Goal: Communication & Community: Share content

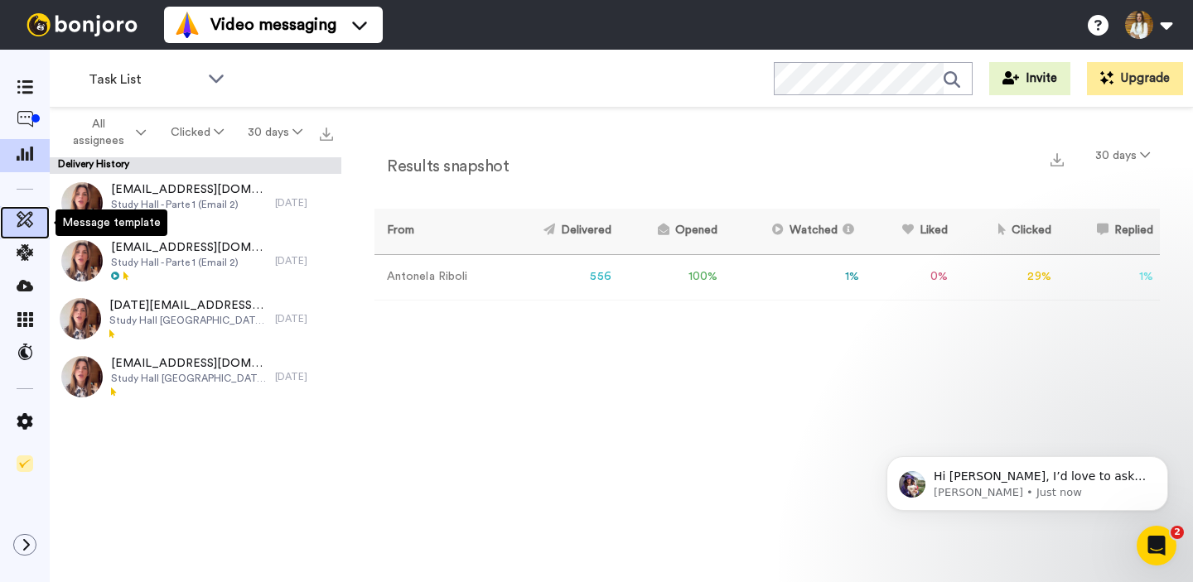
click at [28, 224] on icon at bounding box center [25, 219] width 17 height 17
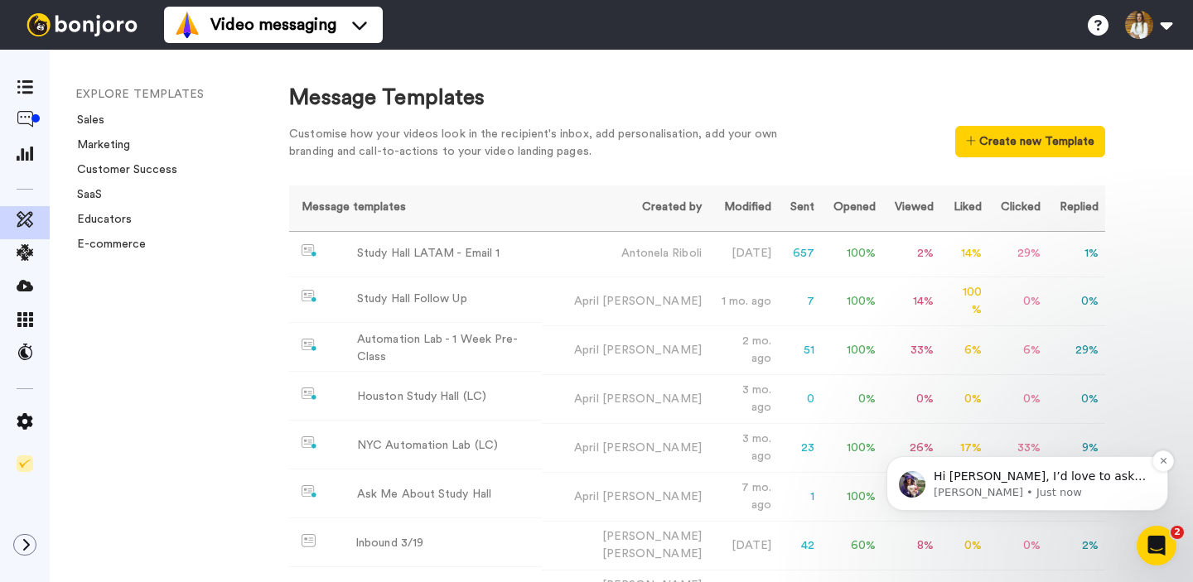
click at [1100, 479] on p "Hi Antonela, I’d love to ask you a quick question: If Bonjoro could introduce a…" at bounding box center [1040, 477] width 214 height 17
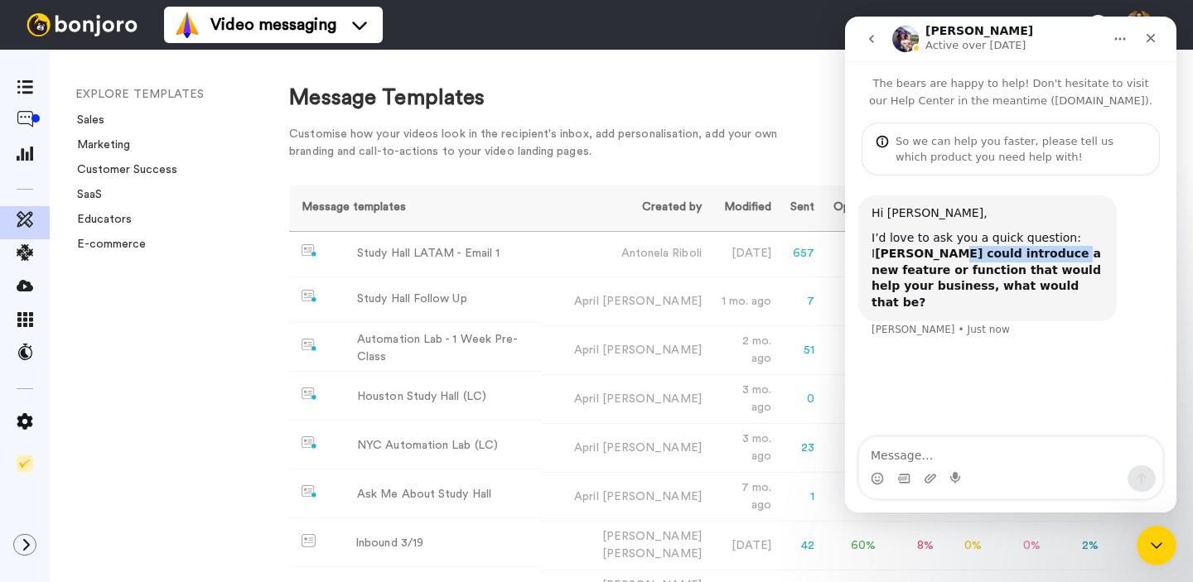
drag, startPoint x: 926, startPoint y: 255, endPoint x: 1037, endPoint y: 256, distance: 111.0
click at [1033, 256] on b "f Bonjoro could introduce a new feature or function that would help your busine…" at bounding box center [985, 278] width 229 height 62
click at [1039, 256] on b "f Bonjoro could introduce a new feature or function that would help your busine…" at bounding box center [985, 278] width 229 height 62
click at [1147, 38] on icon "Close" at bounding box center [1150, 37] width 13 height 13
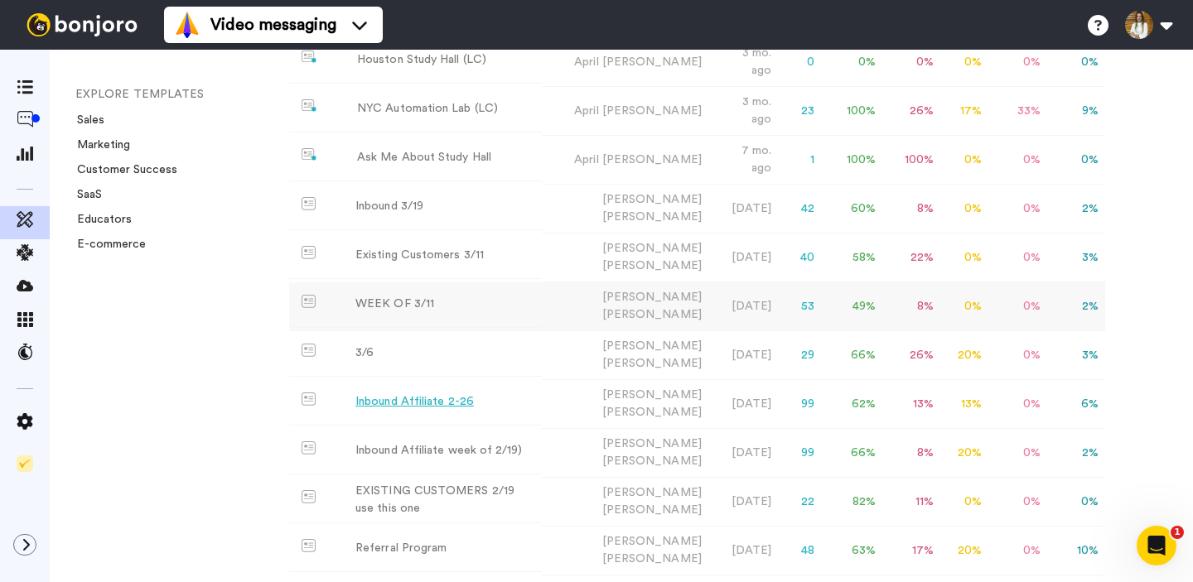
scroll to position [349, 0]
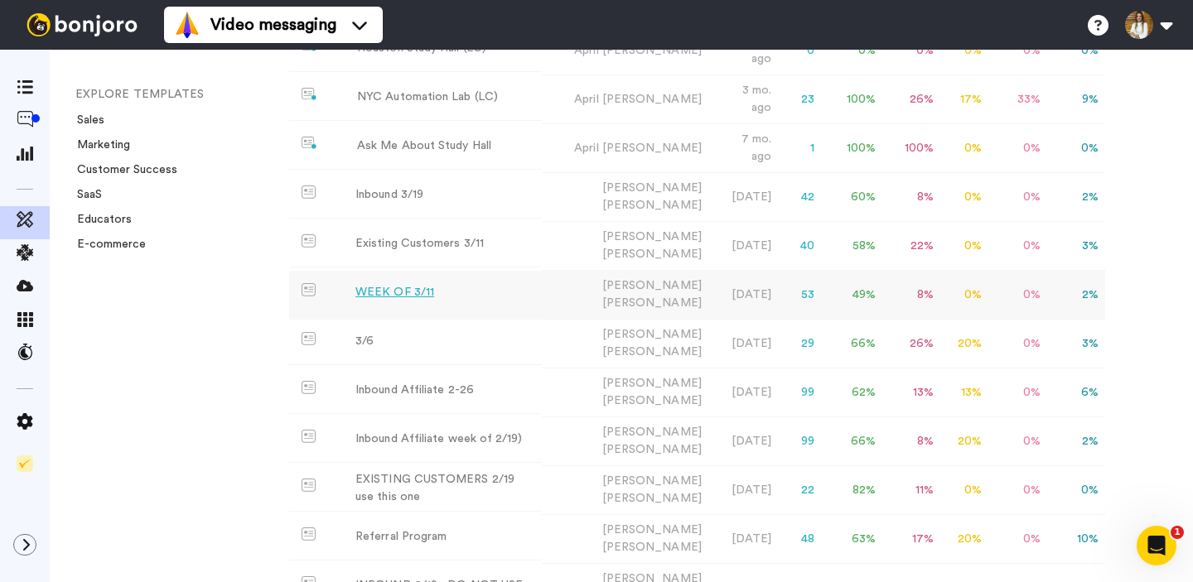
click at [407, 284] on div "WEEK OF 3/11" at bounding box center [394, 292] width 79 height 17
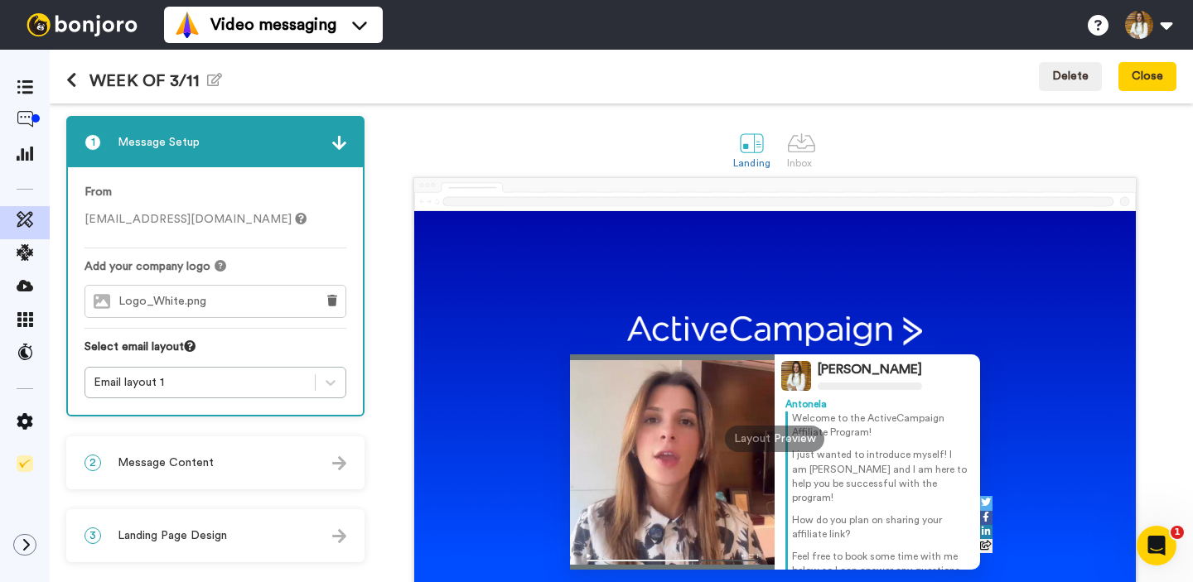
click at [210, 306] on span "Logo_White.png" at bounding box center [166, 302] width 96 height 14
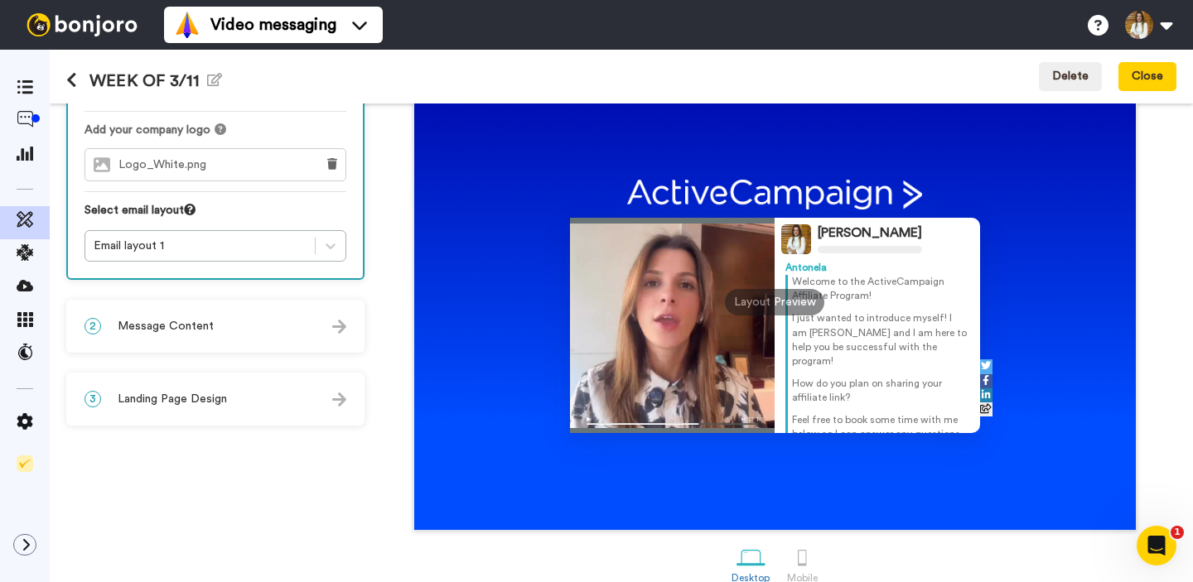
scroll to position [135, 0]
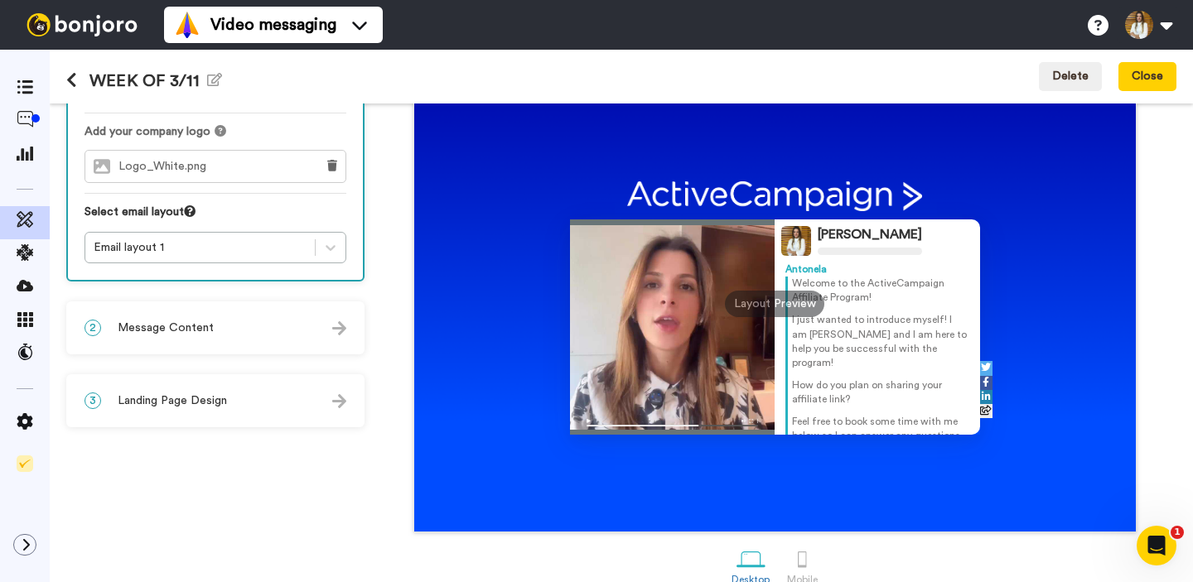
click at [229, 169] on div "Logo_White.png" at bounding box center [195, 166] width 221 height 31
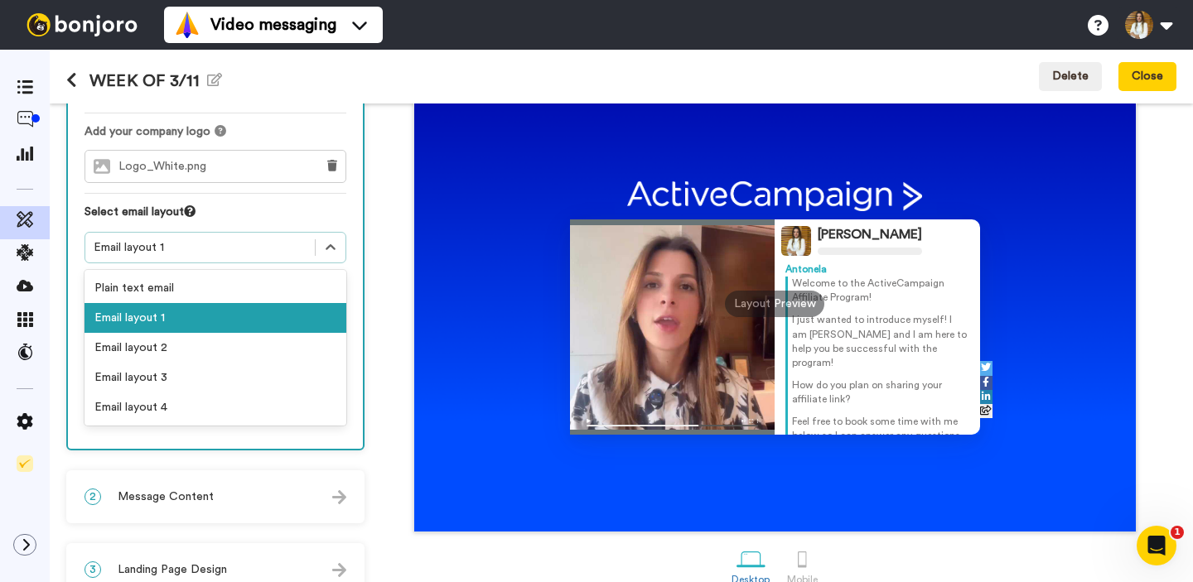
click at [219, 244] on div "Email layout 1" at bounding box center [200, 247] width 213 height 17
click at [195, 342] on div "Email layout 2" at bounding box center [215, 348] width 262 height 30
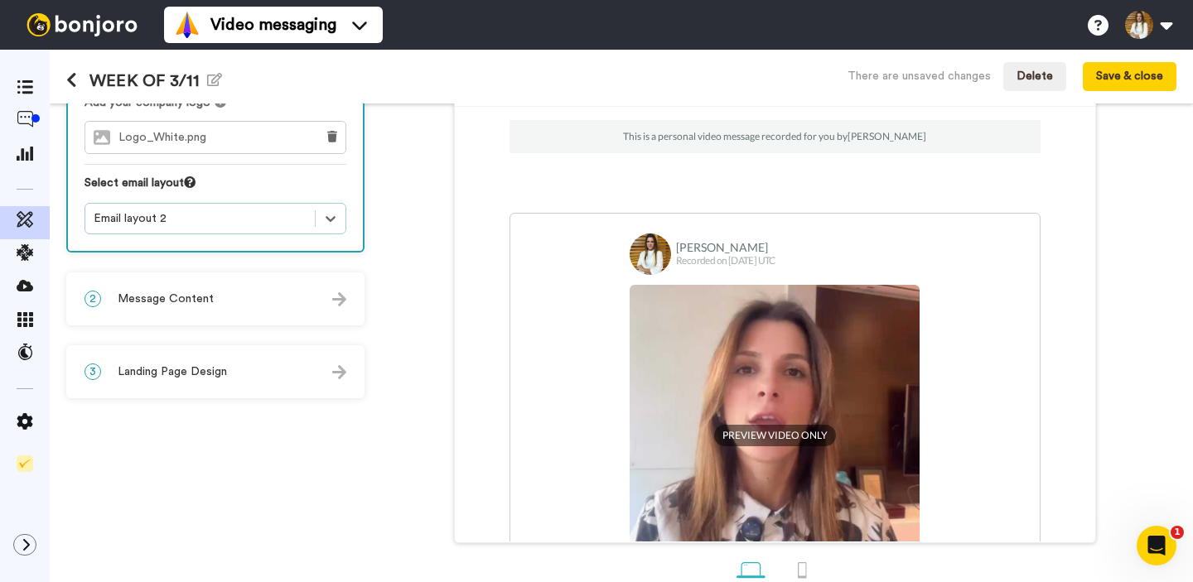
scroll to position [179, 0]
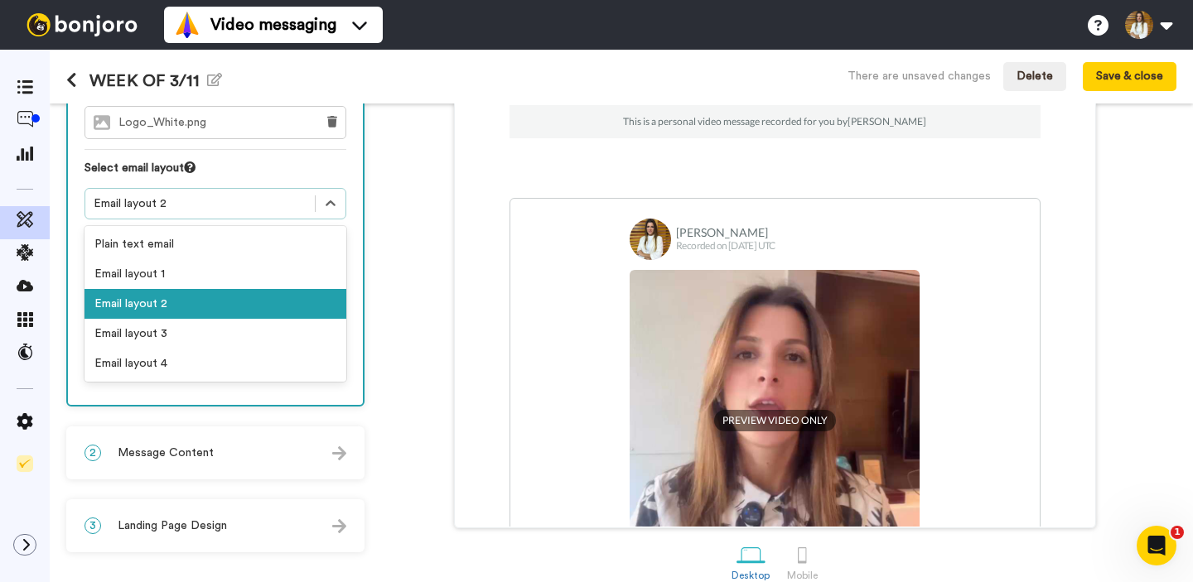
click at [200, 213] on div "Email layout 2" at bounding box center [199, 204] width 229 height 20
click at [197, 243] on div "Plain text email" at bounding box center [215, 244] width 262 height 30
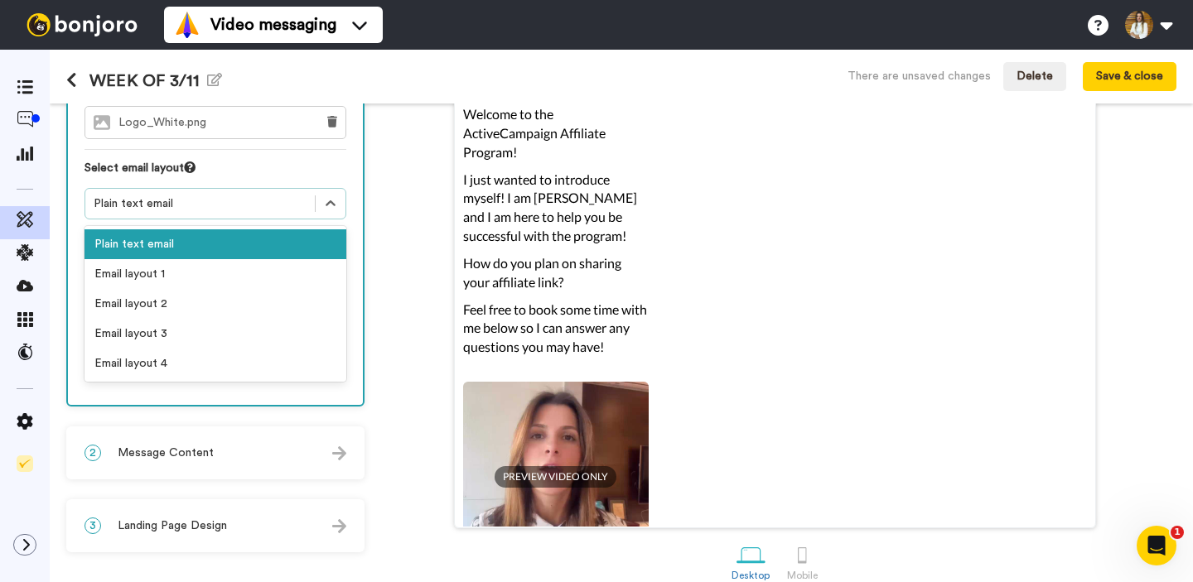
click at [216, 210] on div "Plain text email" at bounding box center [200, 203] width 213 height 17
click at [201, 278] on div "Email layout 1" at bounding box center [215, 274] width 262 height 30
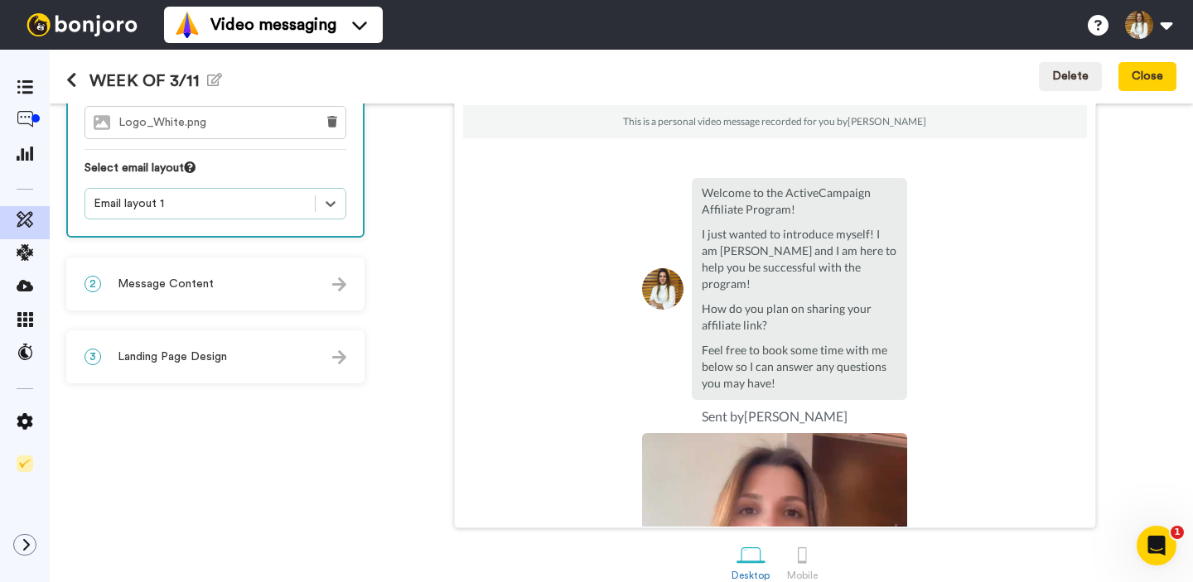
click at [233, 224] on div "From ariboli@activecampaign.com Add your company logo Logo_White.png Select ema…" at bounding box center [215, 112] width 295 height 248
click at [232, 195] on div "Email layout 1" at bounding box center [199, 204] width 229 height 20
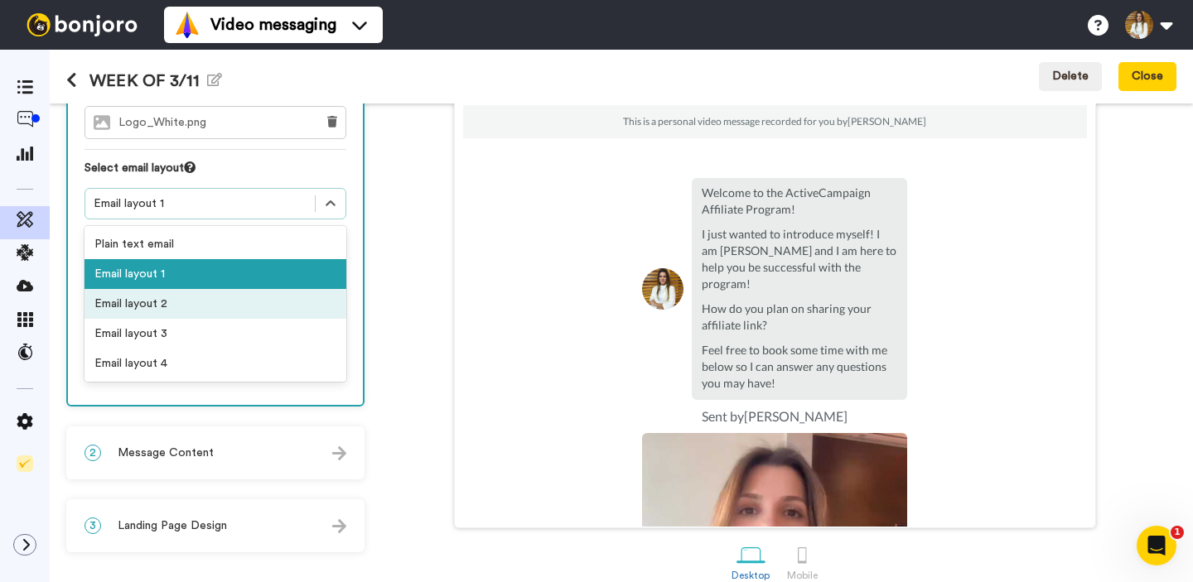
click at [217, 296] on div "Email layout 2" at bounding box center [215, 304] width 262 height 30
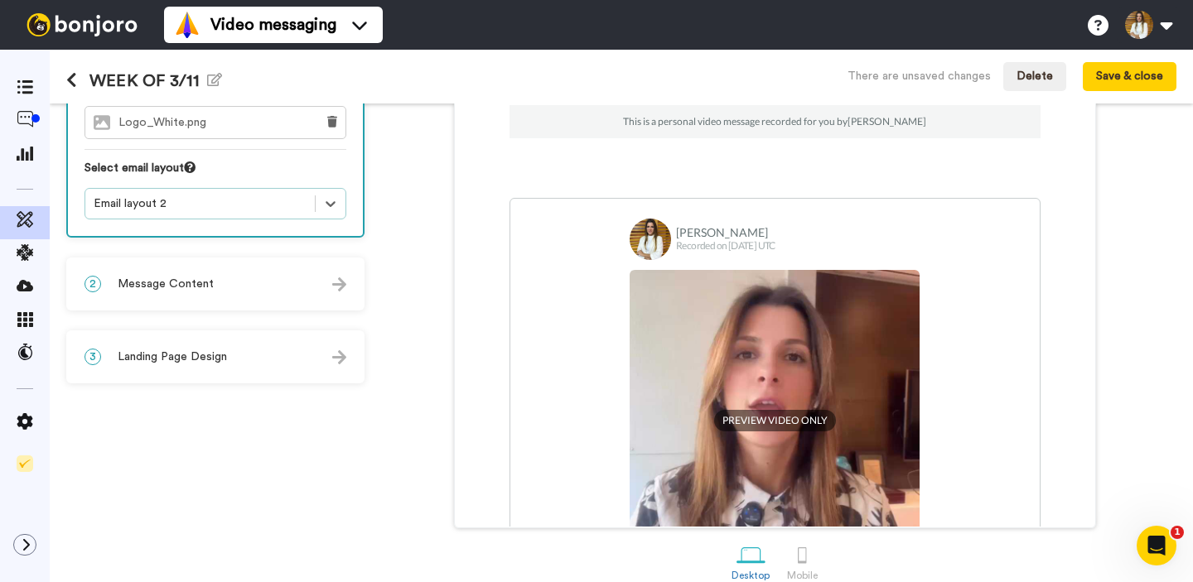
click at [239, 202] on div "Email layout 2" at bounding box center [200, 203] width 213 height 17
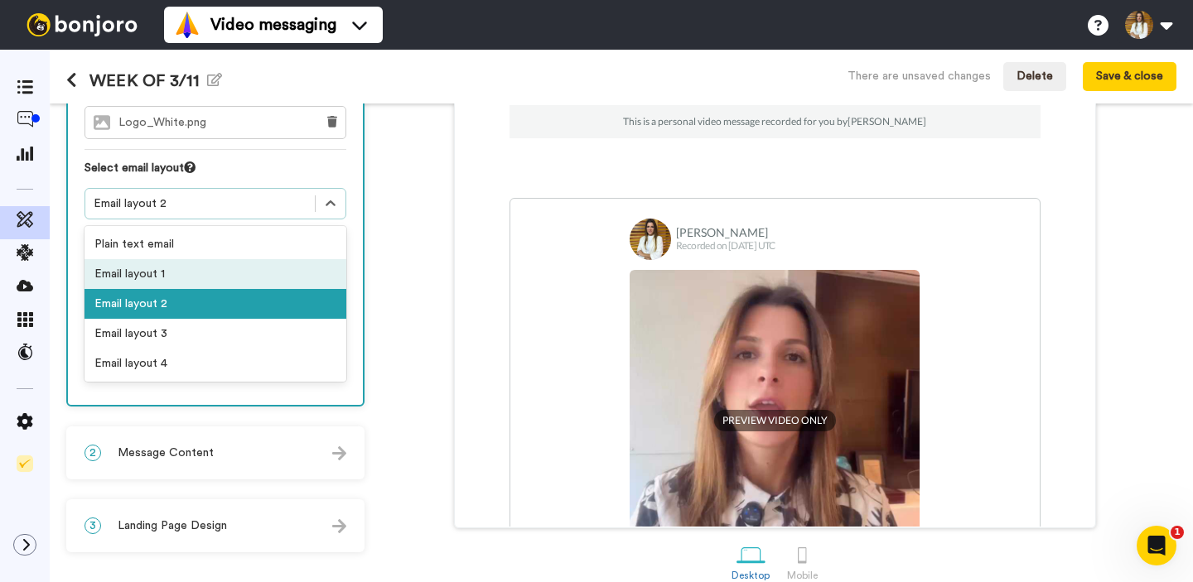
click at [219, 281] on div "Email layout 1" at bounding box center [215, 274] width 262 height 30
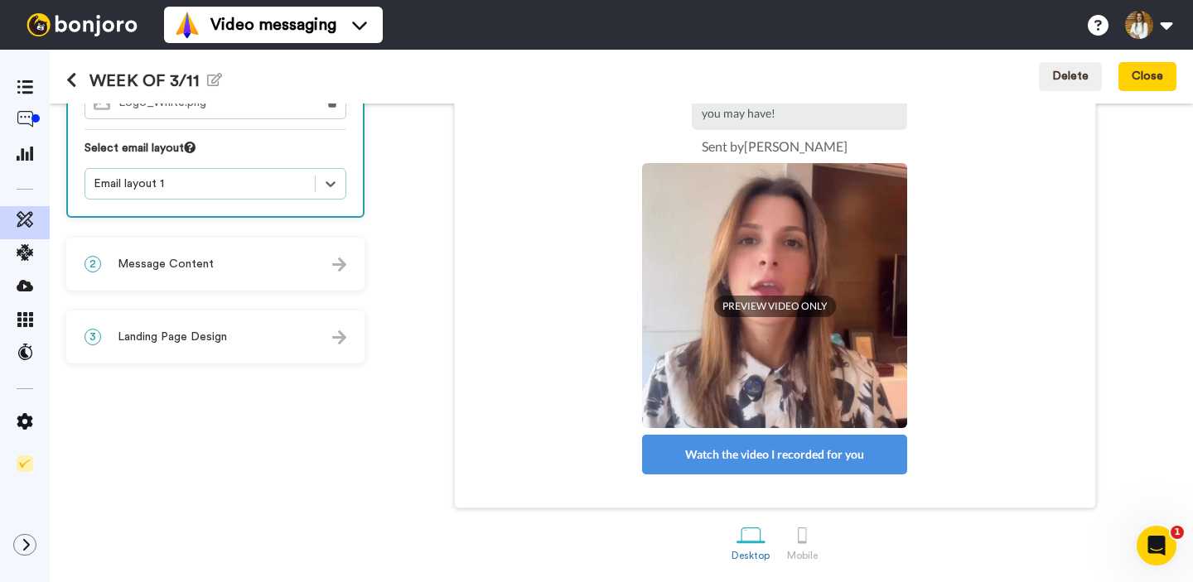
scroll to position [291, 0]
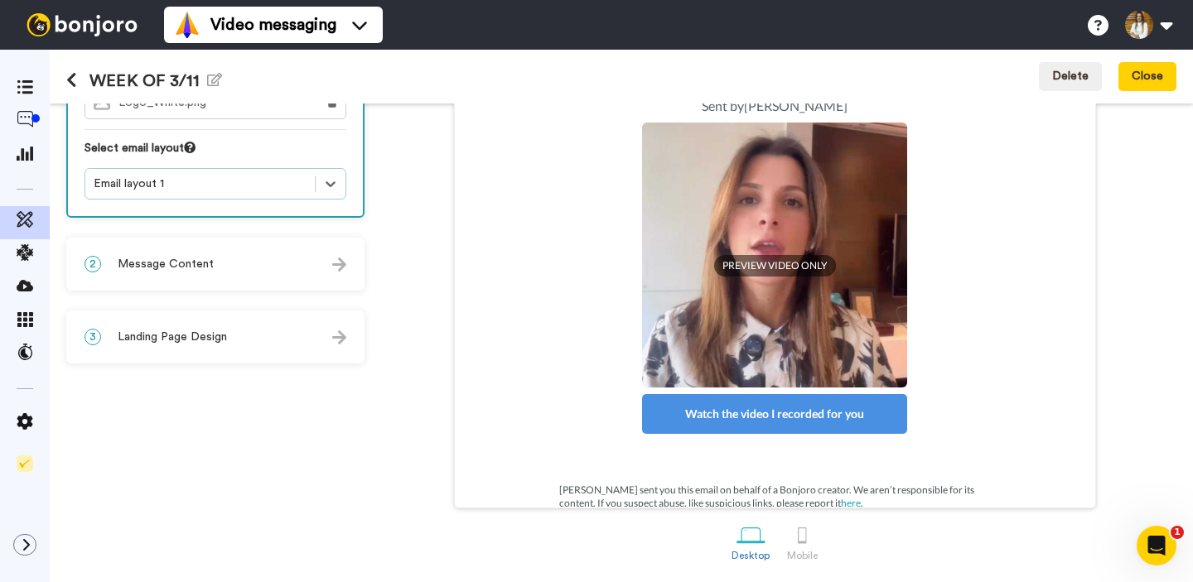
click at [230, 256] on div "2 Message Content" at bounding box center [215, 264] width 295 height 50
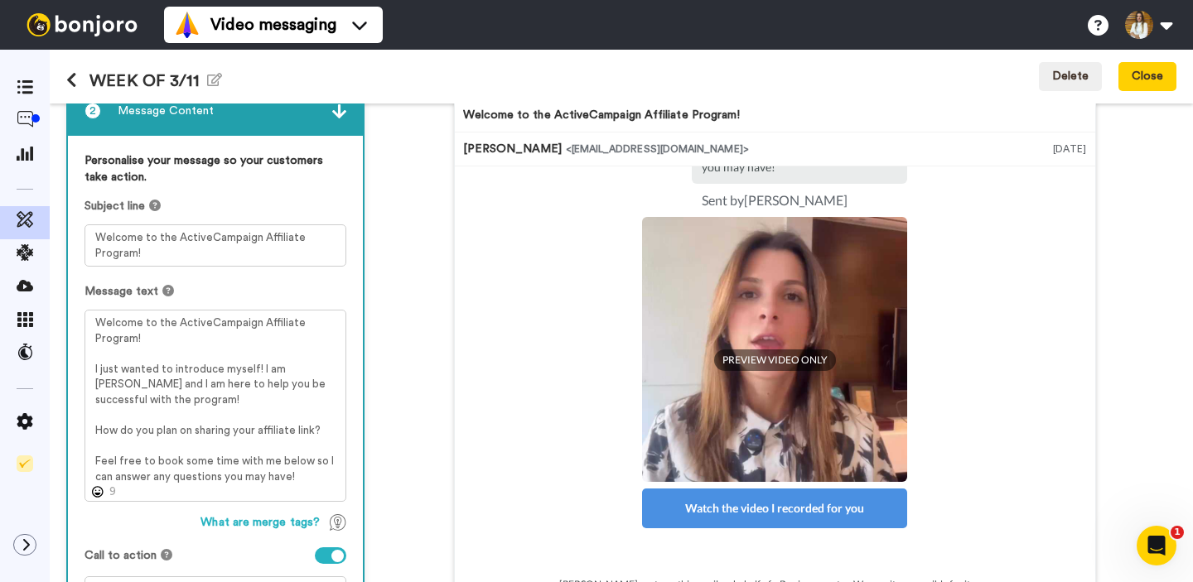
scroll to position [103, 0]
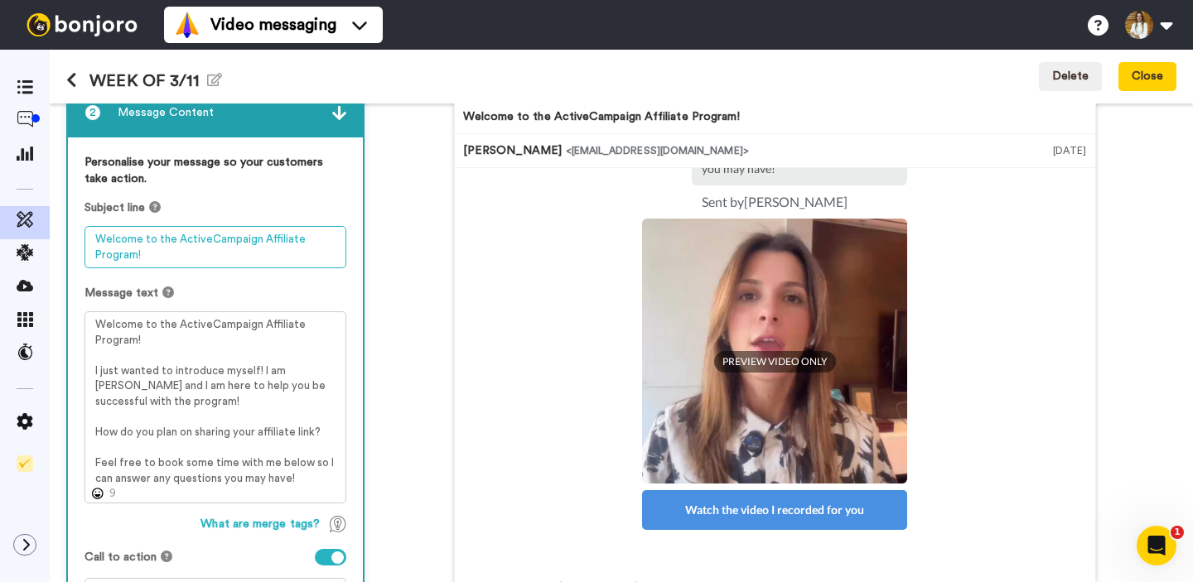
drag, startPoint x: 181, startPoint y: 258, endPoint x: 72, endPoint y: 232, distance: 112.3
click at [72, 232] on div "Personalise your message so your customers take action. Subject line Welcome to…" at bounding box center [215, 388] width 295 height 503
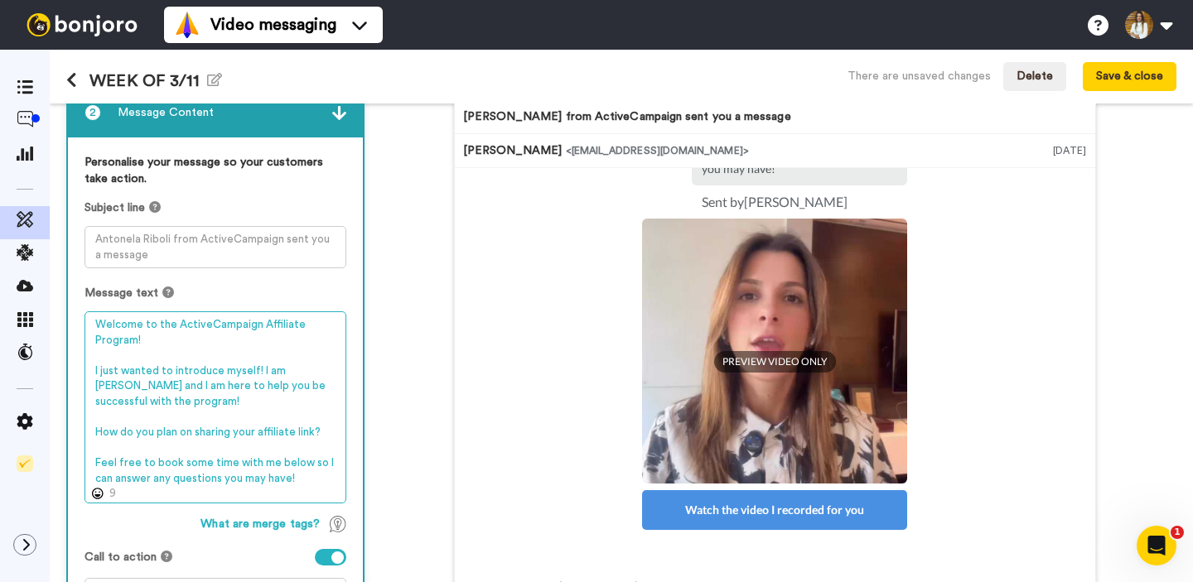
click at [225, 402] on textarea "Welcome to the ActiveCampaign Affiliate Program! I just wanted to introduce mys…" at bounding box center [215, 407] width 262 height 192
click at [274, 354] on textarea "Welcome to the ActiveCampaign Affiliate Program! I just wanted to introduce mys…" at bounding box center [215, 407] width 262 height 192
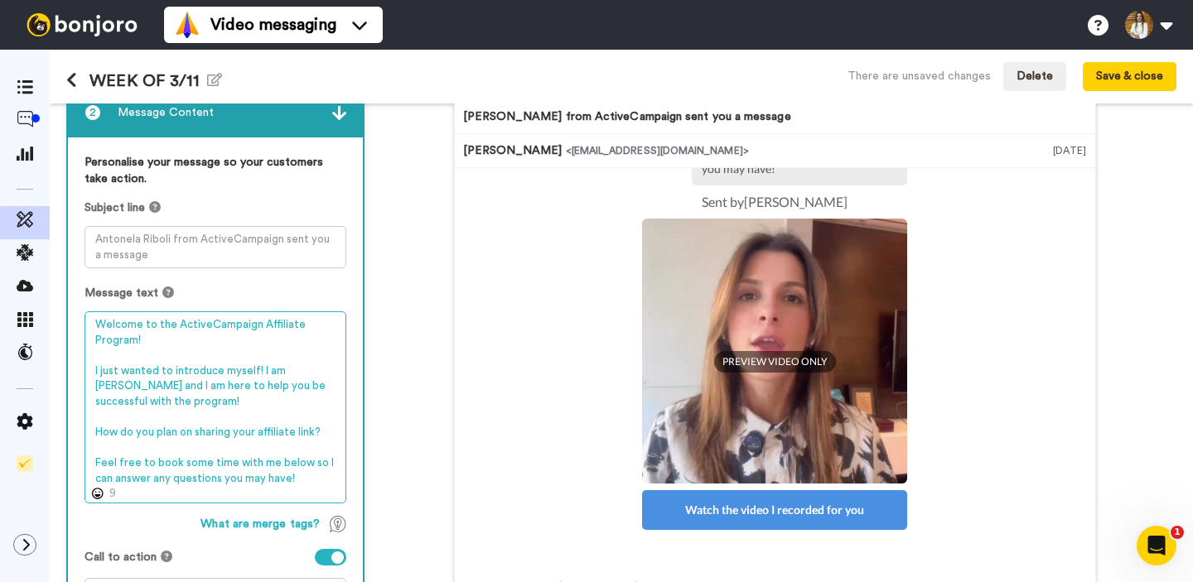
paste textarea "🎉 ¡Quedan menos de 20 días para Study Hall Buenos Aires! Vimos que aún no confi…"
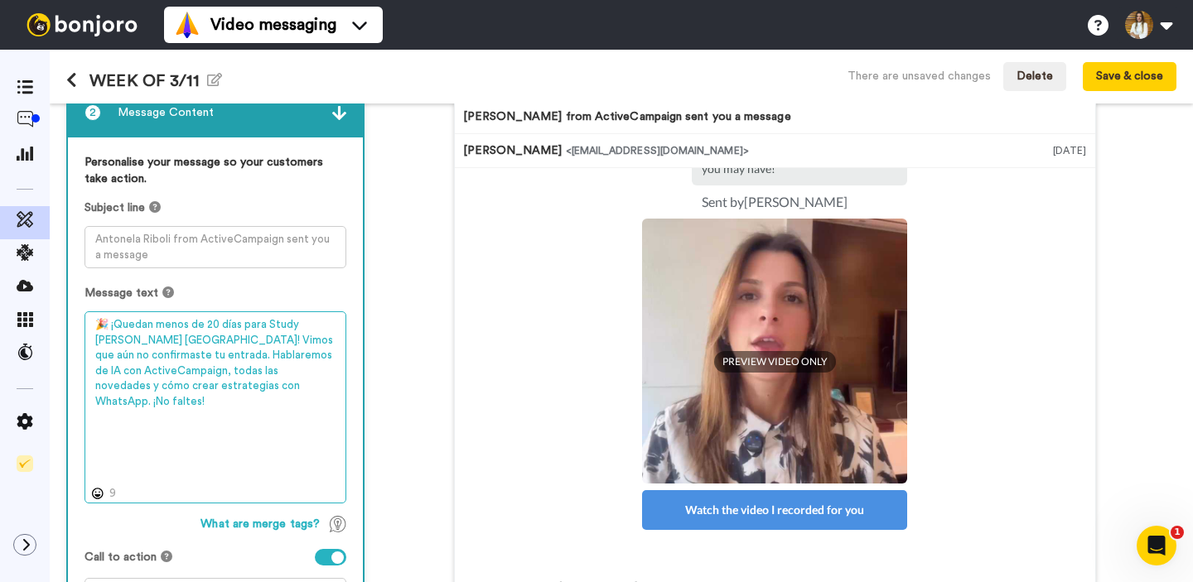
scroll to position [216, 0]
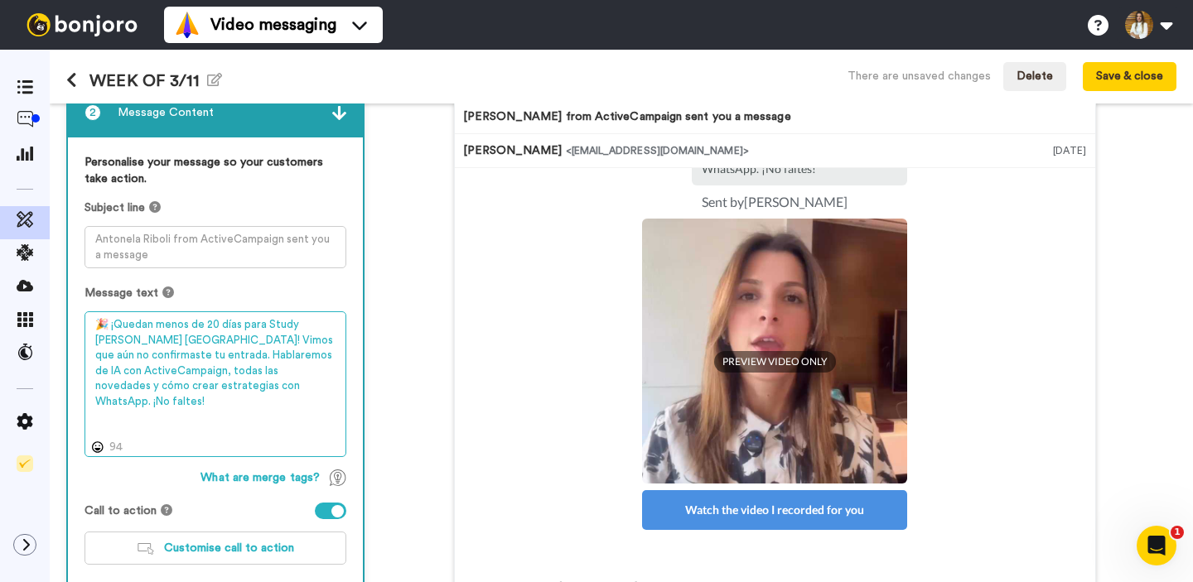
click at [268, 373] on textarea "🎉 ¡Quedan menos de 20 días para Study Hall Buenos Aires! Vimos que aún no confi…" at bounding box center [215, 384] width 262 height 146
paste textarea "¡Quedan menos de 20 días para Study Hall Buenos Aires! Aún no confirmaste tu en…"
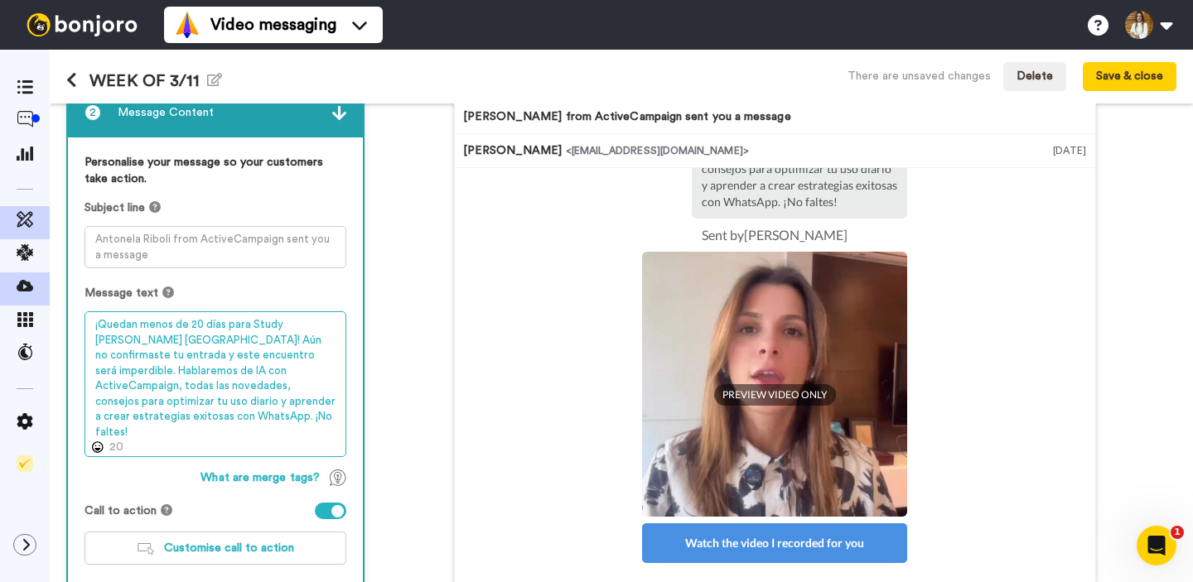
scroll to position [233, 0]
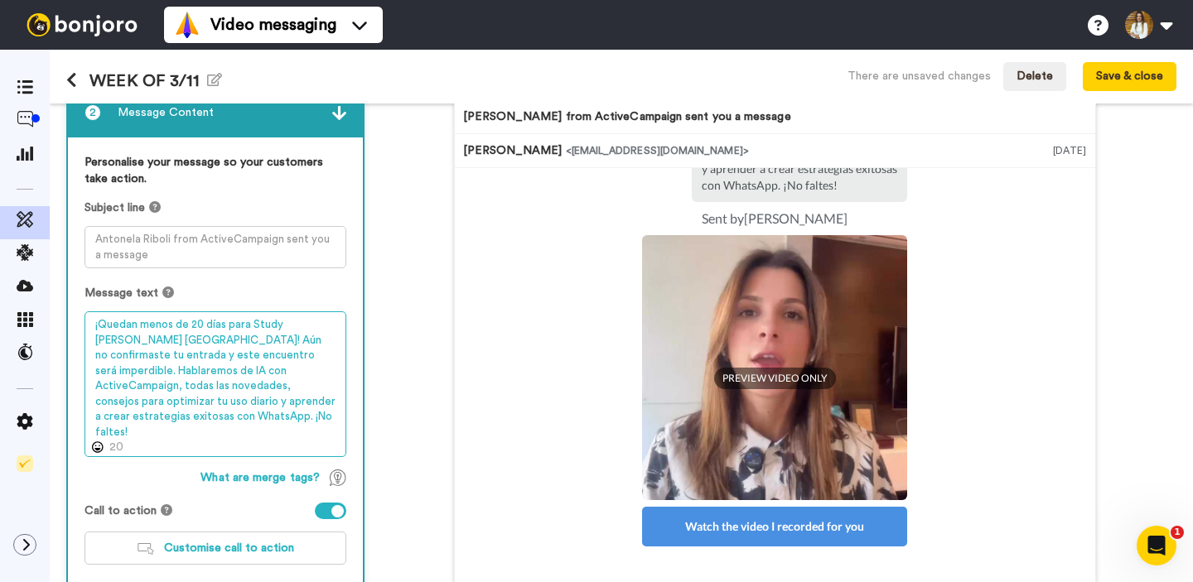
click at [277, 398] on textarea "¡Quedan menos de 20 días para Study Hall Buenos Aires! Aún no confirmaste tu en…" at bounding box center [215, 384] width 262 height 146
paste textarea "realmente imperdible. Vamos a hablar de inteligencia artificial con ActiveCampa…"
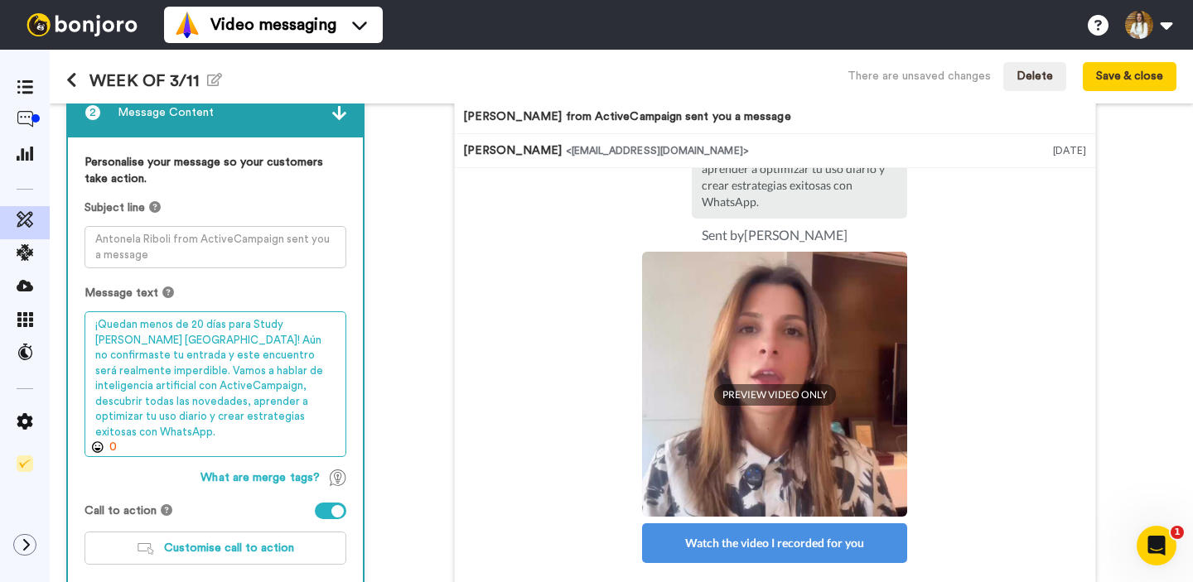
scroll to position [249, 0]
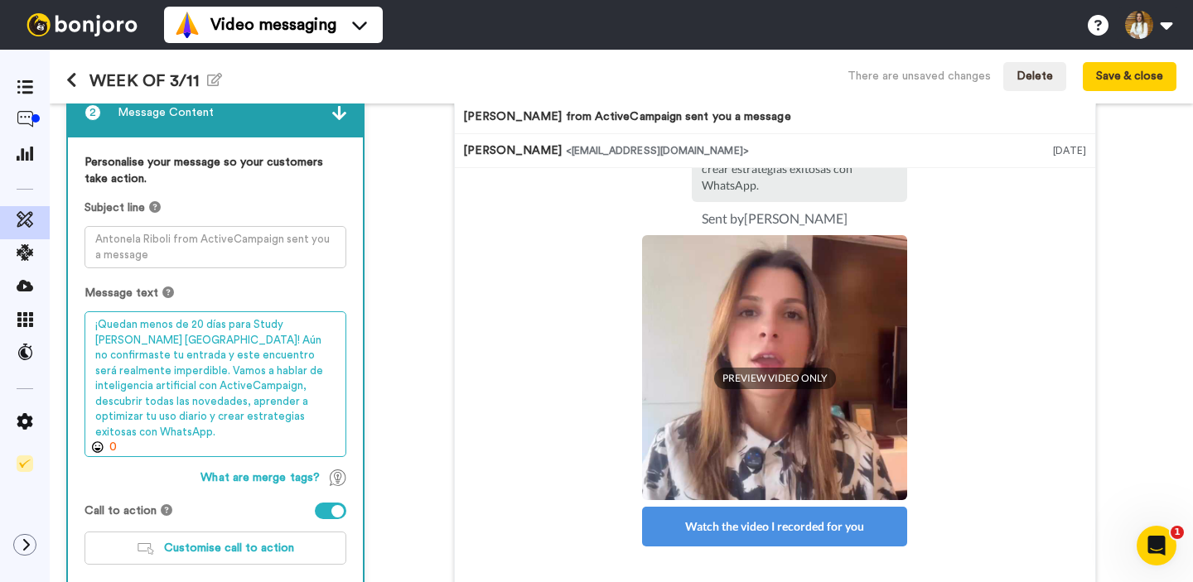
click at [255, 345] on textarea "¡Quedan menos de 20 días para Study Hall Buenos Aires! Aún no confirmaste tu en…" at bounding box center [215, 384] width 262 height 146
drag, startPoint x: 123, startPoint y: 338, endPoint x: 133, endPoint y: 339, distance: 10.0
click at [124, 338] on textarea "¡Quedan menos de 20 días para Study Hall Buenos Aires! Aún no confirmaste tu en…" at bounding box center [215, 384] width 262 height 146
drag, startPoint x: 234, startPoint y: 341, endPoint x: 261, endPoint y: 341, distance: 27.3
click at [261, 341] on textarea "¡Quedan menos de 20 días para Study Hall Buenos Aires! Aún no confirmaste tu en…" at bounding box center [215, 384] width 262 height 146
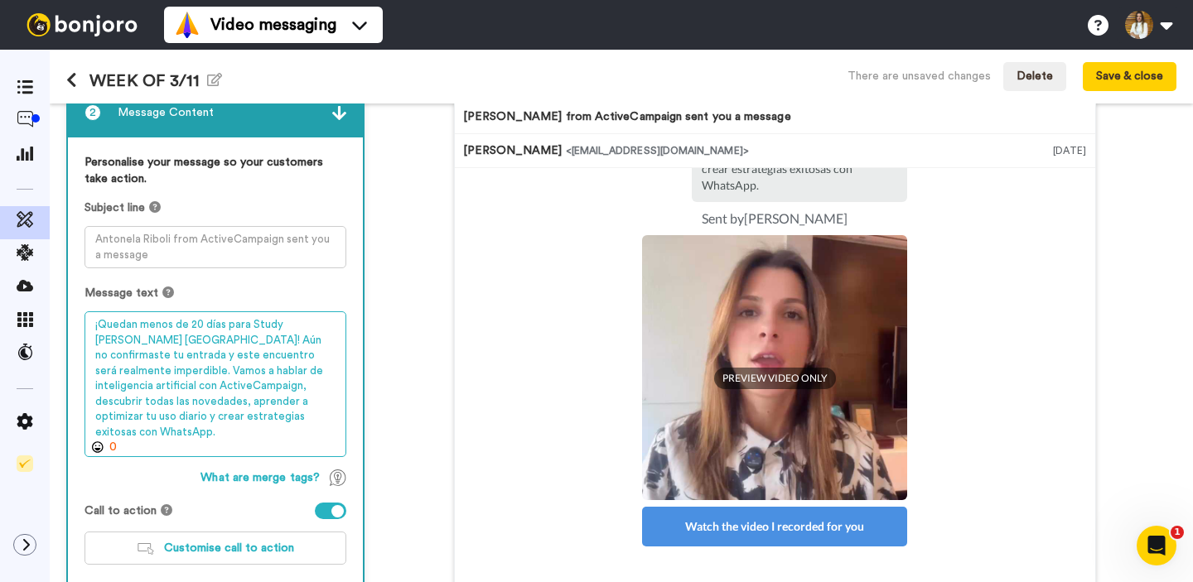
drag, startPoint x: 261, startPoint y: 341, endPoint x: 214, endPoint y: 345, distance: 47.4
click at [259, 341] on textarea "¡Quedan menos de 20 días para Study Hall Buenos Aires! Aún no confirmaste tu en…" at bounding box center [215, 384] width 262 height 146
click at [171, 340] on textarea "¡Quedan menos de 20 días para Study Hall Buenos Aires! Aún no confirmaste tu en…" at bounding box center [215, 384] width 262 height 146
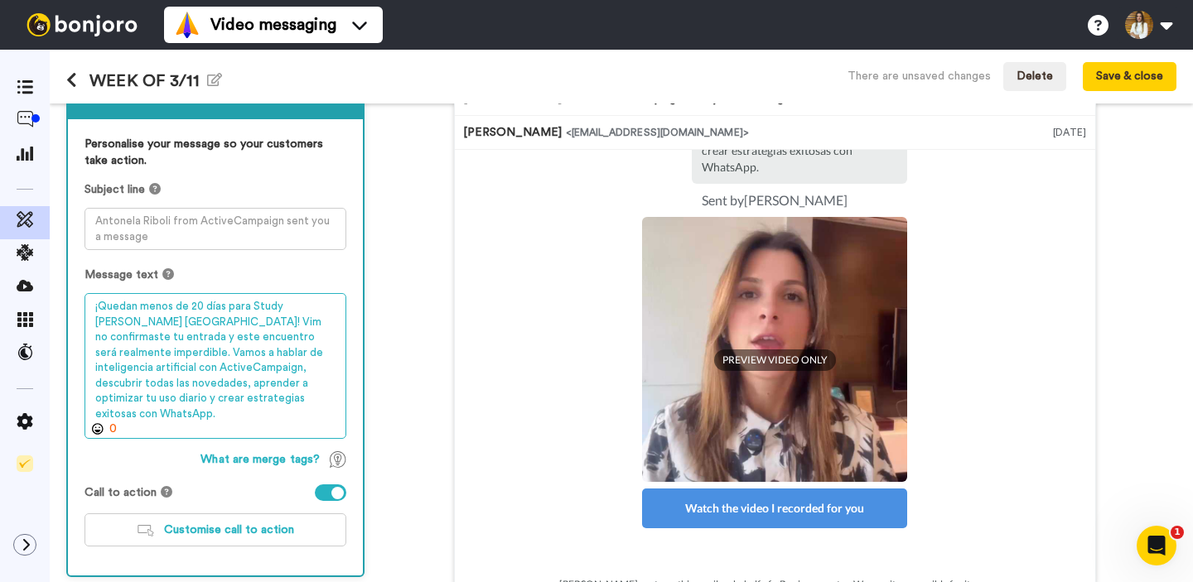
scroll to position [123, 0]
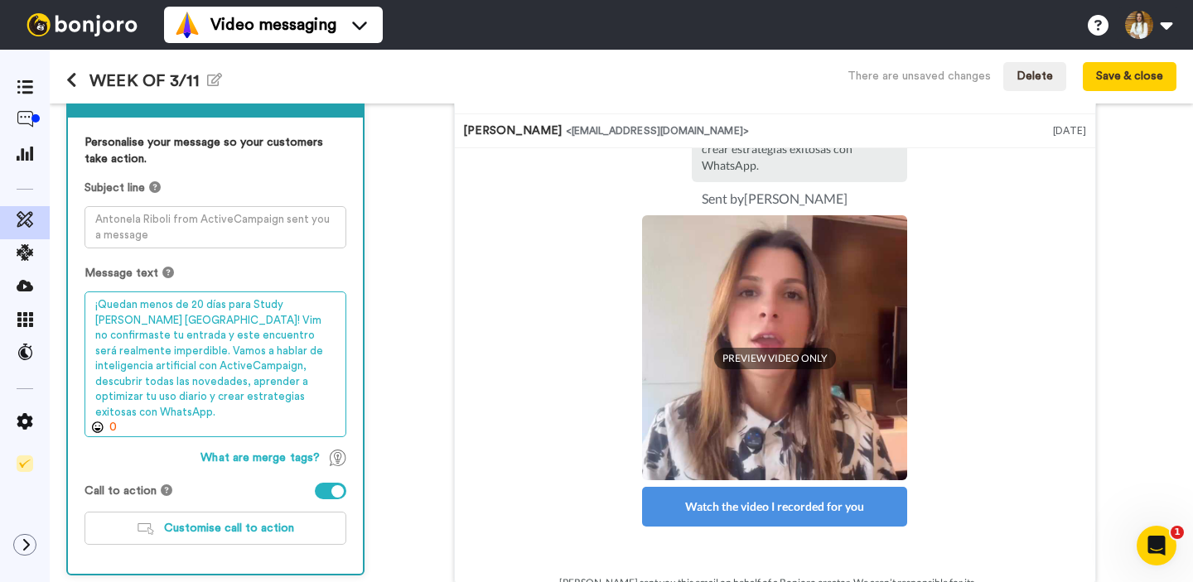
drag, startPoint x: 187, startPoint y: 325, endPoint x: 301, endPoint y: 398, distance: 135.3
click at [301, 398] on textarea "¡Quedan menos de 20 días para Study Hall Buenos Aires! Vim no confirmaste tu en…" at bounding box center [215, 365] width 262 height 146
drag, startPoint x: 301, startPoint y: 398, endPoint x: 269, endPoint y: 383, distance: 35.9
click at [301, 398] on textarea "¡Quedan menos de 20 días para Study Hall Buenos Aires! Vim no confirmaste tu en…" at bounding box center [215, 365] width 262 height 146
drag, startPoint x: 283, startPoint y: 402, endPoint x: 65, endPoint y: 364, distance: 221.9
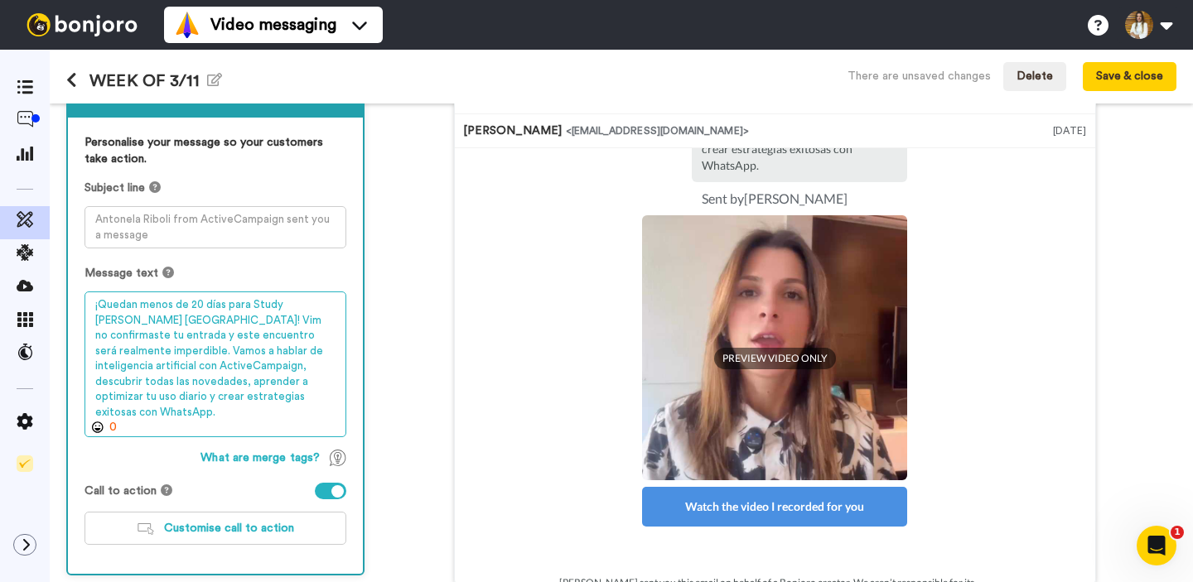
click at [65, 364] on div "1 Message Setup From ariboli@activecampaign.com Add your company logo Logo_Whit…" at bounding box center [621, 343] width 1143 height 479
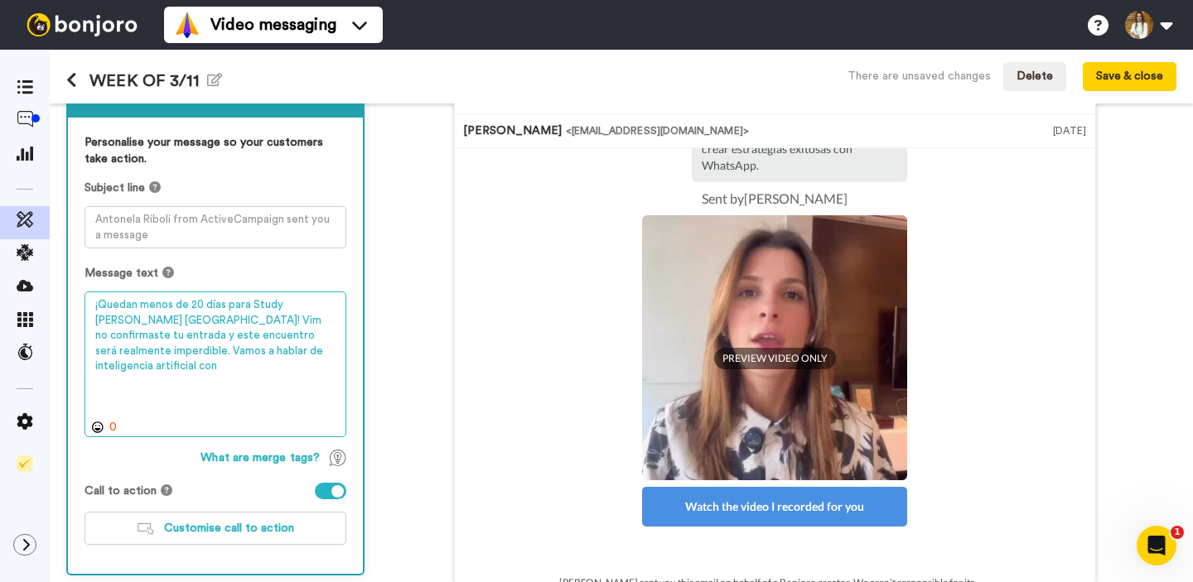
scroll to position [183, 0]
click at [184, 323] on textarea "¡Quedan menos de 20 días para Study Hall Buenos Aires! Vim no confirmaste tu en…" at bounding box center [215, 365] width 262 height 146
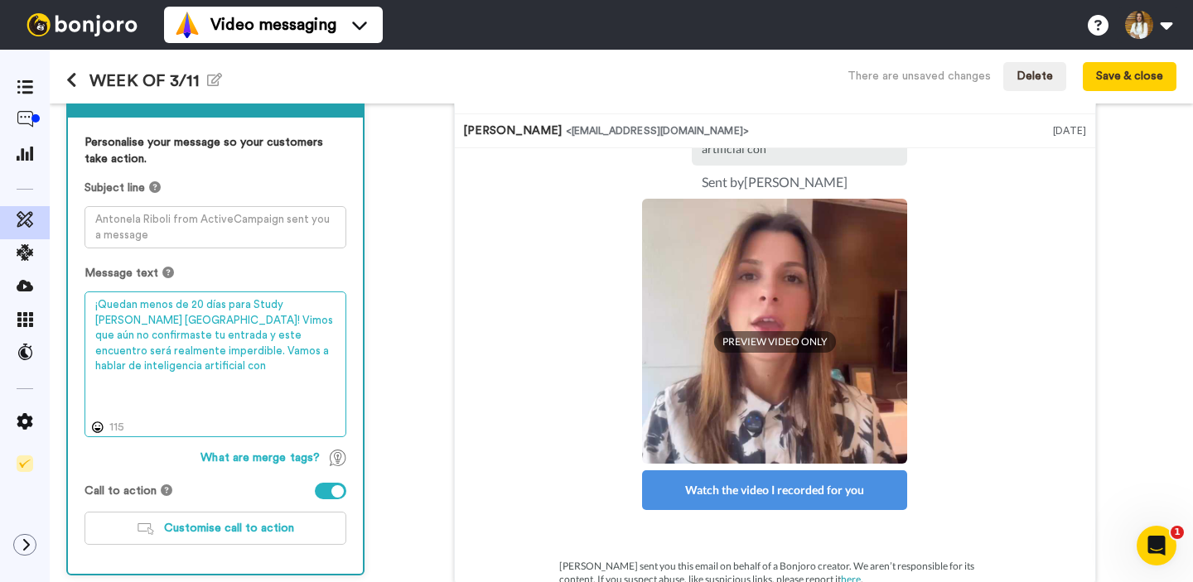
click at [177, 339] on textarea "¡Quedan menos de 20 días para Study Hall Buenos Aires! Vimos que aún no confirm…" at bounding box center [215, 365] width 262 height 146
drag, startPoint x: 137, startPoint y: 353, endPoint x: 213, endPoint y: 354, distance: 76.2
click at [213, 354] on textarea "¡Quedan menos de 20 días para Study Hall Buenos Aires! Vimos que aún no confirm…" at bounding box center [215, 365] width 262 height 146
drag, startPoint x: 130, startPoint y: 339, endPoint x: 265, endPoint y: 378, distance: 140.7
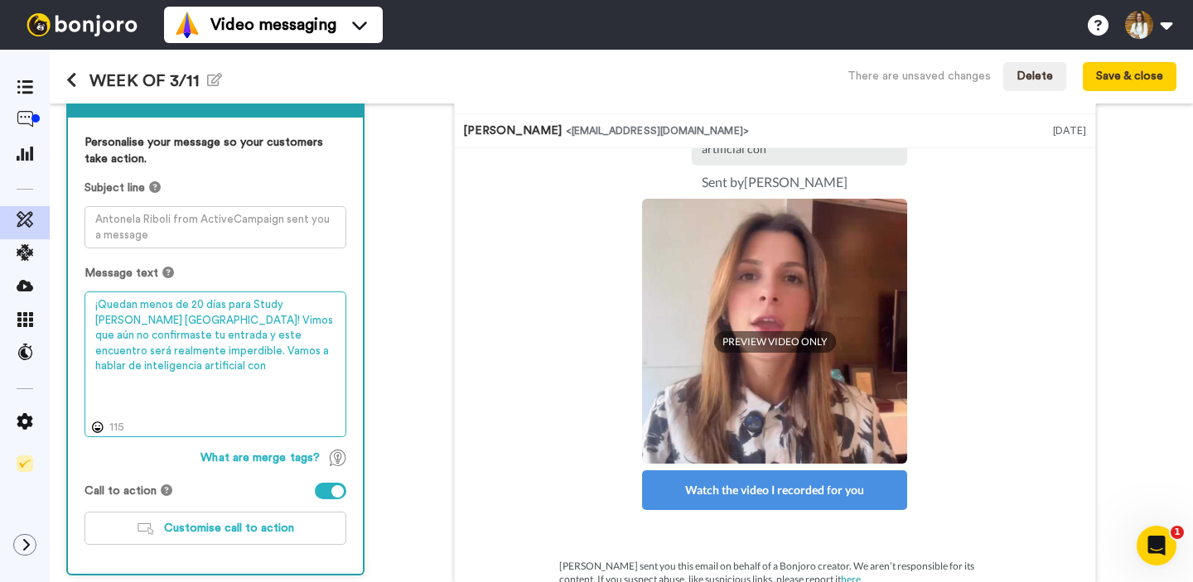
click at [153, 351] on textarea "¡Quedan menos de 20 días para Study Hall Buenos Aires! Vimos que aún no confirm…" at bounding box center [215, 365] width 262 height 146
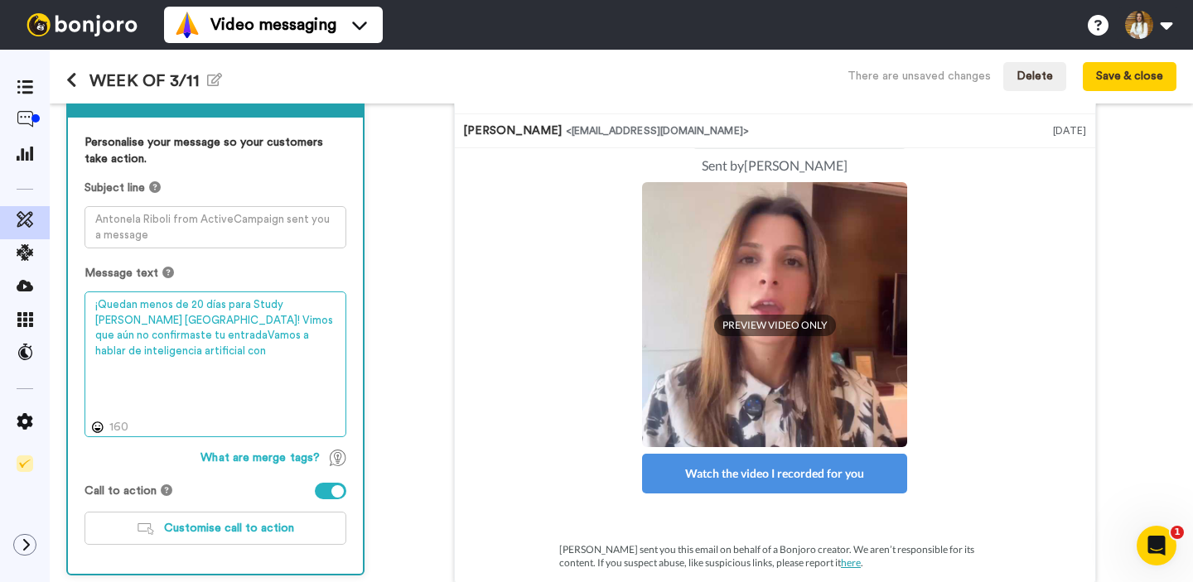
scroll to position [166, 0]
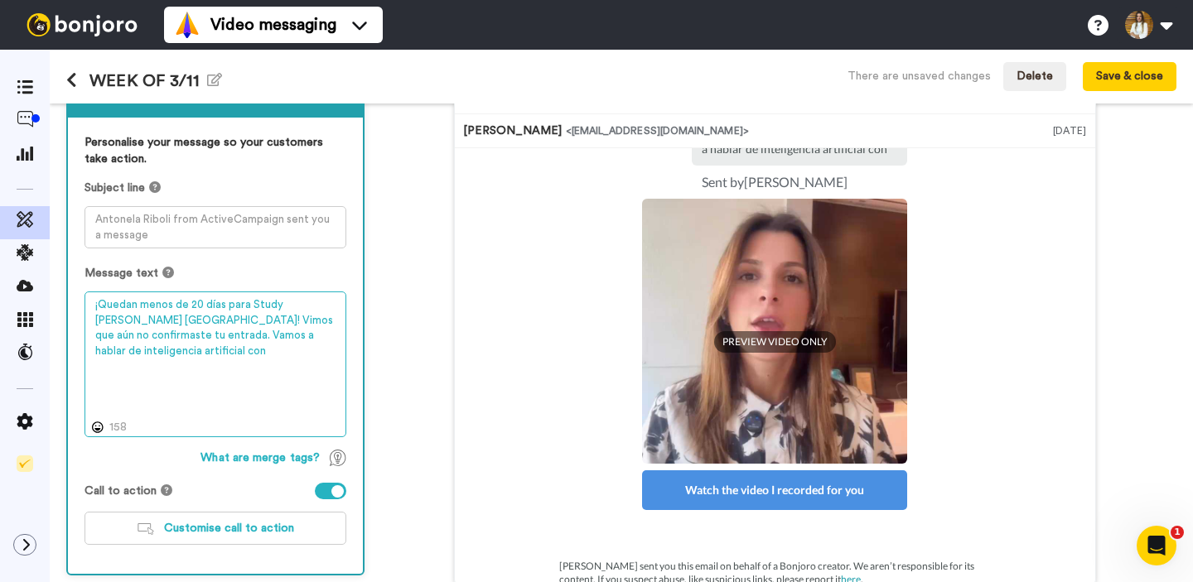
drag, startPoint x: 325, startPoint y: 340, endPoint x: 232, endPoint y: 337, distance: 92.8
click at [232, 337] on textarea "¡Quedan menos de 20 días para Study Hall Buenos Aires! Vimos que aún no confirm…" at bounding box center [215, 365] width 262 height 146
click at [277, 342] on textarea "¡Quedan menos de 20 días para Study Hall Buenos Aires! Vimos que aún no confirm…" at bounding box center [215, 365] width 262 height 146
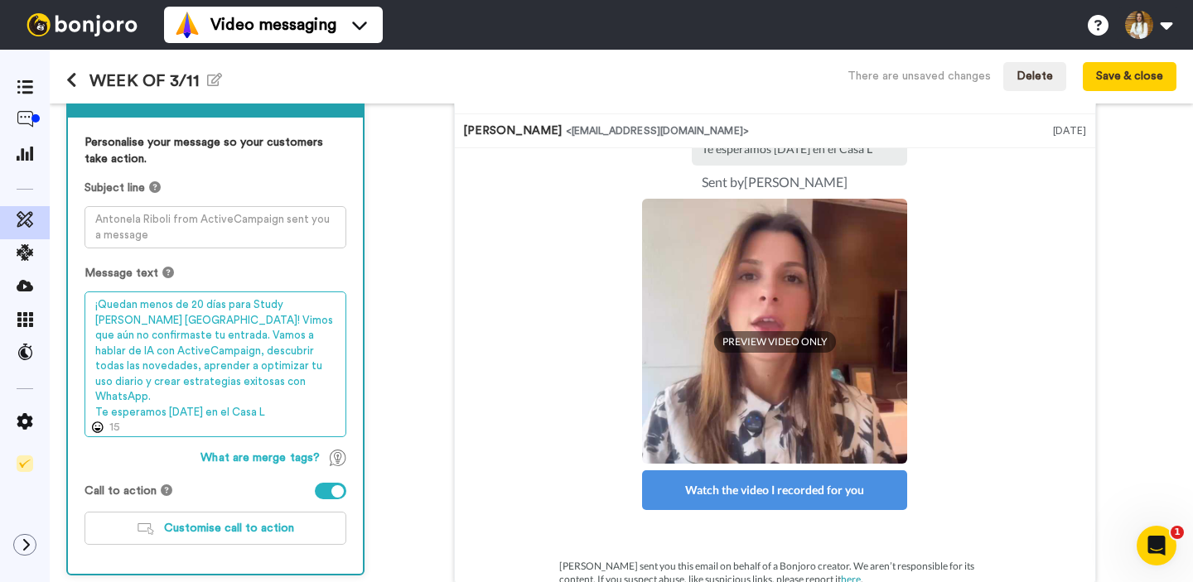
scroll to position [274, 0]
drag, startPoint x: 230, startPoint y: 402, endPoint x: 242, endPoint y: 412, distance: 15.8
click at [240, 412] on textarea "¡Quedan menos de 20 días para Study Hall Buenos Aires! Vimos que aún no confirm…" at bounding box center [215, 365] width 262 height 146
type textarea "¡Quedan menos de 20 días para Study Hall Buenos Aires! Vimos que aún no confirm…"
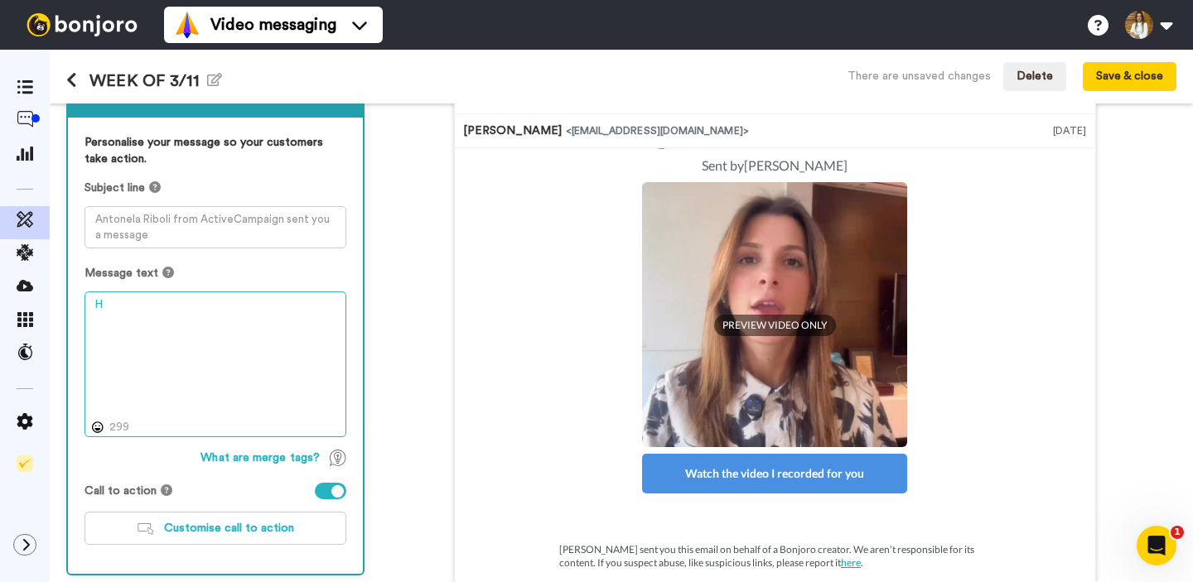
scroll to position [127, 0]
type textarea "Hola,"
click at [130, 308] on textarea "Hola," at bounding box center [215, 365] width 262 height 146
paste textarea "¡Quedan menos de 20 días para Study Hall Buenos Aires! Notamos que aún no confi…"
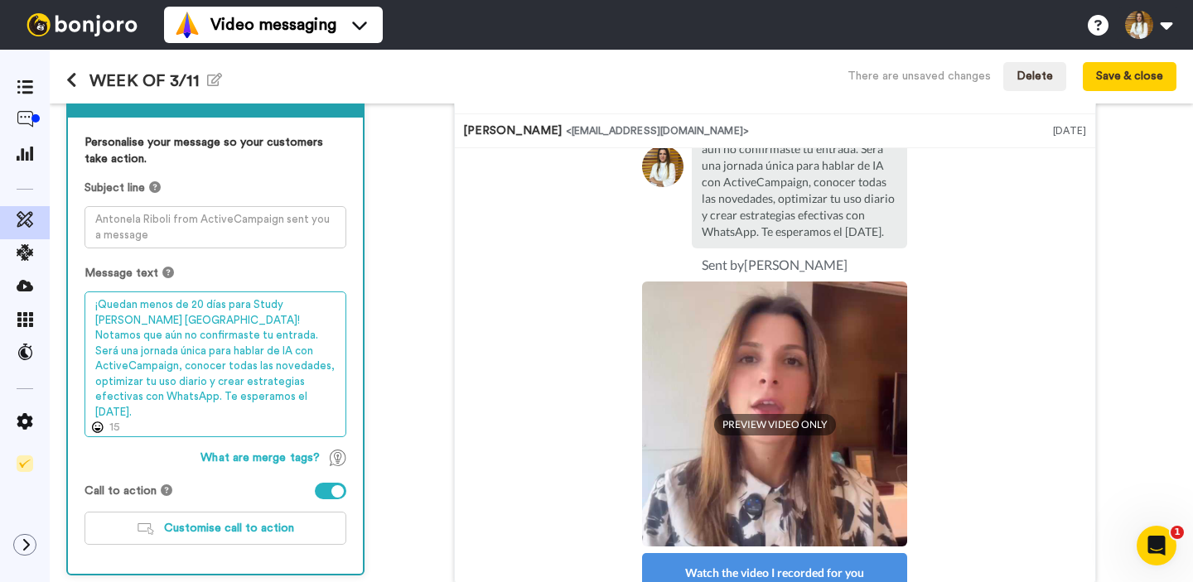
scroll to position [249, 0]
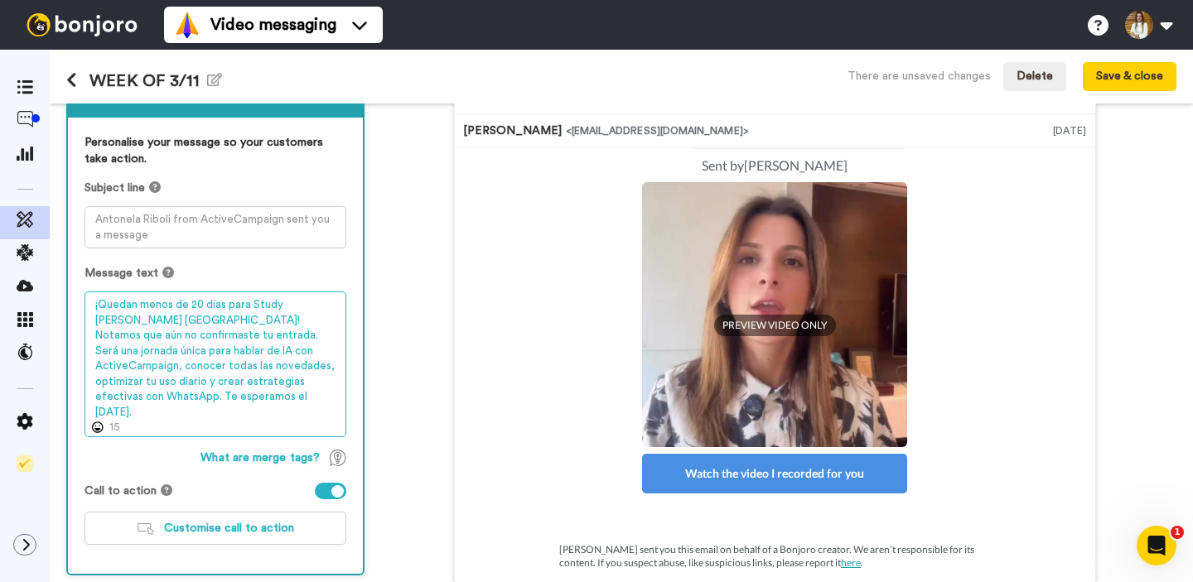
click at [294, 327] on textarea "¡Quedan menos de 20 días para Study Hall Buenos Aires! Notamos que aún no confi…" at bounding box center [215, 365] width 262 height 146
drag, startPoint x: 272, startPoint y: 383, endPoint x: 282, endPoint y: 382, distance: 10.8
click at [272, 382] on textarea "¡Quedan menos de 20 días para Study Hall Buenos Aires! Notamos que aún no confi…" at bounding box center [215, 365] width 262 height 146
click at [286, 400] on textarea "¡Quedan menos de 20 días para Study Hall Buenos Aires! Notamos que aún no confi…" at bounding box center [215, 365] width 262 height 146
click at [277, 381] on textarea "¡Quedan menos de 20 días para Study Hall Buenos Aires! Notamos que aún no confi…" at bounding box center [215, 365] width 262 height 146
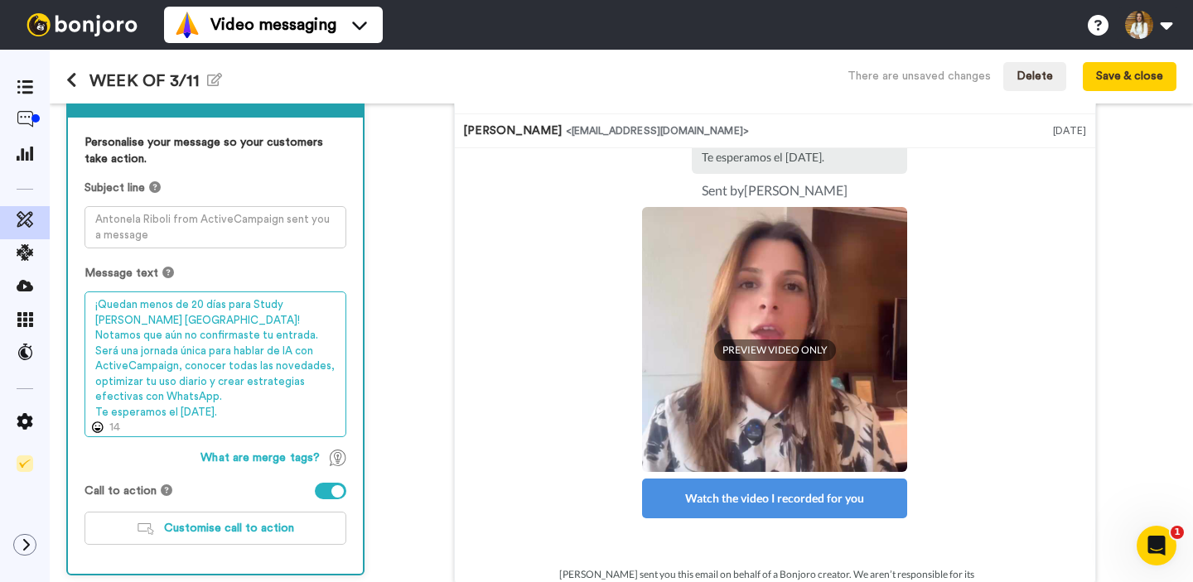
scroll to position [258, 0]
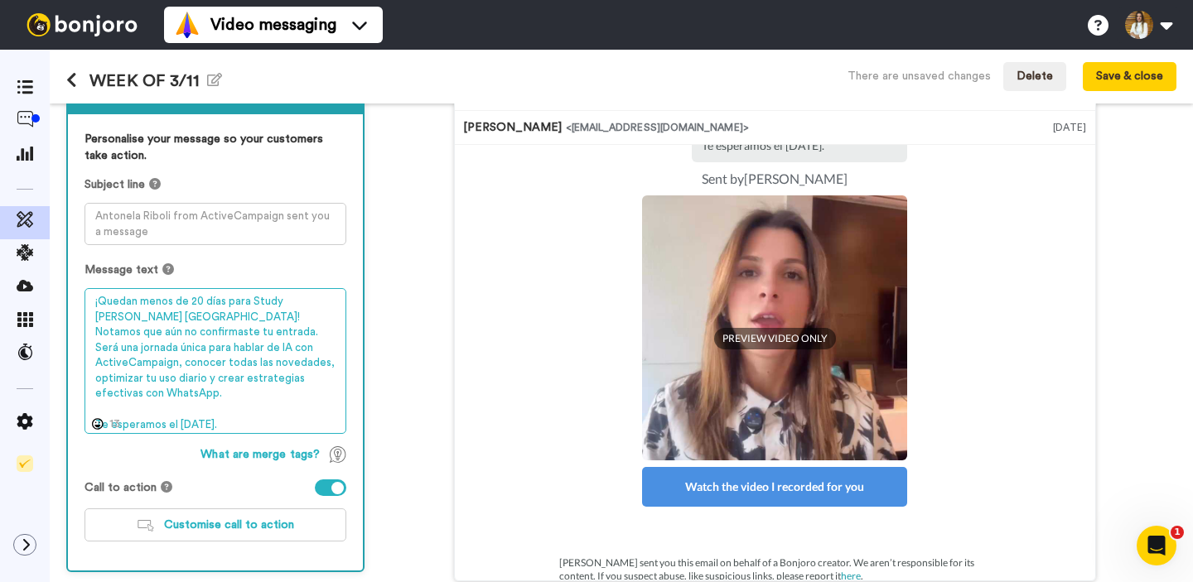
click at [269, 417] on textarea "¡Quedan menos de 20 días para Study Hall Buenos Aires! Notamos que aún no confi…" at bounding box center [215, 361] width 262 height 146
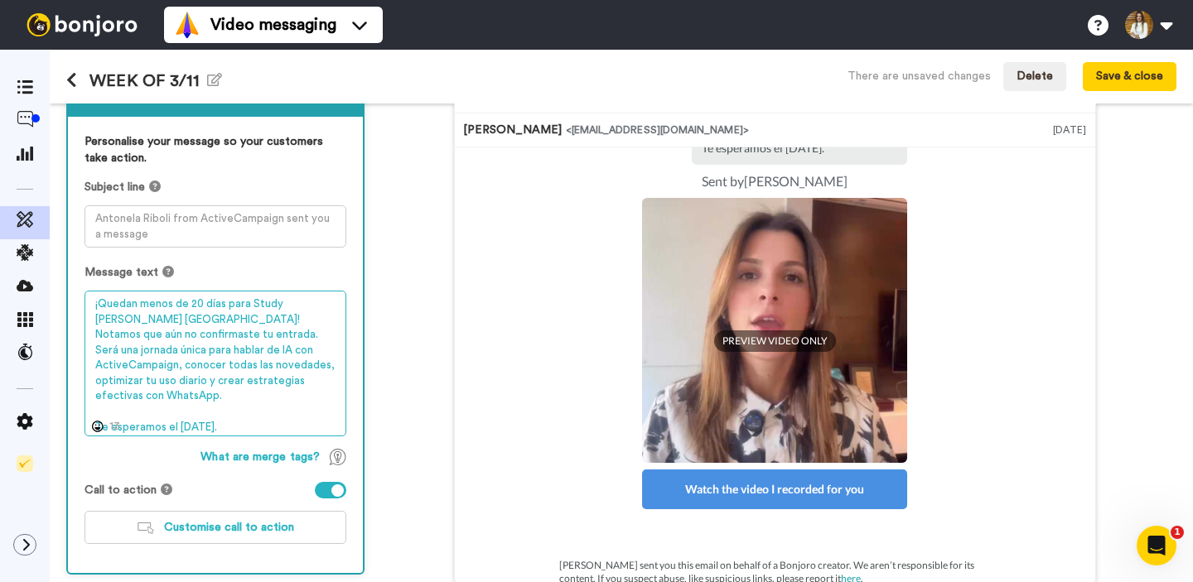
scroll to position [122, 0]
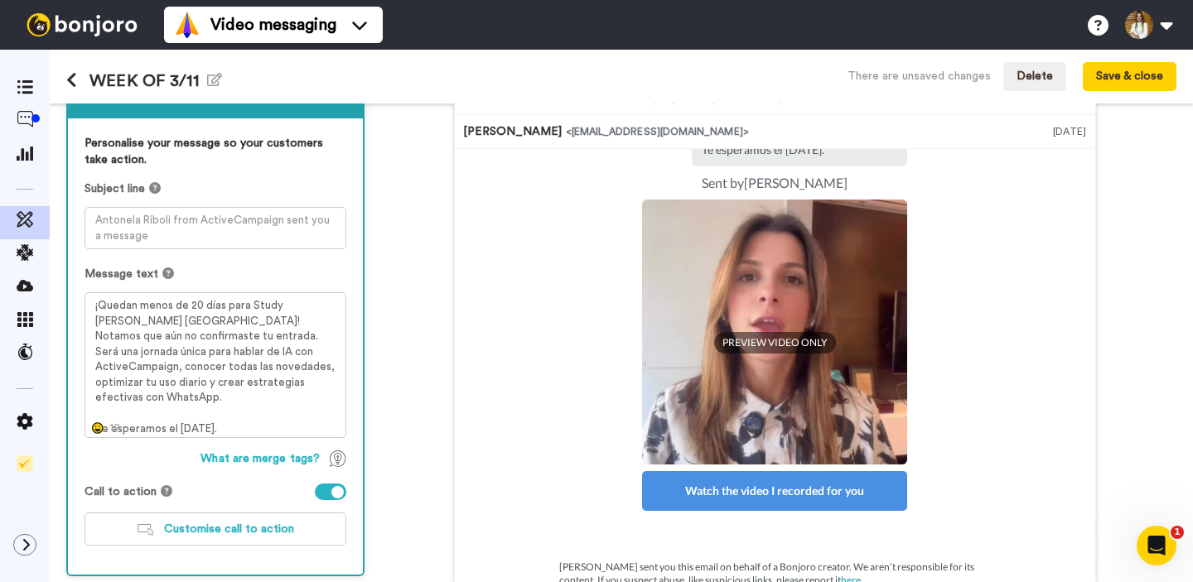
click at [92, 429] on icon at bounding box center [98, 428] width 12 height 12
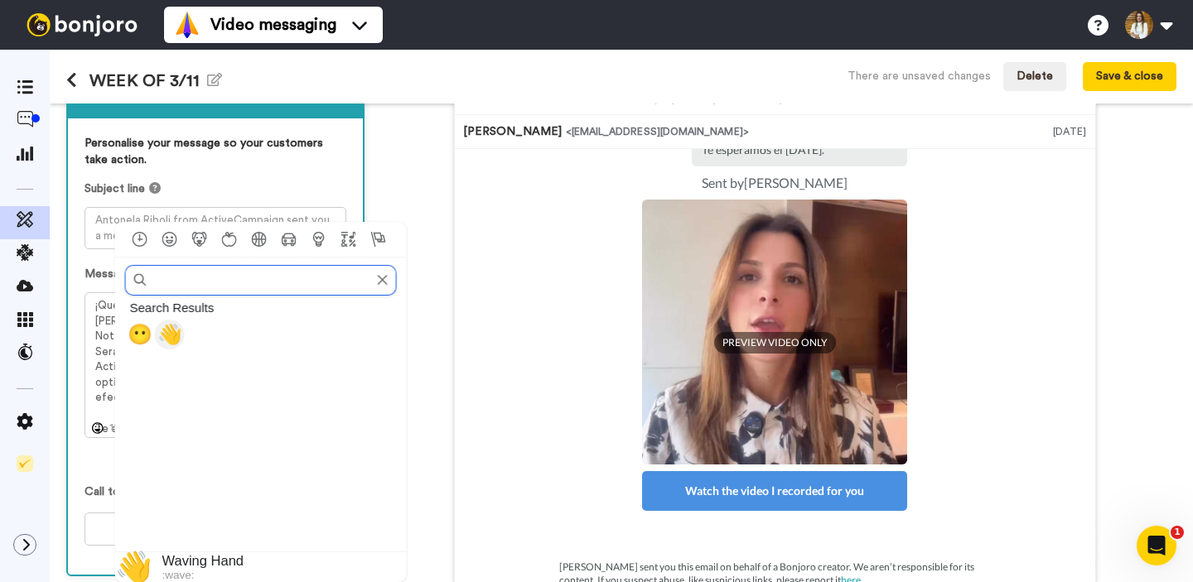
click at [174, 332] on span "👋" at bounding box center [169, 334] width 25 height 23
type textarea "¡Quedan menos de 20 días para Study Hall Buenos Aires! Notamos que aún no confi…"
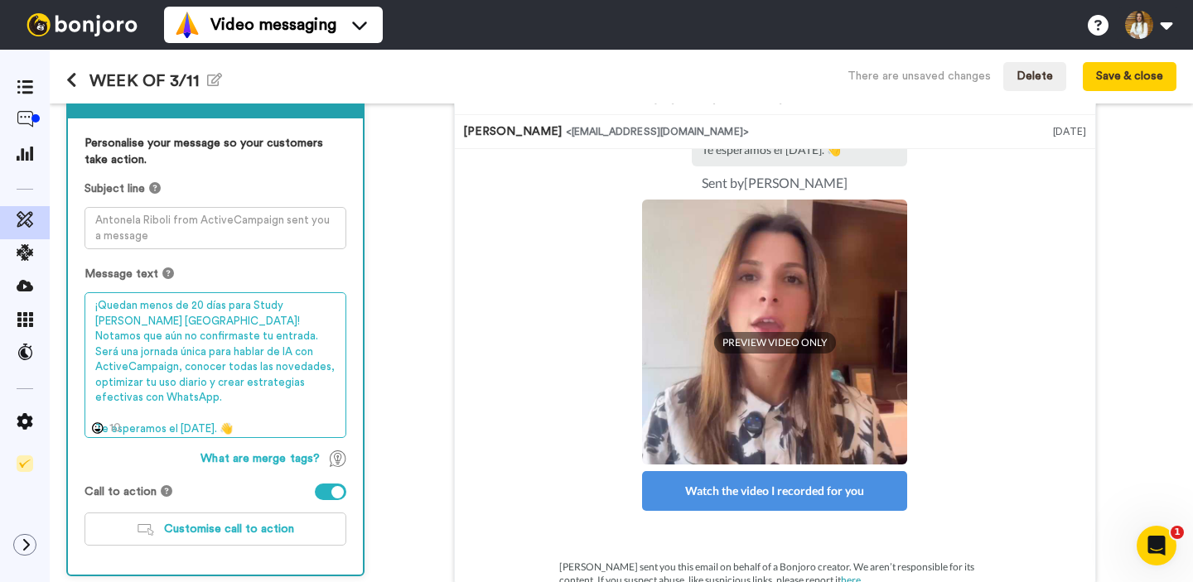
click at [290, 402] on textarea "¡Quedan menos de 20 días para Study Hall Buenos Aires! Notamos que aún no confi…" at bounding box center [215, 365] width 262 height 146
drag, startPoint x: 157, startPoint y: 314, endPoint x: 218, endPoint y: 310, distance: 61.4
click at [218, 310] on textarea "¡Quedan menos de 20 días para Study Hall Buenos Aires! Notamos que aún no confi…" at bounding box center [215, 365] width 262 height 146
drag, startPoint x: 136, startPoint y: 321, endPoint x: 250, endPoint y: 323, distance: 114.3
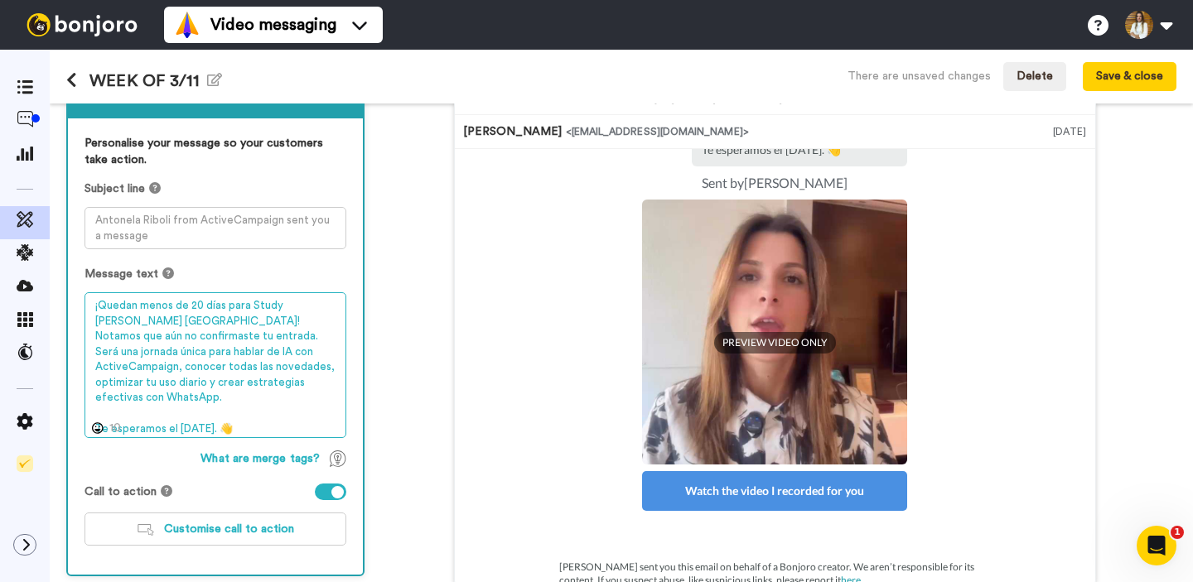
click at [250, 323] on textarea "¡Quedan menos de 20 días para Study Hall Buenos Aires! Notamos que aún no confi…" at bounding box center [215, 365] width 262 height 146
drag, startPoint x: 169, startPoint y: 334, endPoint x: 242, endPoint y: 335, distance: 72.9
click at [242, 335] on textarea "¡Quedan menos de 20 días para Study Hall Buenos Aires! Notamos que aún no confi…" at bounding box center [215, 365] width 262 height 146
drag, startPoint x: 242, startPoint y: 335, endPoint x: 350, endPoint y: 307, distance: 111.9
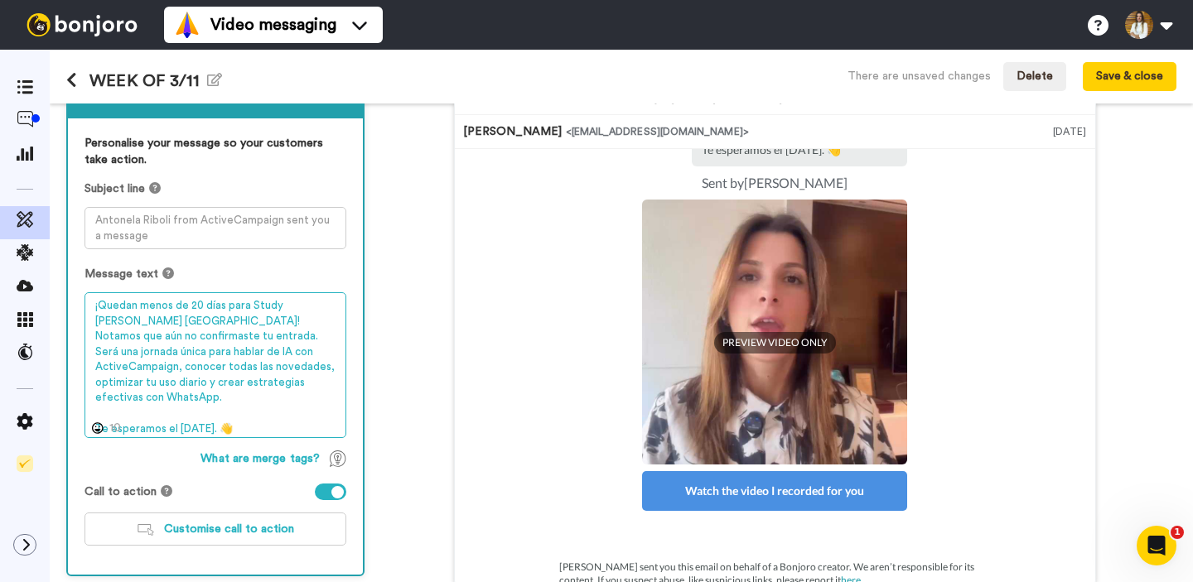
click at [243, 335] on textarea "¡Quedan menos de 20 días para Study Hall Buenos Aires! Notamos que aún no confi…" at bounding box center [215, 365] width 262 height 146
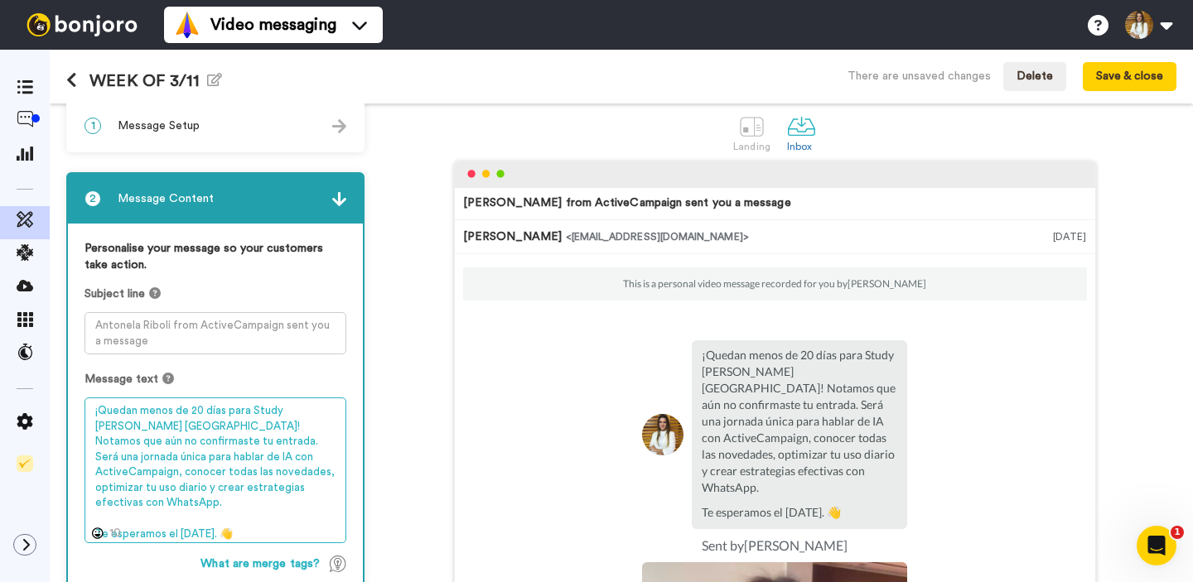
scroll to position [0, 0]
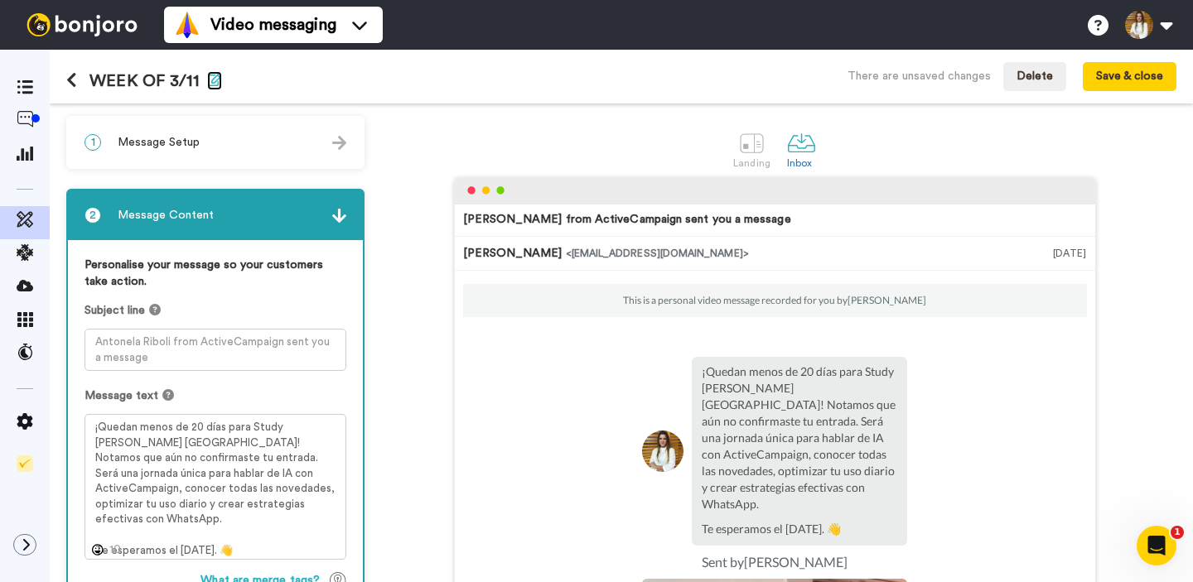
click at [215, 84] on icon "button" at bounding box center [214, 79] width 15 height 13
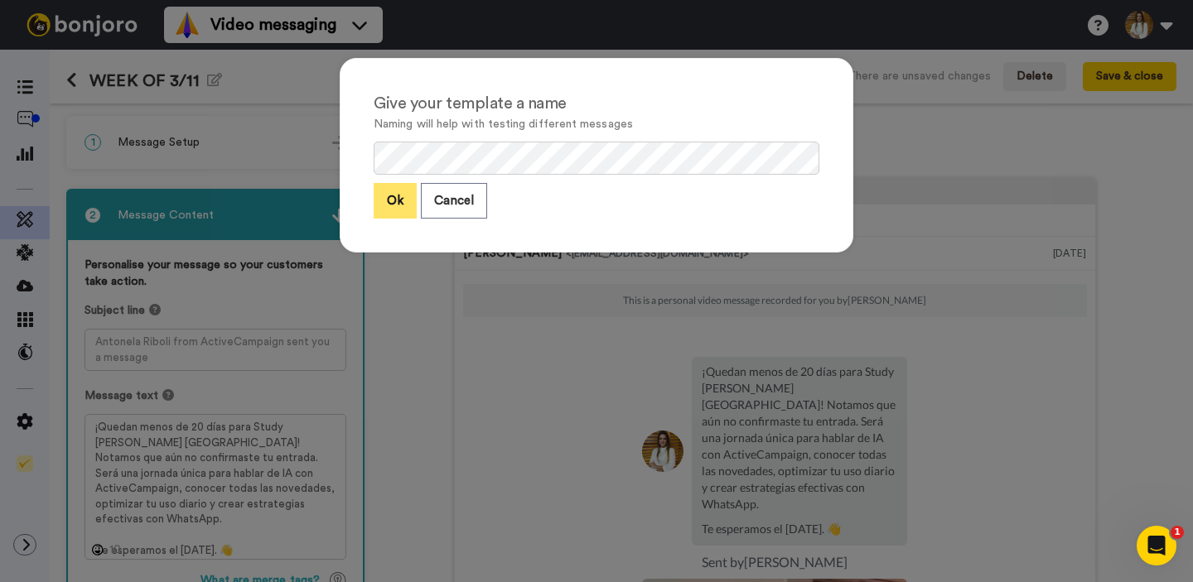
click at [386, 195] on button "Ok" at bounding box center [394, 201] width 43 height 36
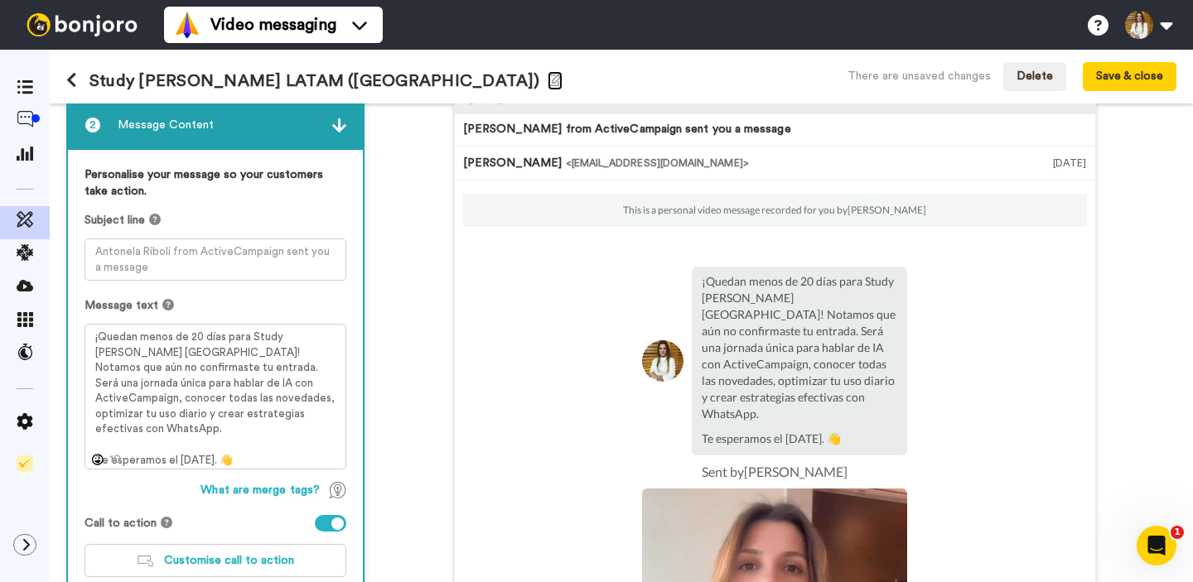
scroll to position [201, 0]
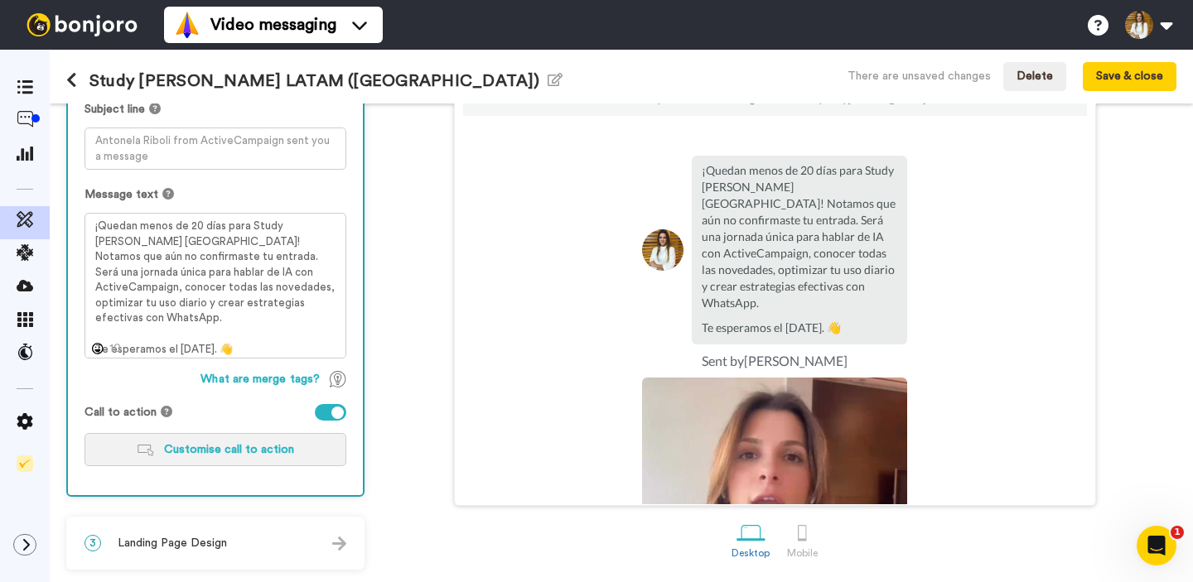
click at [197, 453] on span "Customise call to action" at bounding box center [229, 450] width 130 height 12
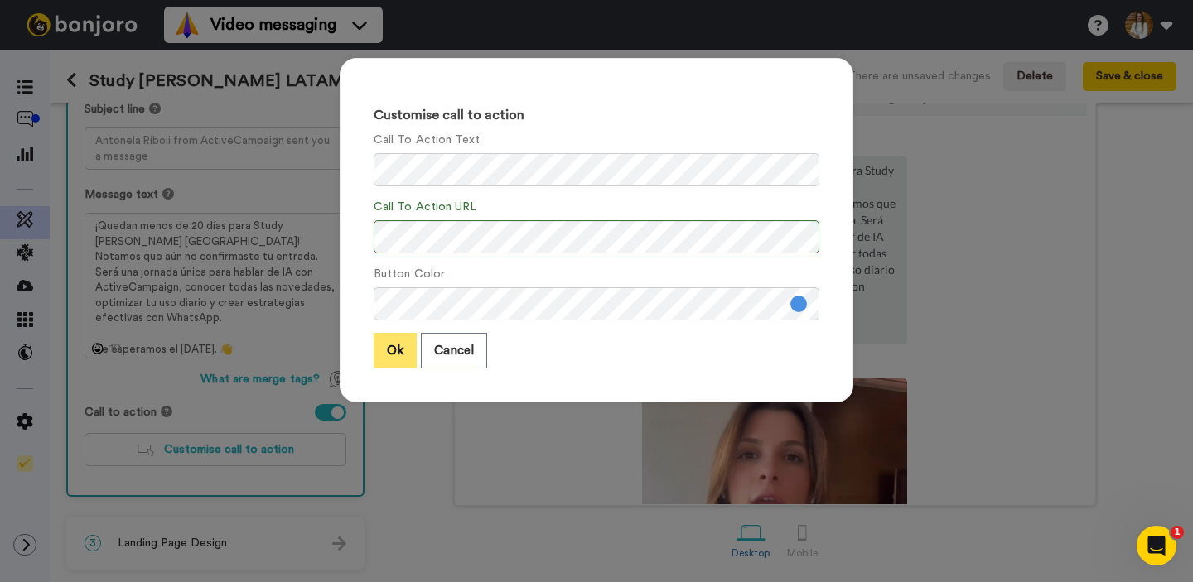
scroll to position [0, 0]
click at [402, 348] on button "Ok" at bounding box center [394, 351] width 43 height 36
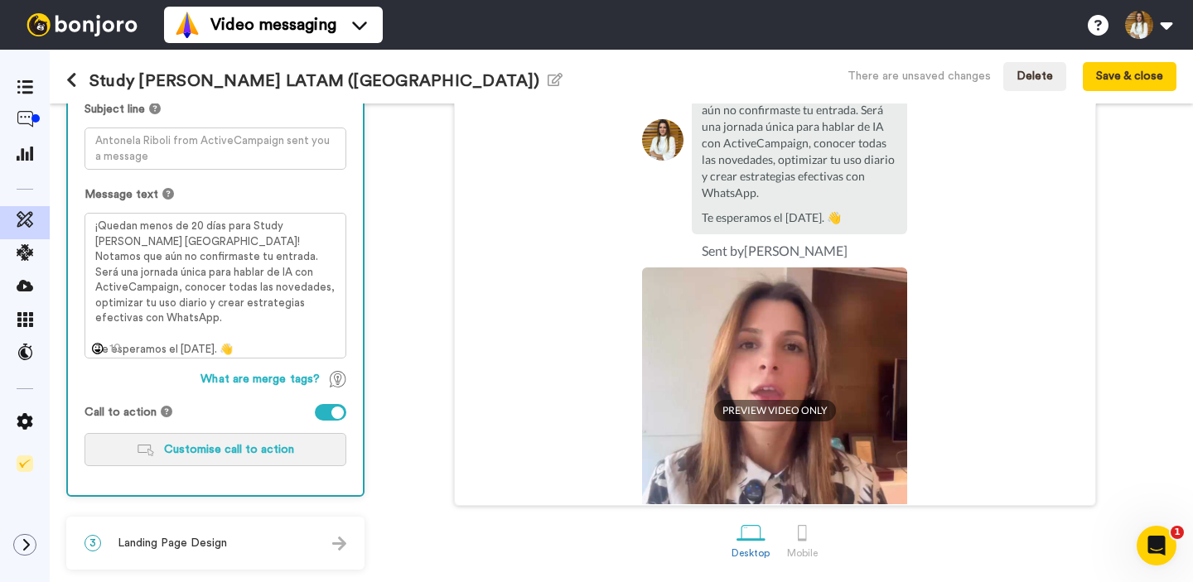
scroll to position [258, 0]
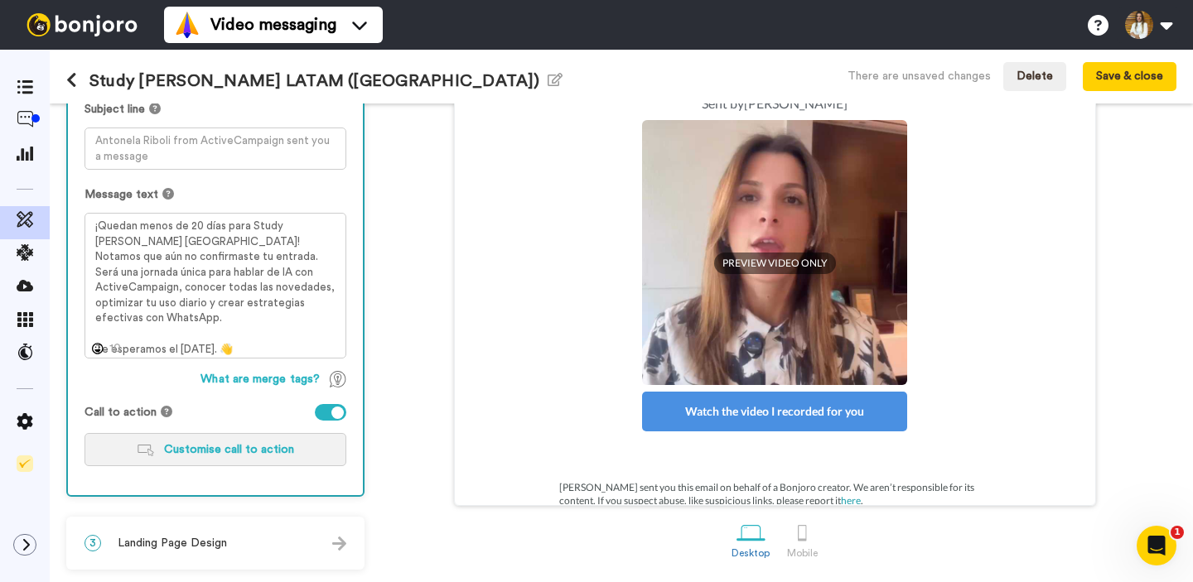
click at [115, 460] on button "Customise call to action" at bounding box center [215, 449] width 262 height 33
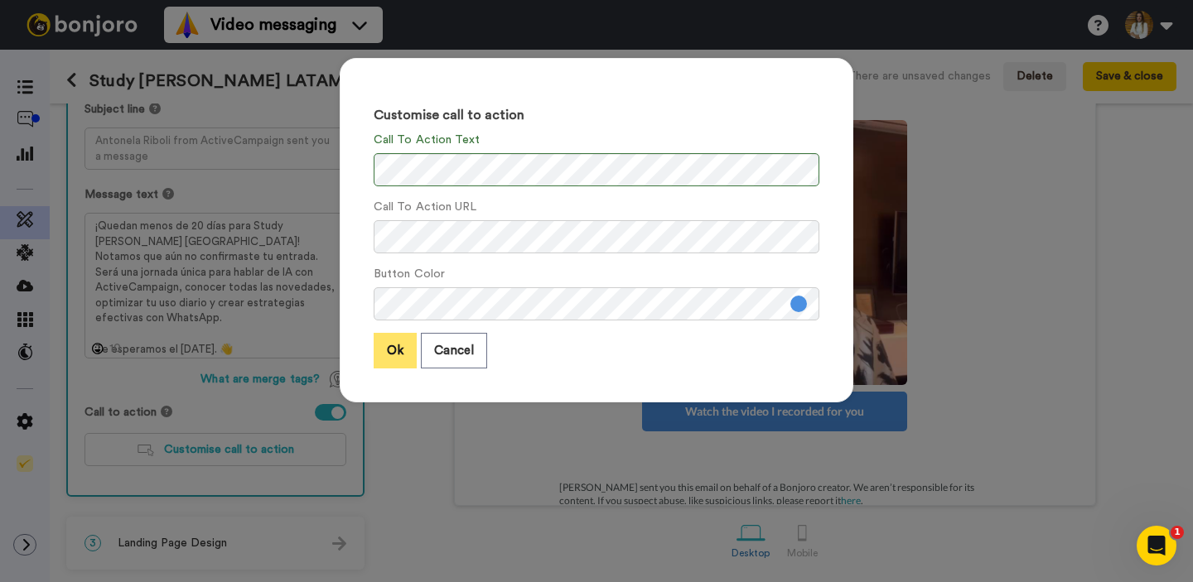
click at [382, 359] on button "Ok" at bounding box center [394, 351] width 43 height 36
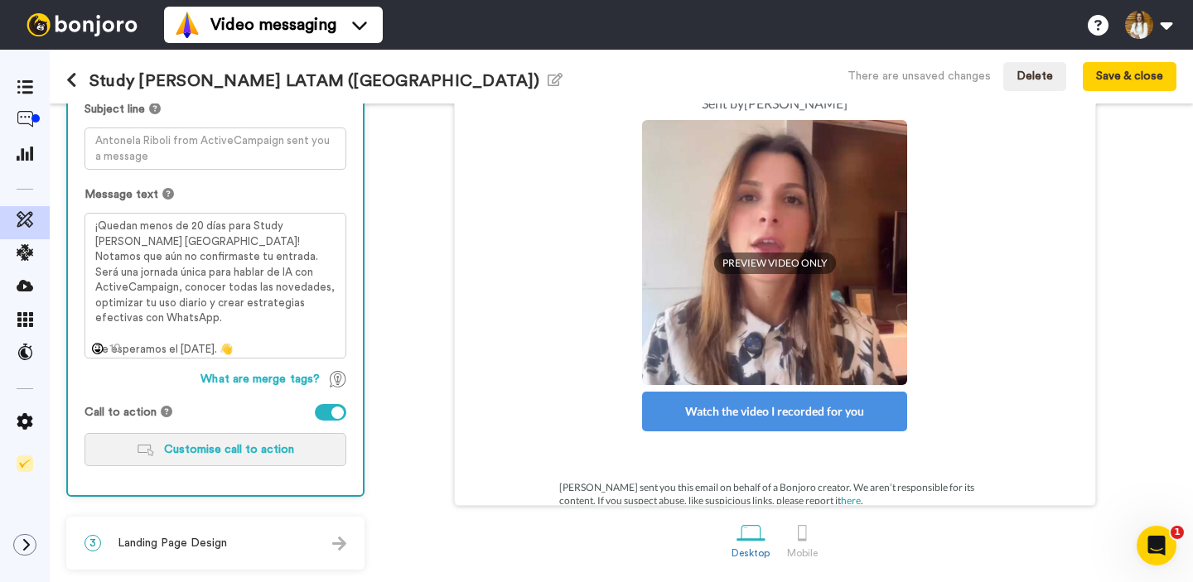
click at [234, 457] on button "Customise call to action" at bounding box center [215, 449] width 262 height 33
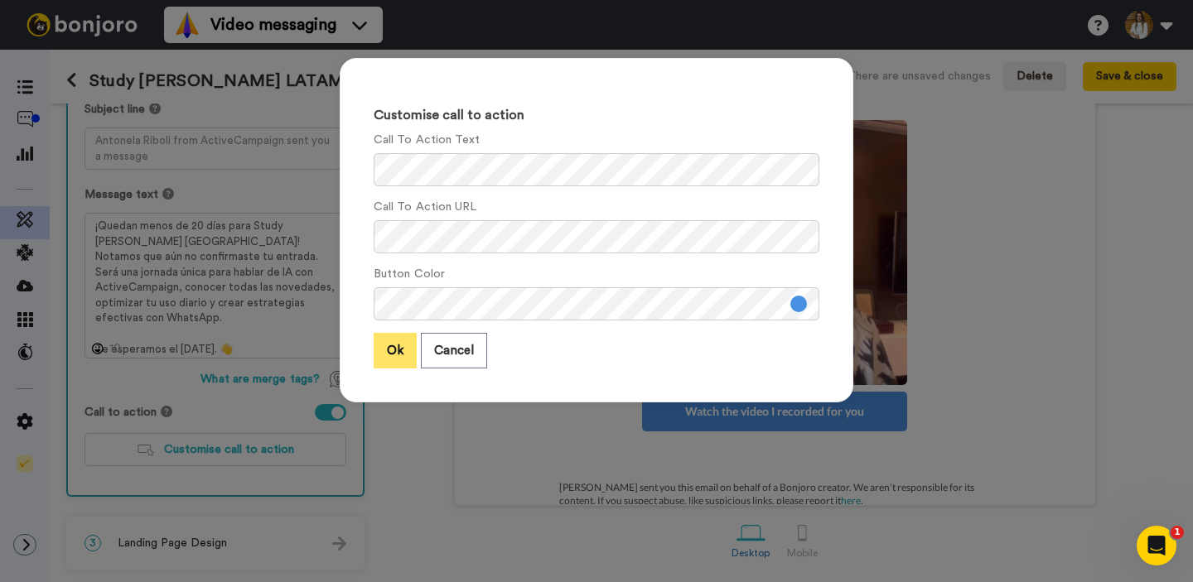
click at [381, 348] on button "Ok" at bounding box center [394, 351] width 43 height 36
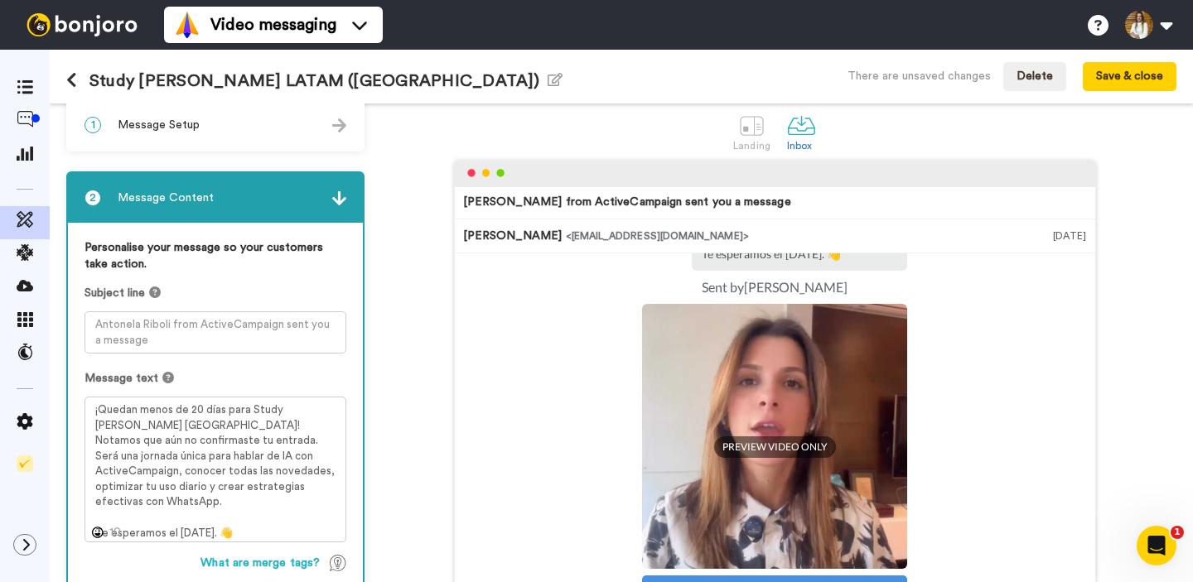
scroll to position [0, 0]
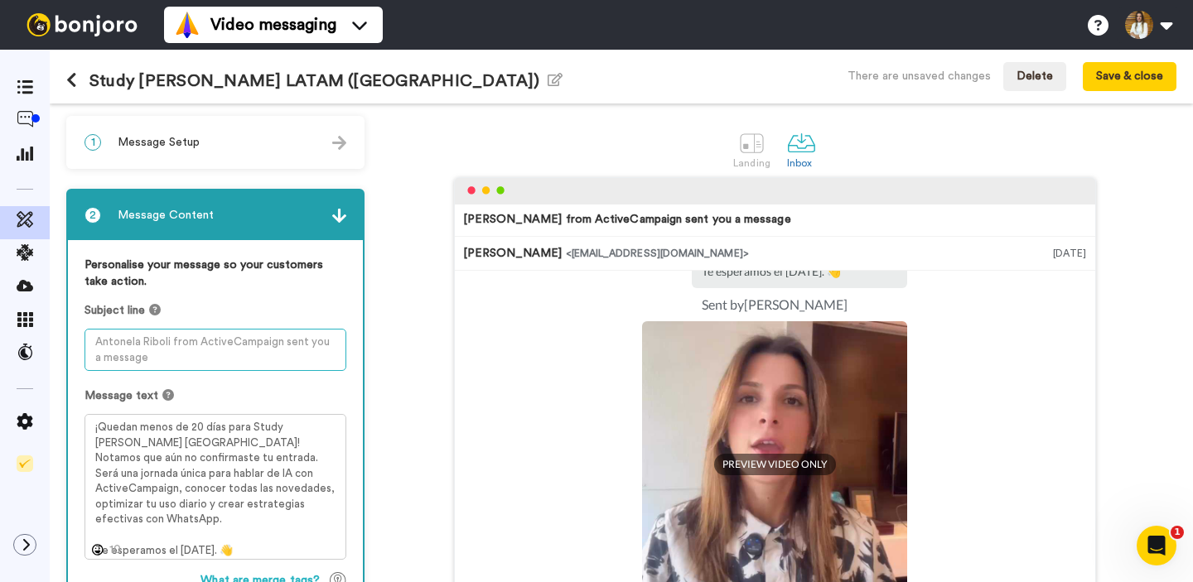
click at [262, 359] on textarea at bounding box center [215, 350] width 262 height 42
paste textarea "No te pierdas IA + ActiveCampaign en [GEOGRAPHIC_DATA]"
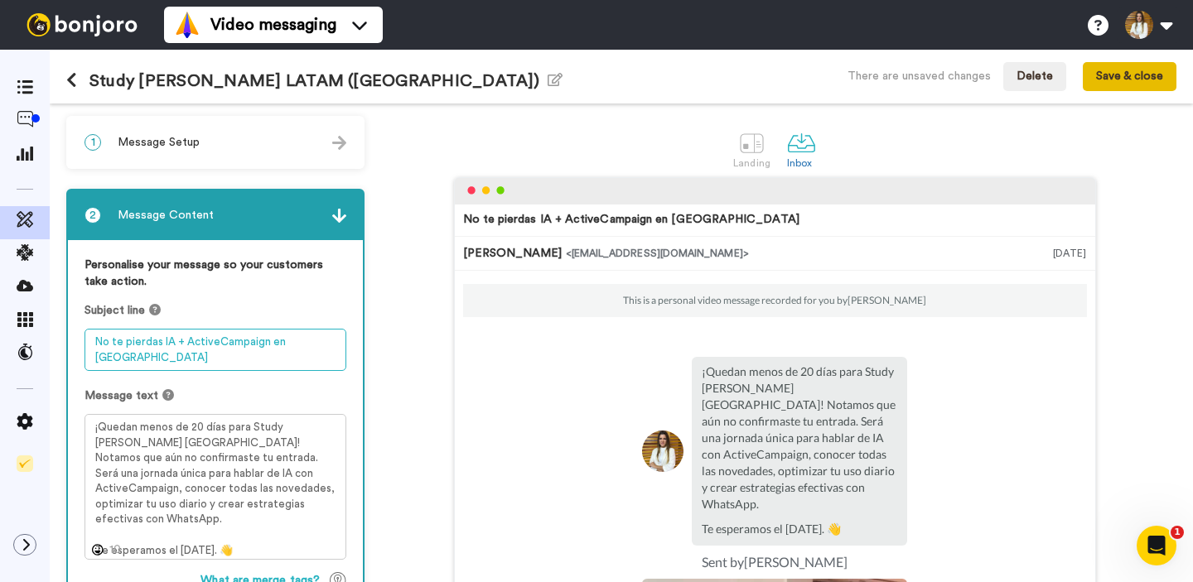
type textarea "No te pierdas IA + ActiveCampaign en [GEOGRAPHIC_DATA]"
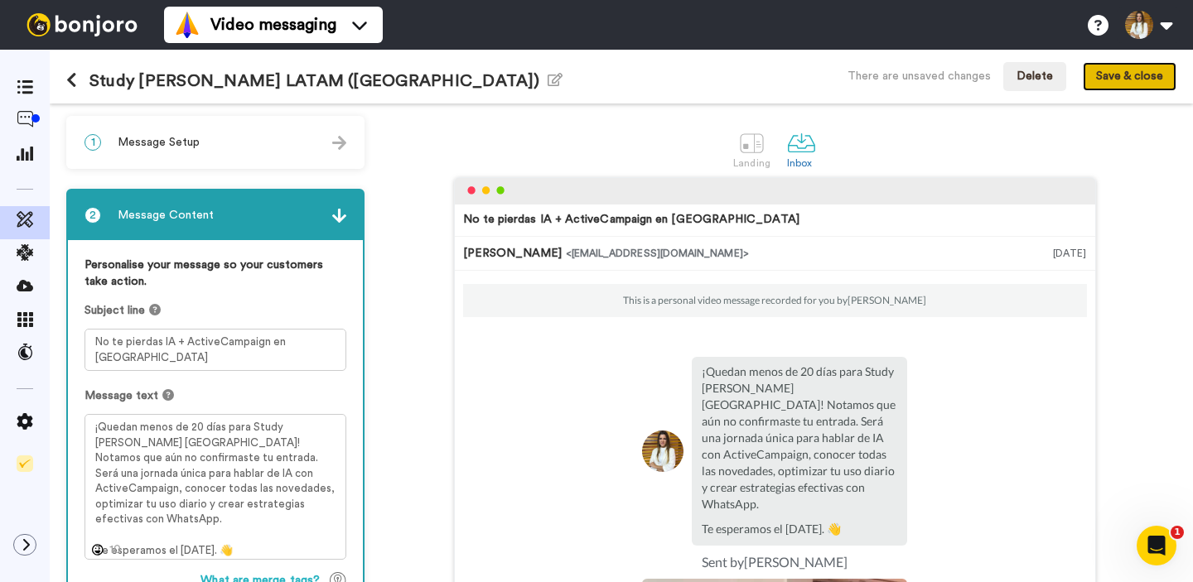
click at [1145, 80] on button "Save & close" at bounding box center [1129, 77] width 94 height 30
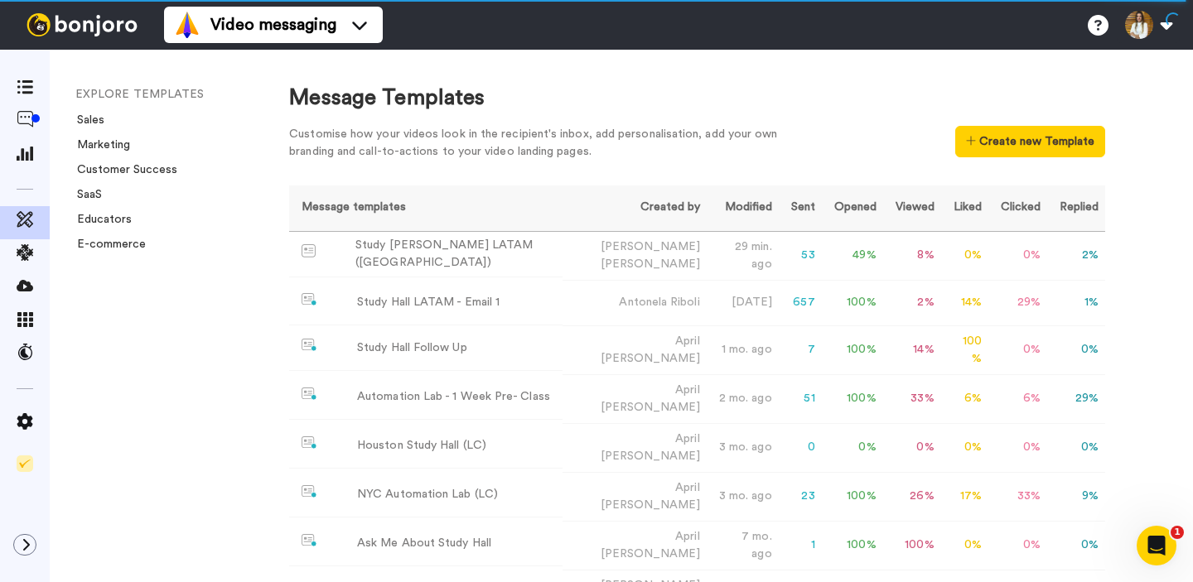
click at [1142, 142] on div "Message Templates Customise how your videos look in the recipient's inbox, add …" at bounding box center [724, 316] width 937 height 533
drag, startPoint x: 454, startPoint y: 167, endPoint x: 688, endPoint y: 172, distance: 234.4
click at [455, 168] on div "Customise how your videos look in the recipient's inbox, add personalisation, a…" at bounding box center [697, 147] width 816 height 43
drag, startPoint x: 296, startPoint y: 98, endPoint x: 553, endPoint y: 103, distance: 256.8
click at [553, 103] on div "Message Templates" at bounding box center [697, 98] width 816 height 31
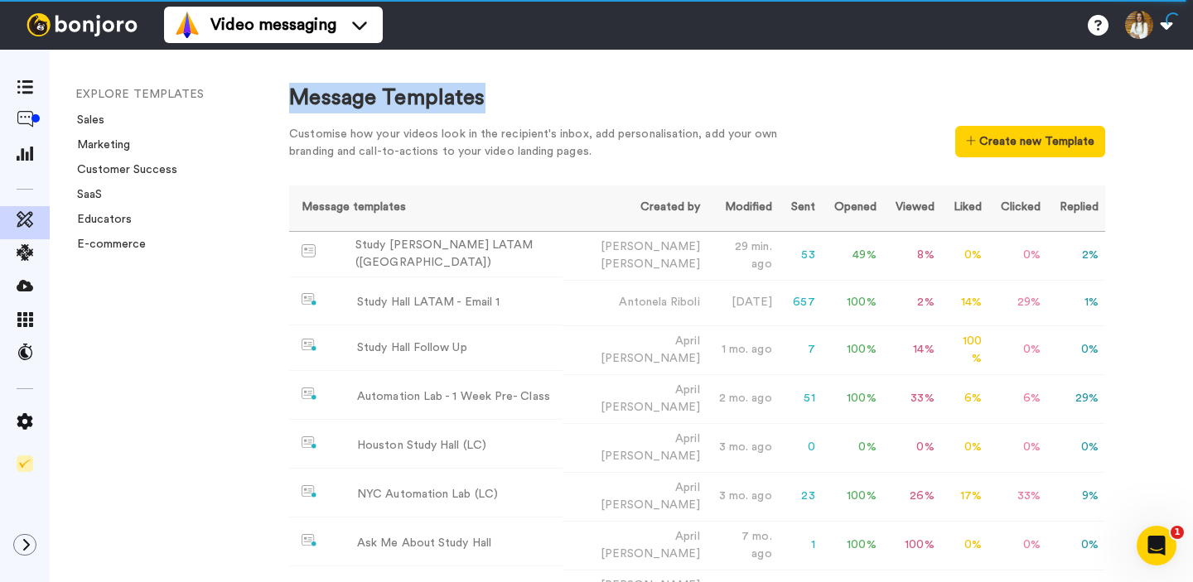
drag, startPoint x: 553, startPoint y: 103, endPoint x: 569, endPoint y: 195, distance: 94.1
click at [557, 108] on div "Message Templates" at bounding box center [697, 98] width 816 height 31
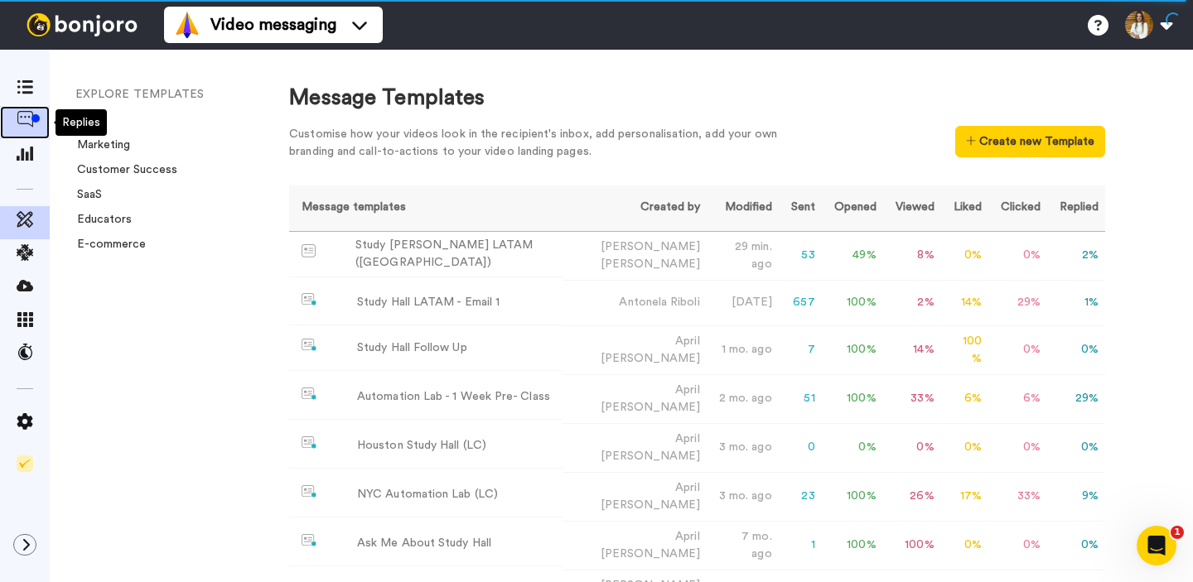
click at [30, 119] on icon at bounding box center [25, 119] width 17 height 17
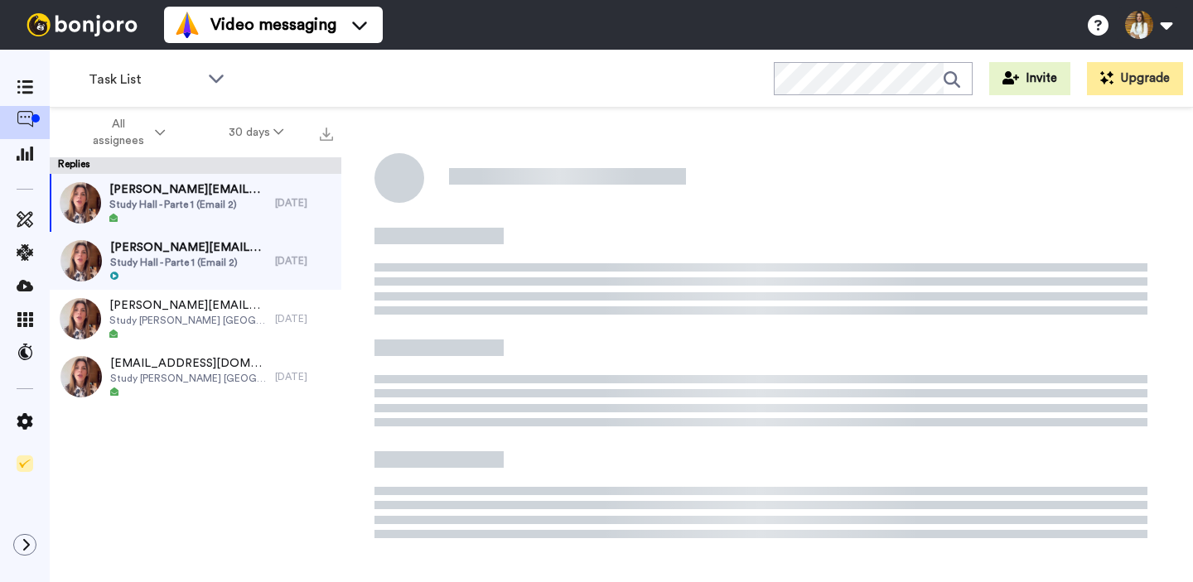
scroll to position [58, 0]
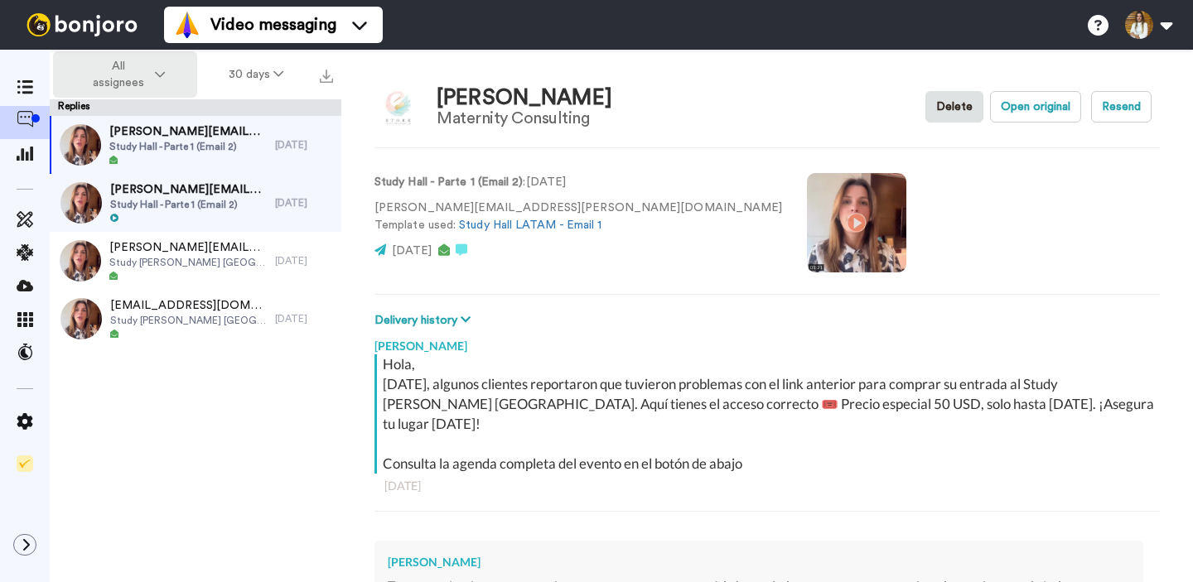
click at [136, 93] on button "All assignees" at bounding box center [125, 74] width 144 height 46
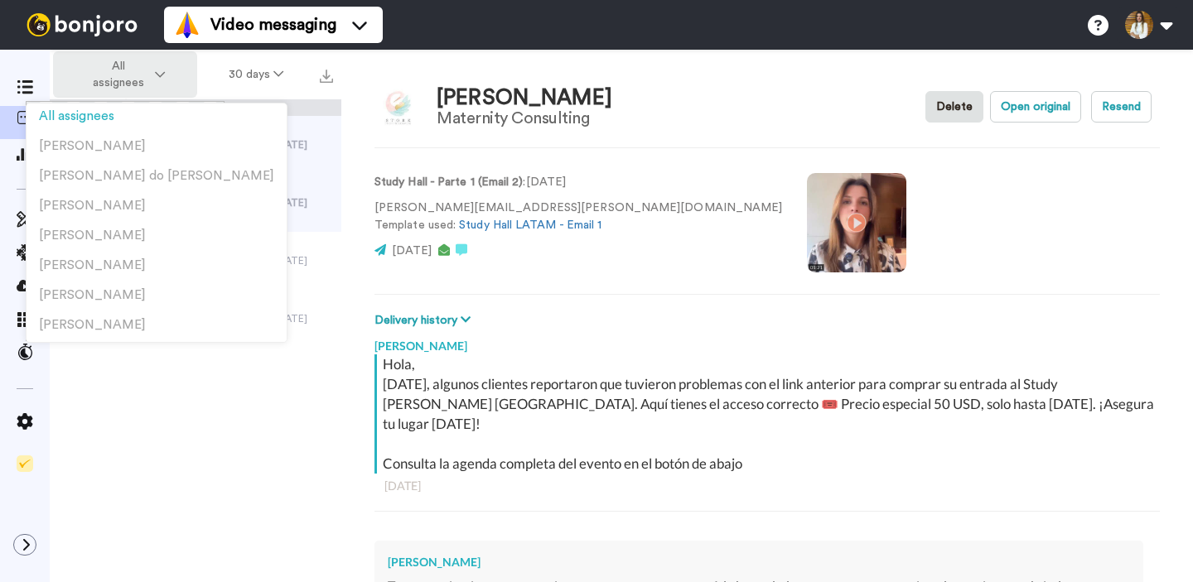
click at [152, 85] on button "All assignees" at bounding box center [125, 74] width 144 height 46
click at [247, 80] on button "30 days" at bounding box center [256, 75] width 118 height 30
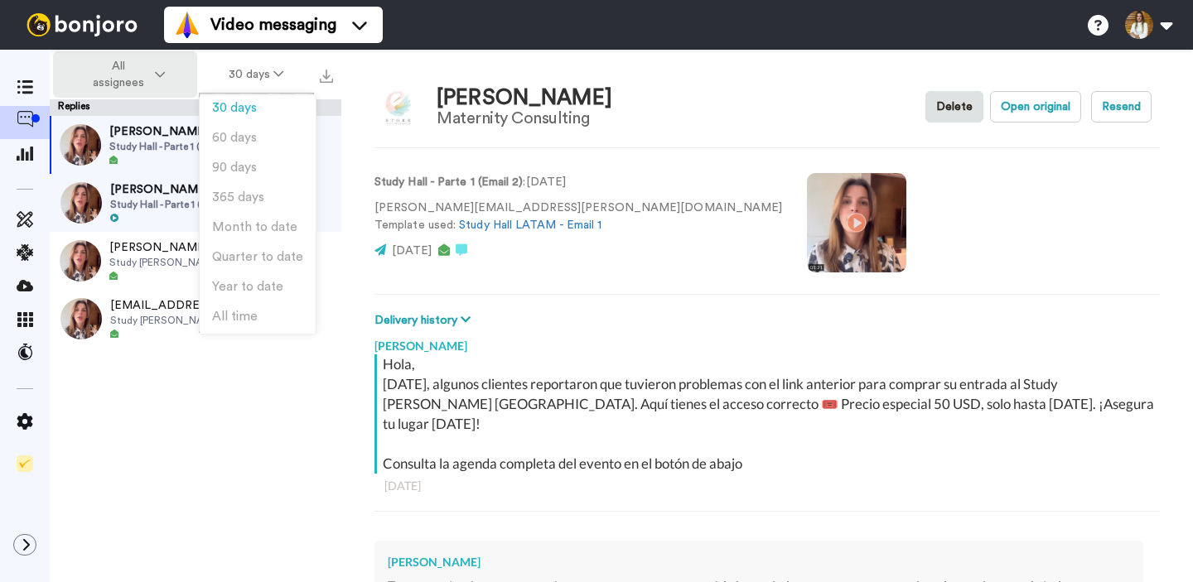
drag, startPoint x: 117, startPoint y: 75, endPoint x: 175, endPoint y: 73, distance: 58.0
click at [117, 75] on span "All assignees" at bounding box center [117, 74] width 67 height 33
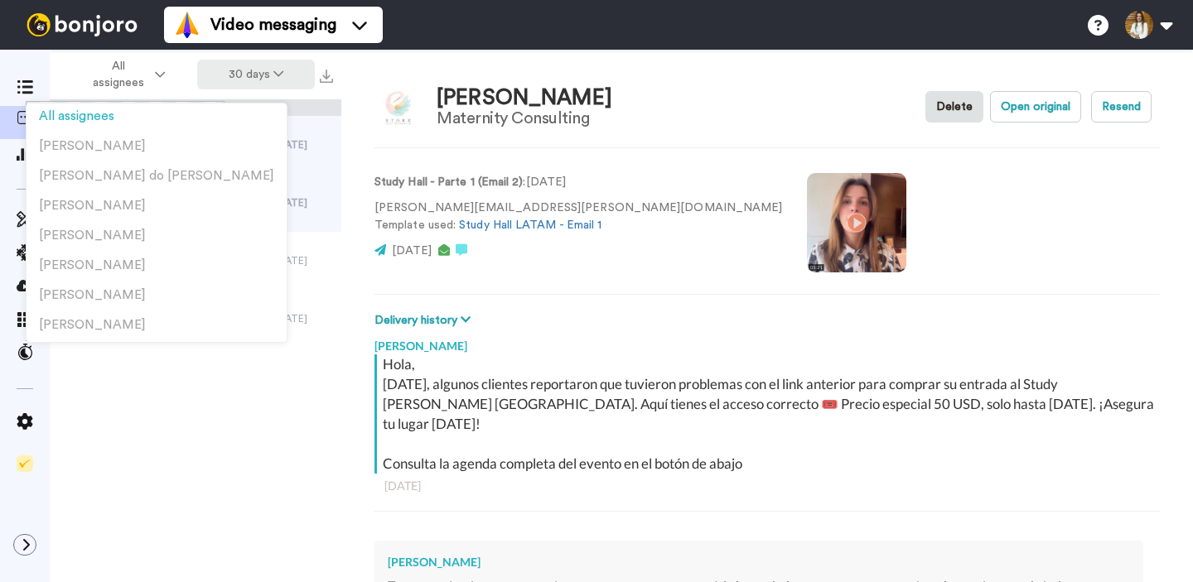
drag, startPoint x: 273, startPoint y: 80, endPoint x: 258, endPoint y: 80, distance: 15.7
click at [273, 80] on icon at bounding box center [278, 74] width 10 height 12
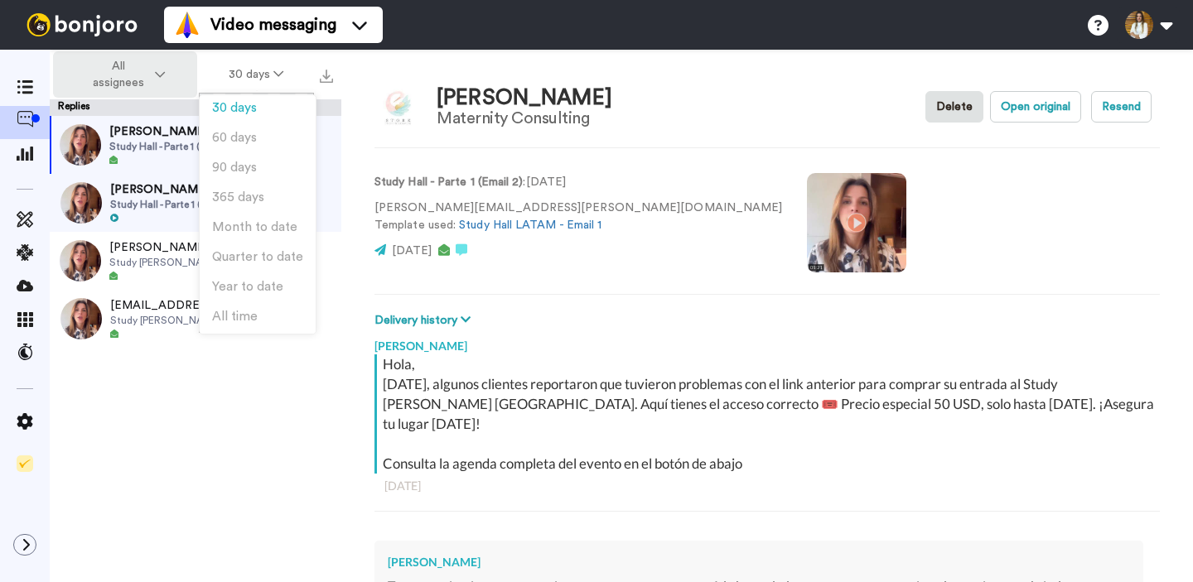
click at [150, 85] on span "All assignees" at bounding box center [117, 74] width 67 height 33
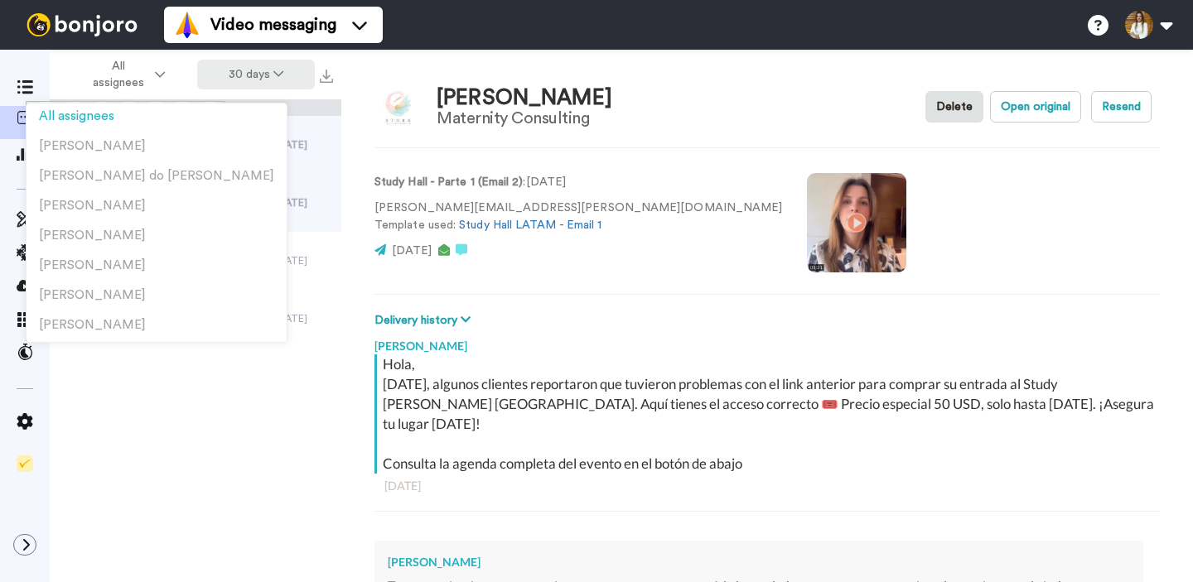
click at [246, 83] on button "30 days" at bounding box center [256, 75] width 118 height 30
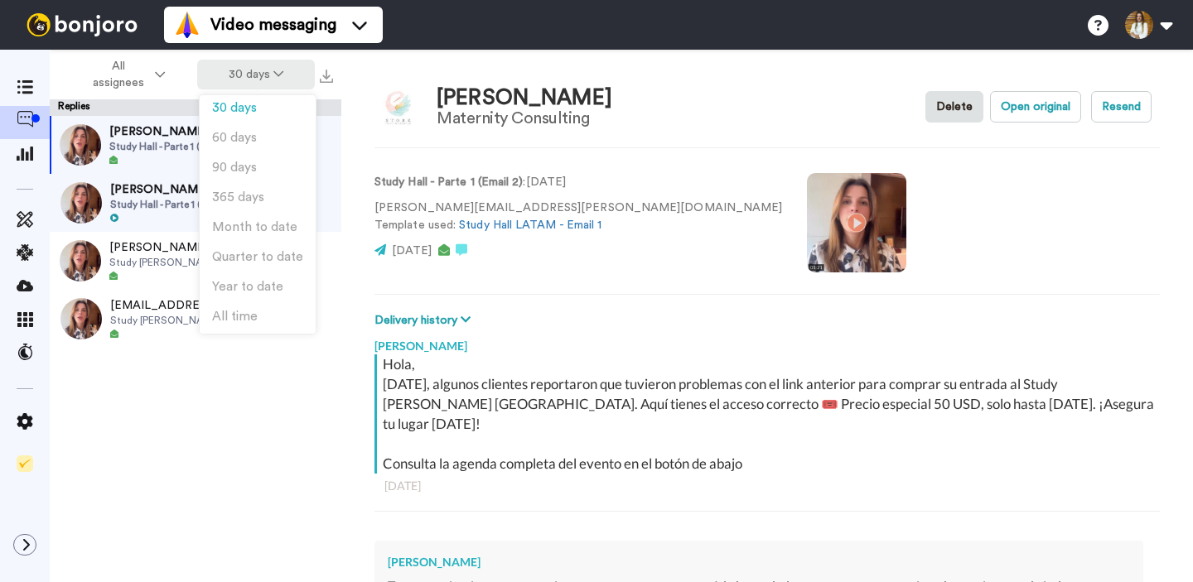
drag, startPoint x: 134, startPoint y: 86, endPoint x: 224, endPoint y: 77, distance: 90.7
click at [136, 85] on span "All assignees" at bounding box center [117, 74] width 67 height 33
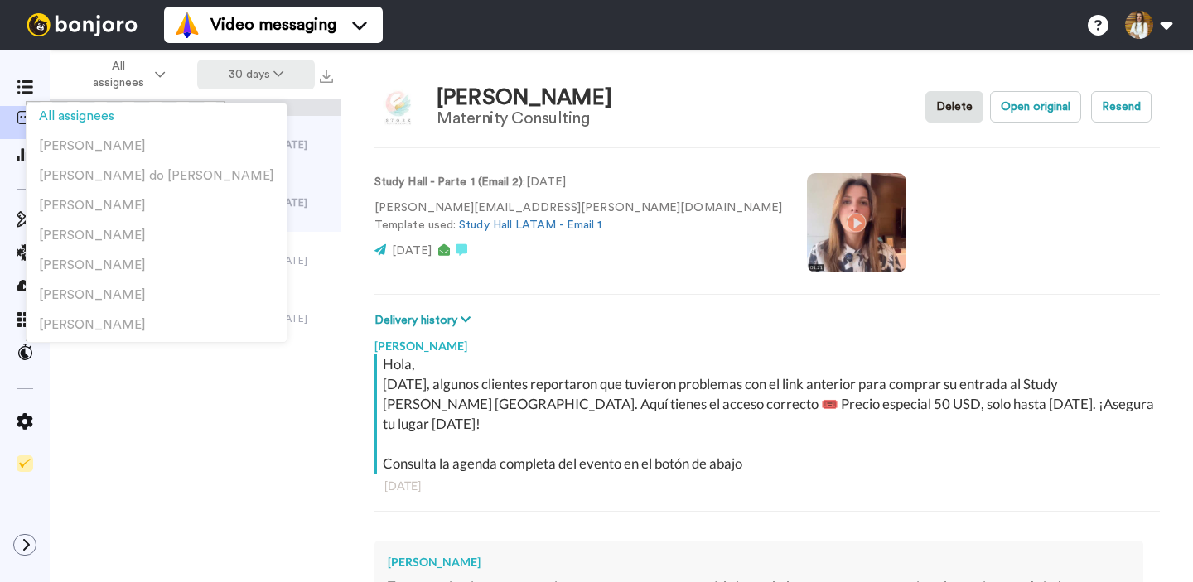
click at [254, 78] on button "30 days" at bounding box center [256, 75] width 118 height 30
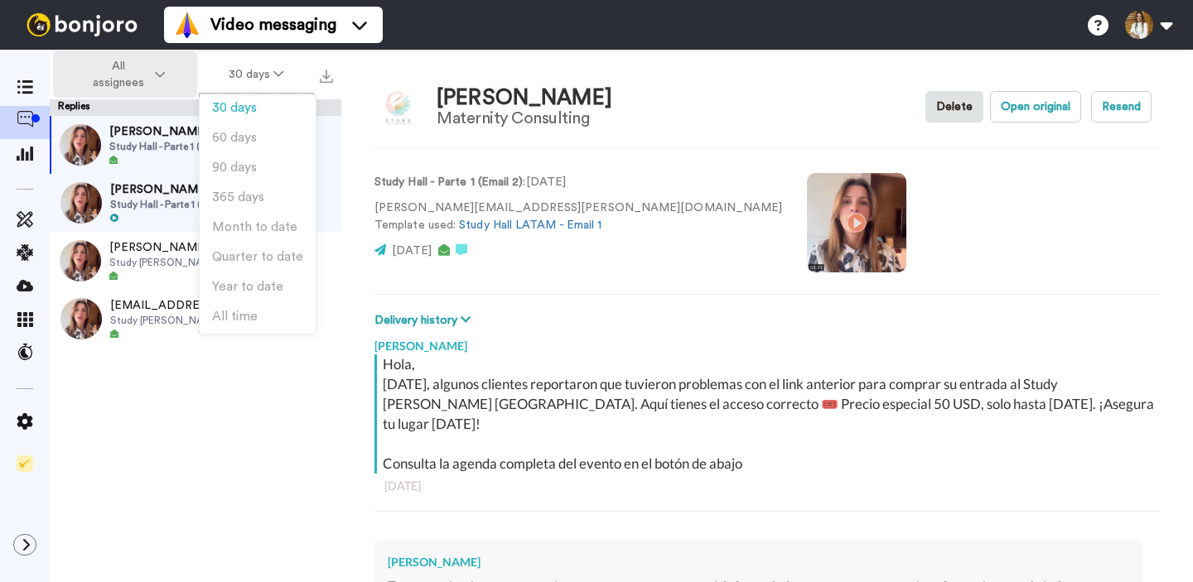
click at [141, 80] on span "All assignees" at bounding box center [117, 74] width 67 height 33
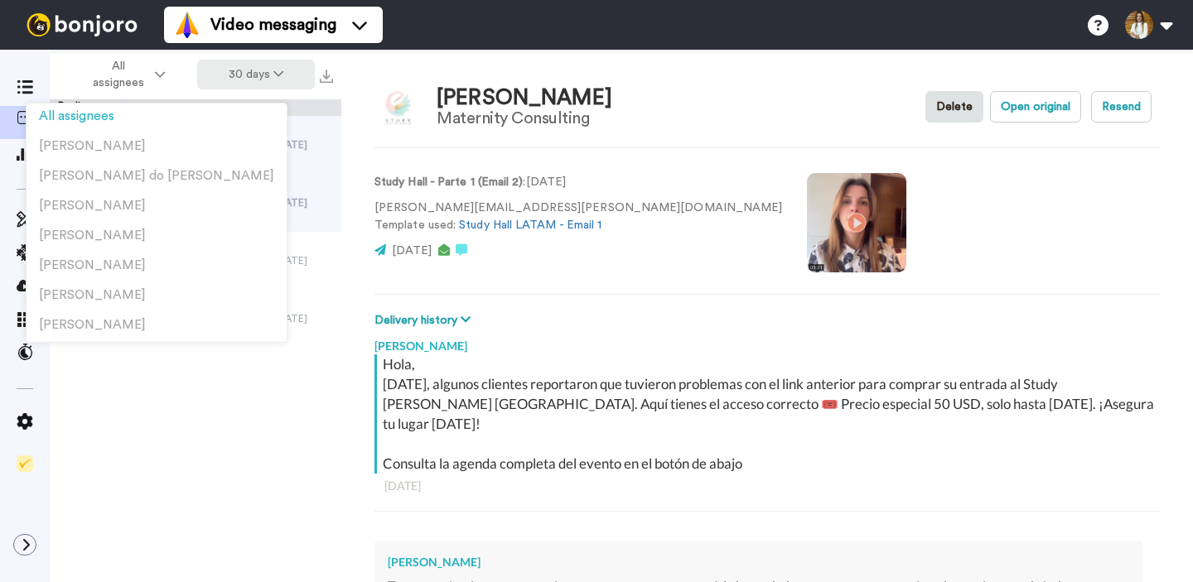
drag, startPoint x: 282, startPoint y: 80, endPoint x: 267, endPoint y: 81, distance: 15.0
click at [282, 80] on icon at bounding box center [278, 74] width 10 height 12
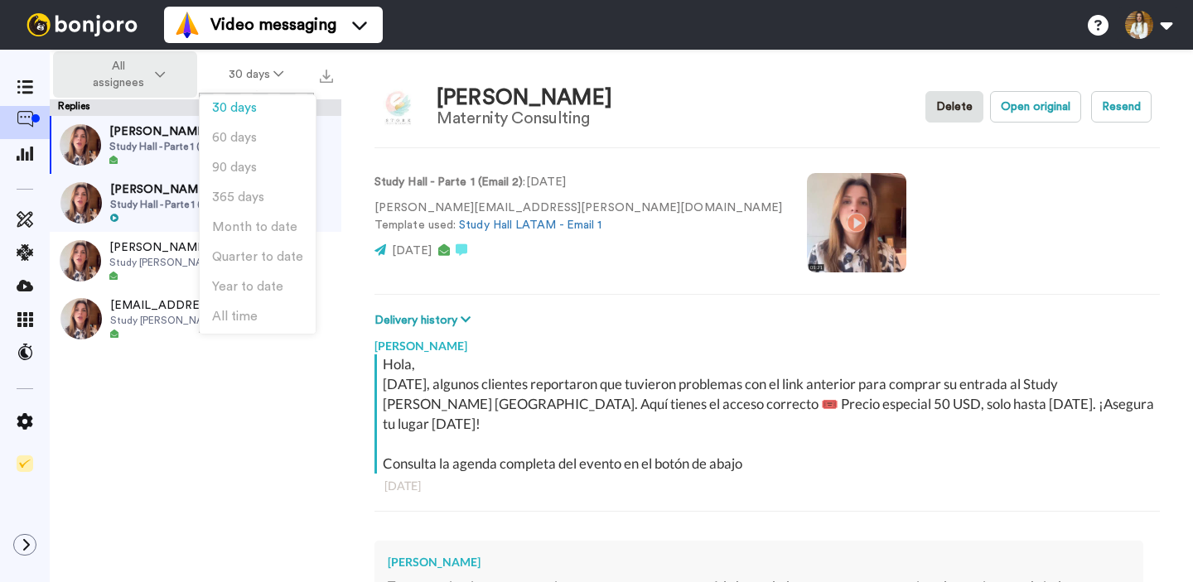
click at [153, 78] on button "All assignees" at bounding box center [125, 74] width 144 height 46
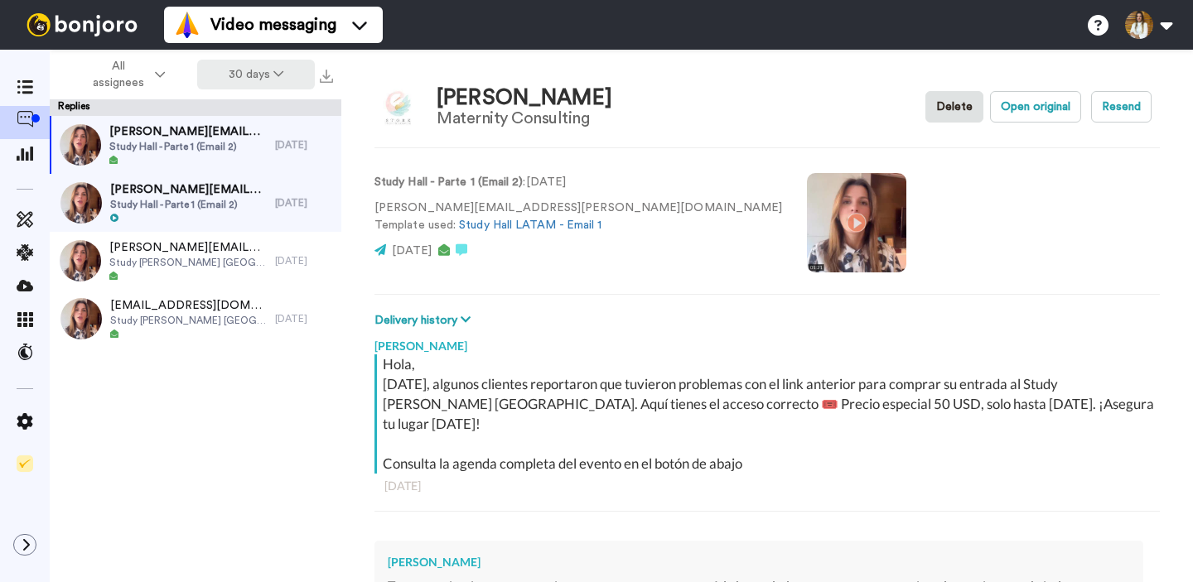
click at [261, 75] on button "30 days" at bounding box center [256, 75] width 118 height 30
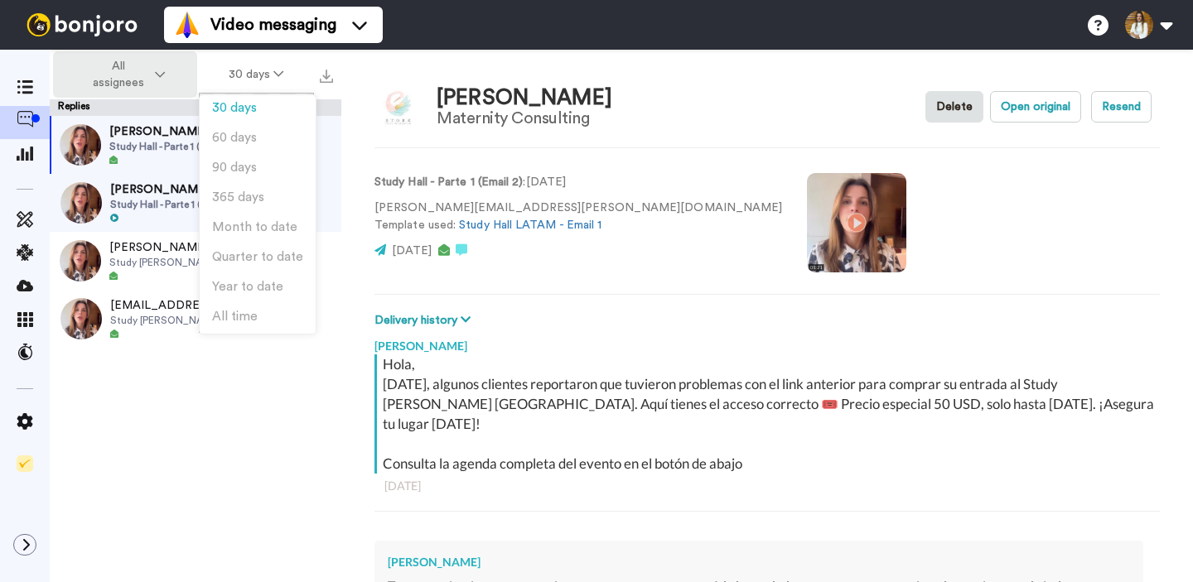
click at [137, 68] on span "All assignees" at bounding box center [117, 74] width 67 height 33
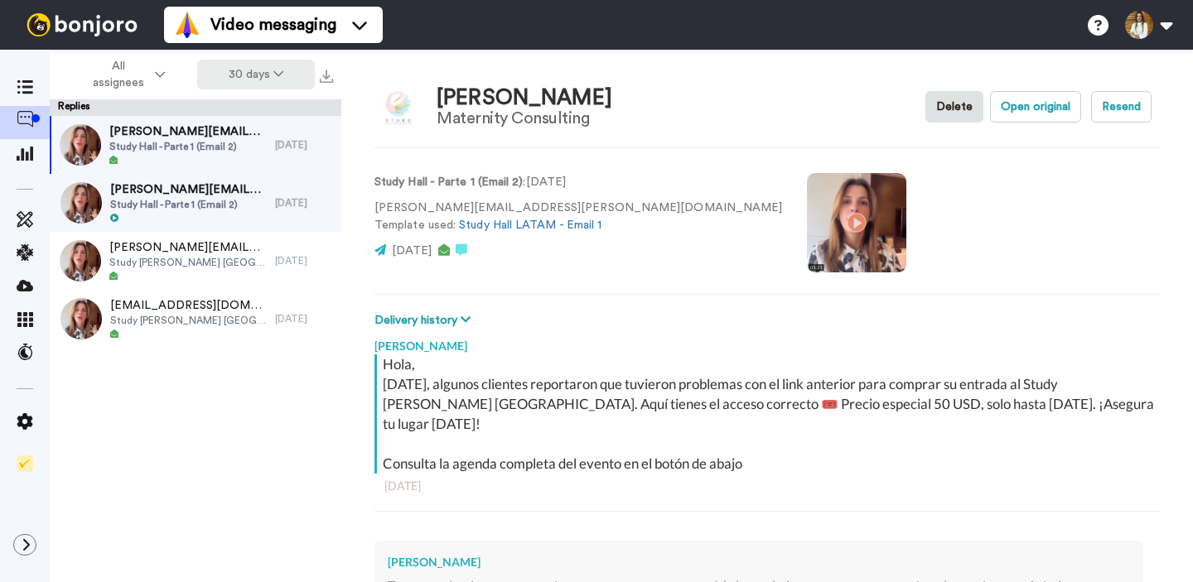
click at [229, 72] on button "30 days" at bounding box center [256, 75] width 118 height 30
click at [152, 75] on button "All assignees" at bounding box center [125, 74] width 144 height 46
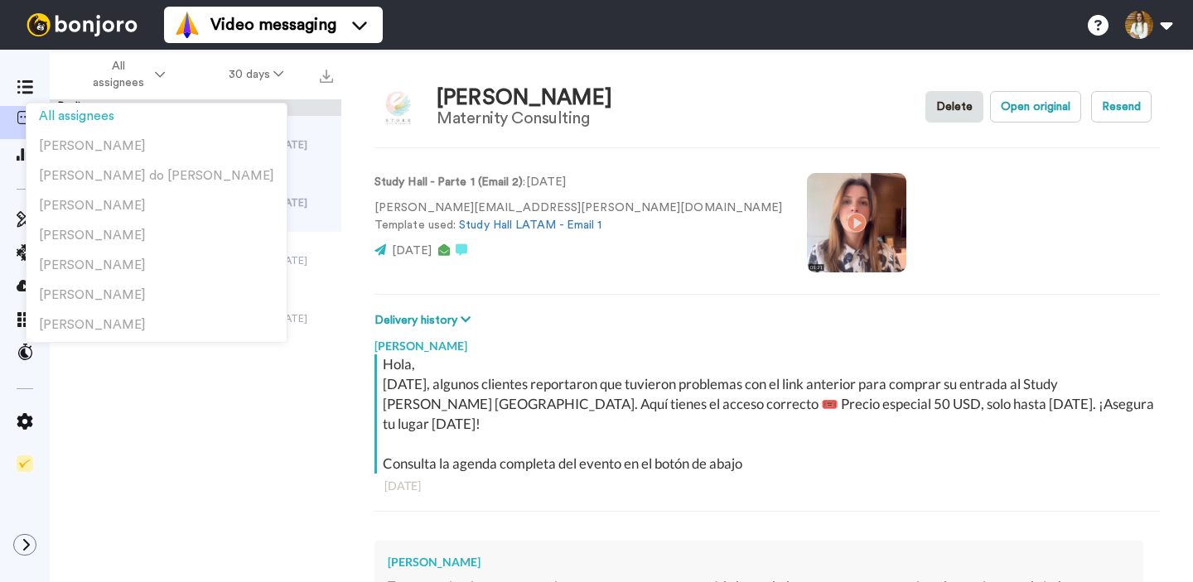
click at [199, 376] on div "irene.brusatin@maternityconsulting.com.pe Study Hall - Parte 1 (Email 2) 7 days…" at bounding box center [196, 325] width 292 height 418
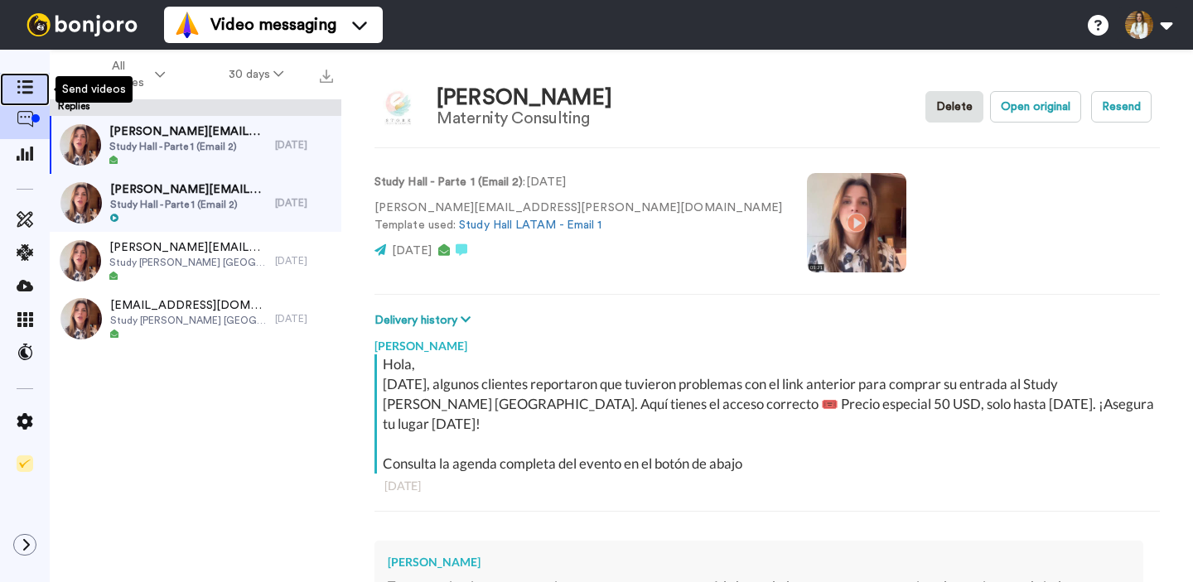
click at [19, 89] on icon at bounding box center [25, 87] width 17 height 14
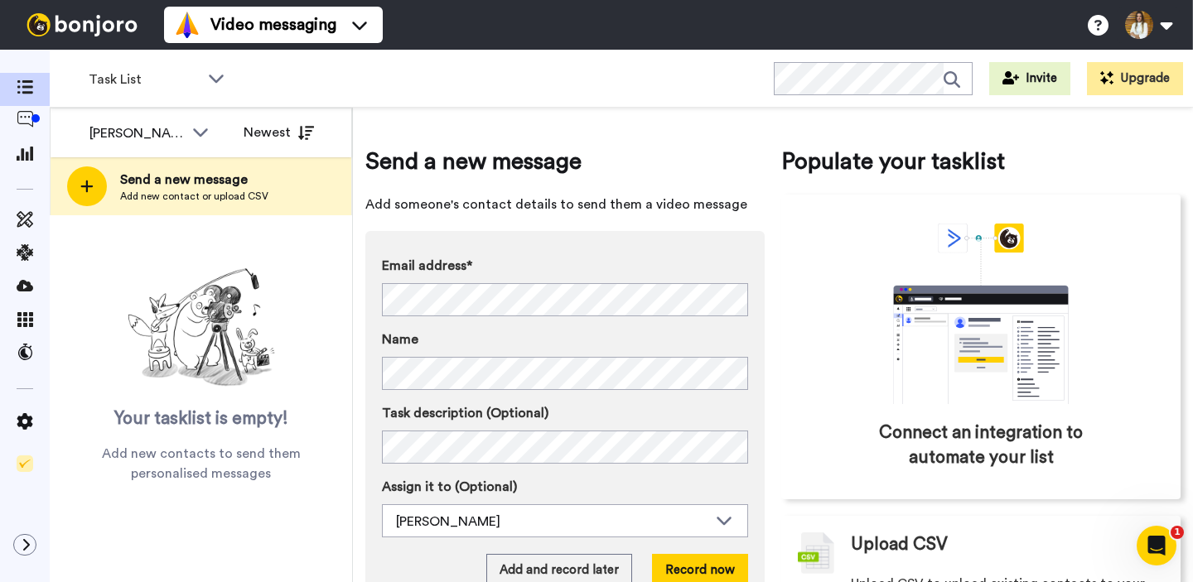
click at [577, 219] on div "Send a new message Add someone's contact details to send them a video message E…" at bounding box center [564, 387] width 399 height 485
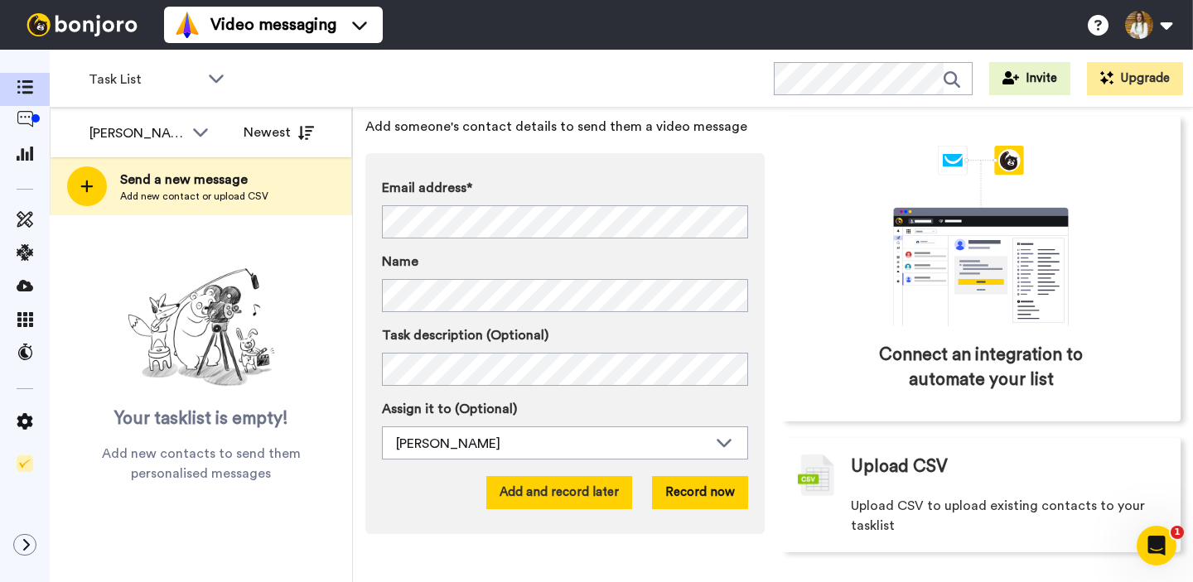
click at [587, 501] on button "Add and record later" at bounding box center [559, 492] width 146 height 33
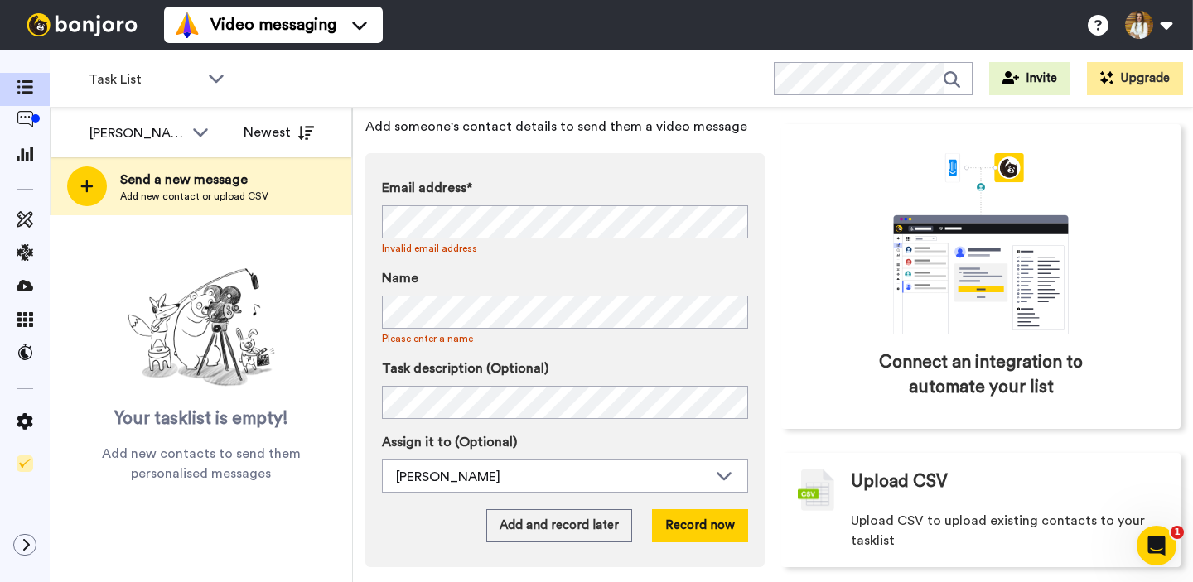
scroll to position [0, 0]
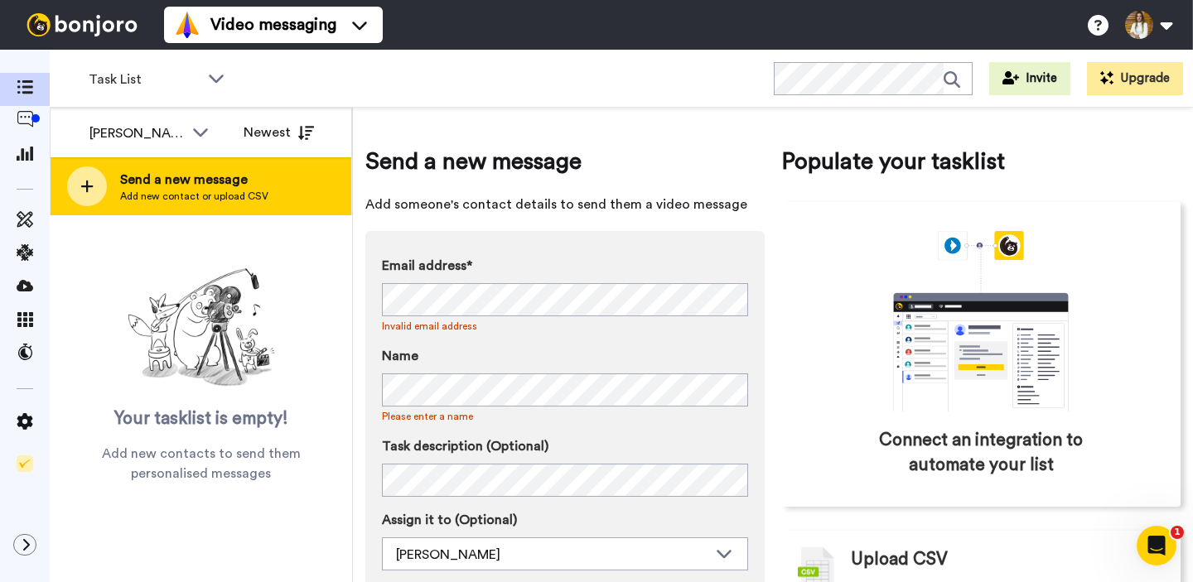
click at [198, 192] on span "Add new contact or upload CSV" at bounding box center [194, 196] width 148 height 13
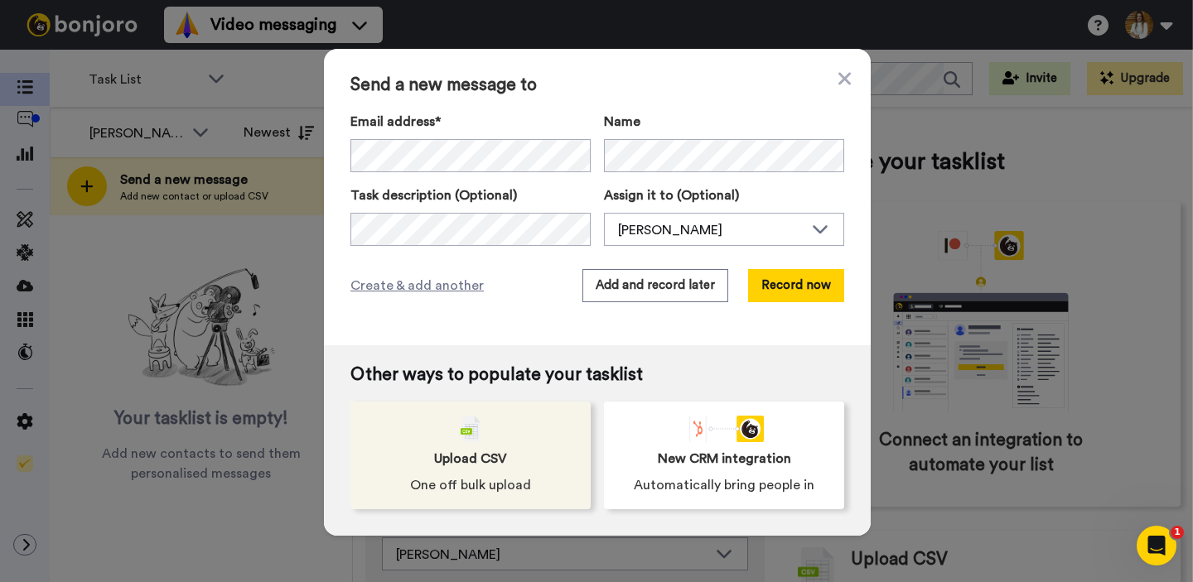
click at [470, 454] on span "Upload CSV" at bounding box center [470, 459] width 73 height 20
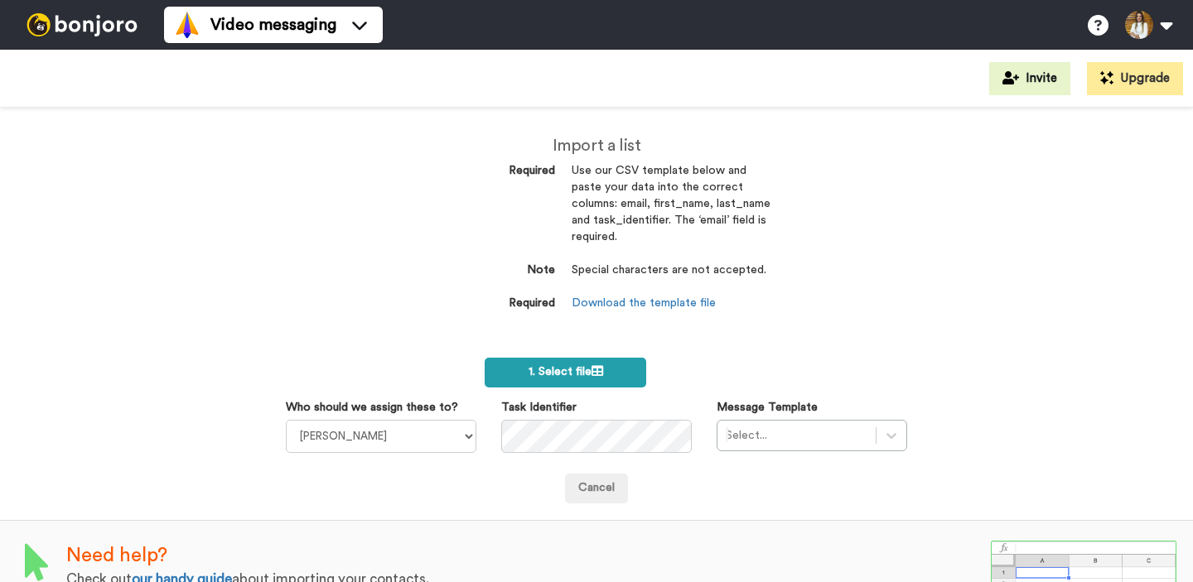
click at [542, 369] on span "1. Select file" at bounding box center [565, 372] width 75 height 12
click at [581, 366] on span "1. Select file" at bounding box center [565, 372] width 75 height 12
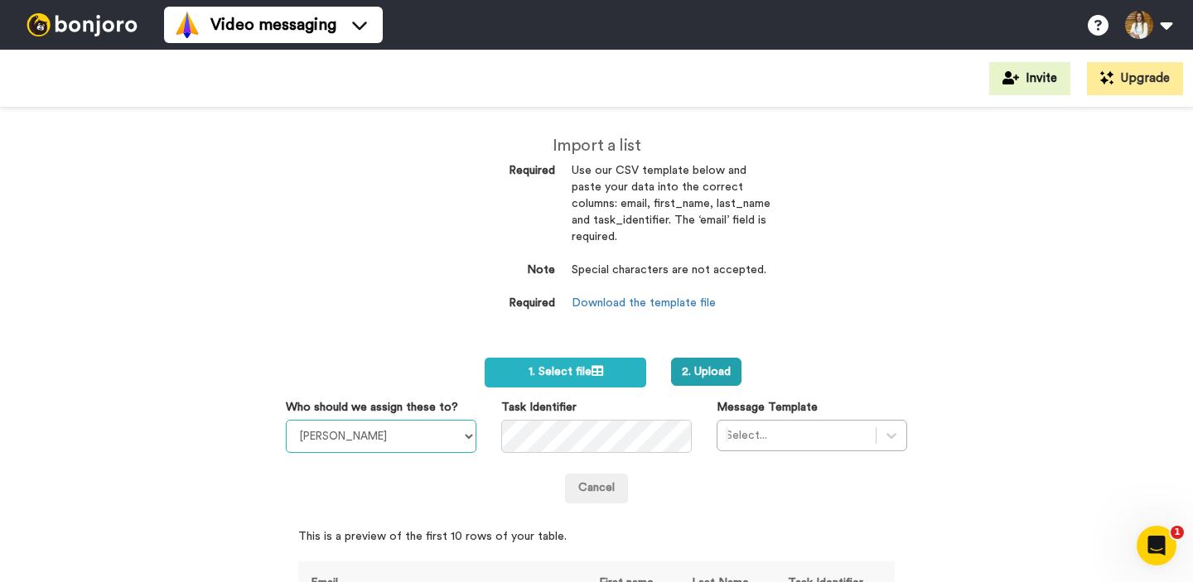
click at [458, 438] on select "April Terry Julia Von Linsingen do Amaral Danny McCarthy Antonela Riboli Liz Co…" at bounding box center [381, 436] width 190 height 33
select select "23a41b68-c661-4df6-ab56-fad57e98d198"
click at [286, 420] on select "April Terry Julia Von Linsingen do Amaral Danny McCarthy Antonela Riboli Liz Co…" at bounding box center [381, 436] width 190 height 33
click at [799, 431] on div "Select..." at bounding box center [811, 435] width 190 height 31
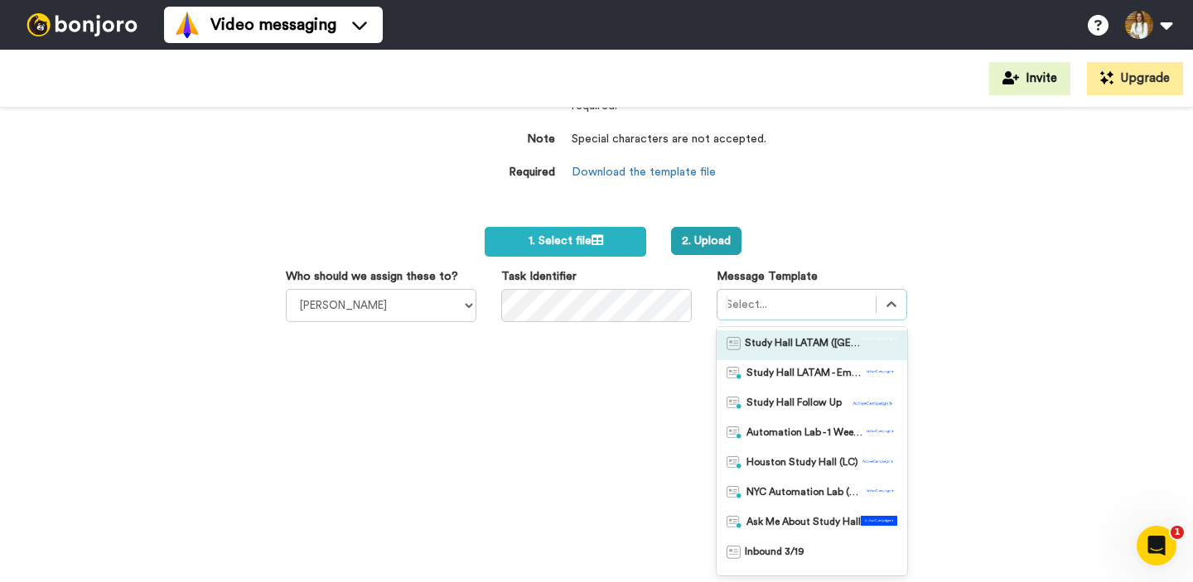
click at [817, 339] on span "Study Hall LATAM ([GEOGRAPHIC_DATA])" at bounding box center [803, 345] width 116 height 17
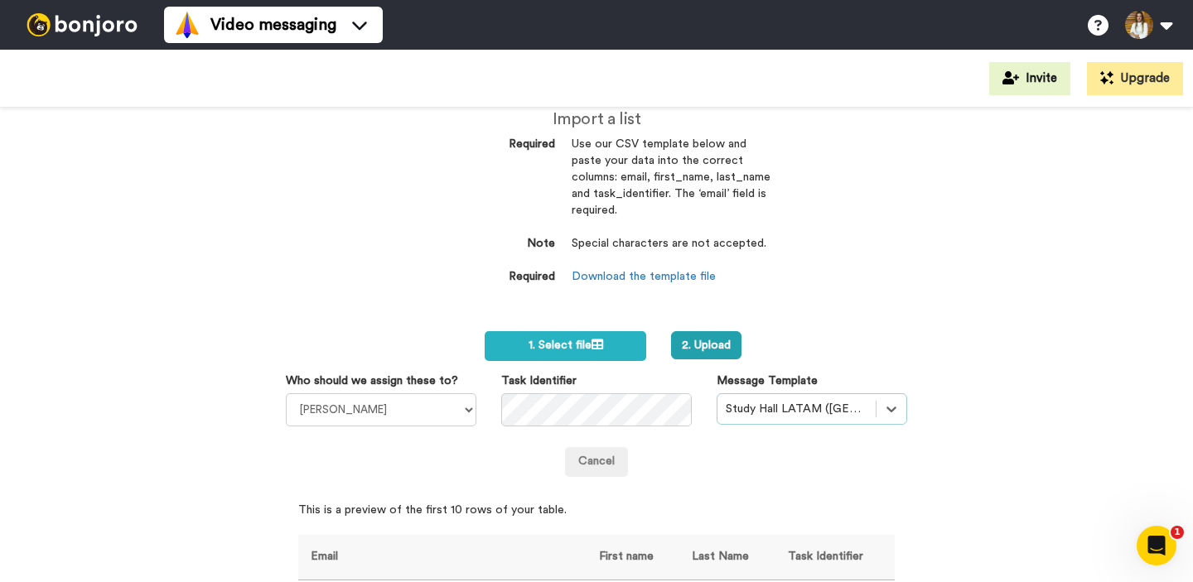
scroll to position [0, 0]
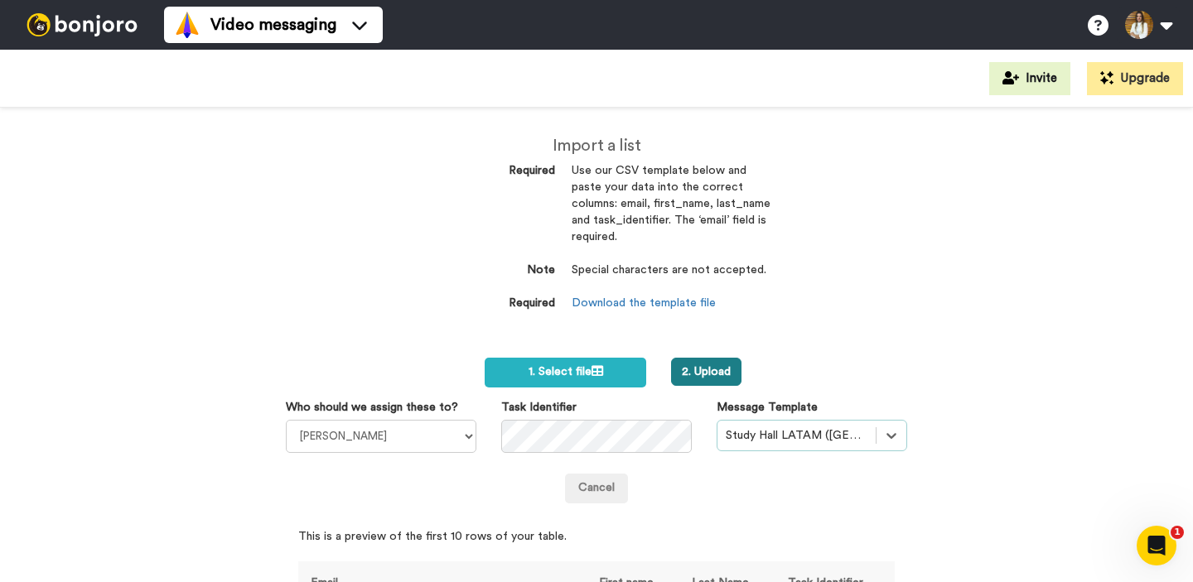
click at [711, 380] on button "2. Upload" at bounding box center [706, 372] width 70 height 28
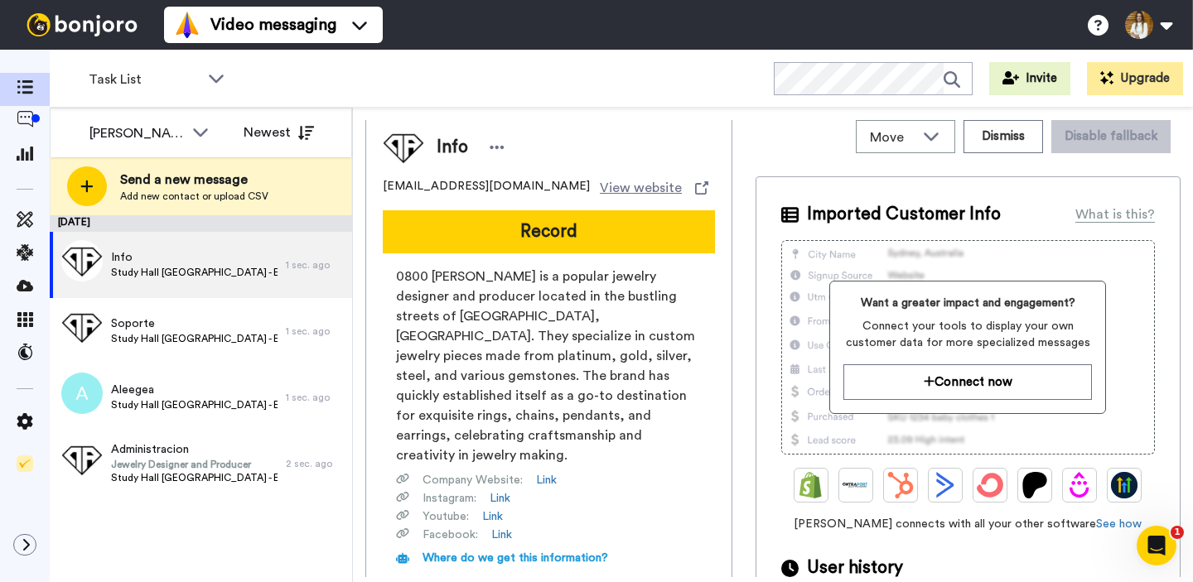
scroll to position [41, 0]
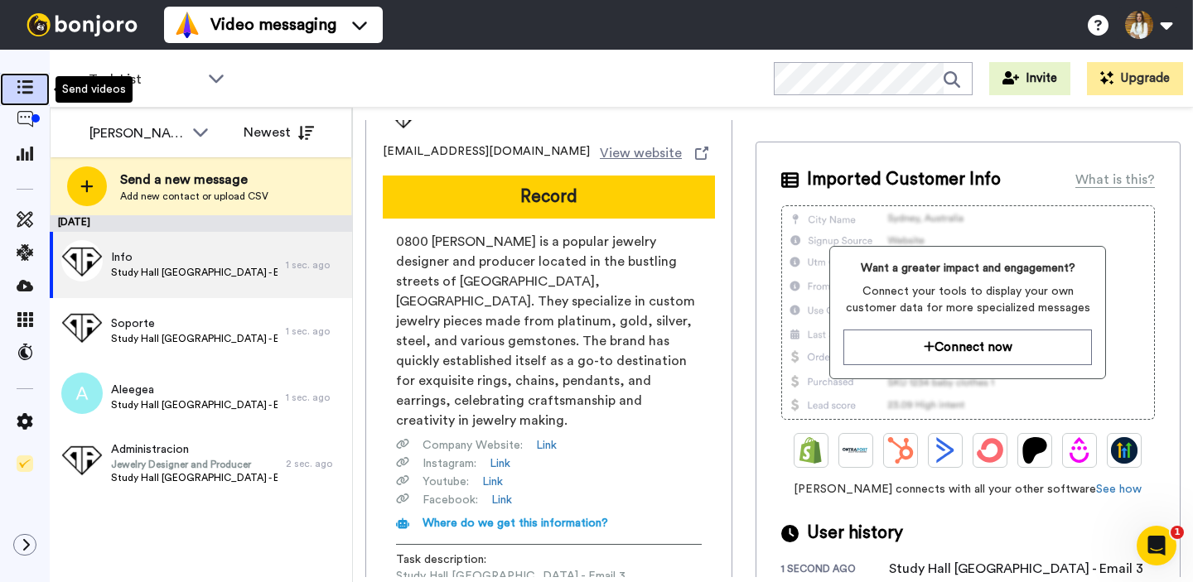
click at [29, 84] on icon at bounding box center [25, 87] width 17 height 14
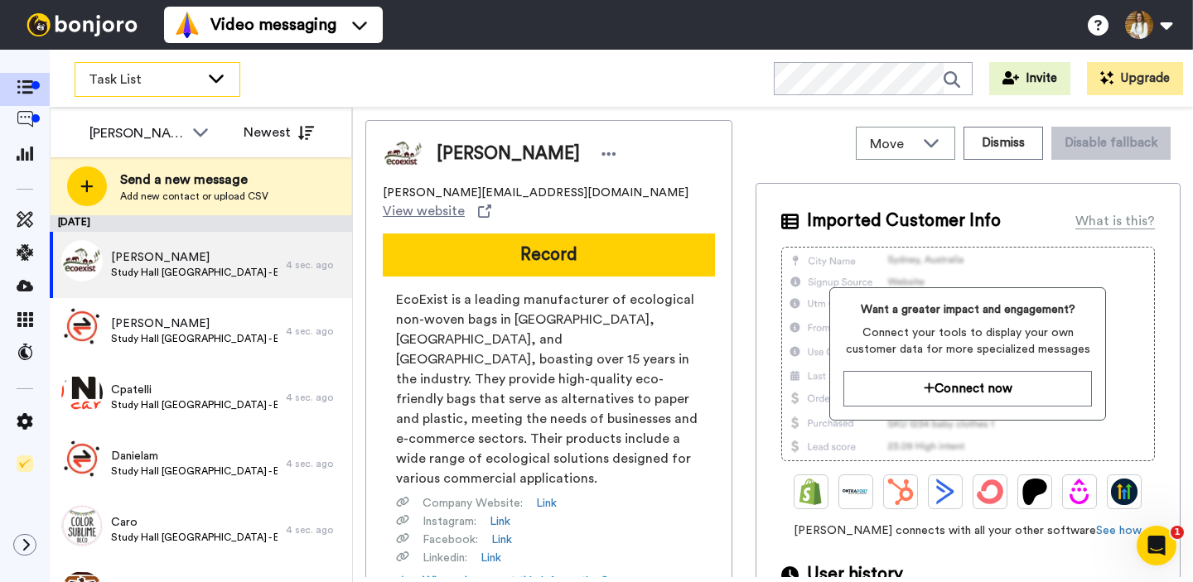
click at [166, 77] on span "Task List" at bounding box center [144, 80] width 111 height 20
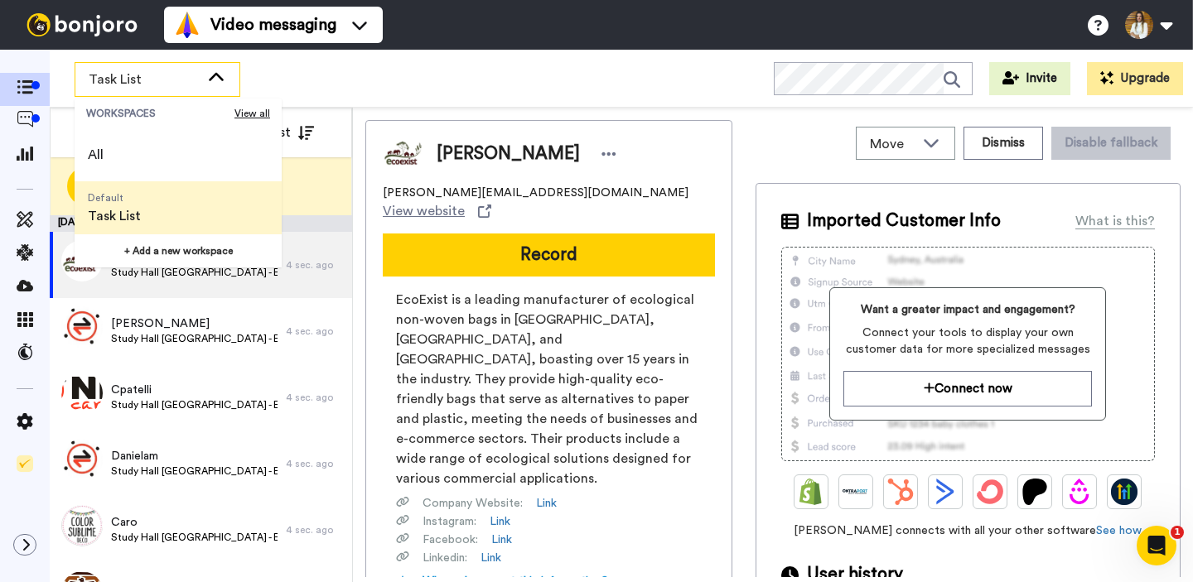
click at [407, 98] on div "Task List WORKSPACES View all All Default Task List + Add a new workspace Invit…" at bounding box center [621, 79] width 1143 height 58
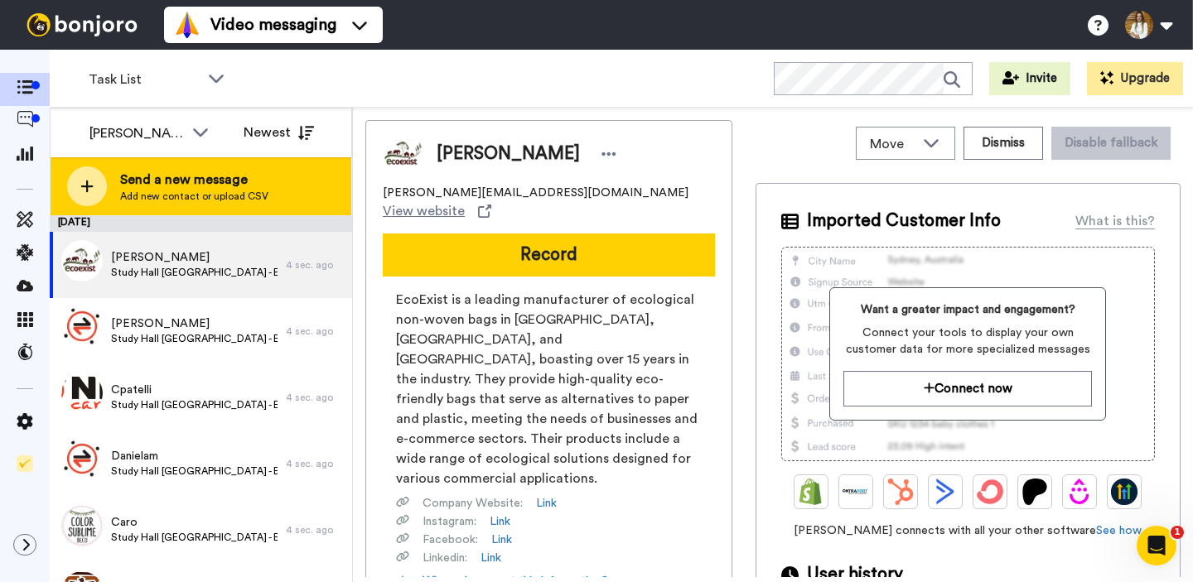
click at [234, 197] on span "Add new contact or upload CSV" at bounding box center [194, 196] width 148 height 13
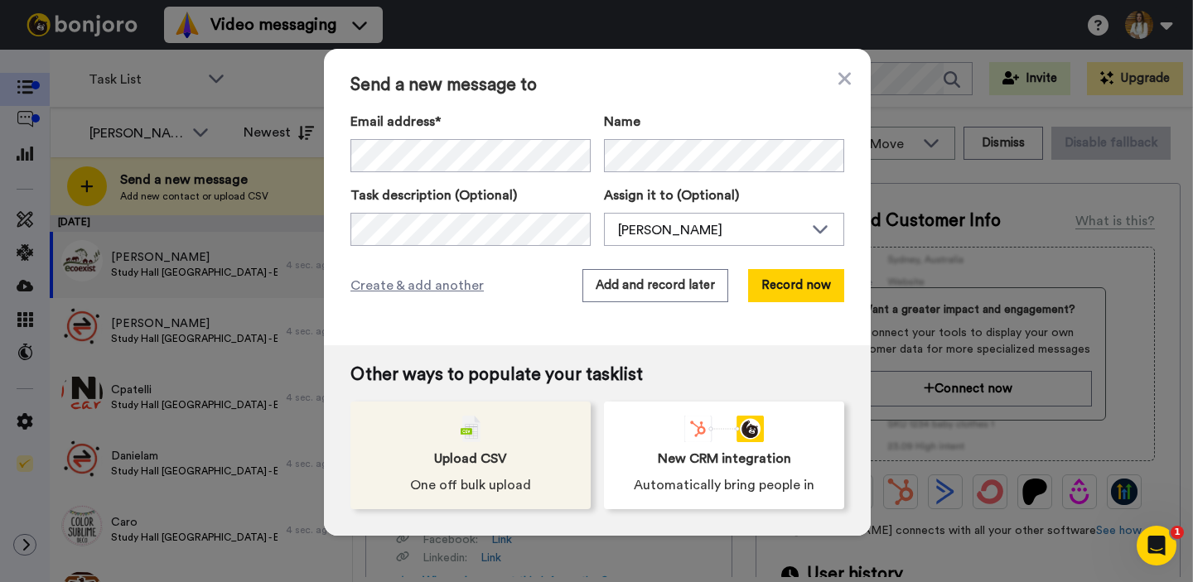
click at [444, 433] on div "Upload CSV One off bulk upload" at bounding box center [470, 456] width 240 height 108
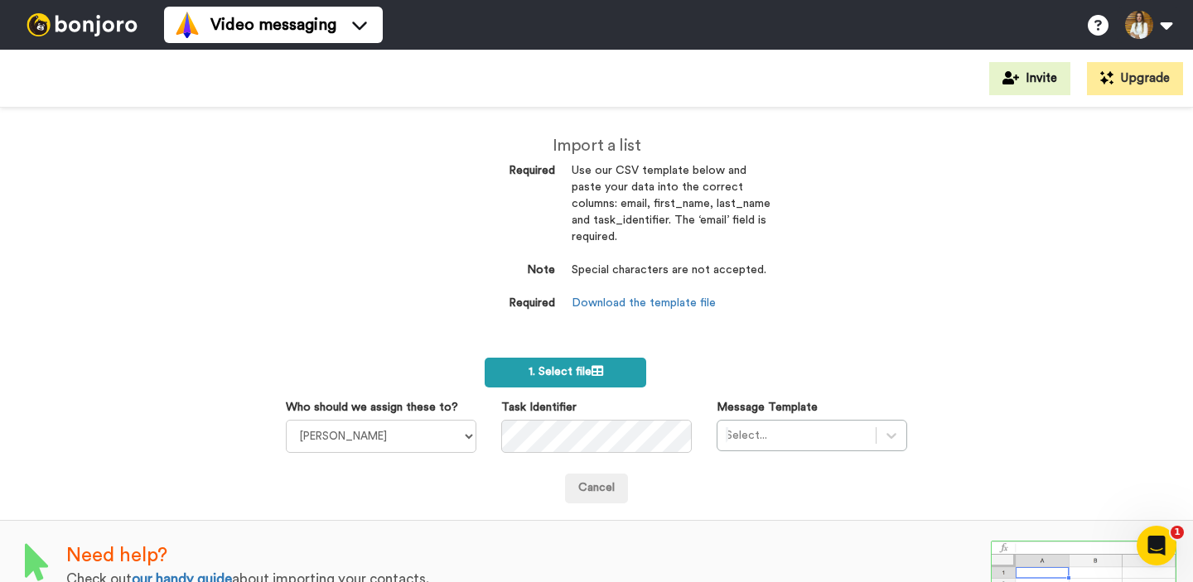
click at [599, 354] on div "Import a list Required Use our CSV template below and paste your data into the …" at bounding box center [596, 345] width 1193 height 475
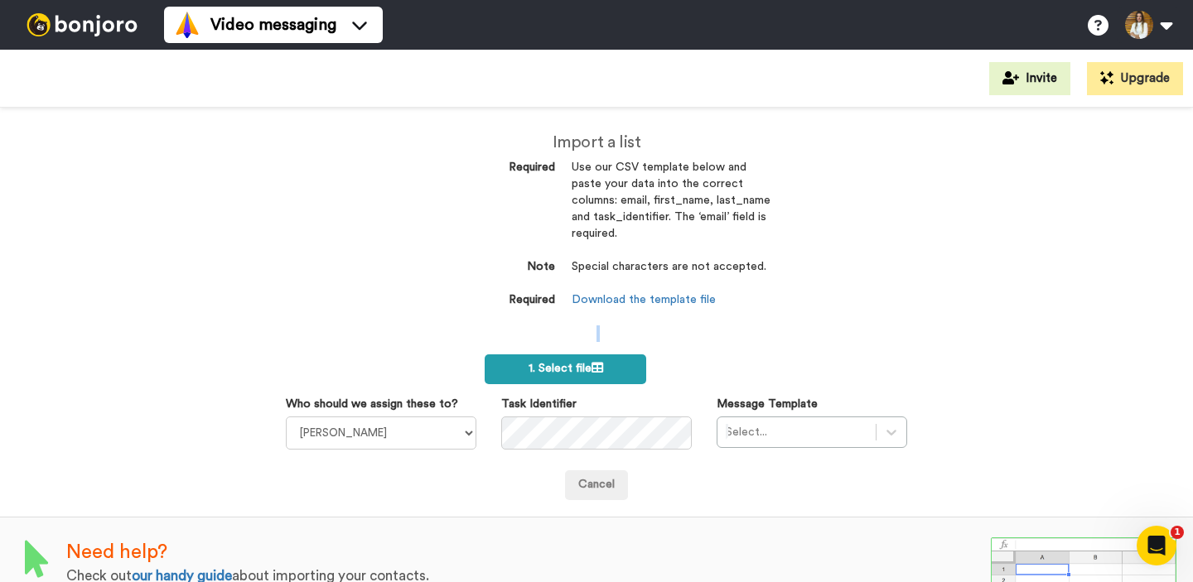
click at [598, 365] on icon at bounding box center [597, 368] width 12 height 12
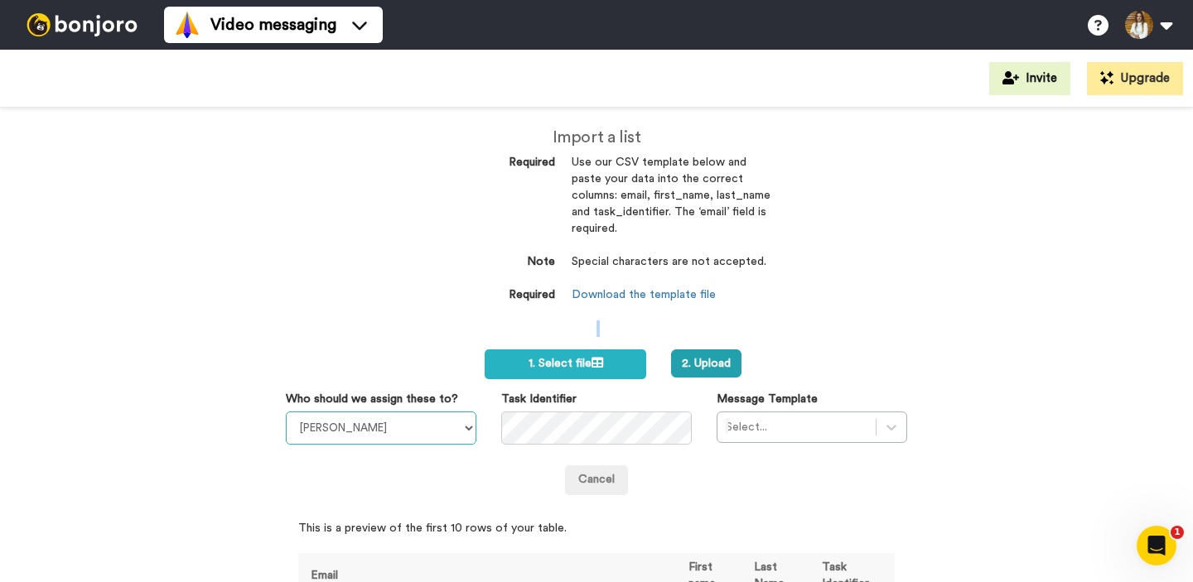
click at [392, 436] on select "[PERSON_NAME] do [PERSON_NAME] [PERSON_NAME] [PERSON_NAME] [PERSON_NAME] [PERSO…" at bounding box center [381, 428] width 190 height 33
select select "23a41b68-c661-4df6-ab56-fad57e98d198"
click at [286, 412] on select "[PERSON_NAME] do [PERSON_NAME] [PERSON_NAME] [PERSON_NAME] [PERSON_NAME] [PERSO…" at bounding box center [381, 428] width 190 height 33
click at [797, 428] on div "Select..." at bounding box center [811, 427] width 190 height 31
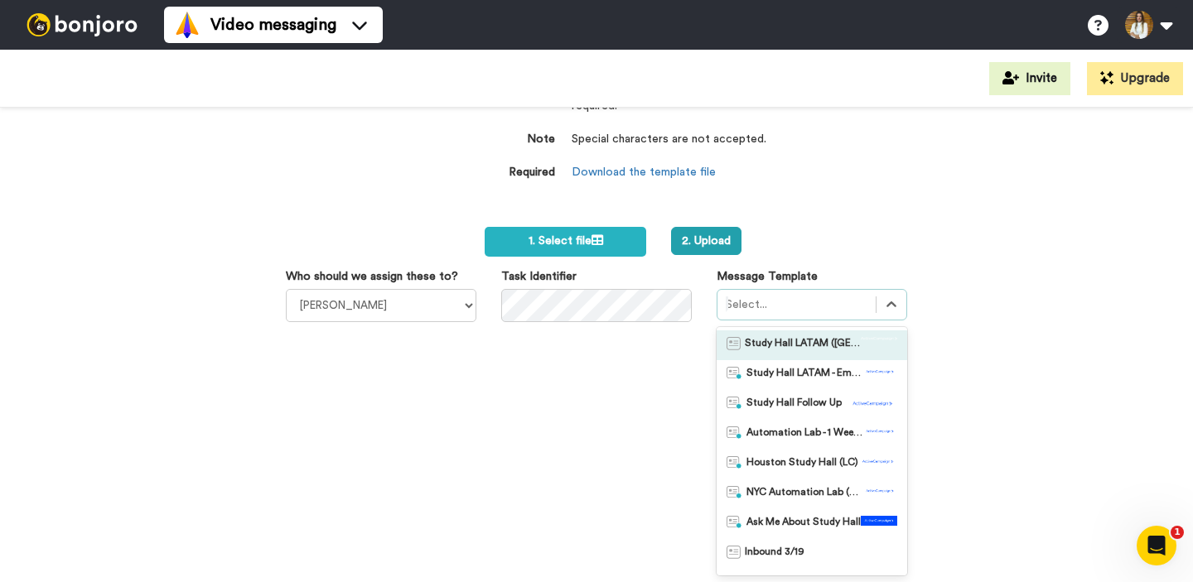
click at [799, 337] on span "Study Hall LATAM ([GEOGRAPHIC_DATA])" at bounding box center [803, 345] width 116 height 17
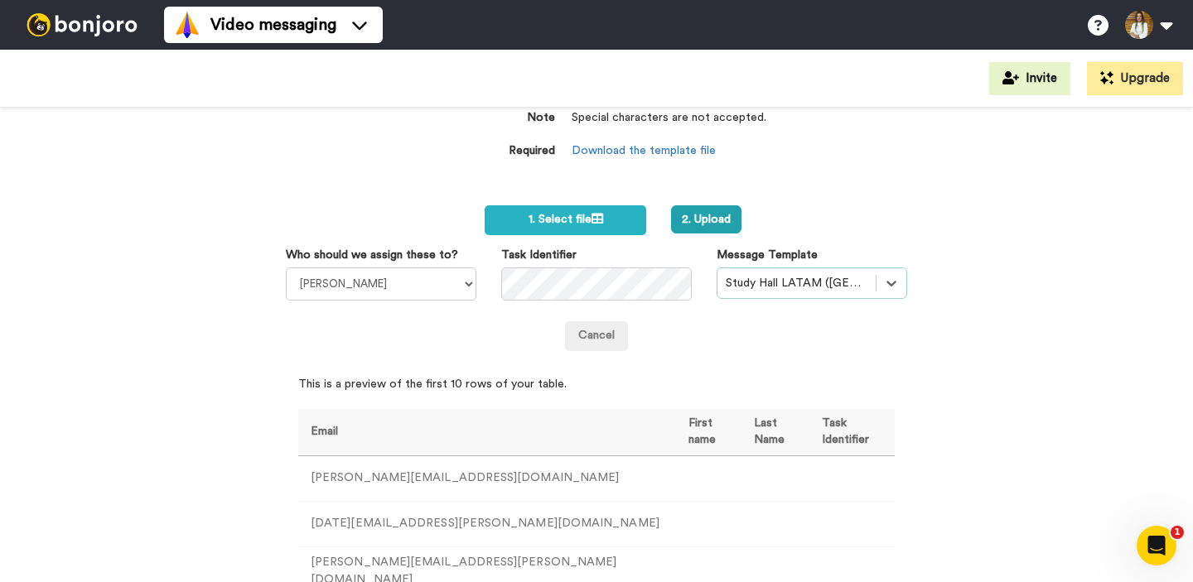
scroll to position [0, 0]
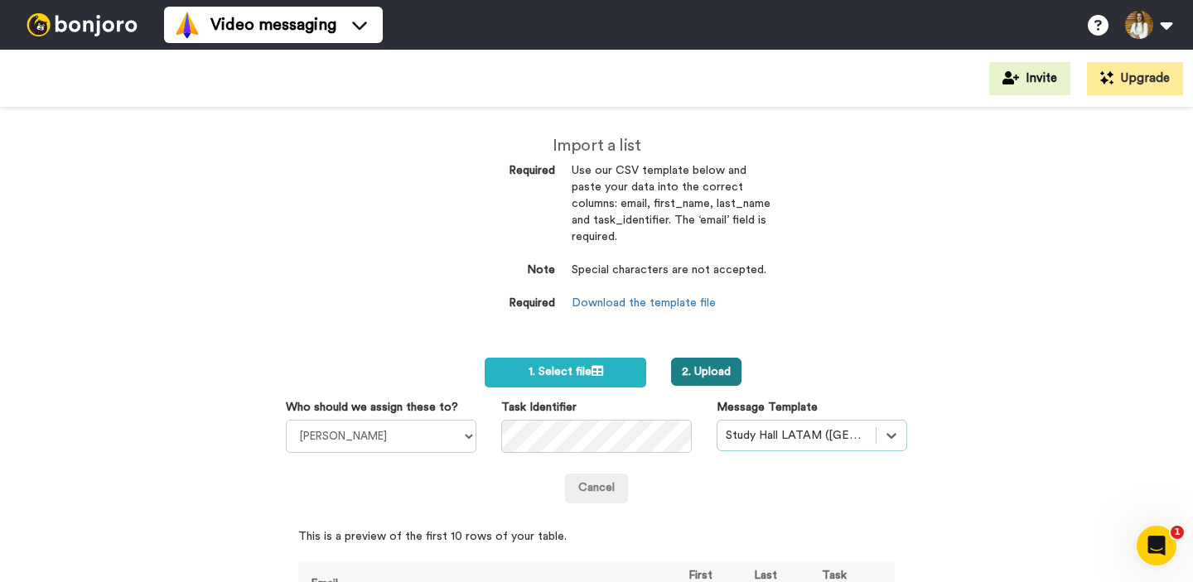
click at [706, 359] on button "2. Upload" at bounding box center [706, 372] width 70 height 28
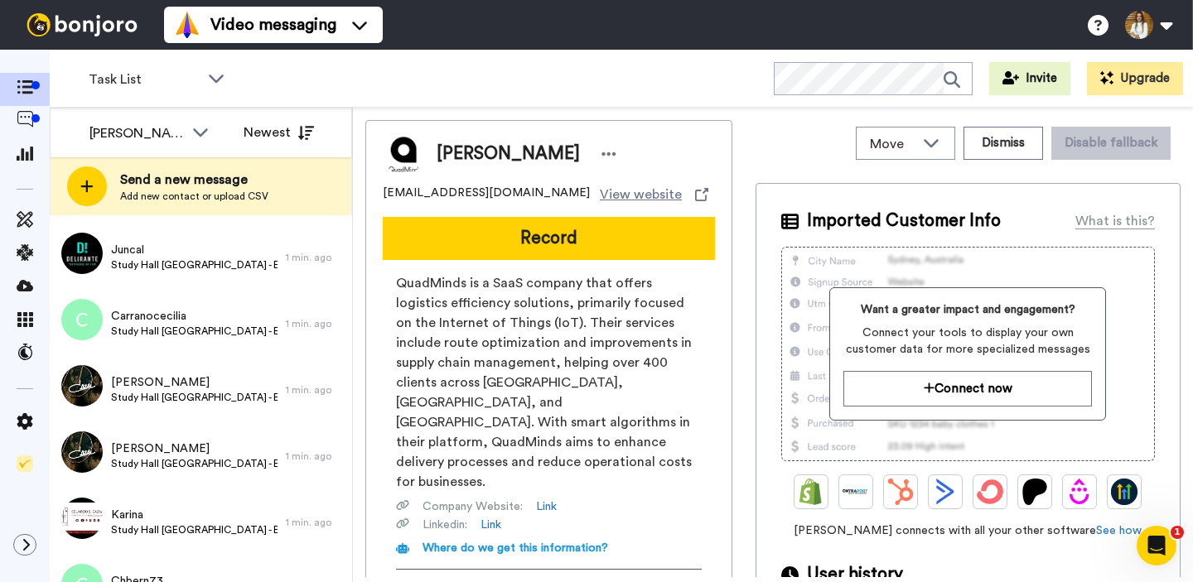
scroll to position [14769, 0]
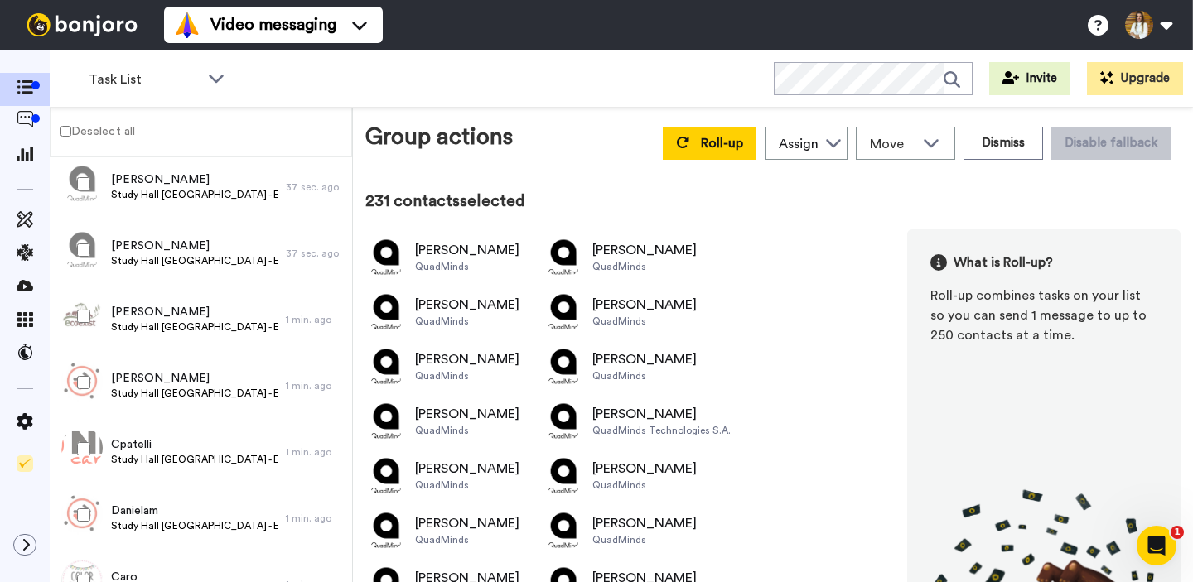
scroll to position [710, 0]
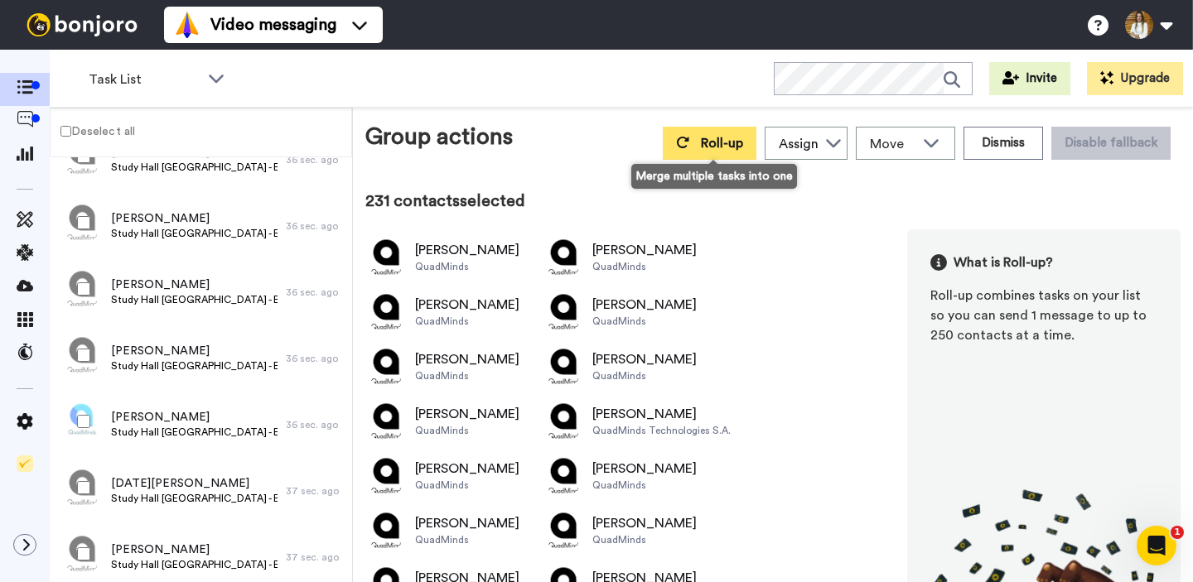
click at [705, 144] on span "Roll-up" at bounding box center [722, 143] width 42 height 13
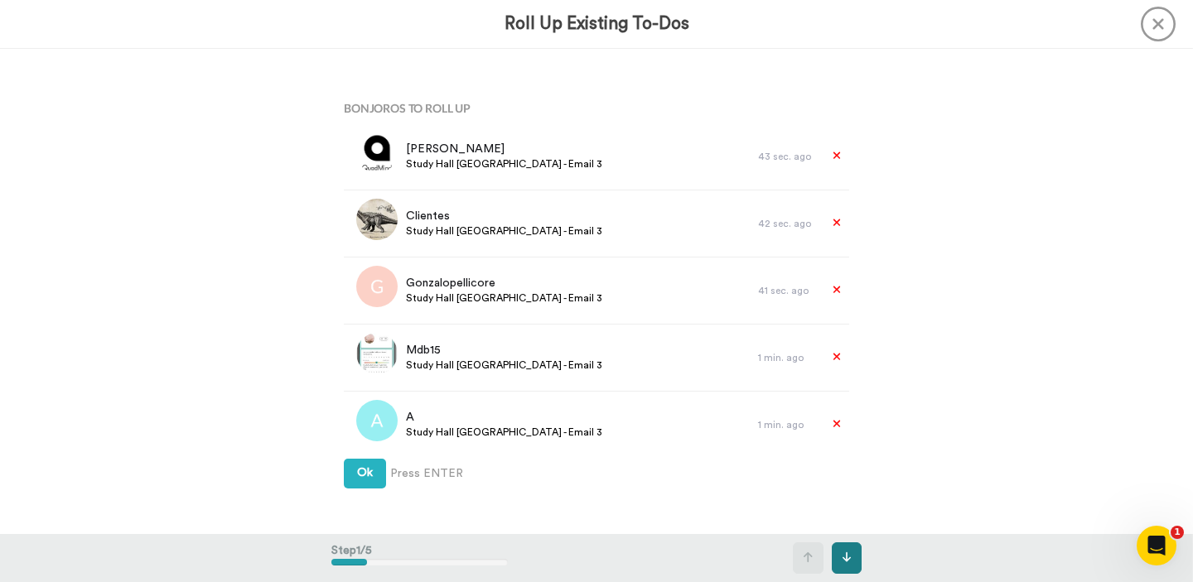
click at [850, 557] on icon at bounding box center [846, 558] width 9 height 12
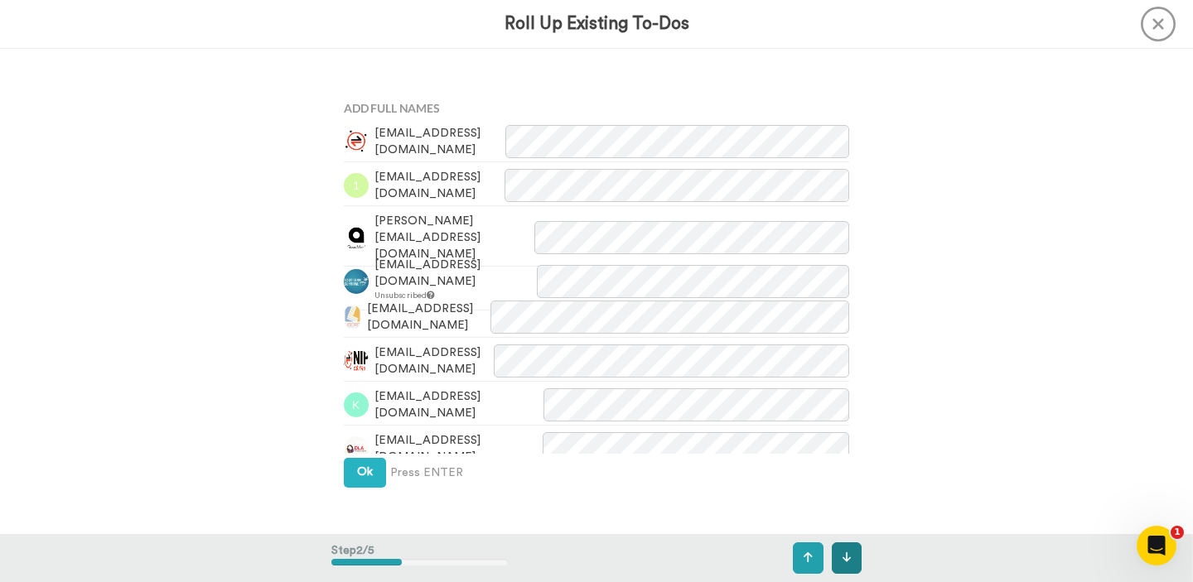
click at [850, 557] on icon at bounding box center [846, 558] width 9 height 12
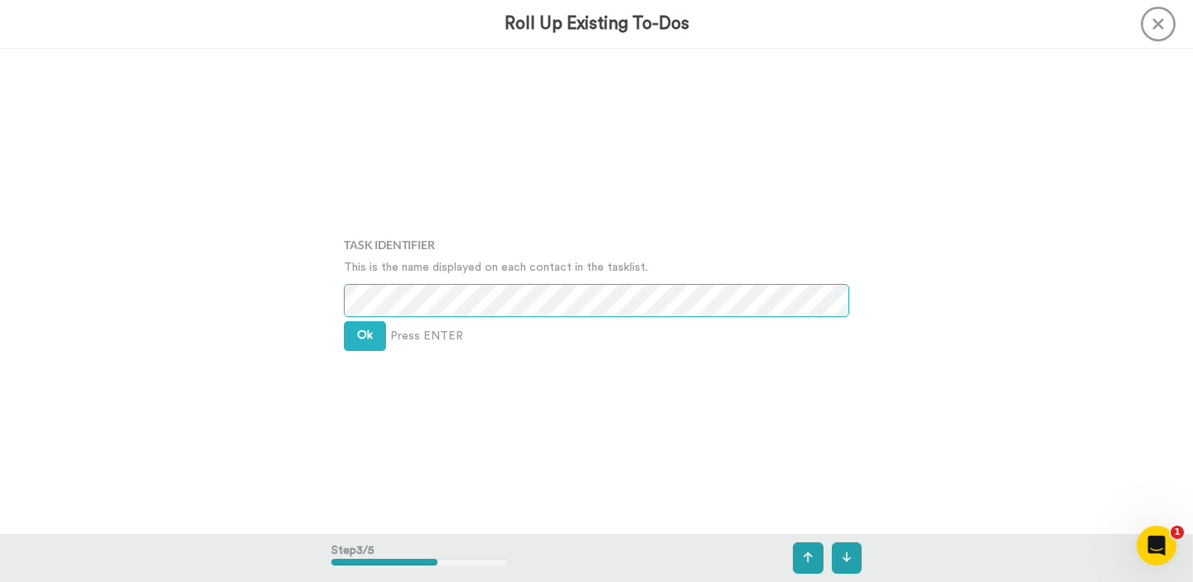
scroll to position [971, 0]
click at [366, 341] on span "Ok" at bounding box center [365, 336] width 16 height 12
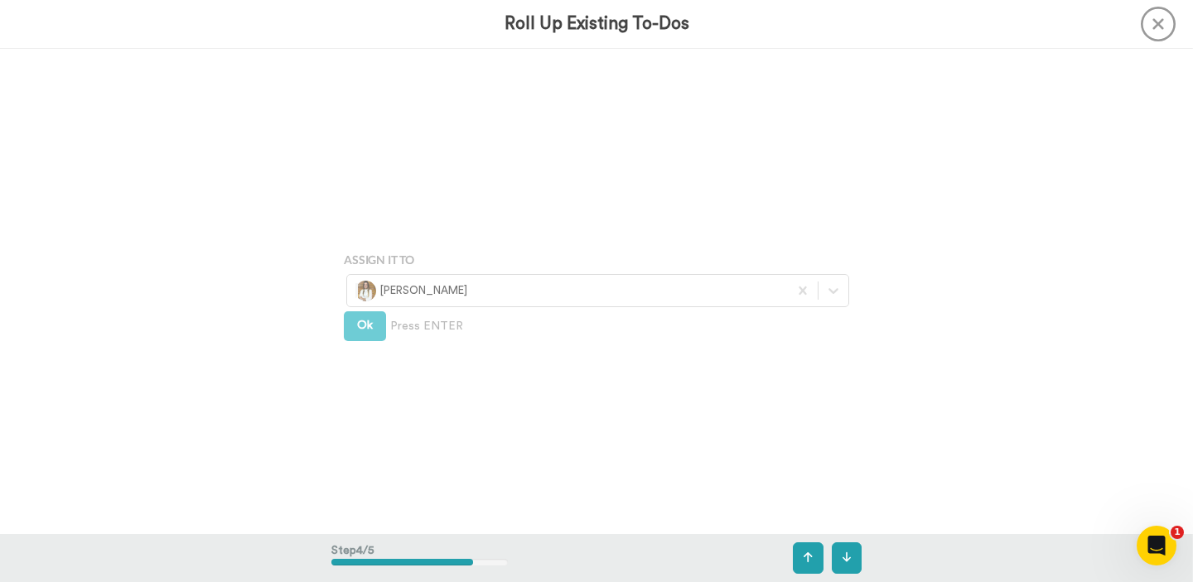
scroll to position [1457, 0]
click at [366, 341] on div "Assign It To Select is focused ,type to refine list, press Down to open the men…" at bounding box center [596, 291] width 530 height 292
click at [371, 325] on span "Ok" at bounding box center [365, 323] width 16 height 12
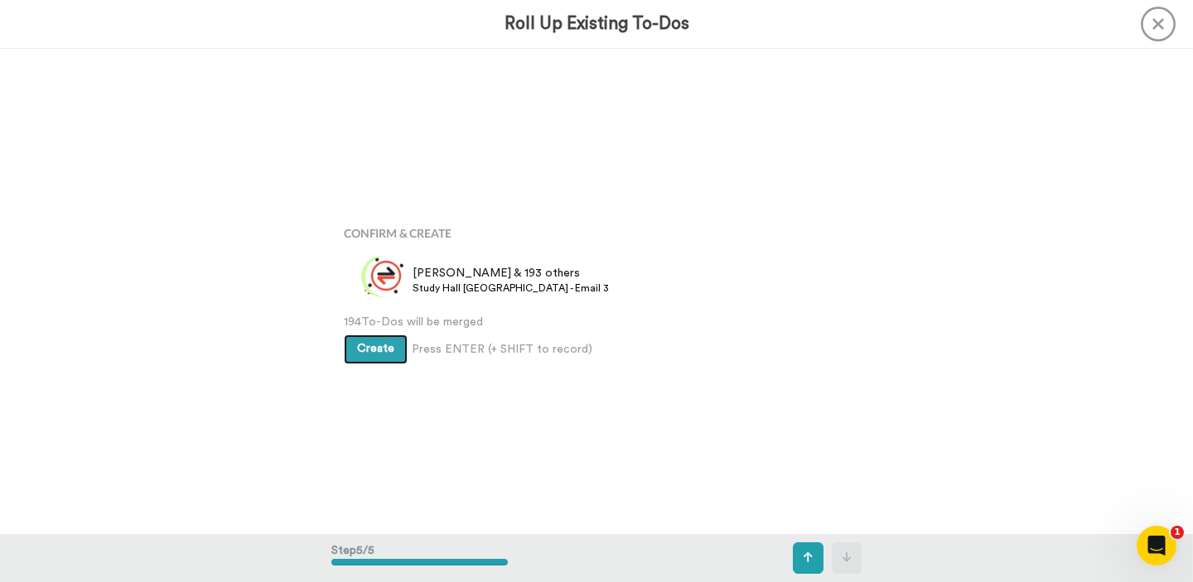
scroll to position [1941, 0]
click at [369, 353] on span "Create" at bounding box center [375, 349] width 37 height 12
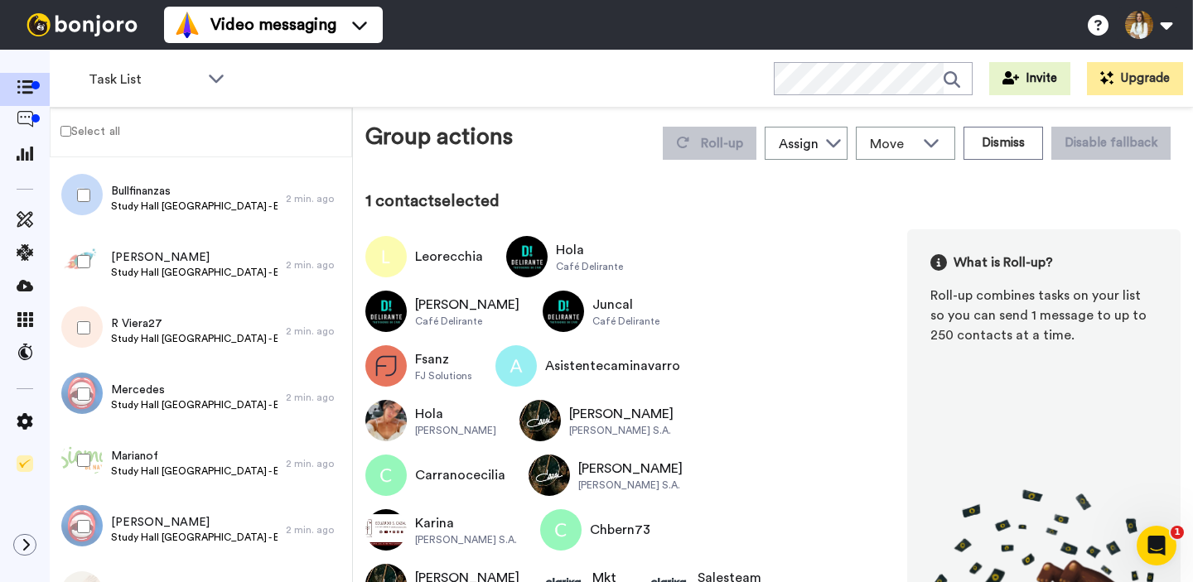
scroll to position [2605, 0]
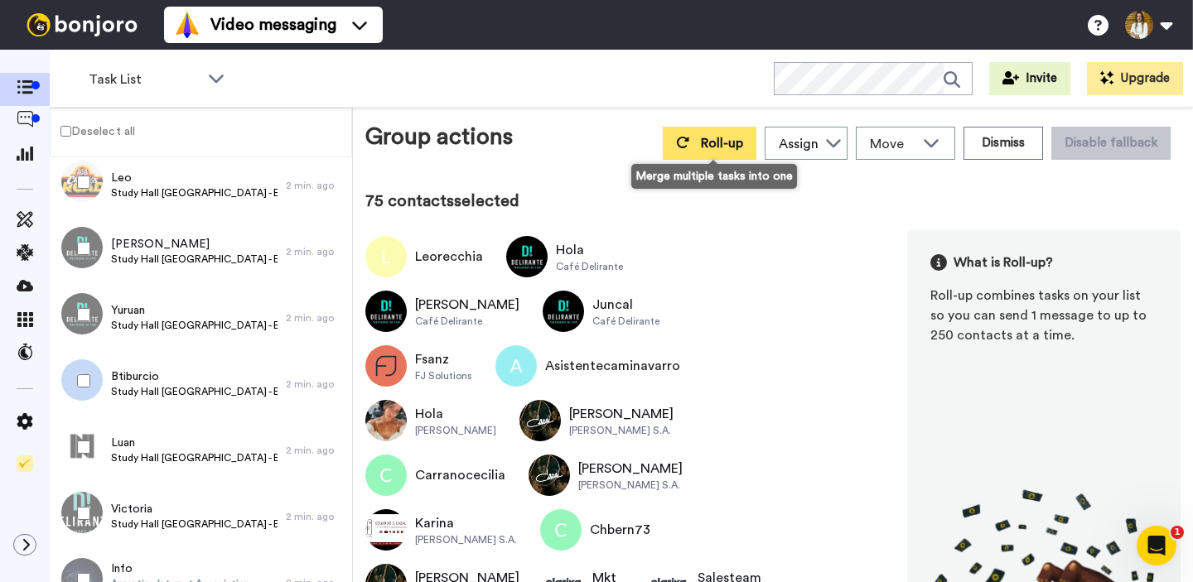
click at [689, 147] on icon at bounding box center [682, 142] width 13 height 13
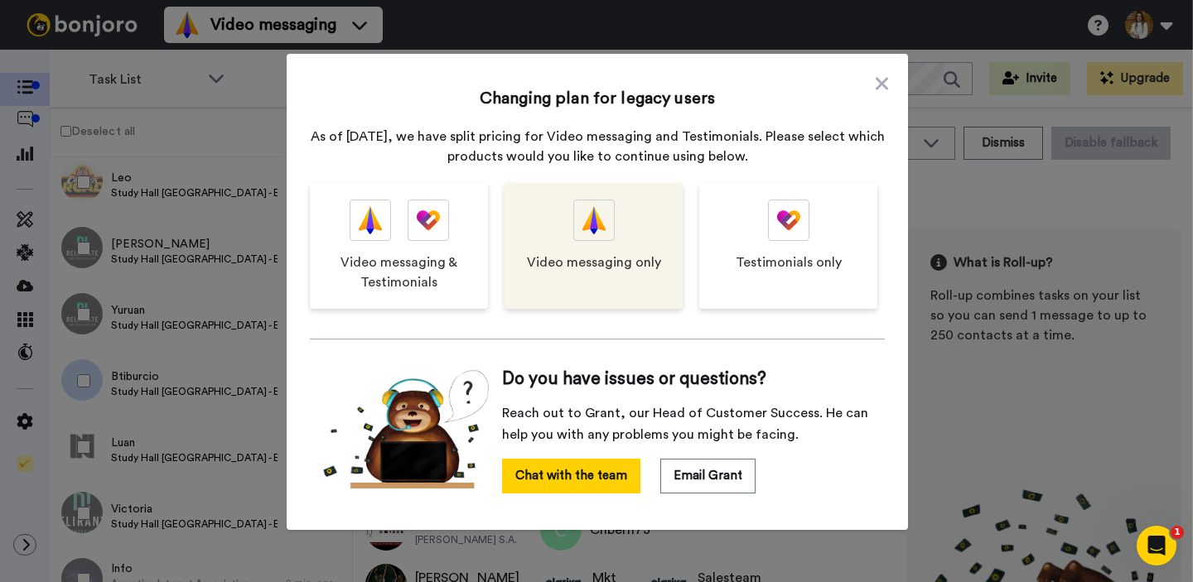
click at [623, 285] on div "Video messaging only" at bounding box center [593, 246] width 178 height 126
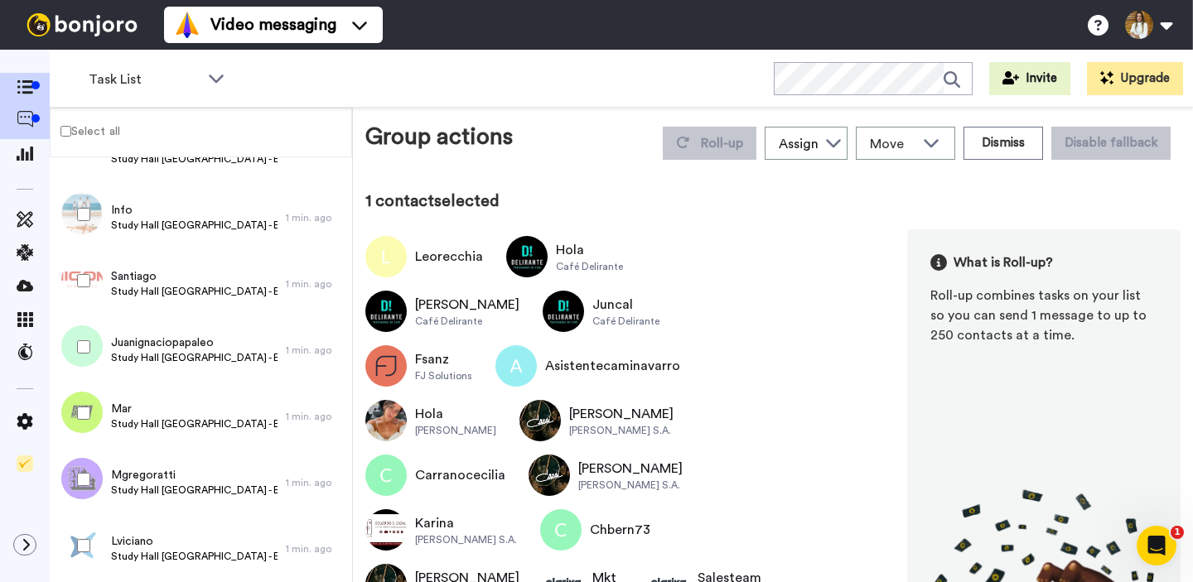
scroll to position [1235, 0]
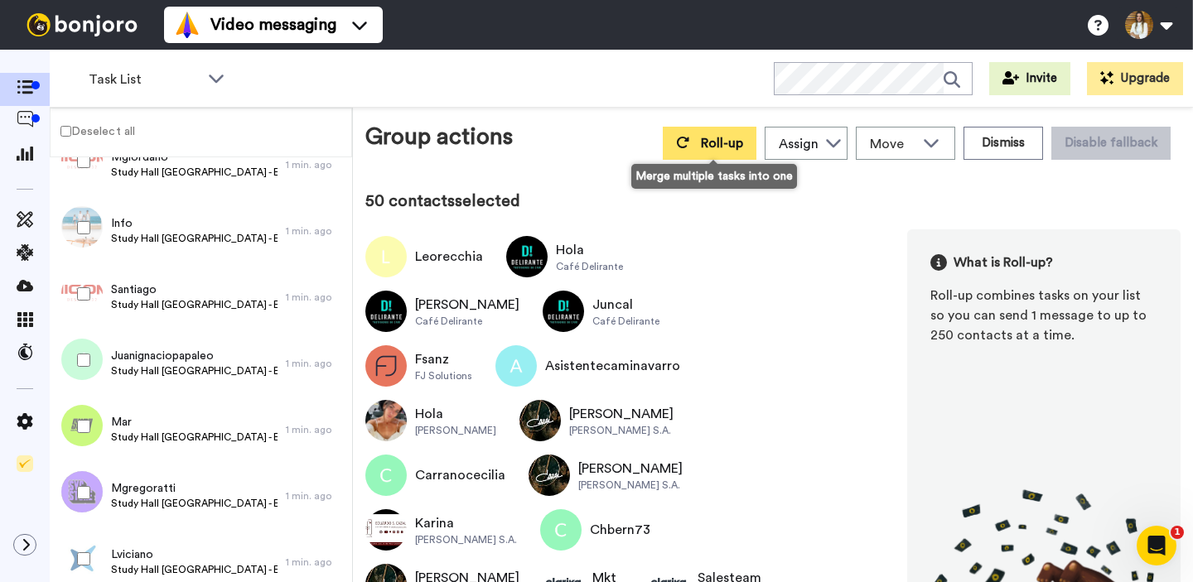
click at [707, 149] on span "Roll-up" at bounding box center [722, 143] width 42 height 13
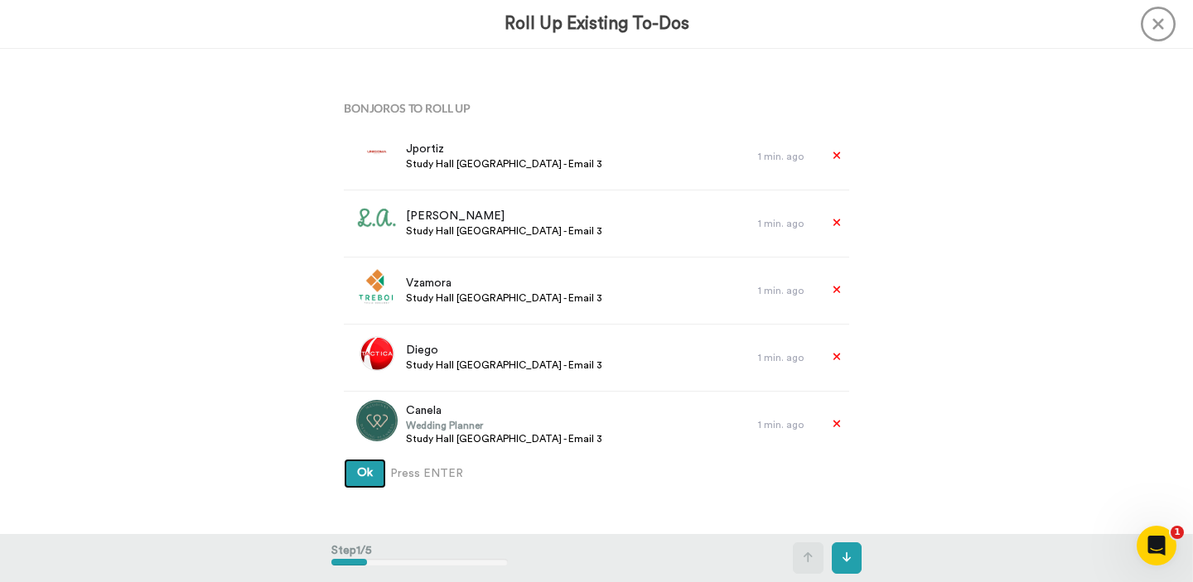
click at [362, 479] on span "Ok" at bounding box center [365, 473] width 16 height 12
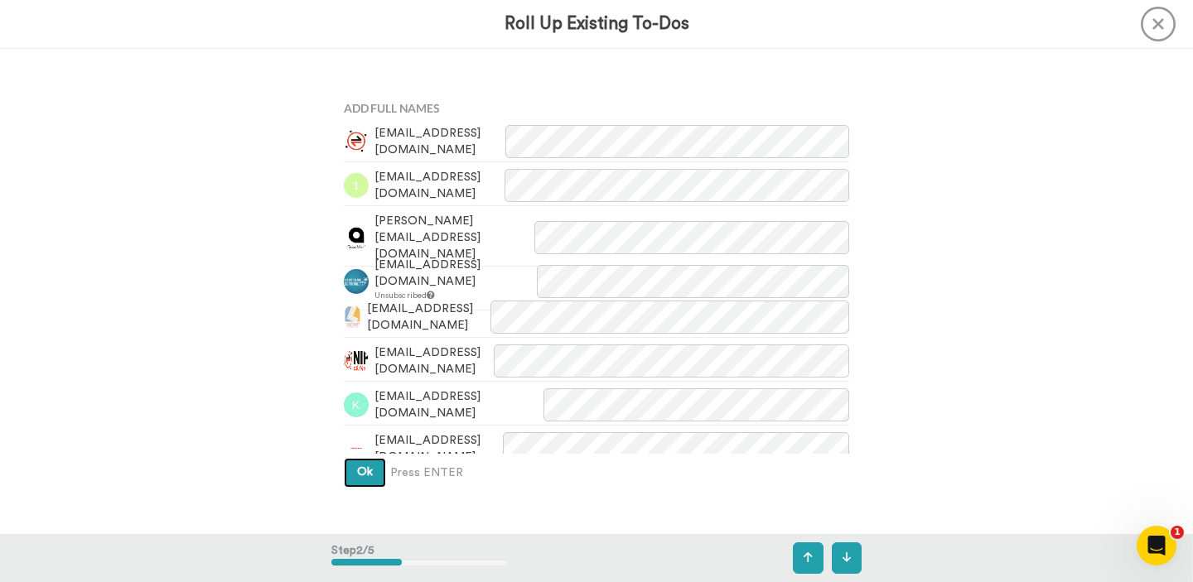
click at [375, 480] on button "Ok" at bounding box center [365, 473] width 42 height 30
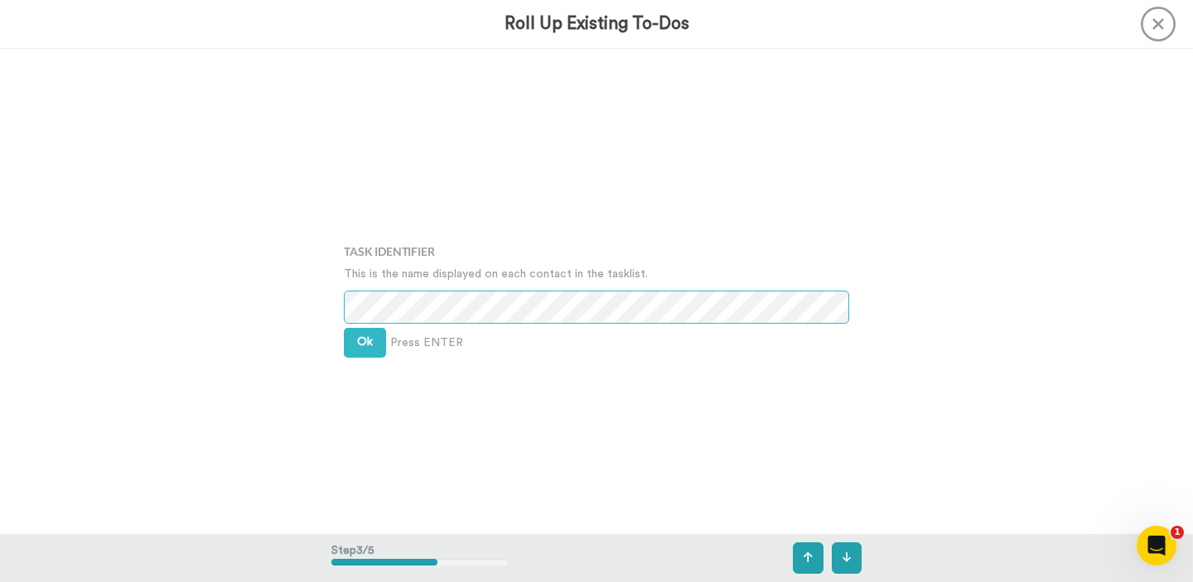
scroll to position [971, 0]
click at [359, 331] on span "Ok" at bounding box center [365, 336] width 16 height 12
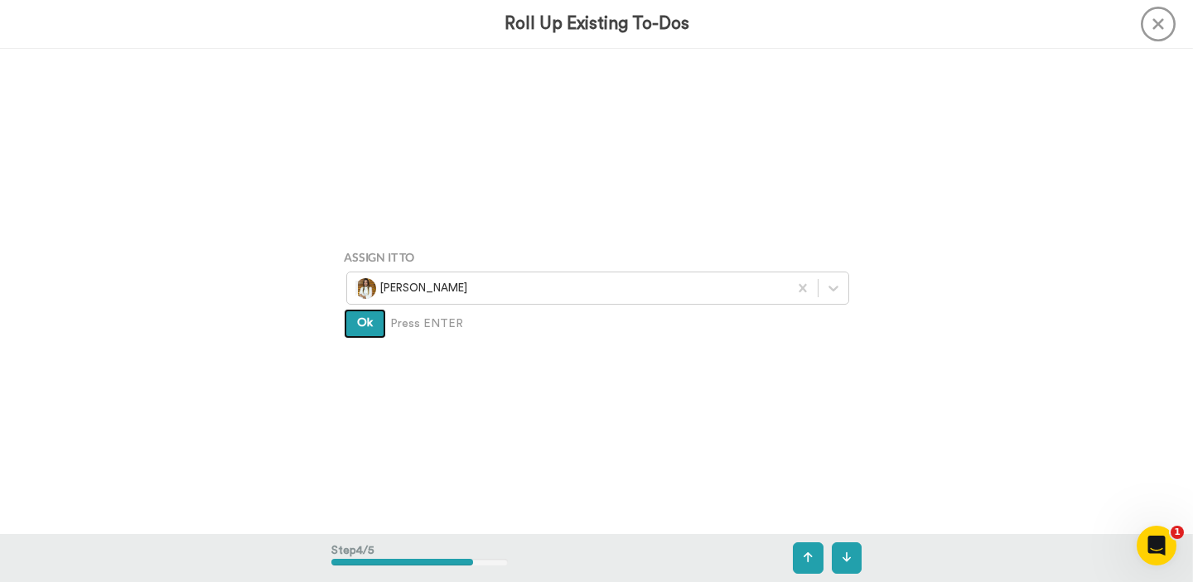
click at [384, 319] on button "Ok" at bounding box center [365, 324] width 42 height 30
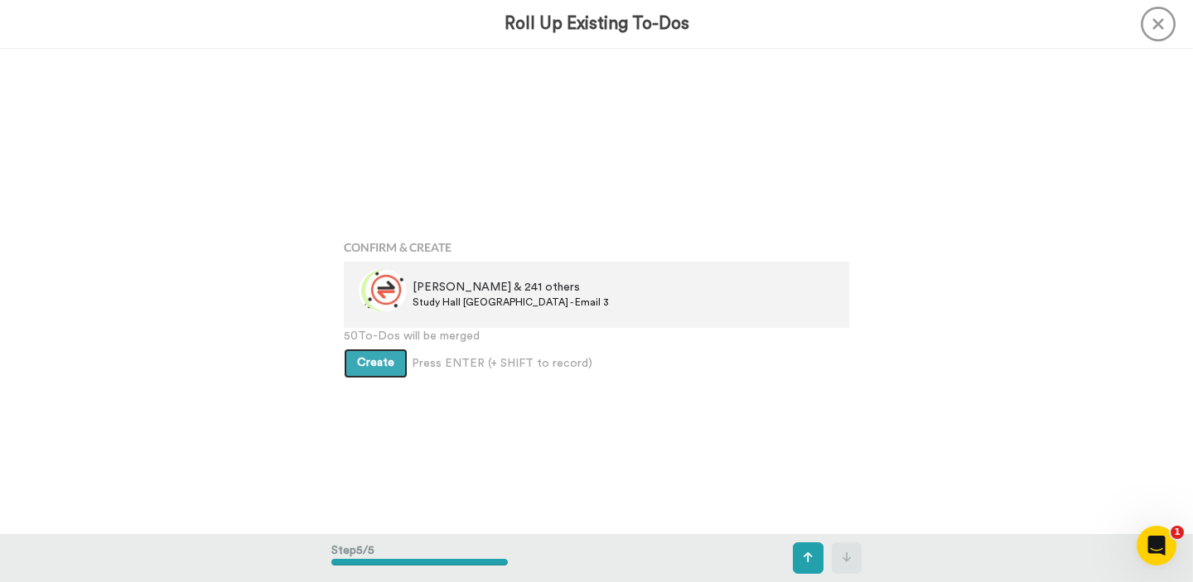
scroll to position [1941, 0]
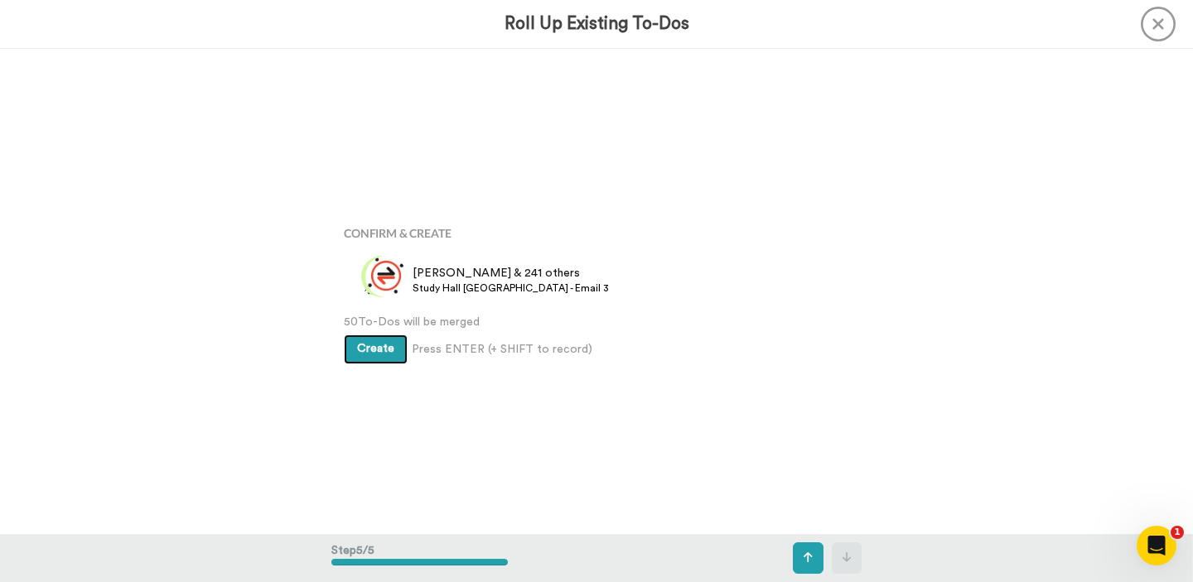
click at [376, 345] on span "Create" at bounding box center [375, 349] width 37 height 12
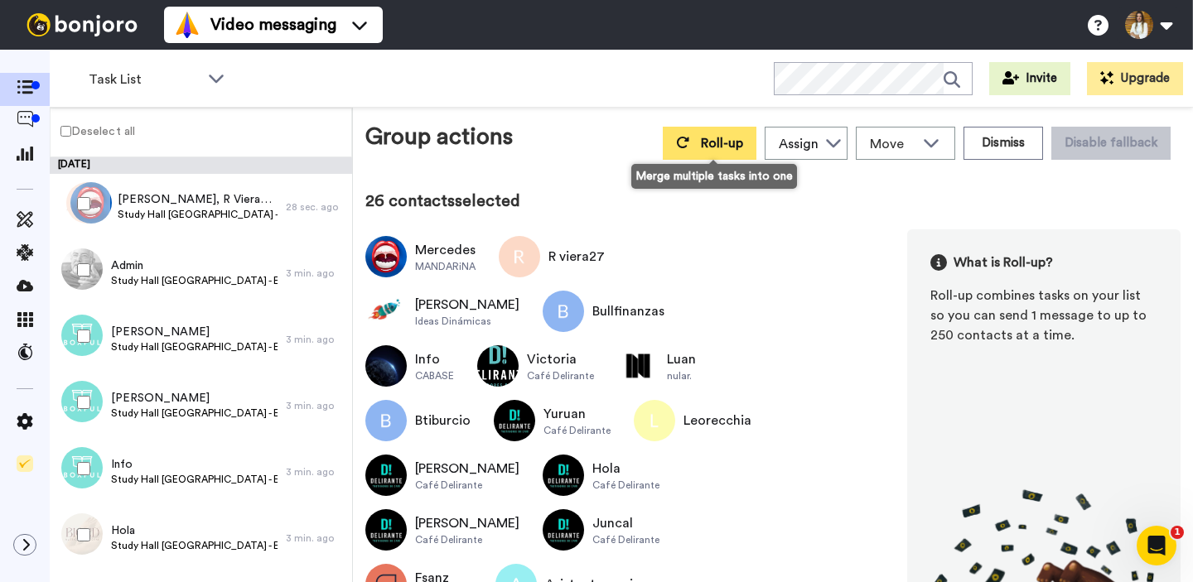
click at [697, 138] on button "Roll-up" at bounding box center [710, 143] width 94 height 33
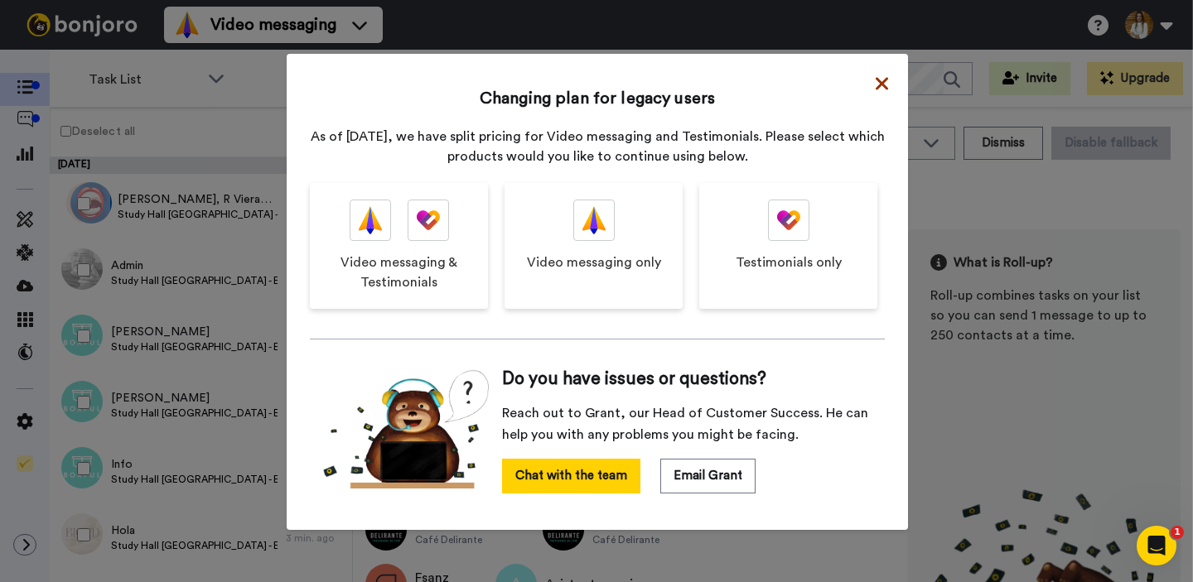
click at [877, 92] on icon at bounding box center [881, 84] width 12 height 20
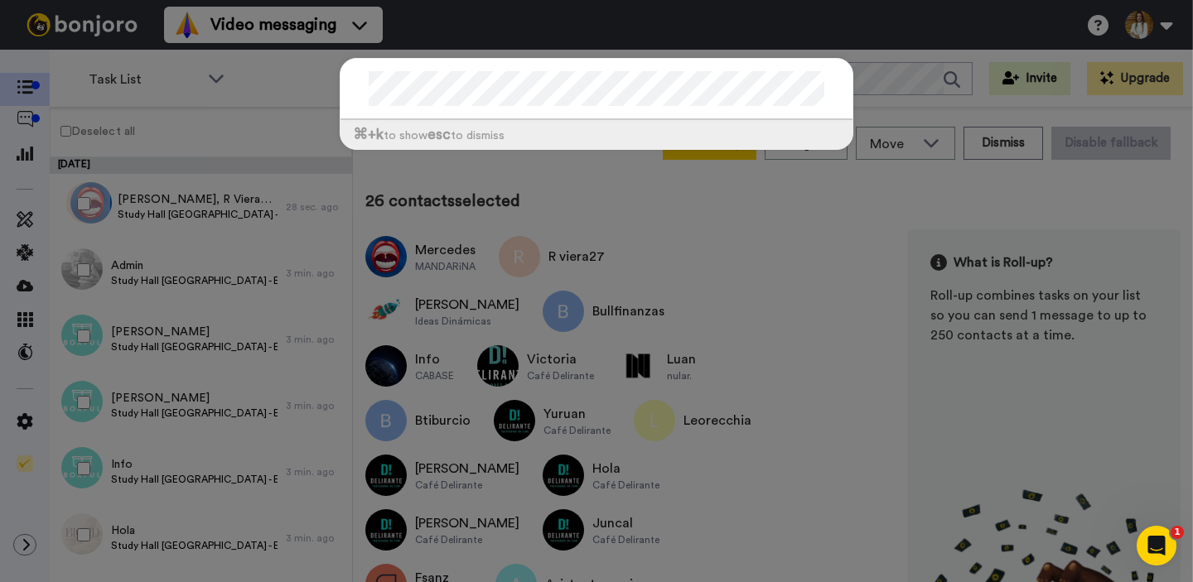
drag, startPoint x: 625, startPoint y: 121, endPoint x: 622, endPoint y: 184, distance: 63.0
click at [625, 121] on div "⌘ +k to show esc to dismiss" at bounding box center [596, 134] width 512 height 29
click at [622, 195] on div "⌘ +k to show esc to dismiss" at bounding box center [596, 291] width 1193 height 582
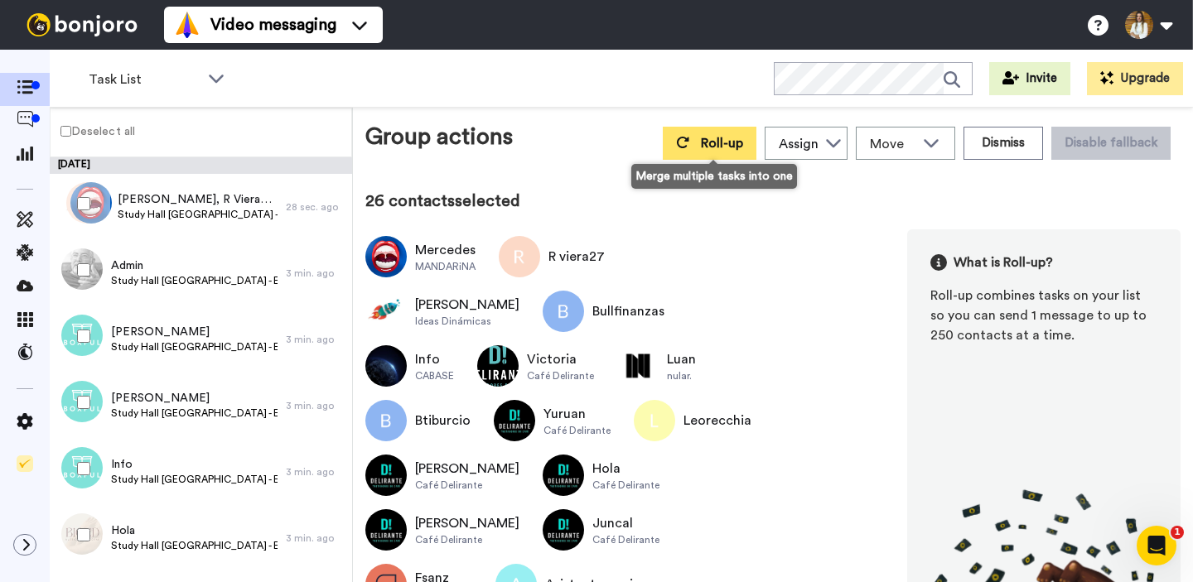
click at [720, 152] on button "Roll-up" at bounding box center [710, 143] width 94 height 33
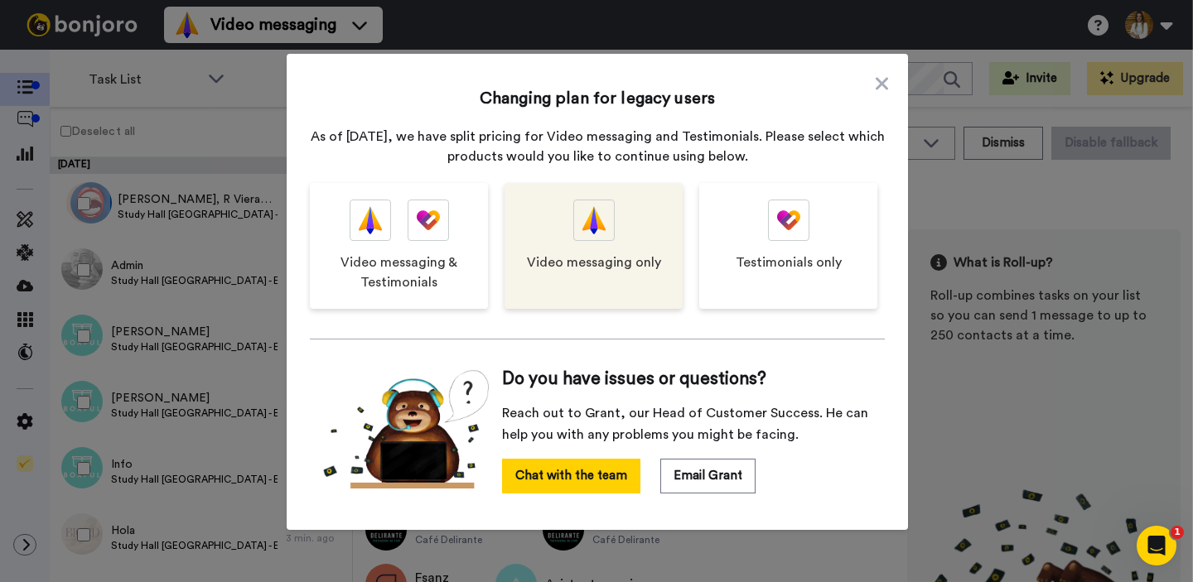
click at [639, 283] on div "Video messaging only" at bounding box center [593, 246] width 178 height 126
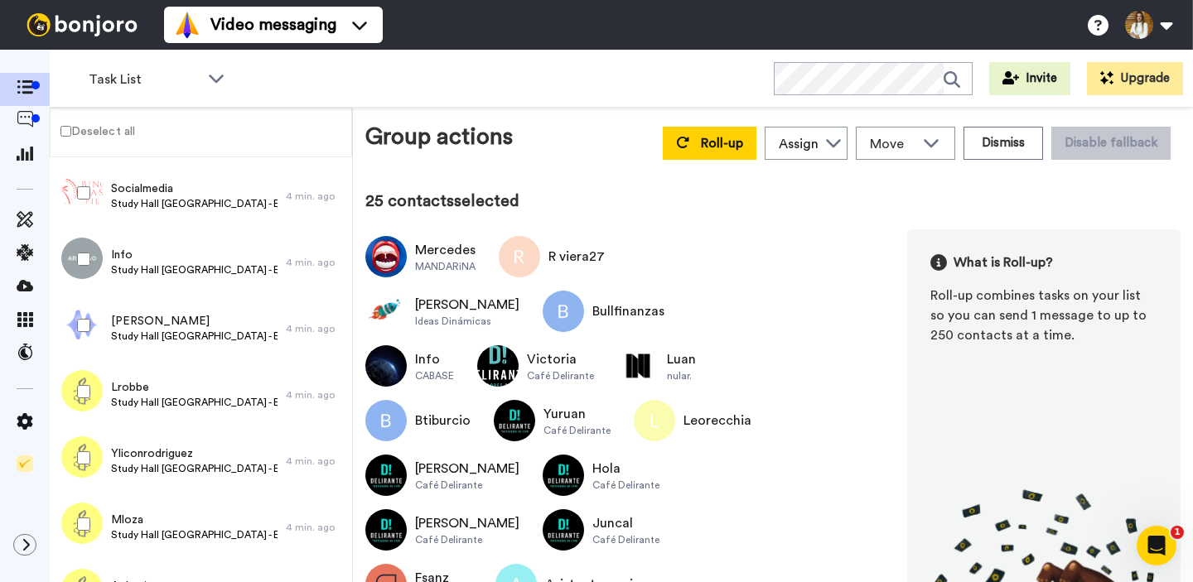
scroll to position [1248, 0]
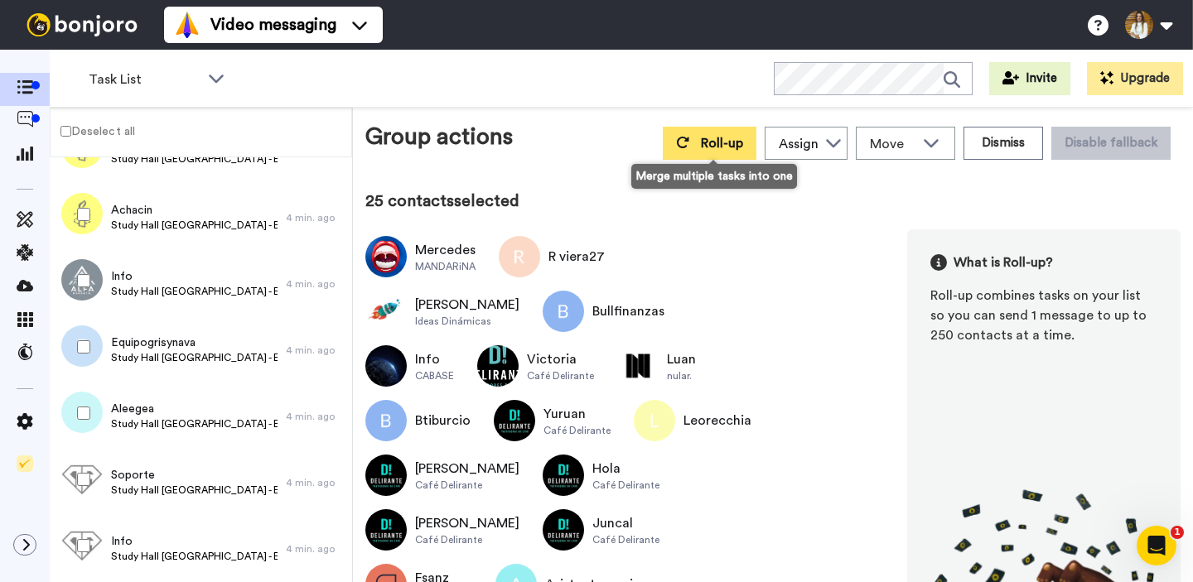
click at [715, 144] on span "Roll-up" at bounding box center [722, 143] width 42 height 13
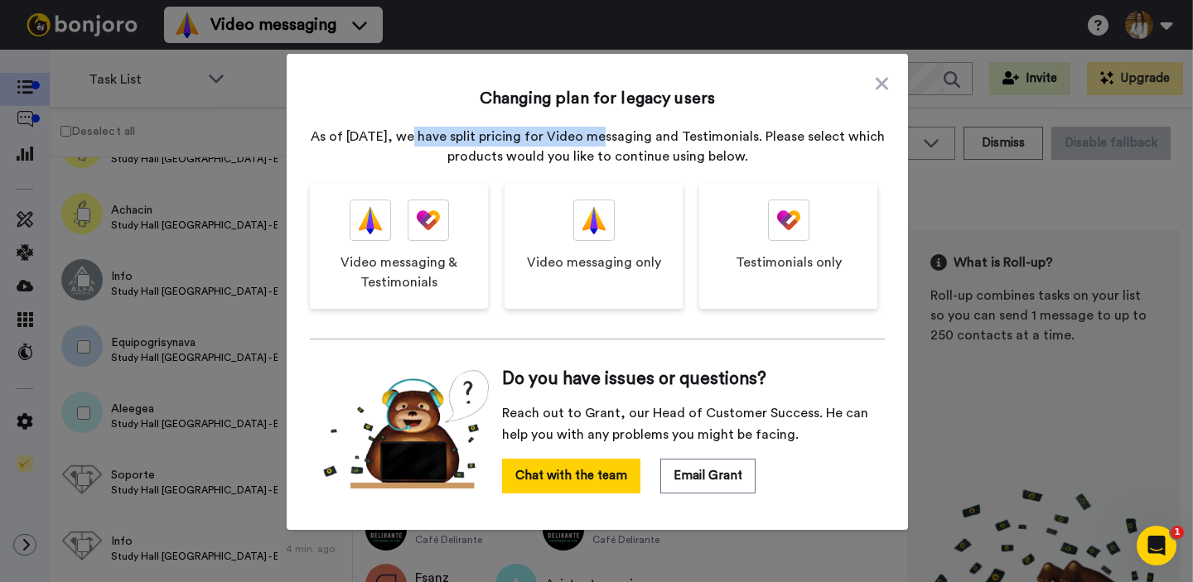
drag, startPoint x: 424, startPoint y: 138, endPoint x: 604, endPoint y: 140, distance: 179.7
click at [603, 140] on p "As of [DATE], we have split pricing for Video messaging and Testimonials. Pleas…" at bounding box center [597, 147] width 575 height 40
click at [604, 140] on p "As of [DATE], we have split pricing for Video messaging and Testimonials. Pleas…" at bounding box center [597, 147] width 575 height 40
drag, startPoint x: 710, startPoint y: 137, endPoint x: 801, endPoint y: 135, distance: 91.1
click at [801, 135] on p "As of [DATE], we have split pricing for Video messaging and Testimonials. Pleas…" at bounding box center [597, 147] width 575 height 40
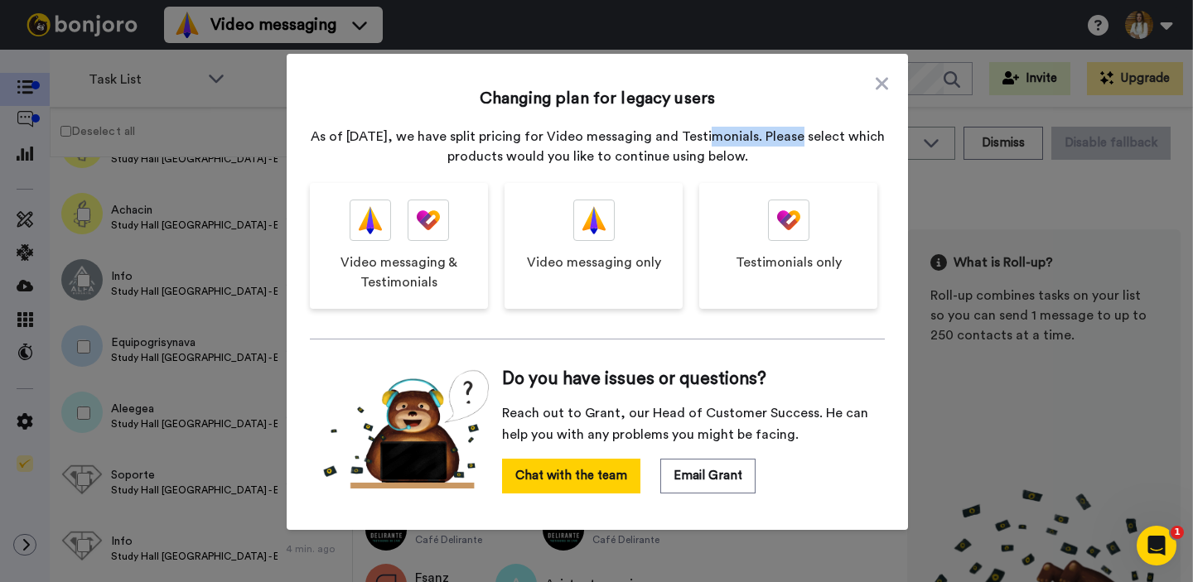
click at [801, 135] on p "As of [DATE], we have split pricing for Video messaging and Testimonials. Pleas…" at bounding box center [597, 147] width 575 height 40
click at [885, 87] on icon at bounding box center [881, 83] width 12 height 12
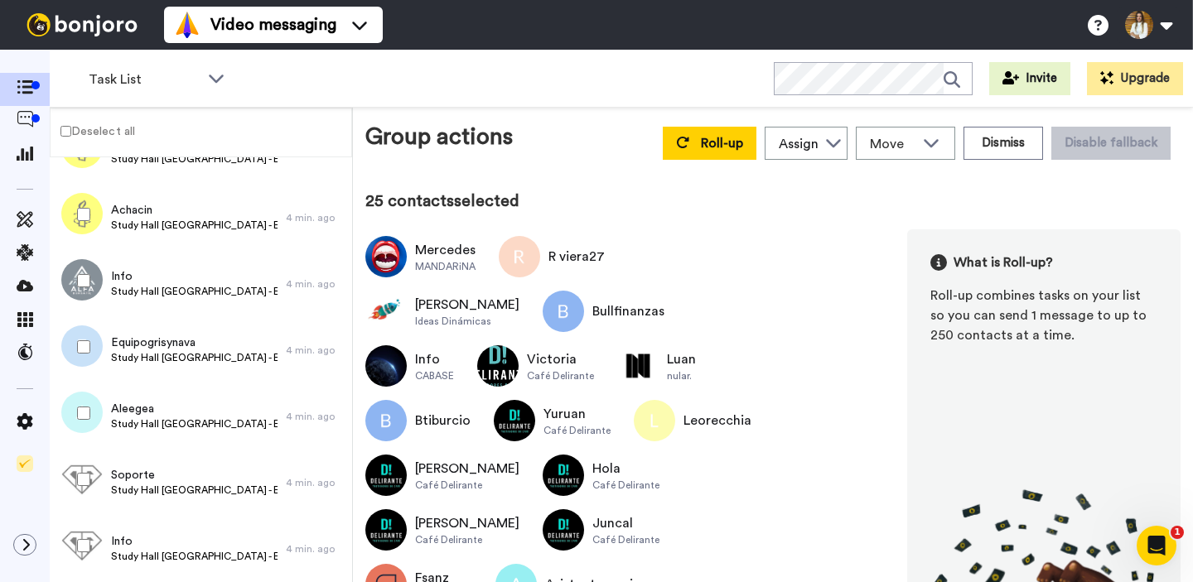
click at [740, 159] on div "Roll-up Assign [PERSON_NAME] do [PERSON_NAME] [PERSON_NAME] [PERSON_NAME] [PERS…" at bounding box center [917, 143] width 528 height 46
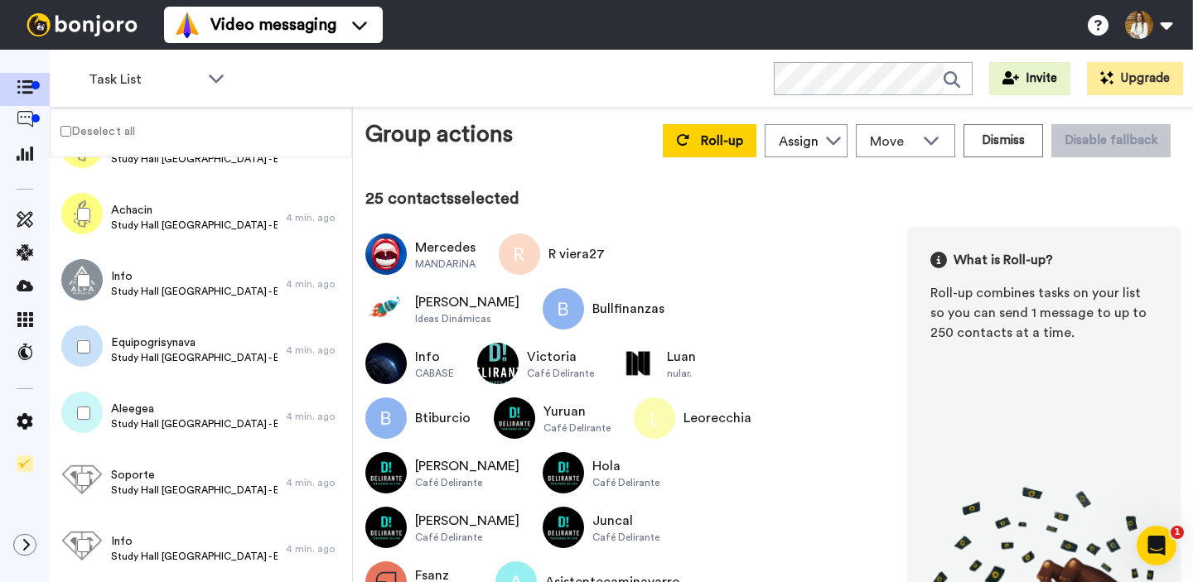
scroll to position [1, 0]
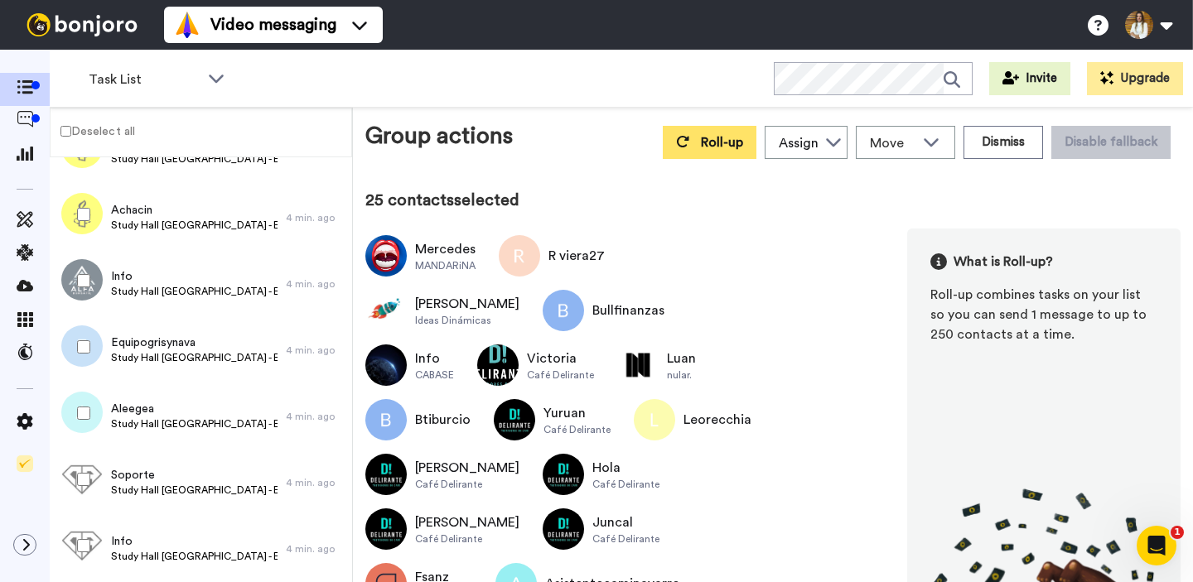
click at [728, 152] on button "Roll-up" at bounding box center [710, 142] width 94 height 33
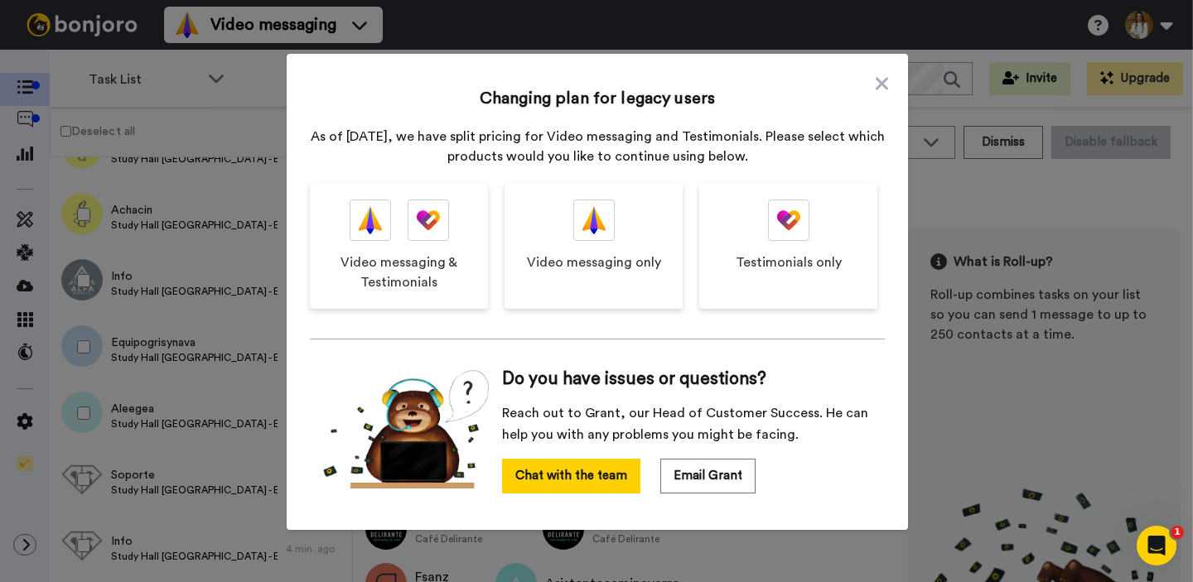
drag, startPoint x: 879, startPoint y: 81, endPoint x: 893, endPoint y: 99, distance: 23.0
click at [880, 82] on icon at bounding box center [881, 83] width 12 height 12
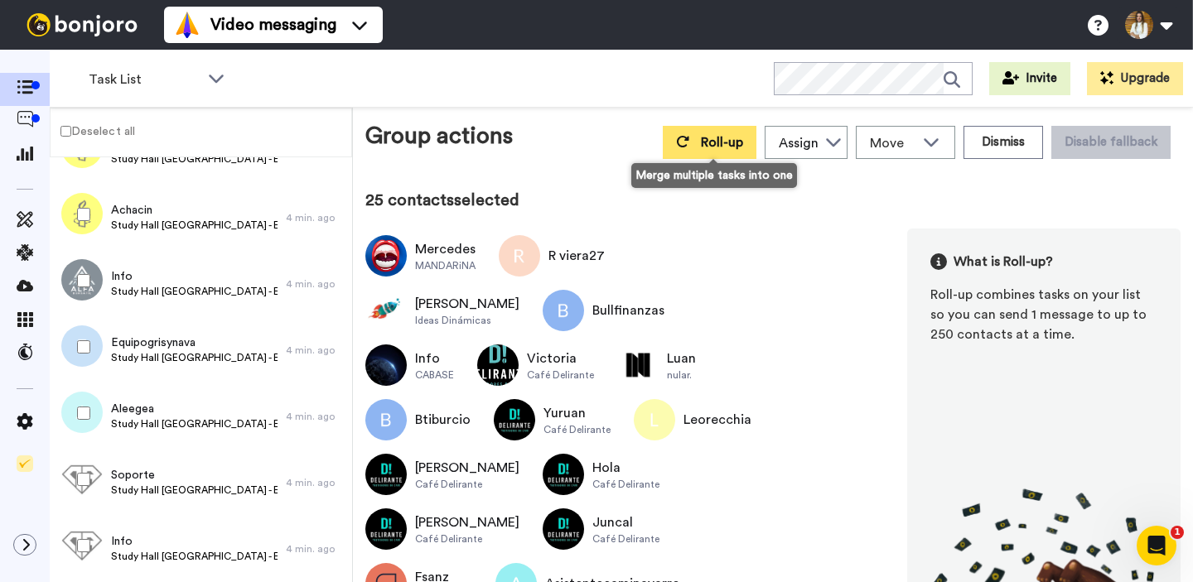
click at [708, 154] on button "Roll-up" at bounding box center [710, 142] width 94 height 33
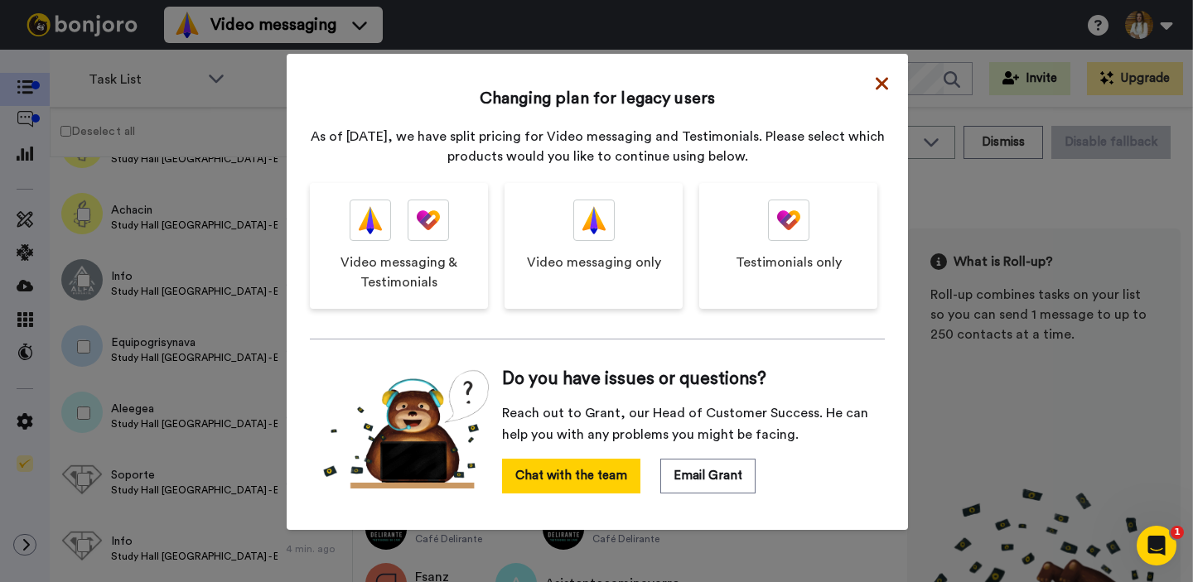
click at [879, 76] on icon at bounding box center [881, 84] width 12 height 20
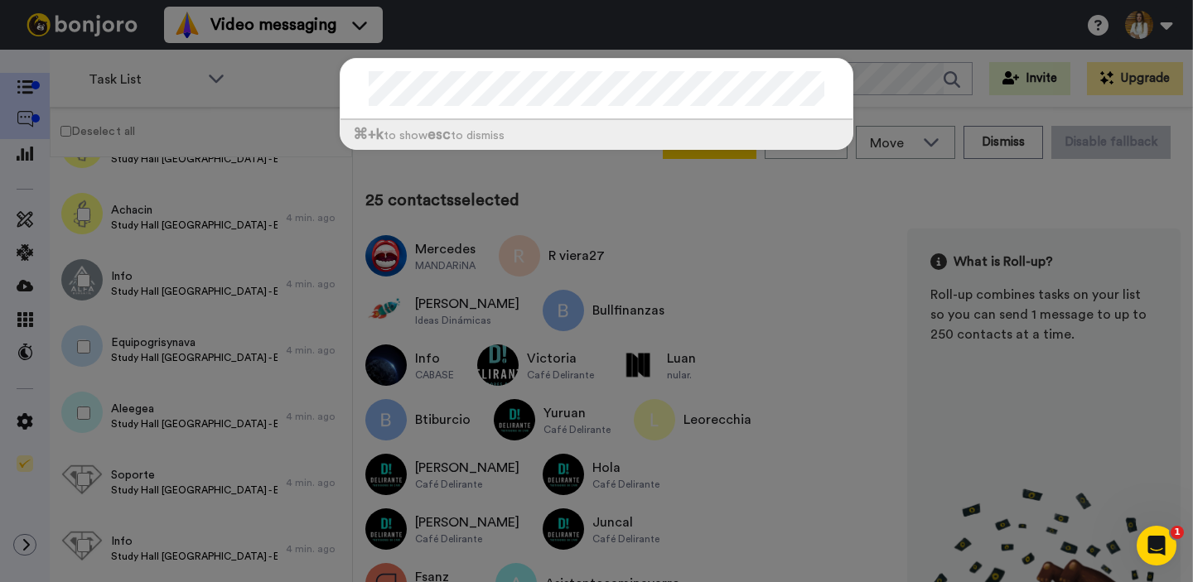
click at [41, 133] on div "⌘ +k to show esc to dismiss" at bounding box center [596, 291] width 1193 height 582
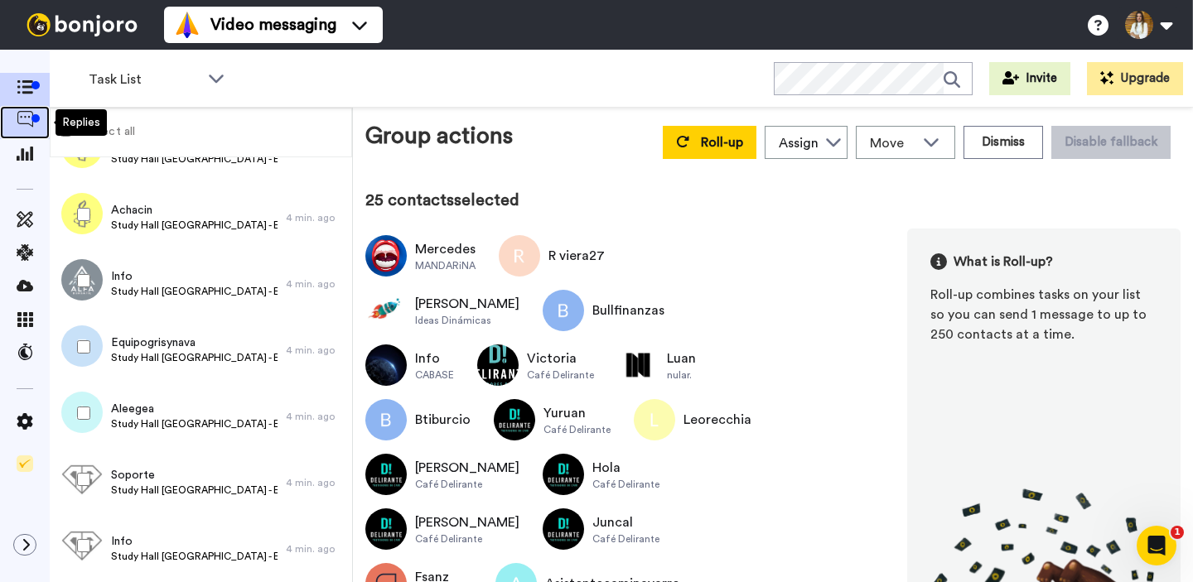
click at [15, 128] on span at bounding box center [25, 122] width 50 height 17
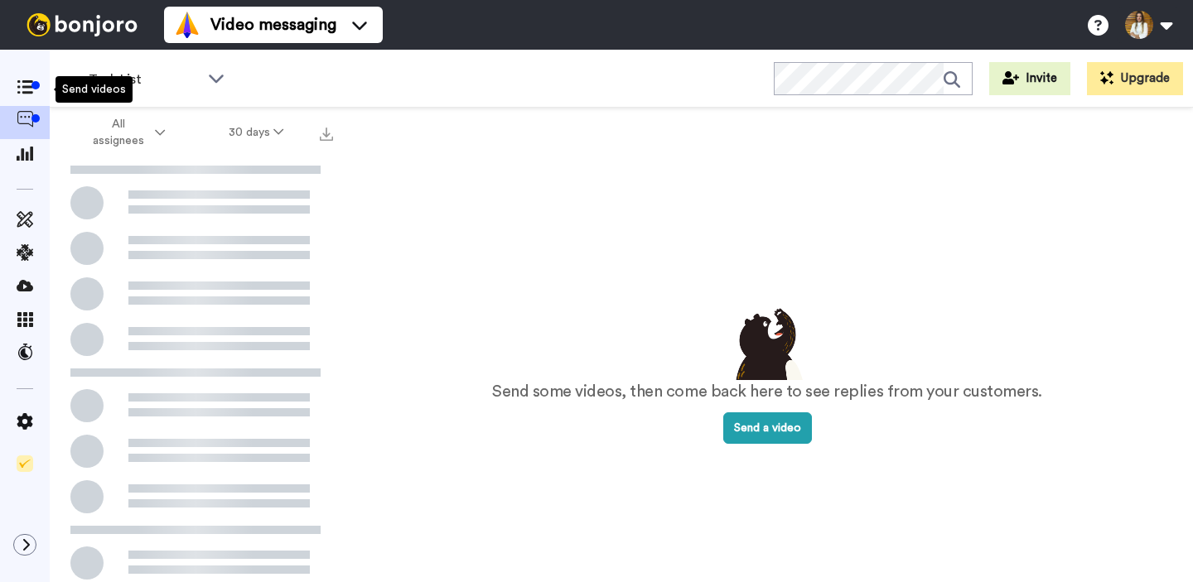
click at [29, 88] on icon at bounding box center [25, 87] width 17 height 14
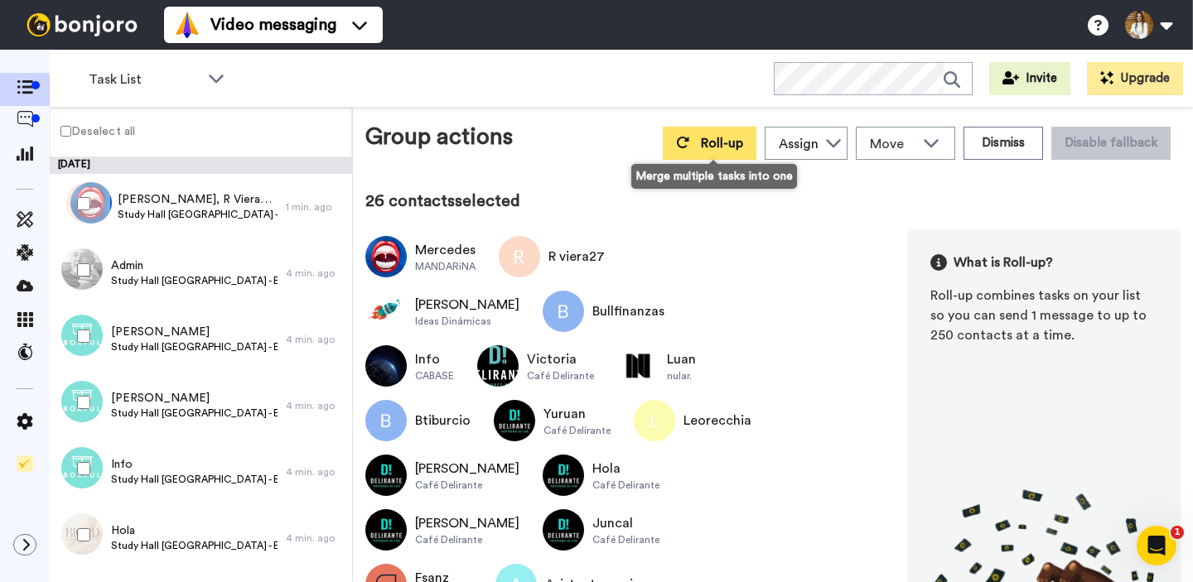
click at [699, 147] on button "Roll-up" at bounding box center [710, 143] width 94 height 33
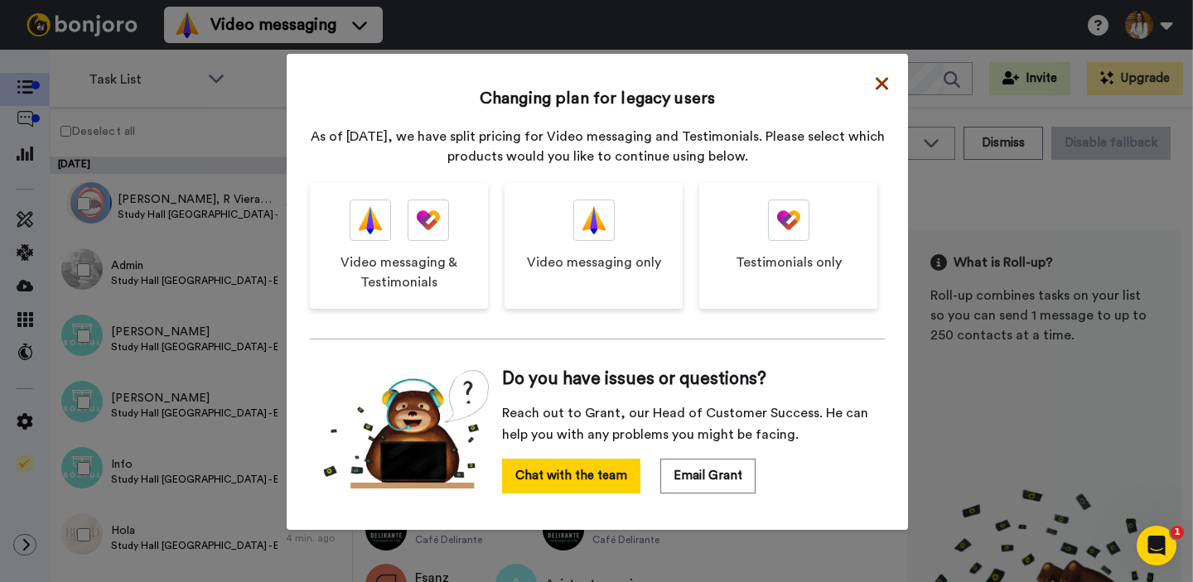
click at [886, 80] on icon at bounding box center [881, 84] width 12 height 20
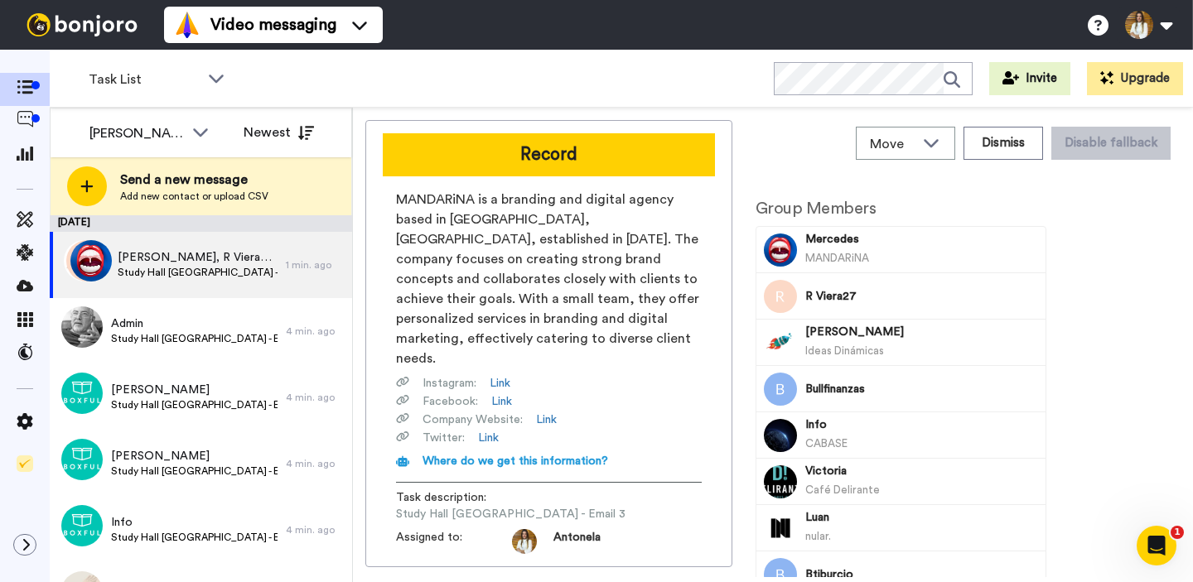
click at [557, 151] on button "Record" at bounding box center [549, 154] width 332 height 43
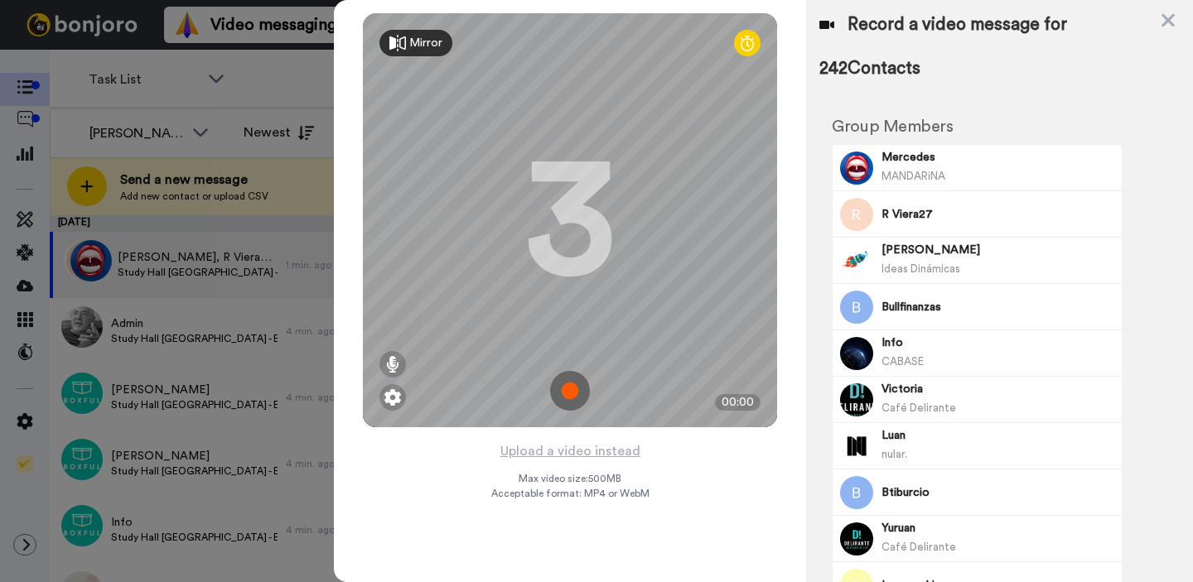
click at [396, 399] on img at bounding box center [392, 397] width 17 height 17
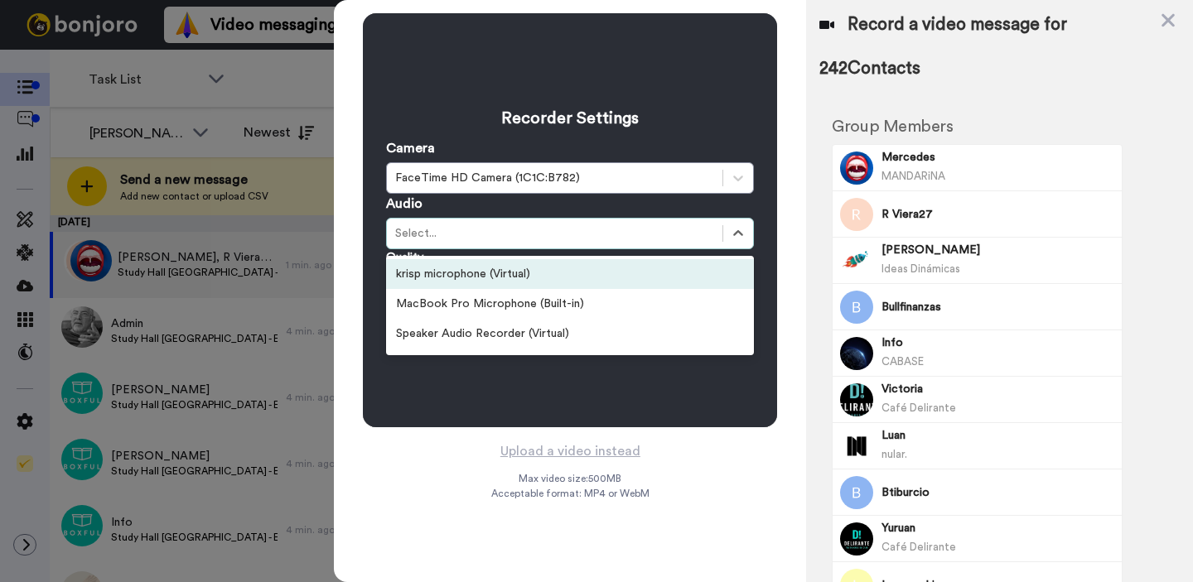
click at [459, 239] on div "Select..." at bounding box center [554, 233] width 319 height 17
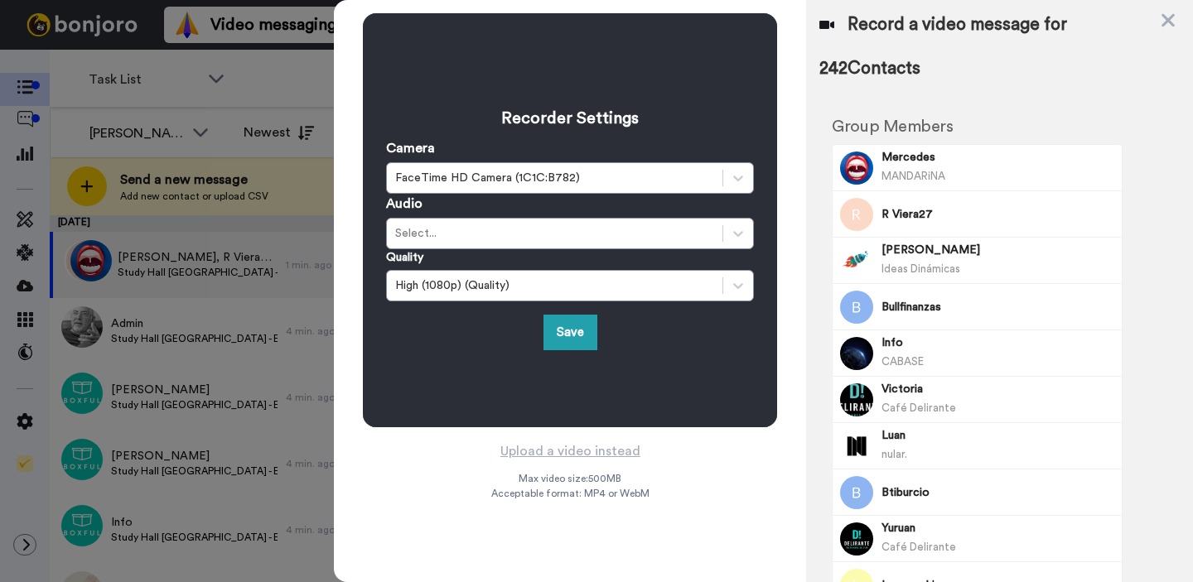
click at [446, 404] on div "Recorder Settings Camera FaceTime HD Camera (1C1C:B782) Audio Select... Quality…" at bounding box center [570, 220] width 414 height 414
click at [608, 237] on div "Select..." at bounding box center [554, 233] width 319 height 17
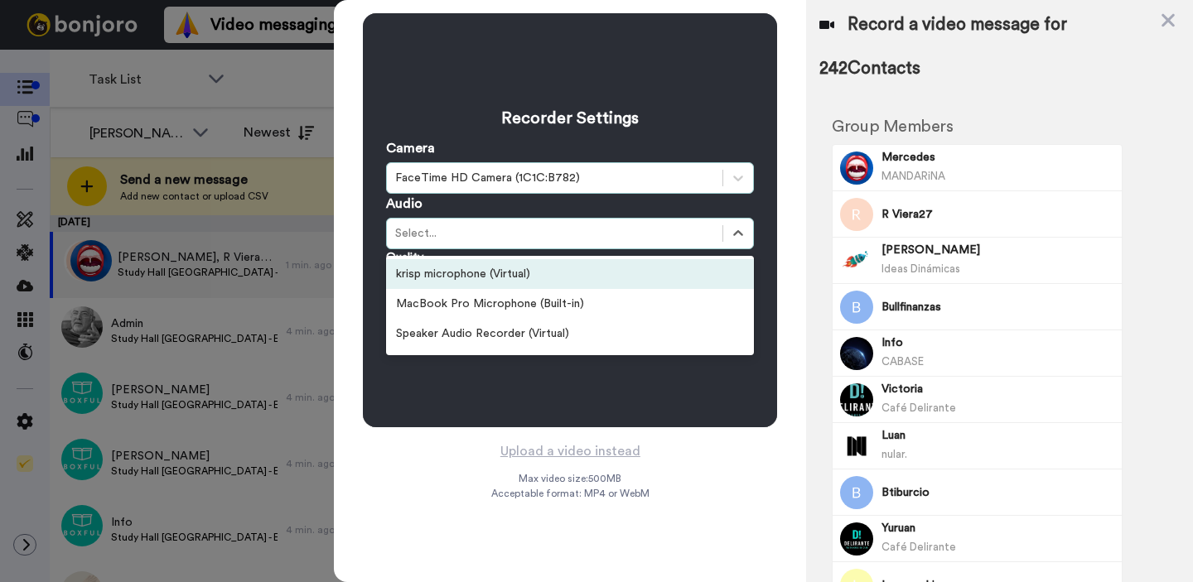
click at [583, 184] on div "FaceTime HD Camera (1C1C:B782)" at bounding box center [554, 178] width 319 height 17
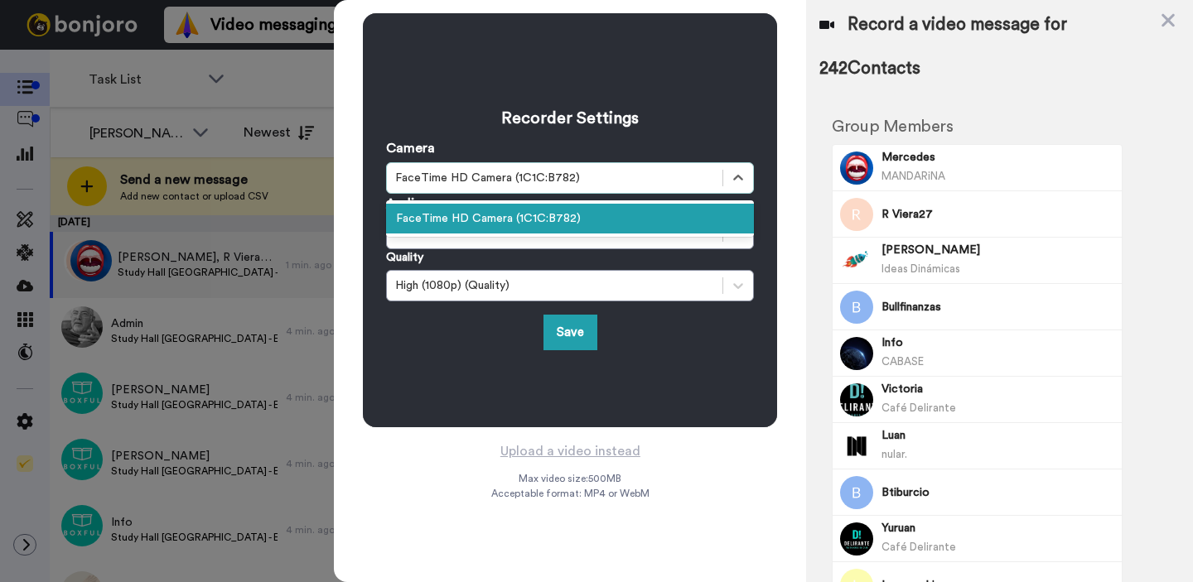
click at [584, 172] on div "FaceTime HD Camera (1C1C:B782)" at bounding box center [554, 178] width 319 height 17
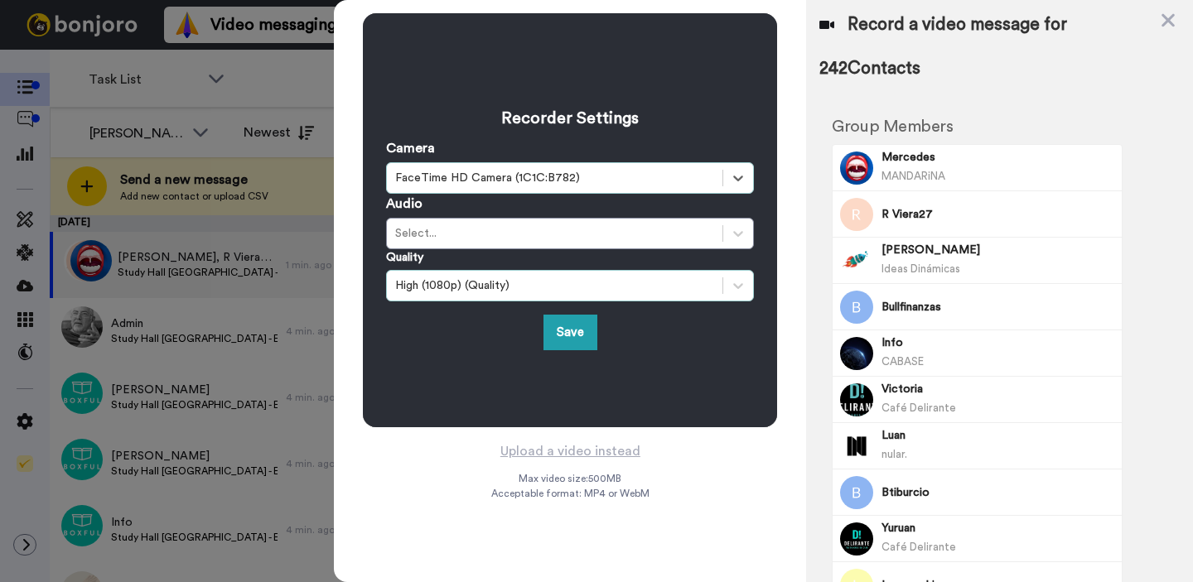
click at [565, 296] on div "High (1080p) (Quality)" at bounding box center [570, 285] width 368 height 31
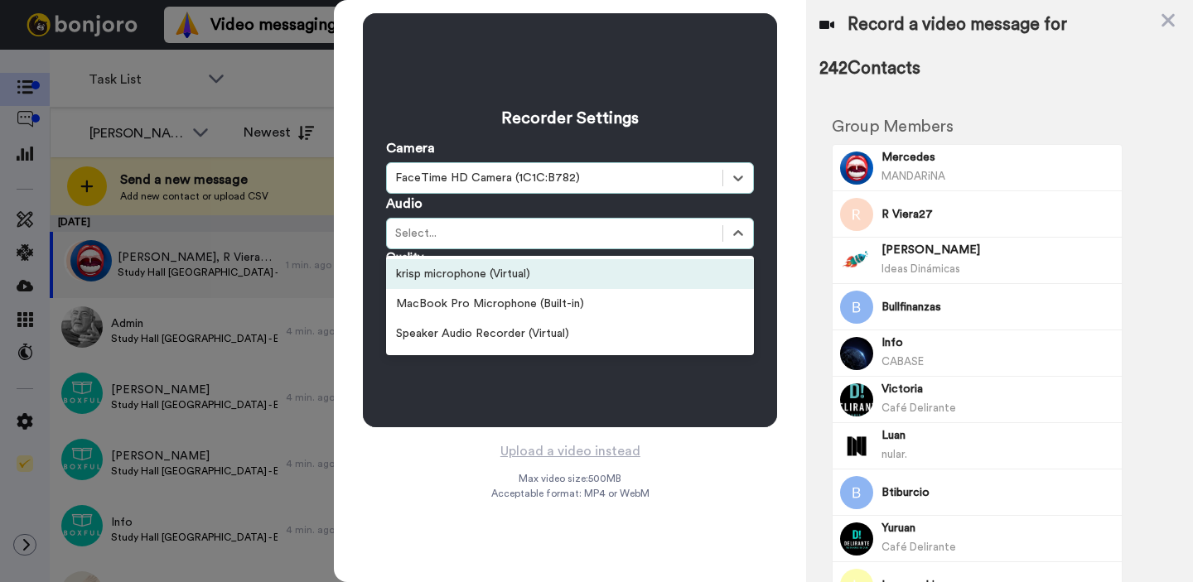
click at [581, 236] on div "Select..." at bounding box center [554, 233] width 319 height 17
drag, startPoint x: 737, startPoint y: 31, endPoint x: 735, endPoint y: 53, distance: 22.4
click at [736, 37] on div "Recorder Settings Camera Select is focused , press Down to open the menu, FaceT…" at bounding box center [570, 220] width 414 height 414
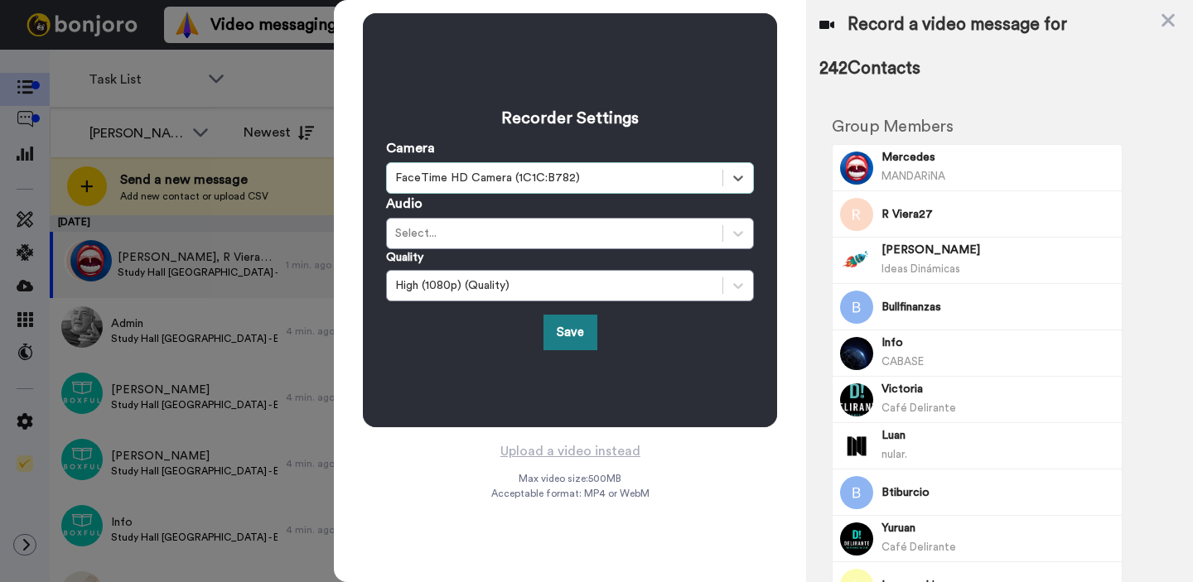
click at [571, 348] on button "Save" at bounding box center [570, 333] width 54 height 36
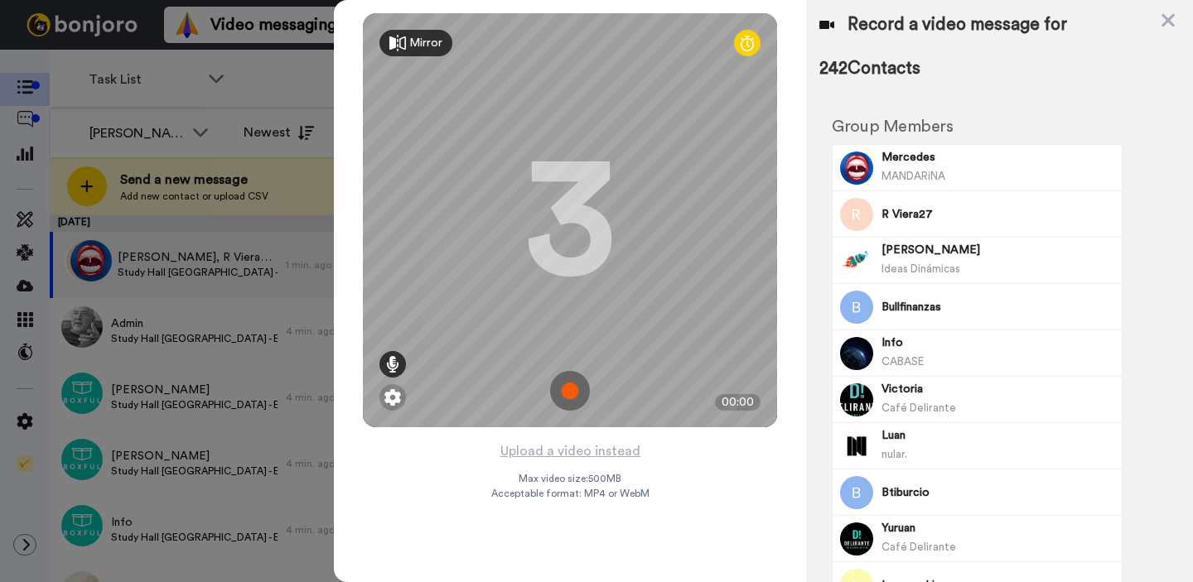
click at [402, 368] on div at bounding box center [392, 364] width 27 height 27
drag, startPoint x: 394, startPoint y: 318, endPoint x: 397, endPoint y: 277, distance: 41.5
click at [397, 277] on div at bounding box center [392, 302] width 17 height 84
click at [388, 395] on img at bounding box center [392, 397] width 17 height 17
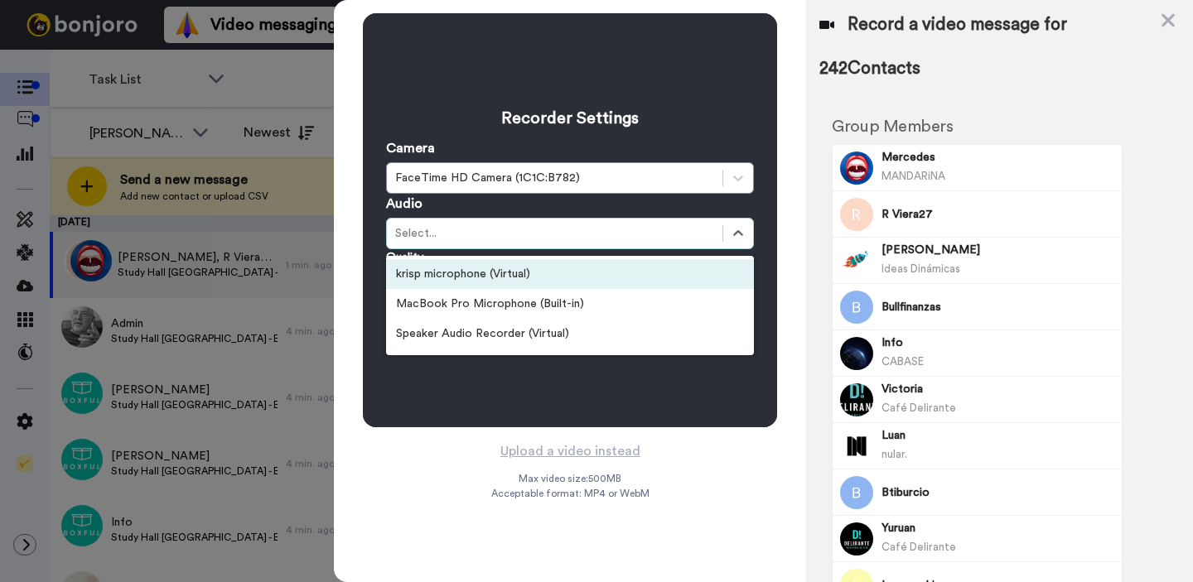
click at [475, 233] on div "Select..." at bounding box center [554, 233] width 319 height 17
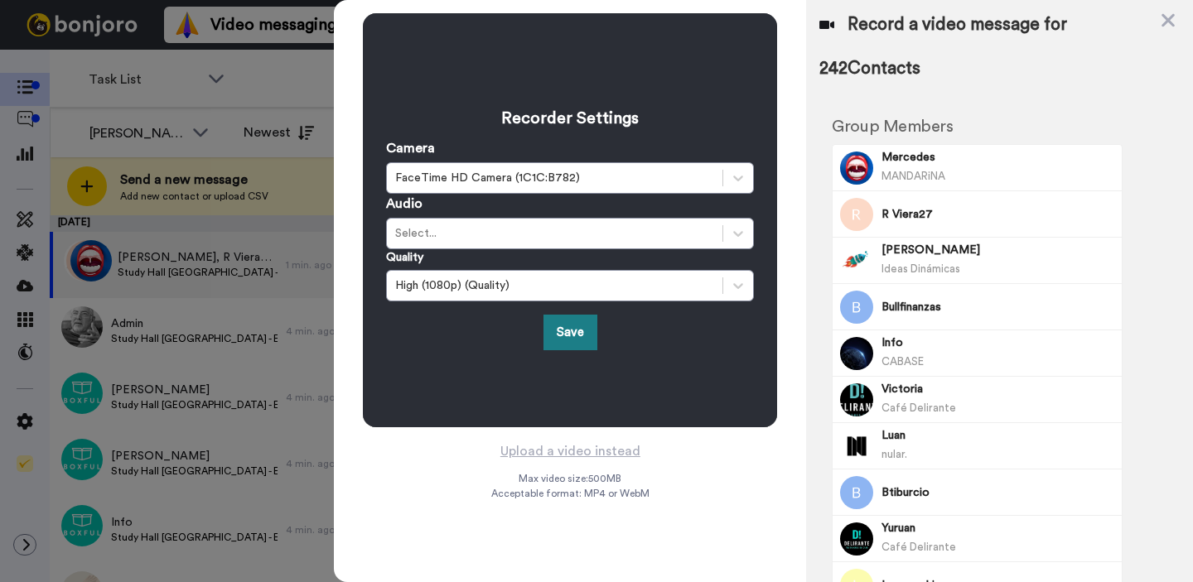
click at [547, 330] on button "Save" at bounding box center [570, 333] width 54 height 36
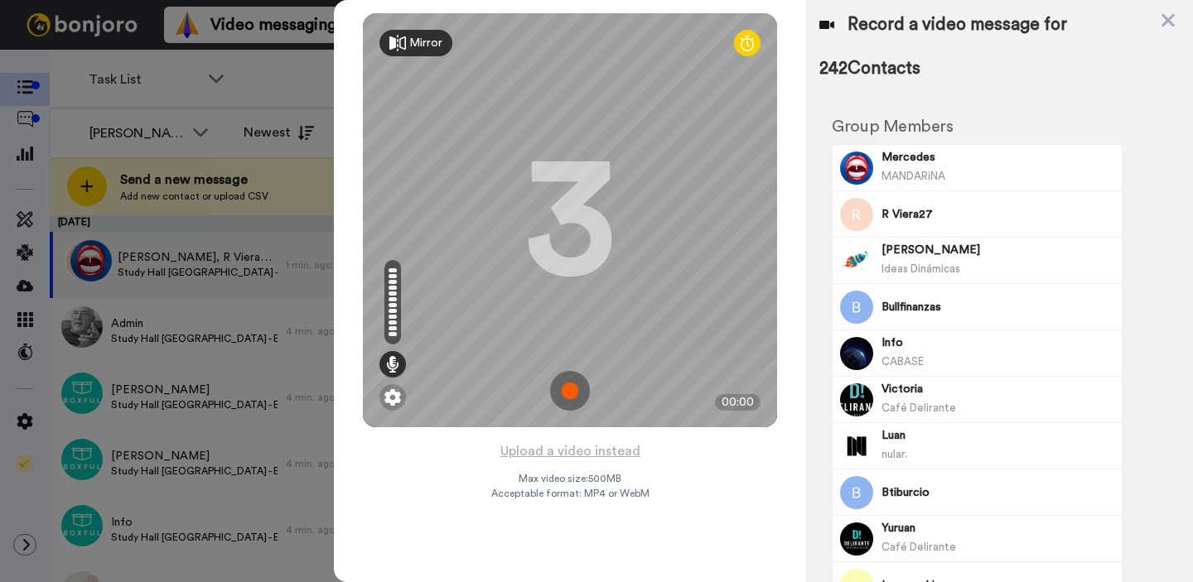
click at [754, 41] on div at bounding box center [747, 43] width 27 height 27
click at [754, 42] on div at bounding box center [747, 43] width 27 height 27
click at [417, 45] on div "Mirror" at bounding box center [425, 43] width 33 height 17
click at [430, 49] on div "Mirrored" at bounding box center [432, 43] width 46 height 17
click at [392, 398] on img at bounding box center [392, 397] width 17 height 17
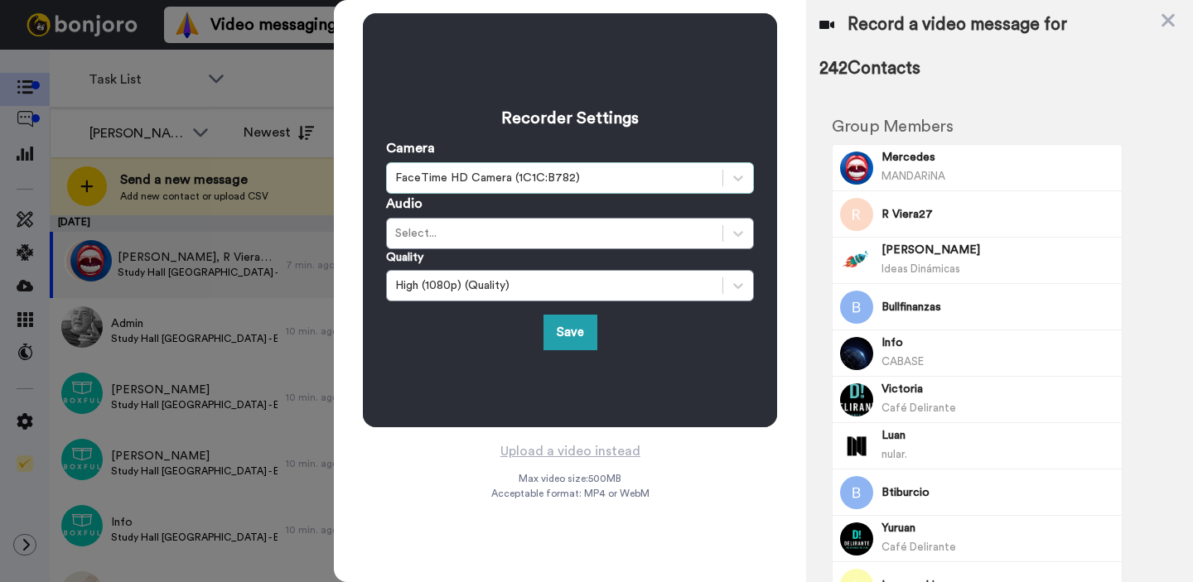
click at [499, 182] on div "FaceTime HD Camera (1C1C:B782)" at bounding box center [554, 178] width 319 height 17
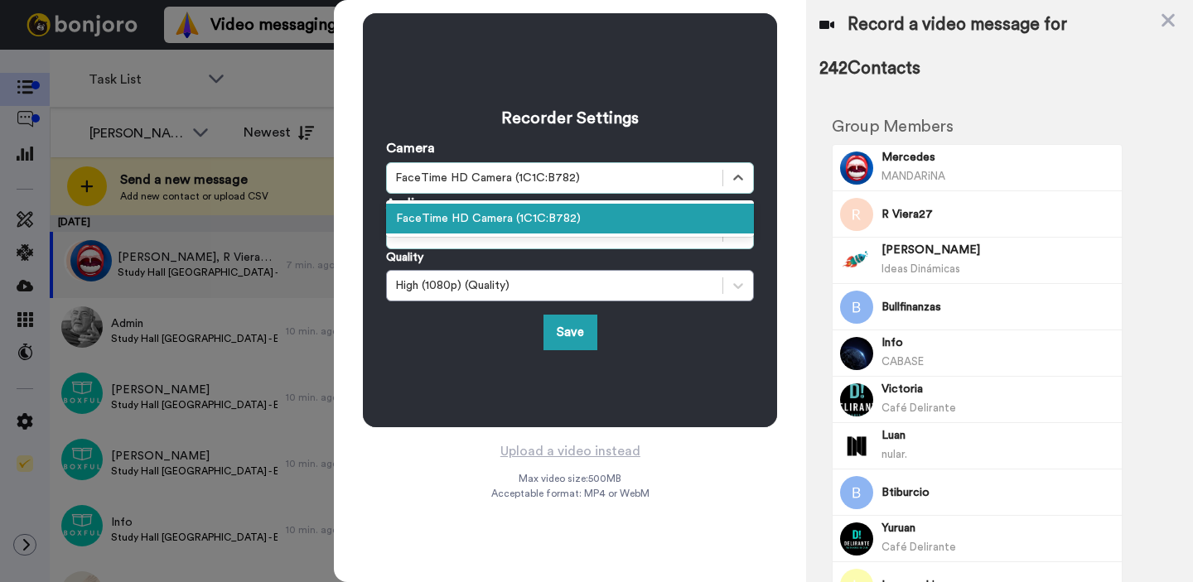
drag, startPoint x: 487, startPoint y: 263, endPoint x: 492, endPoint y: 234, distance: 29.4
click at [488, 258] on div "Quality High (1080p) (Quality)" at bounding box center [570, 275] width 368 height 52
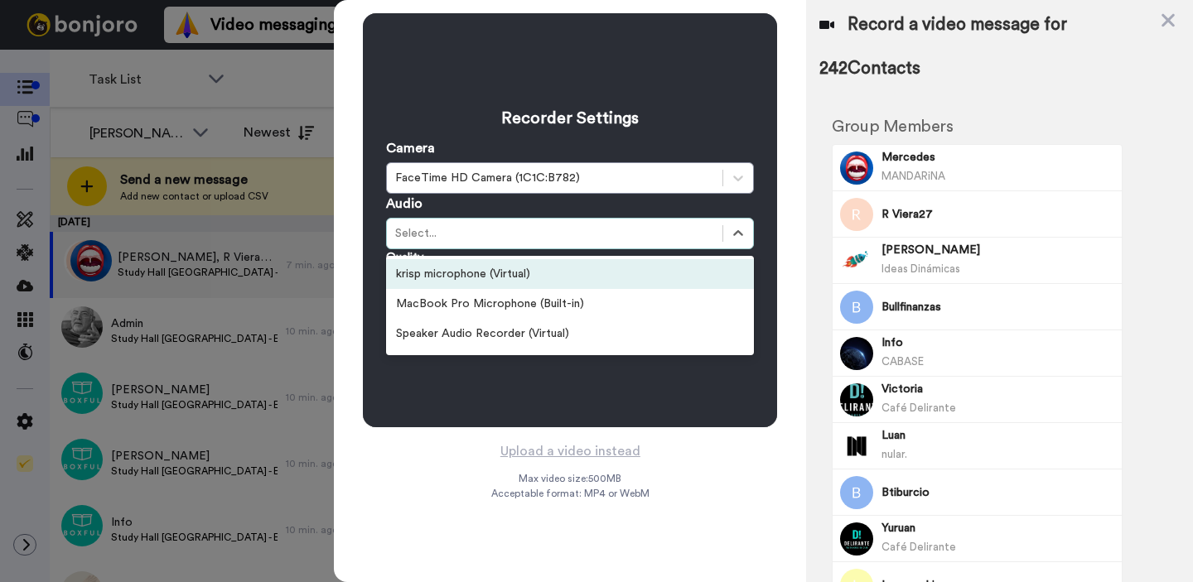
click at [493, 231] on div "Select..." at bounding box center [554, 233] width 319 height 17
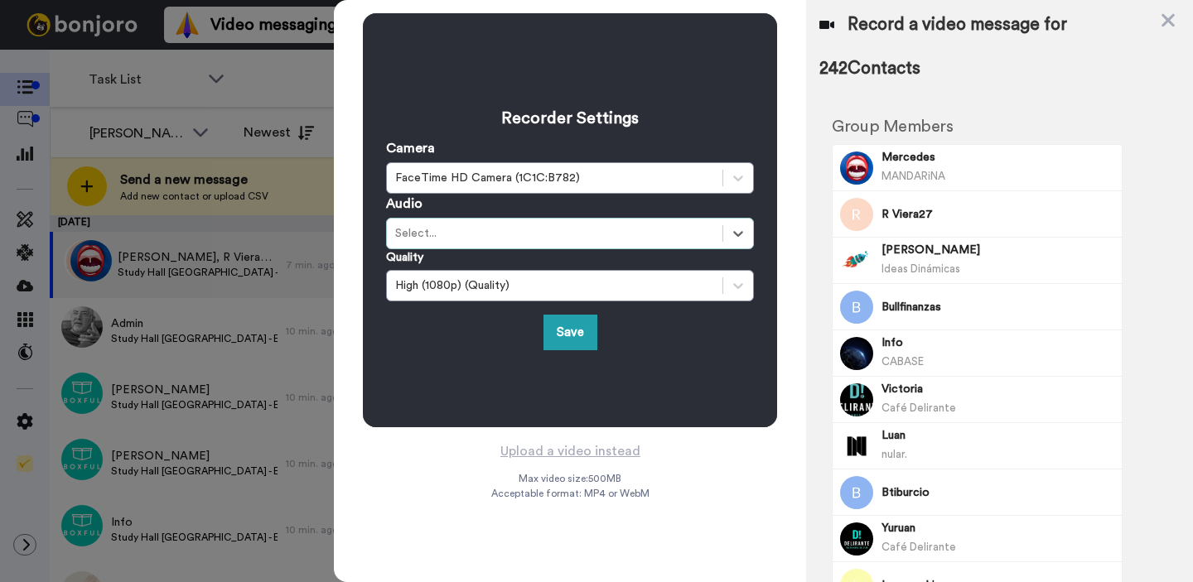
drag, startPoint x: 493, startPoint y: 231, endPoint x: 663, endPoint y: 77, distance: 229.2
click at [493, 230] on div "Select..." at bounding box center [554, 233] width 319 height 17
click at [1172, 14] on icon at bounding box center [1167, 20] width 13 height 13
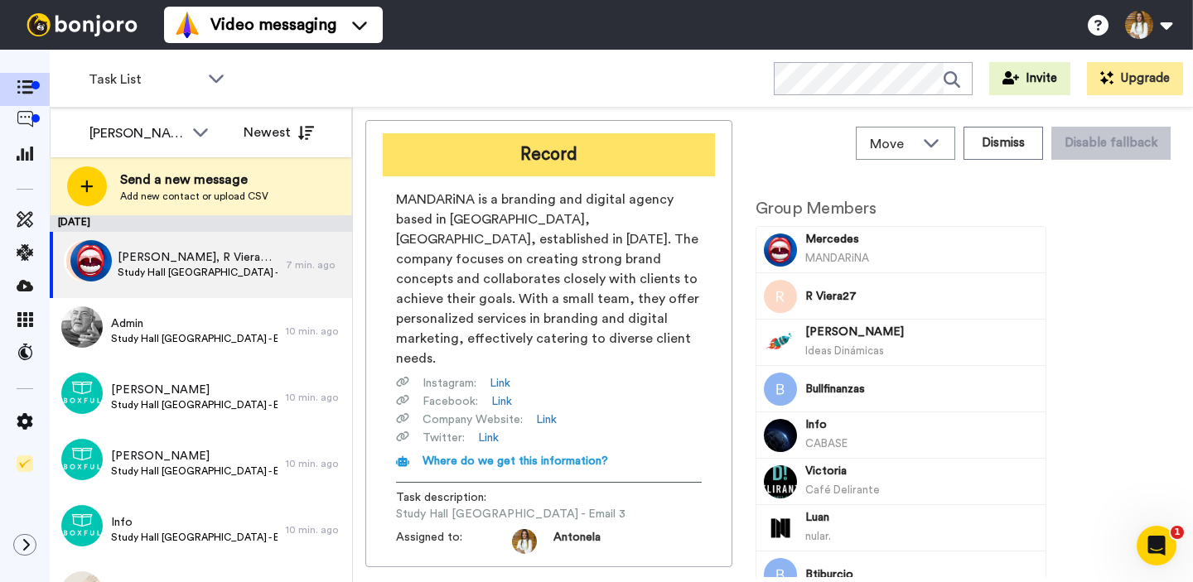
click at [570, 155] on button "Record" at bounding box center [549, 154] width 332 height 43
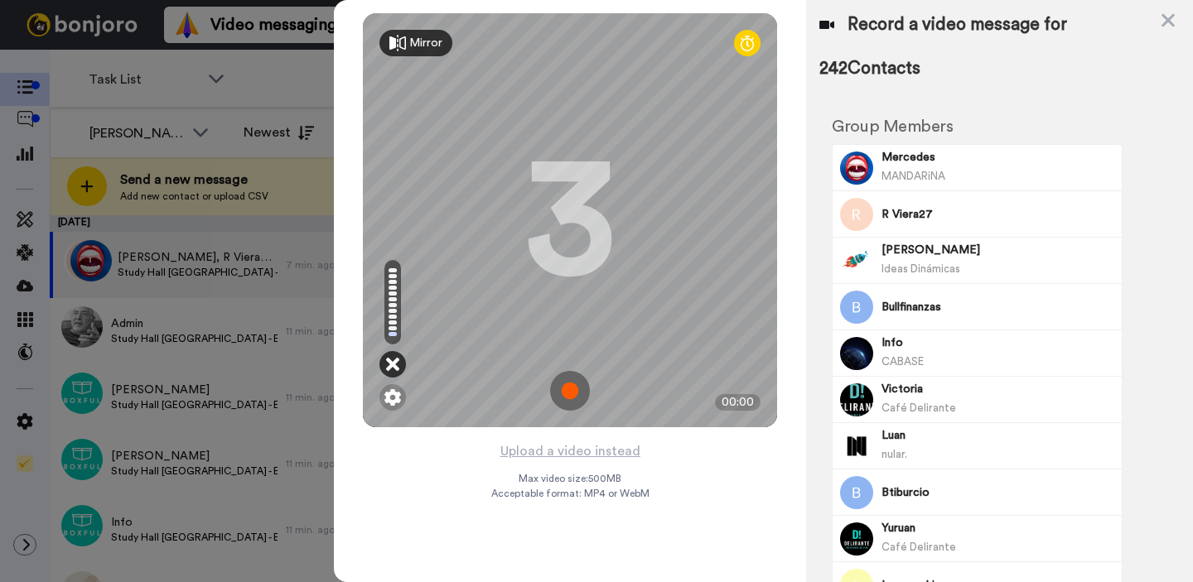
click at [398, 364] on icon at bounding box center [392, 364] width 13 height 17
click at [399, 361] on icon at bounding box center [392, 364] width 13 height 17
click at [388, 407] on div at bounding box center [392, 397] width 27 height 27
click at [392, 402] on img at bounding box center [392, 397] width 17 height 17
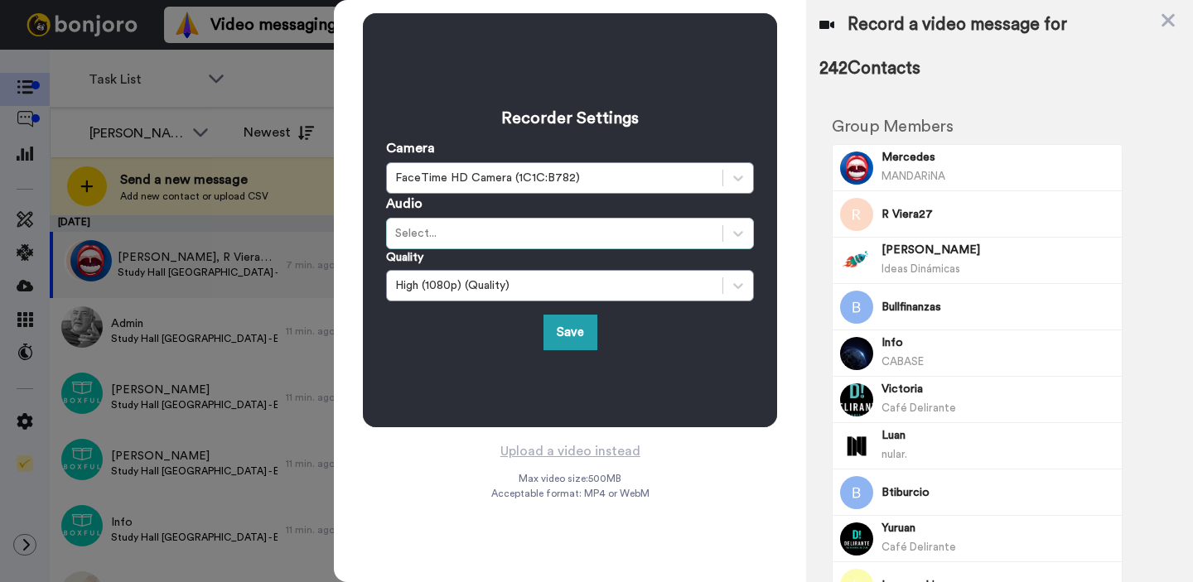
click at [468, 234] on div "Select..." at bounding box center [554, 233] width 319 height 17
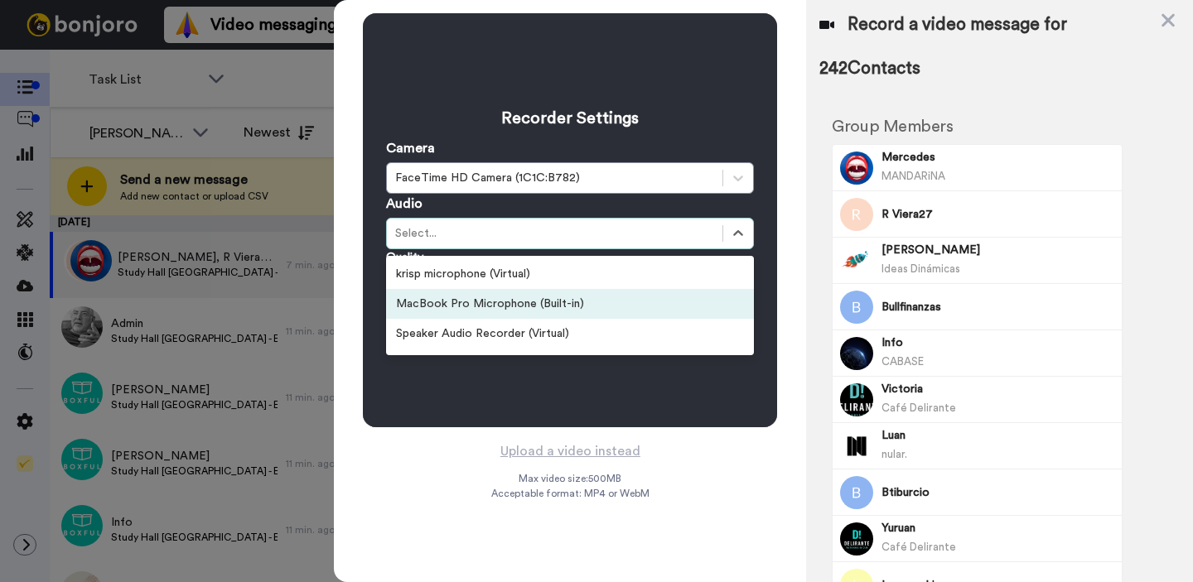
scroll to position [116, 0]
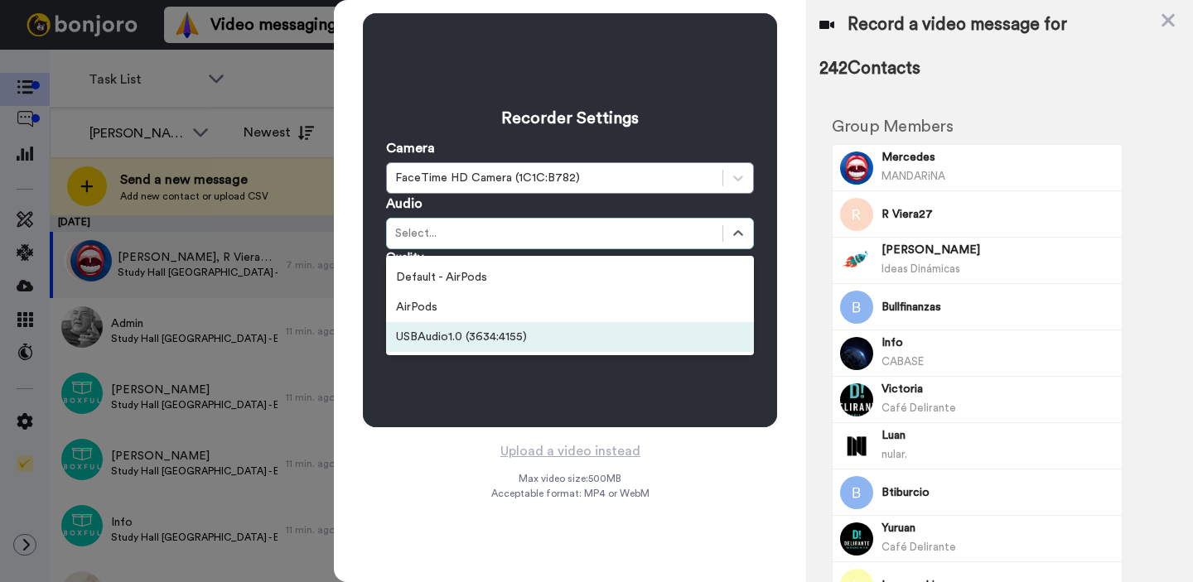
click at [493, 339] on div "USBAudio1.0 (3634:4155)" at bounding box center [570, 337] width 368 height 30
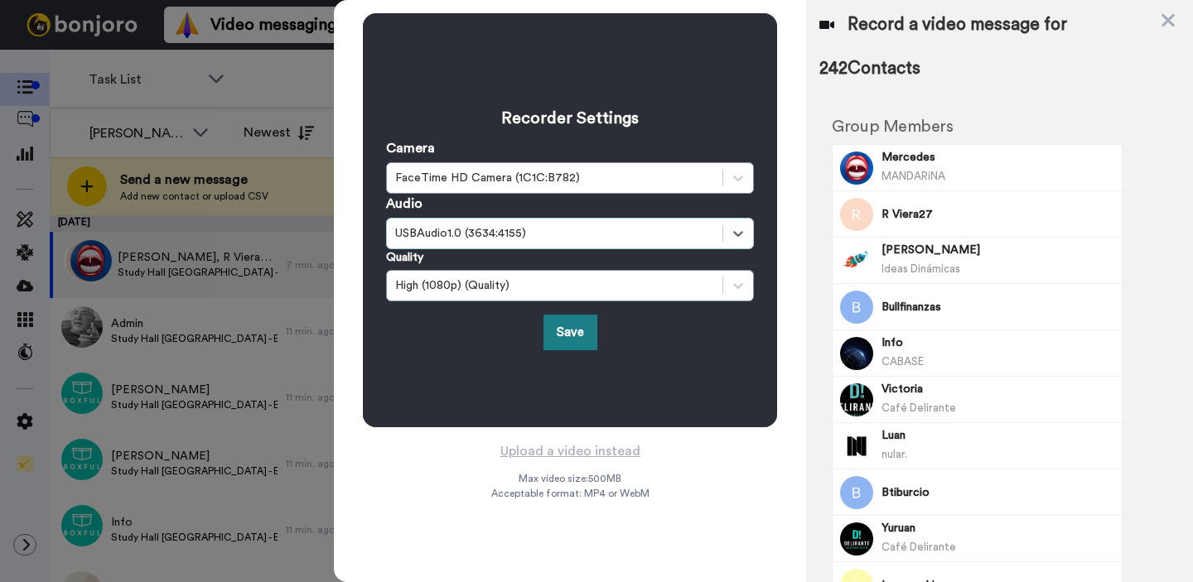
click at [574, 330] on button "Save" at bounding box center [570, 333] width 54 height 36
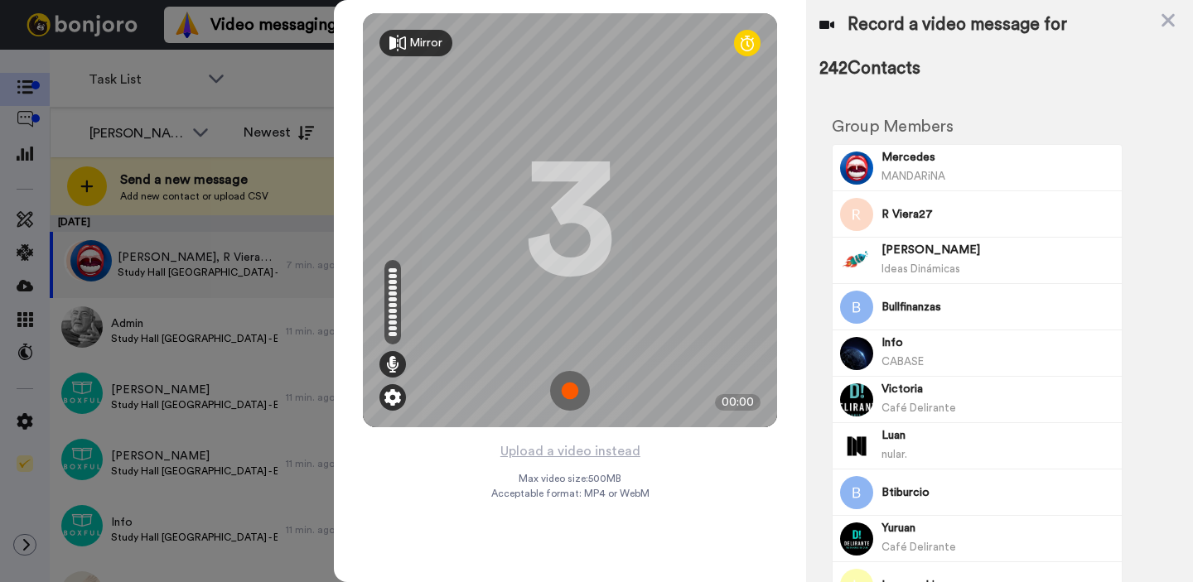
click at [388, 397] on img at bounding box center [392, 397] width 17 height 17
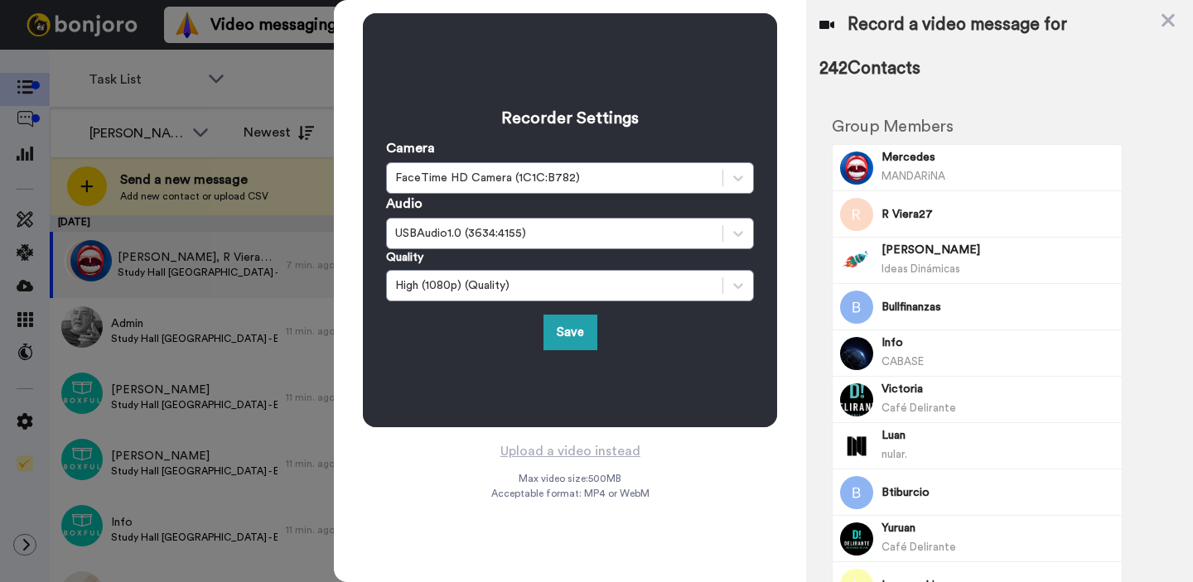
click at [548, 324] on button "Save" at bounding box center [570, 333] width 54 height 36
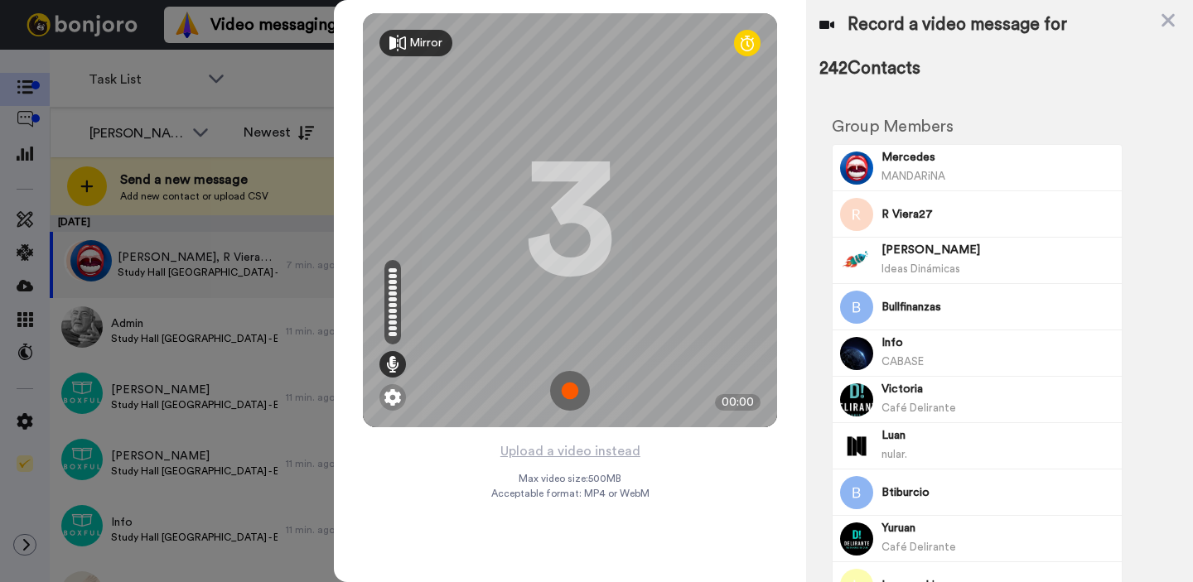
click at [572, 393] on img at bounding box center [570, 391] width 40 height 40
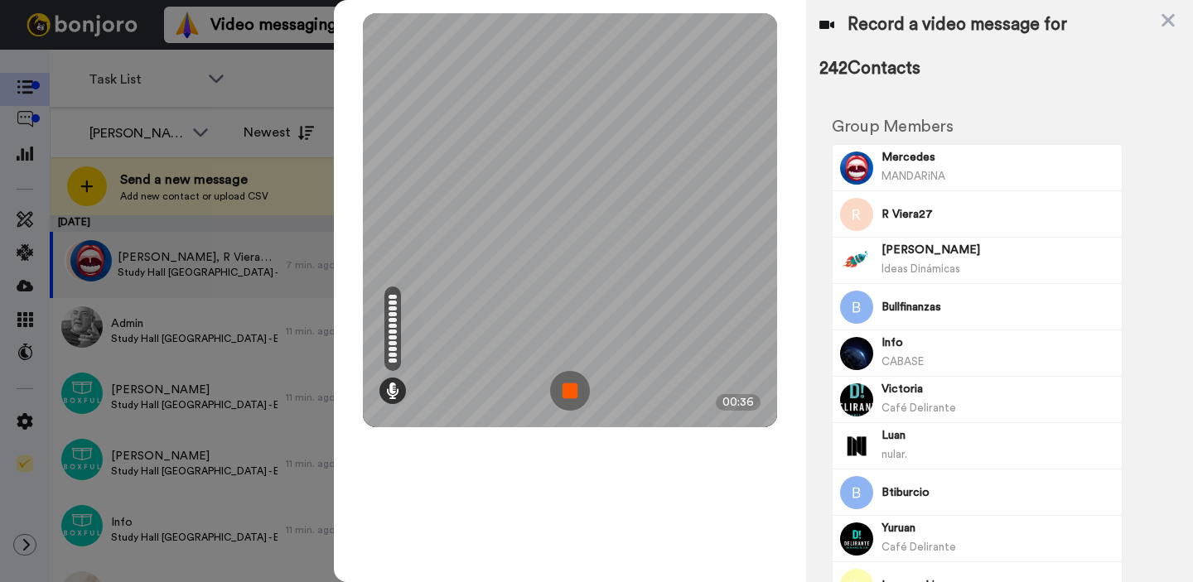
click at [581, 393] on img at bounding box center [570, 391] width 40 height 40
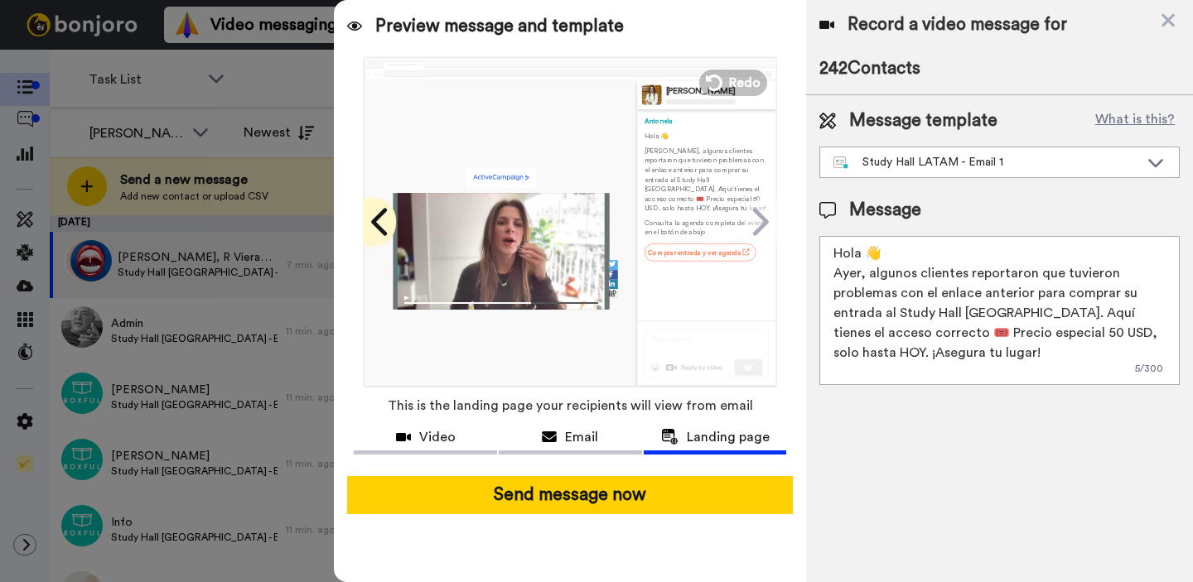
click at [379, 216] on icon at bounding box center [379, 221] width 16 height 27
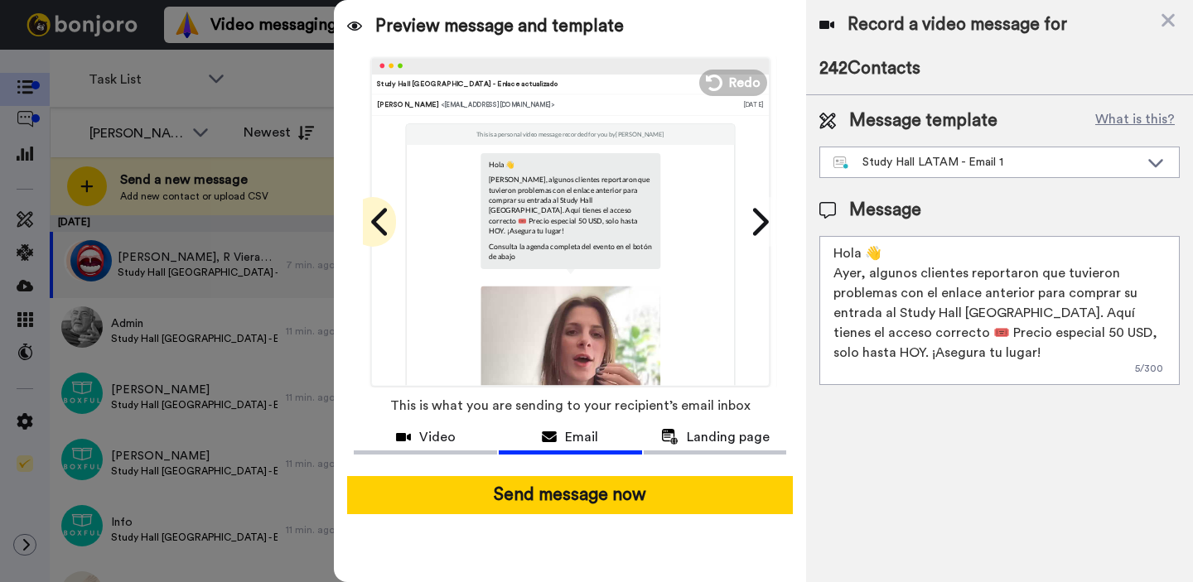
click at [391, 219] on icon at bounding box center [381, 221] width 27 height 31
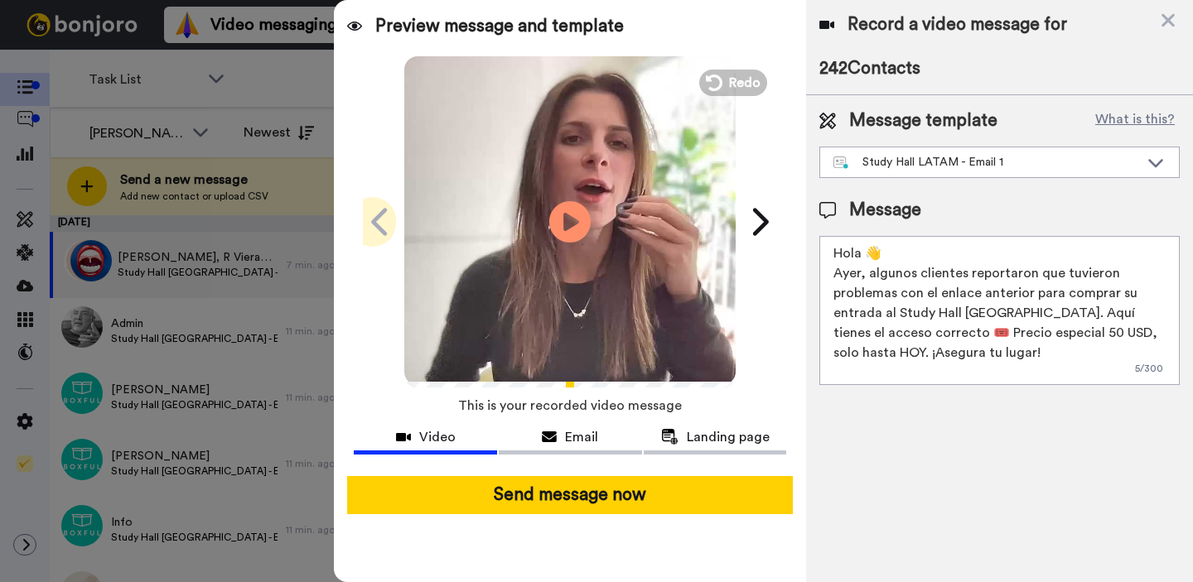
click at [392, 219] on icon at bounding box center [381, 221] width 27 height 31
click at [700, 80] on button "Redo" at bounding box center [733, 82] width 75 height 29
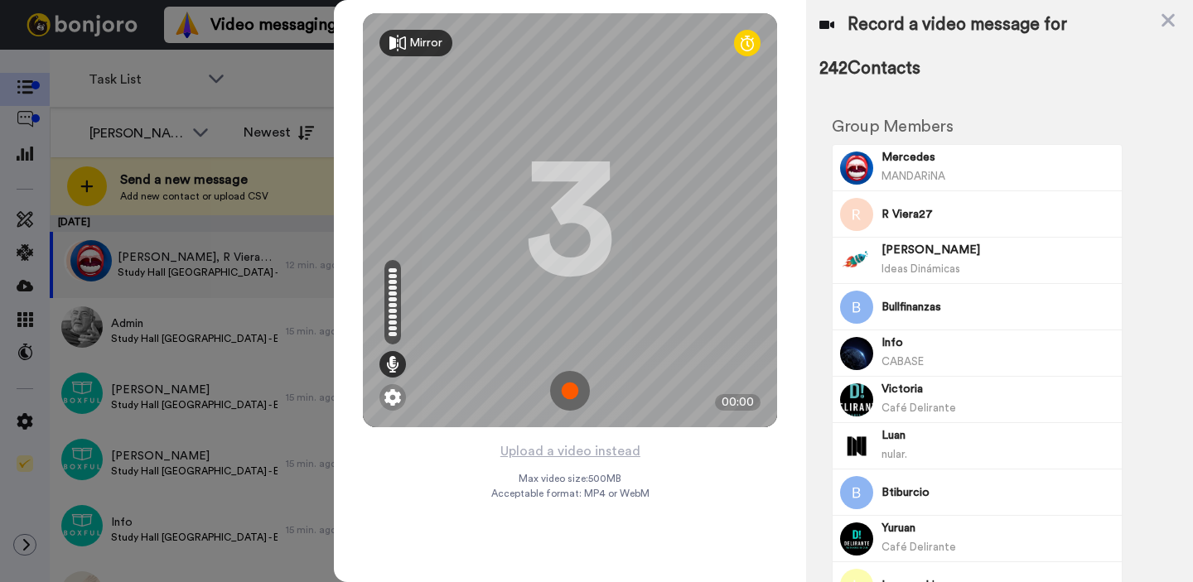
click at [577, 393] on img at bounding box center [570, 391] width 40 height 40
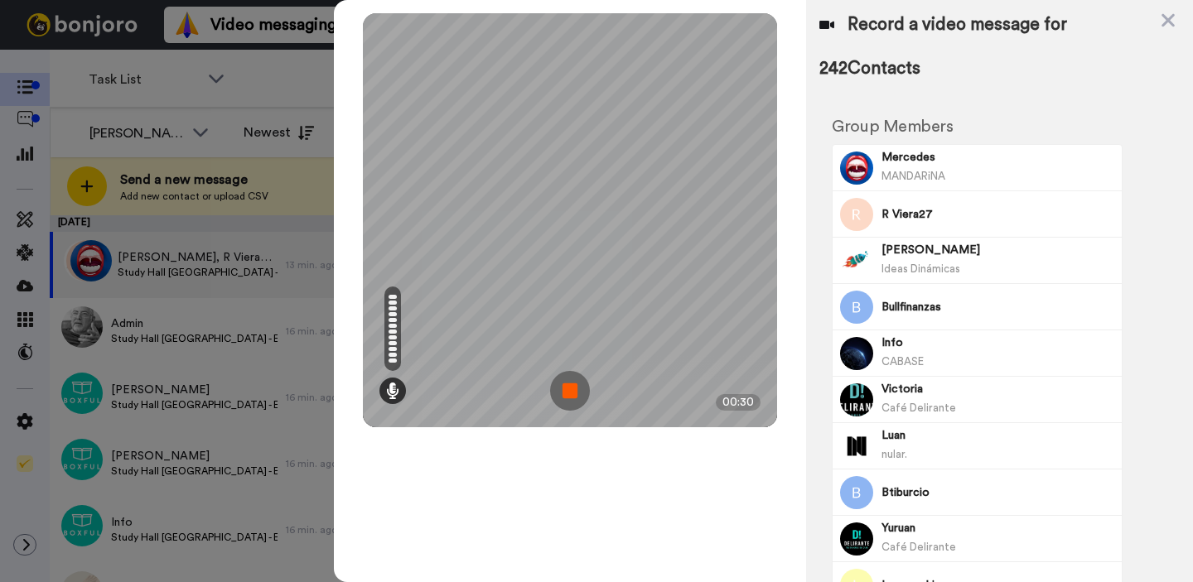
click at [568, 393] on img at bounding box center [570, 391] width 40 height 40
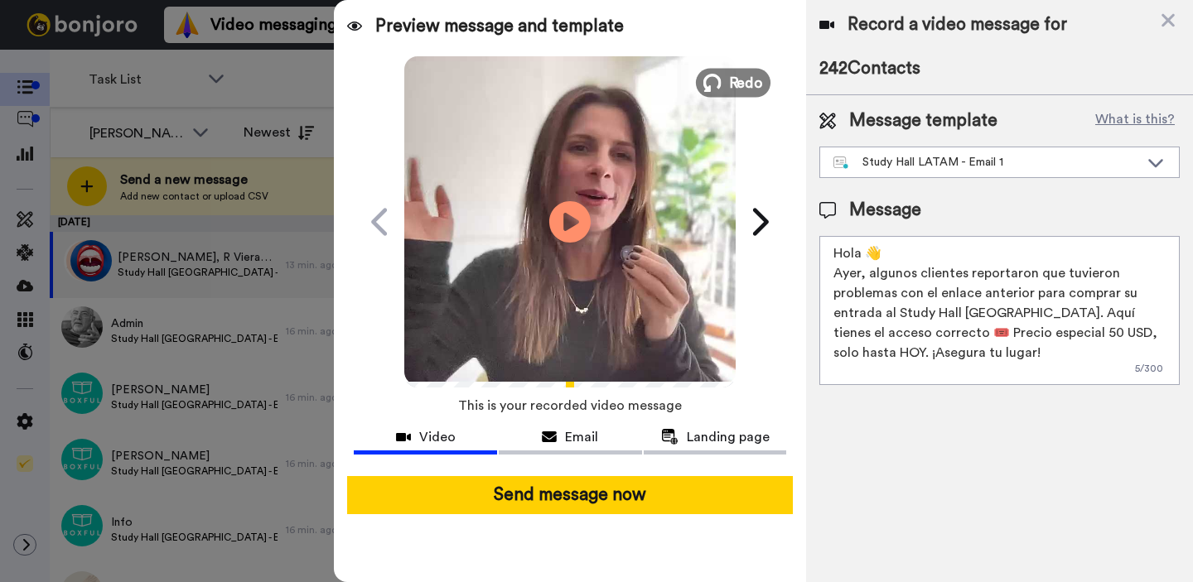
click at [742, 87] on span "Redo" at bounding box center [746, 82] width 35 height 22
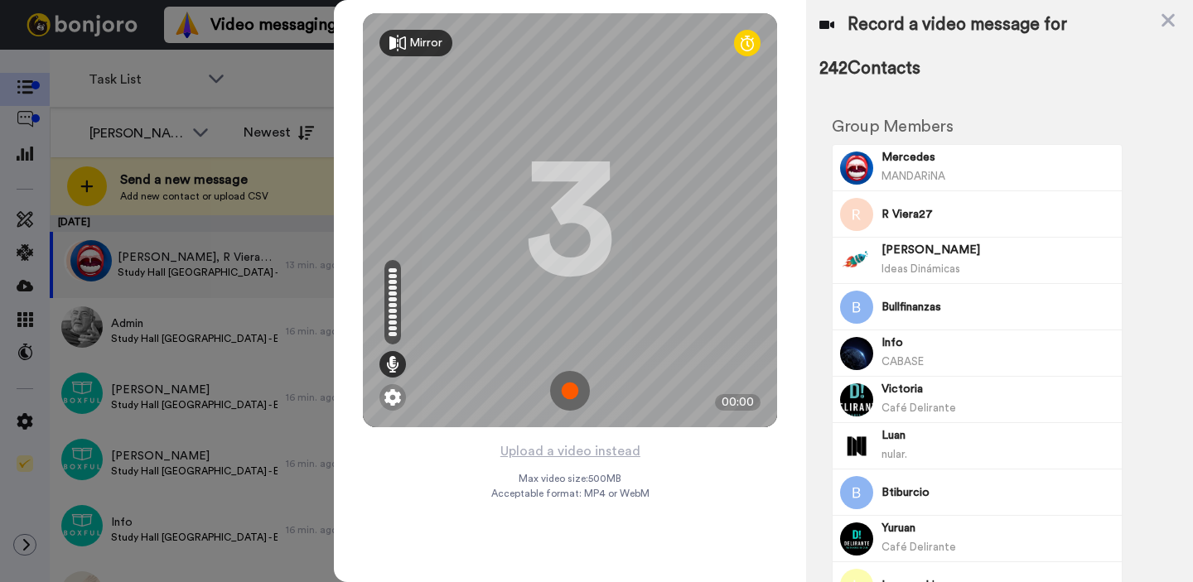
click at [566, 393] on img at bounding box center [570, 391] width 40 height 40
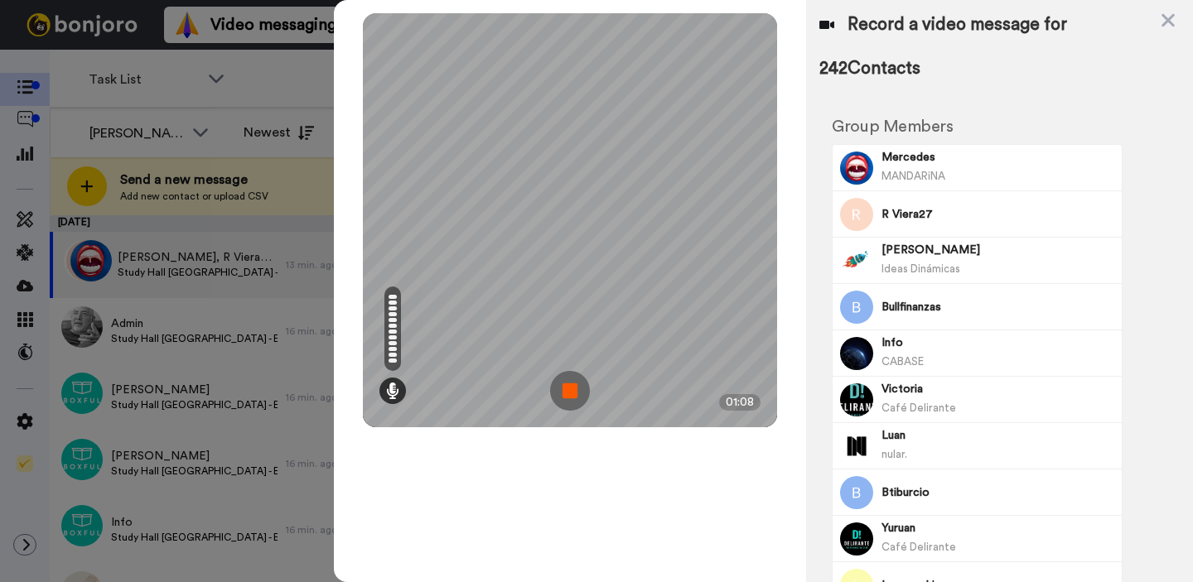
click at [582, 402] on img at bounding box center [570, 391] width 40 height 40
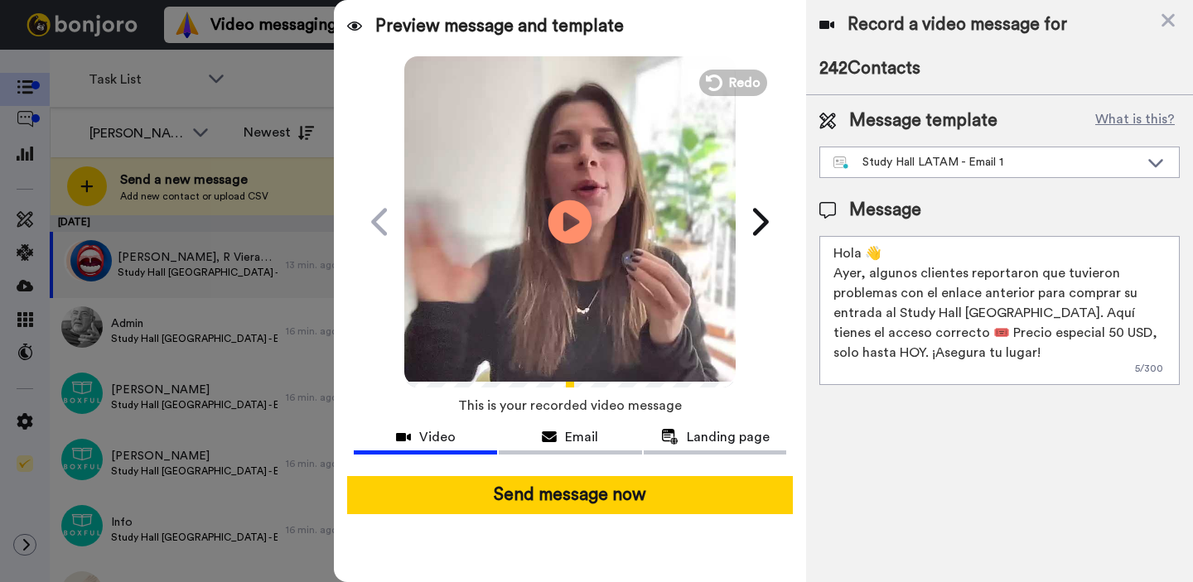
click at [576, 227] on icon at bounding box center [570, 222] width 44 height 44
click at [734, 78] on span "Redo" at bounding box center [746, 82] width 35 height 22
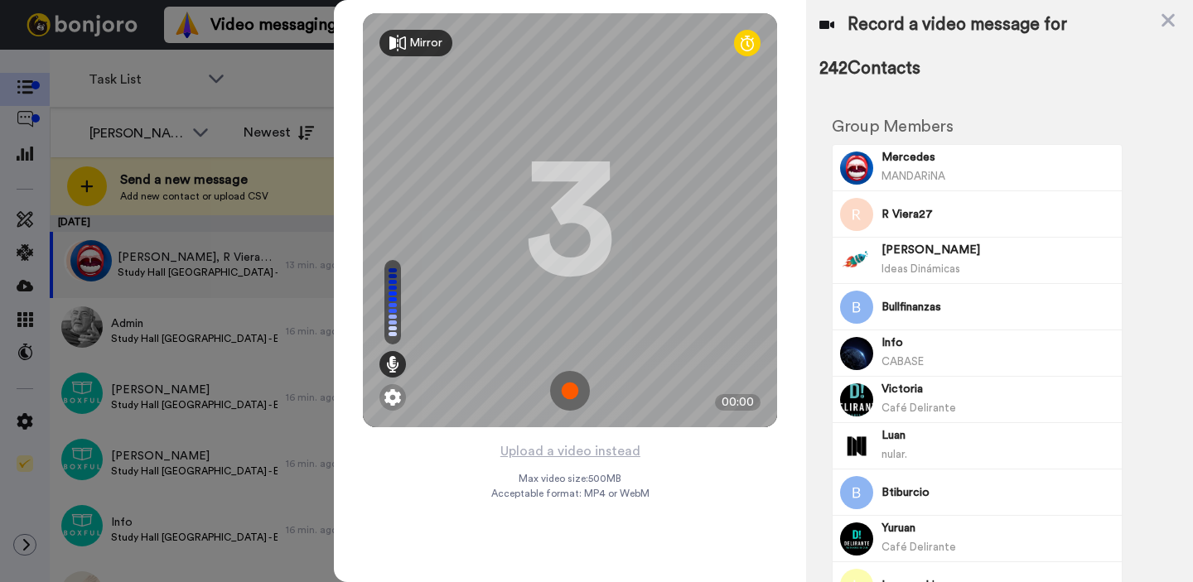
click at [570, 393] on img at bounding box center [570, 391] width 40 height 40
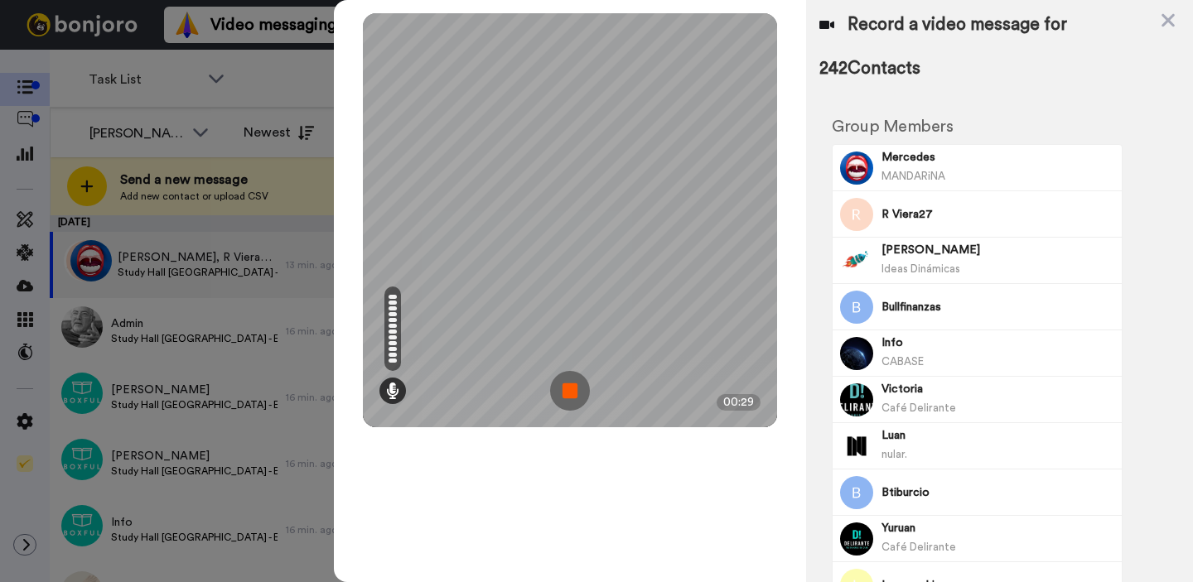
click at [561, 388] on img at bounding box center [570, 391] width 40 height 40
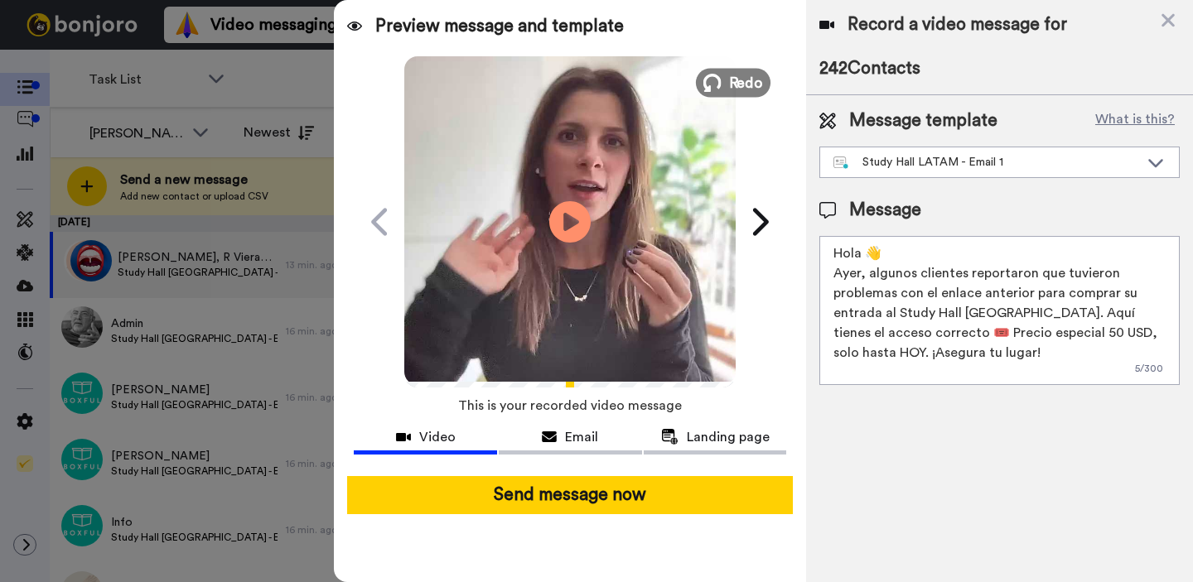
click at [730, 86] on span "Redo" at bounding box center [746, 82] width 35 height 22
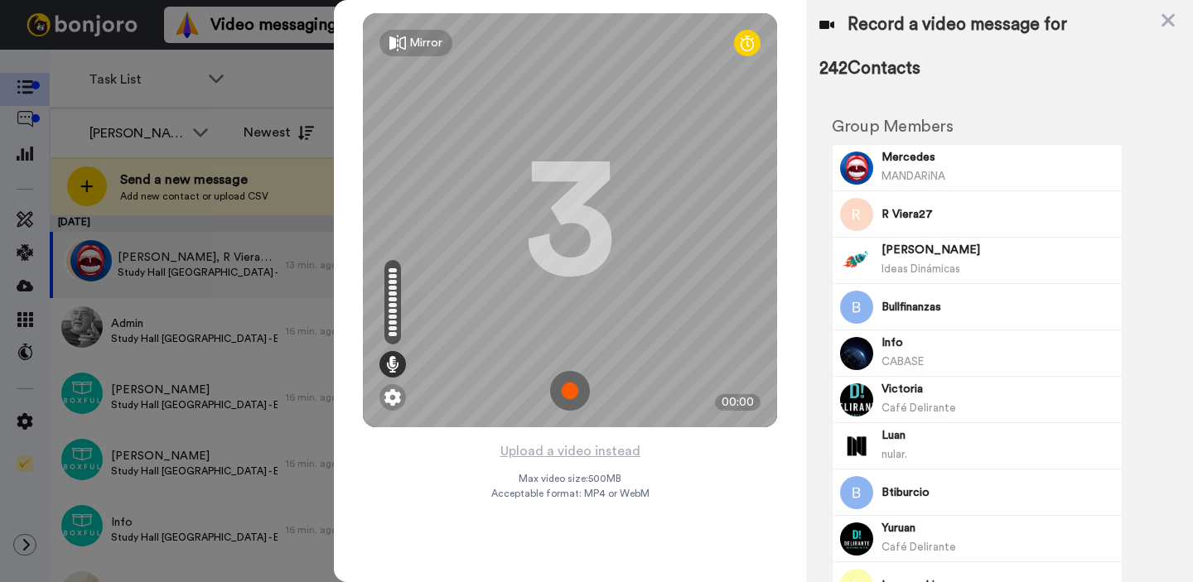
click at [408, 42] on div "Mirror" at bounding box center [415, 43] width 73 height 27
click at [569, 399] on img at bounding box center [570, 391] width 40 height 40
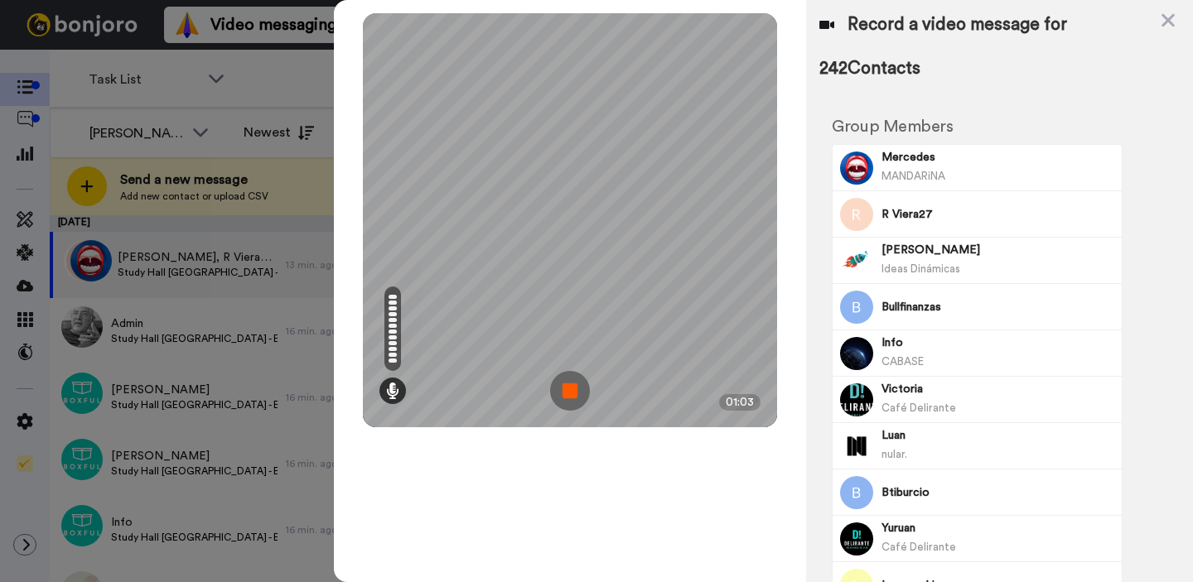
click at [561, 383] on img at bounding box center [570, 391] width 40 height 40
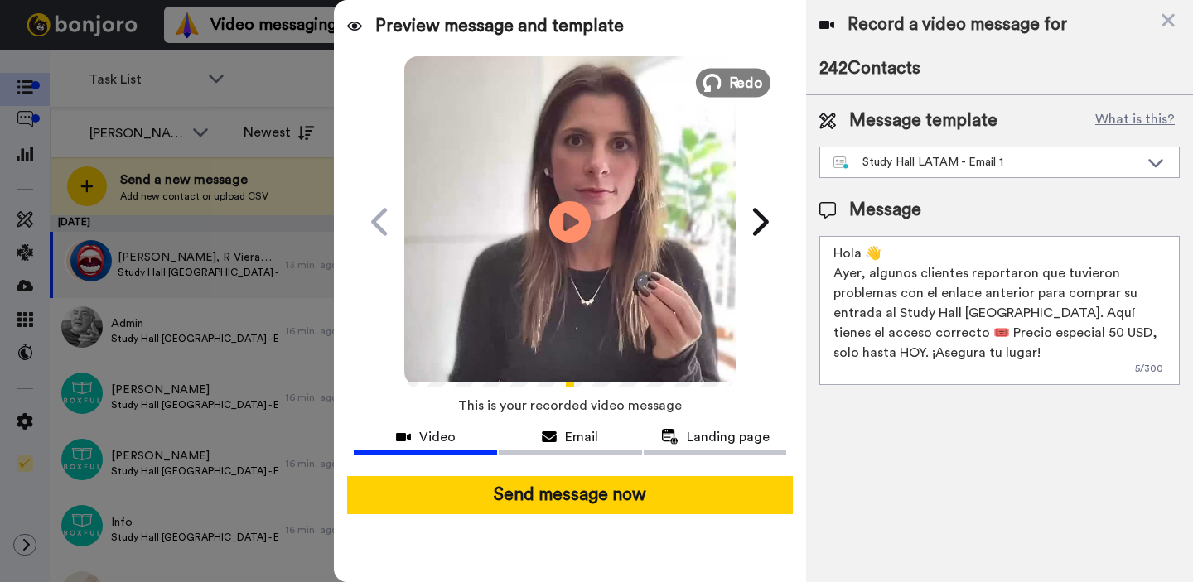
click at [754, 78] on span "Redo" at bounding box center [746, 82] width 35 height 22
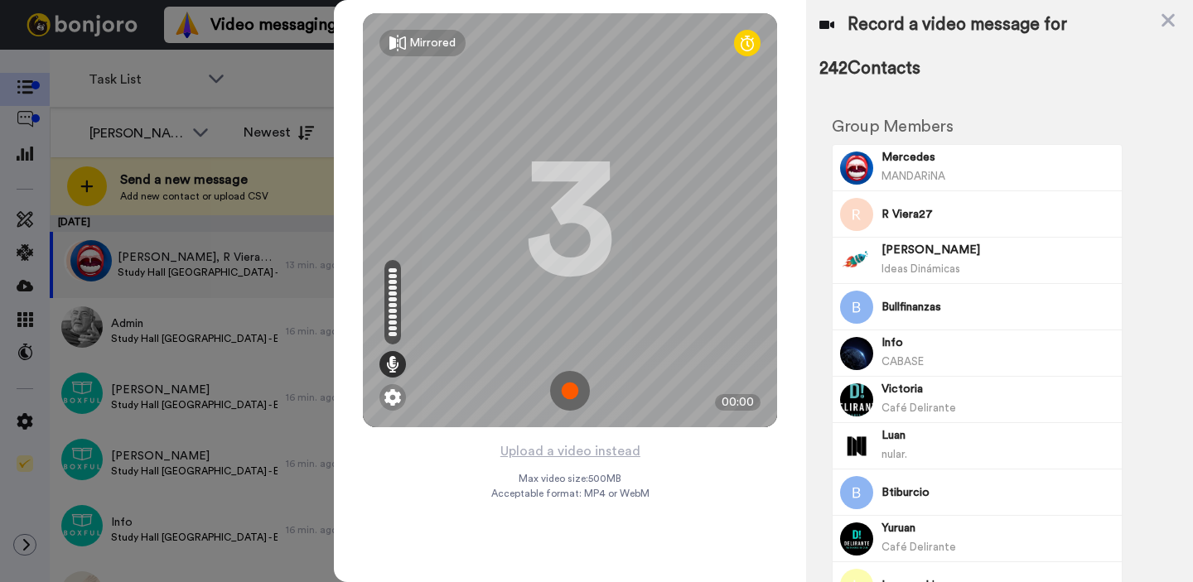
click at [568, 406] on img at bounding box center [570, 391] width 40 height 40
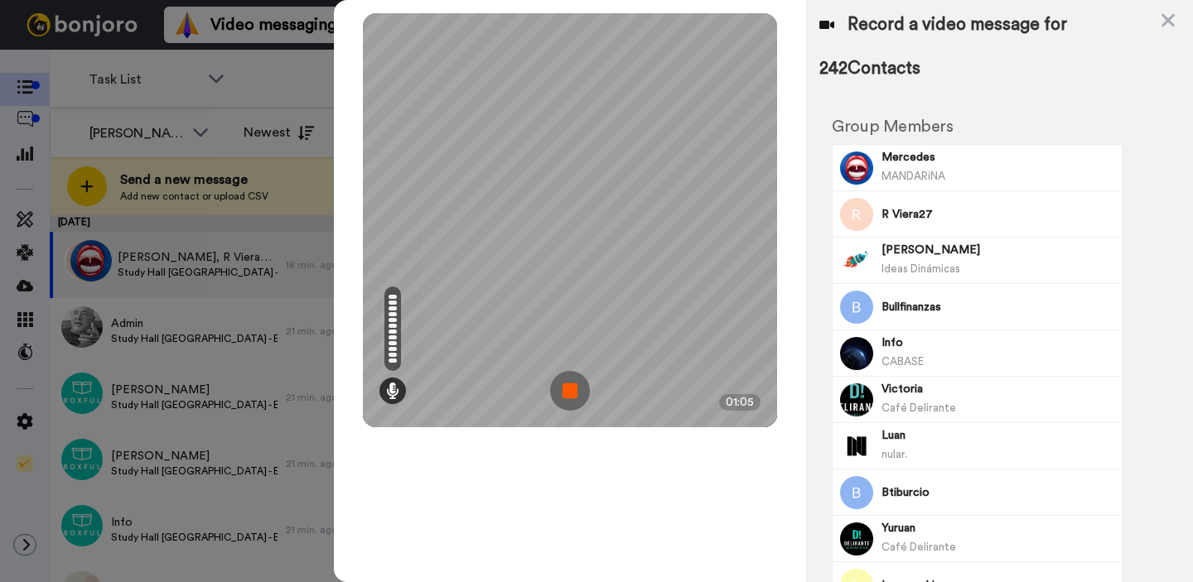
click at [571, 399] on img at bounding box center [570, 391] width 40 height 40
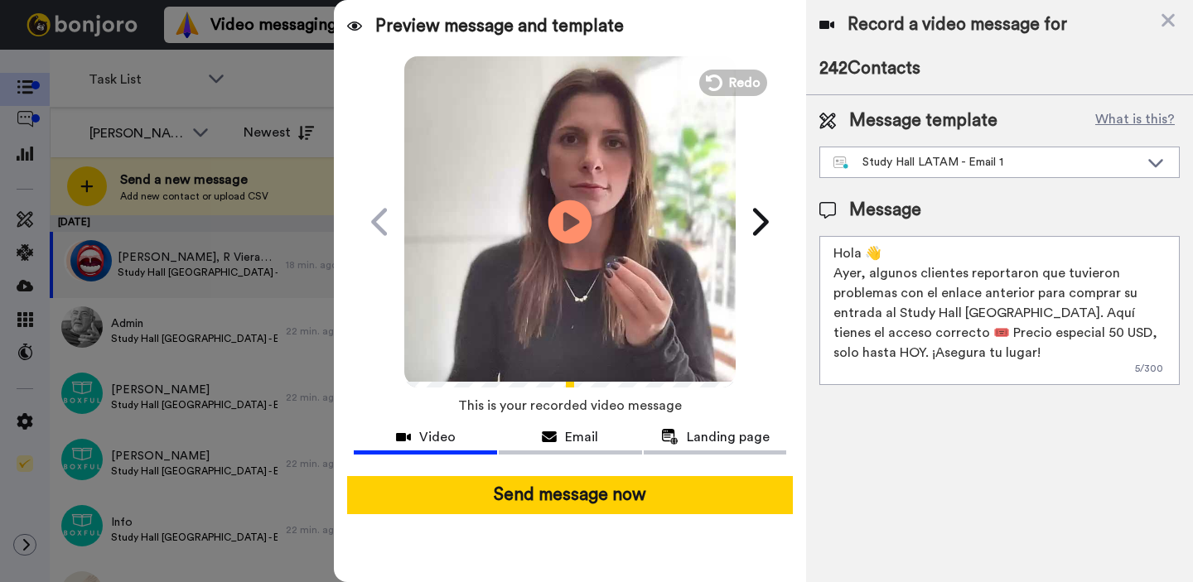
click at [580, 231] on icon at bounding box center [570, 222] width 44 height 44
click at [885, 287] on textarea "Hola 👋 Ayer, algunos clientes reportaron que tuvieron problemas con el enlace a…" at bounding box center [999, 310] width 360 height 149
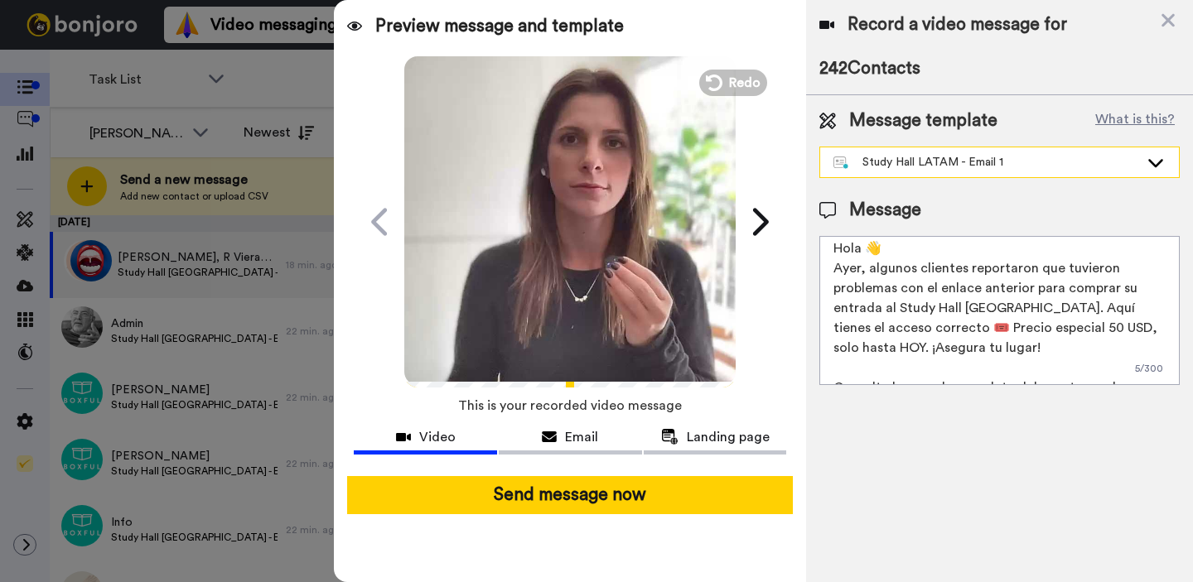
click at [914, 169] on div "Study Hall LATAM - Email 1" at bounding box center [986, 162] width 306 height 17
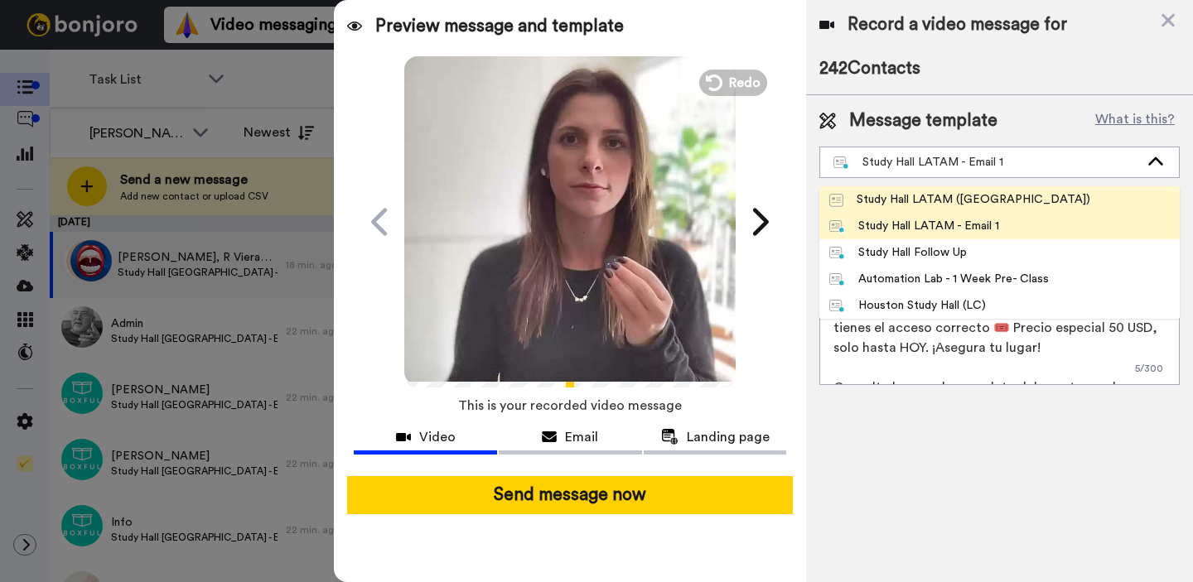
click at [918, 198] on div "Study [PERSON_NAME] LATAM ([GEOGRAPHIC_DATA])" at bounding box center [959, 199] width 261 height 17
type textarea "¡Quedan menos de 20 días para Study Hall Buenos Aires! Notamos que aún no confi…"
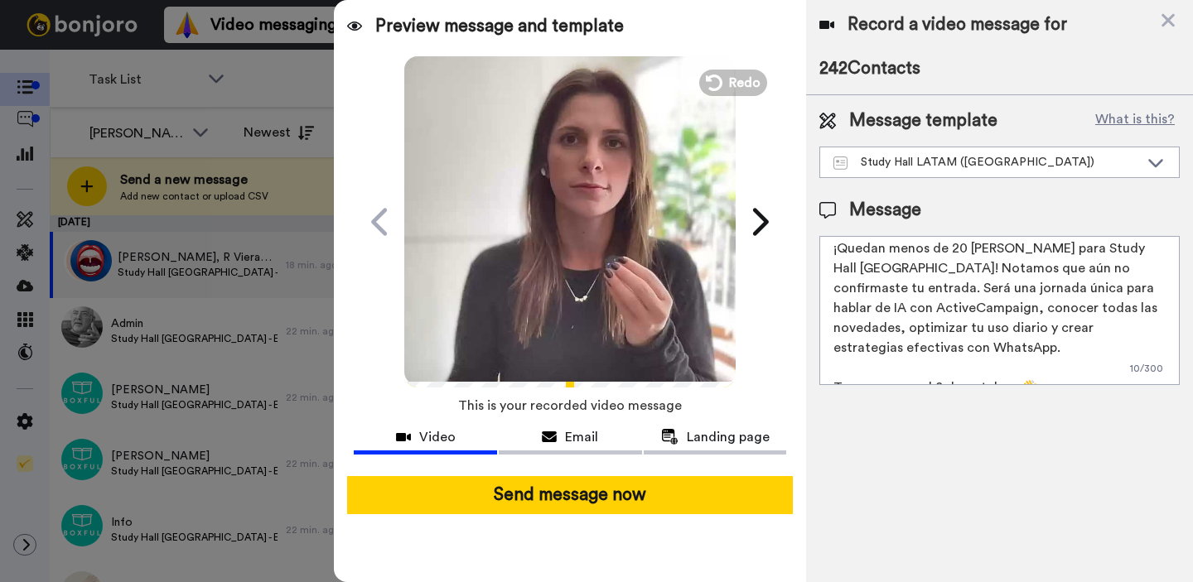
scroll to position [0, 0]
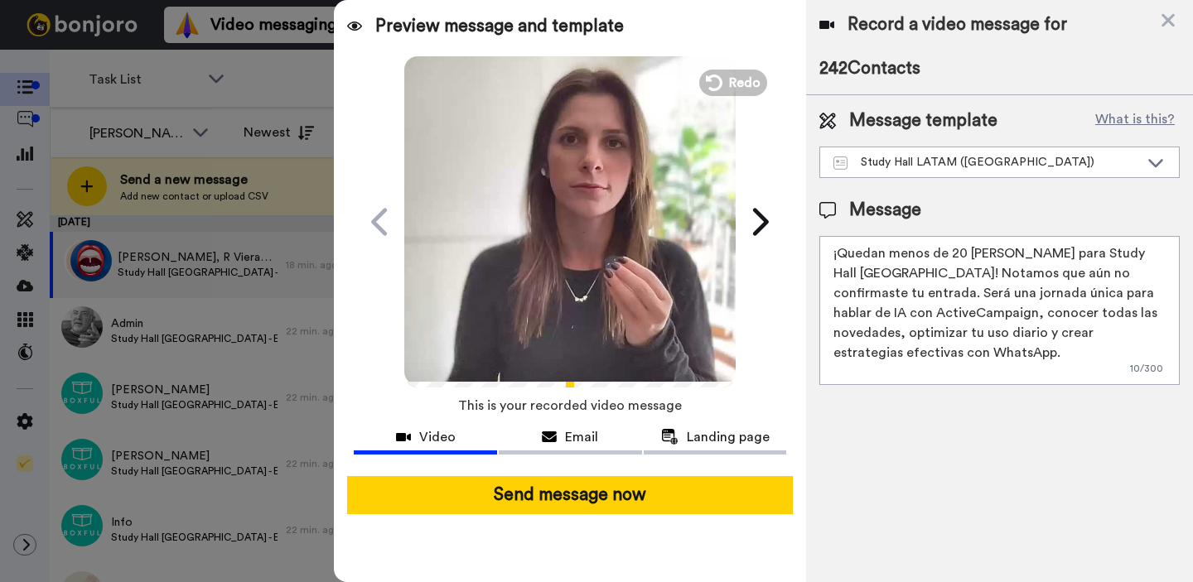
drag, startPoint x: 852, startPoint y: 282, endPoint x: 914, endPoint y: 279, distance: 62.2
click at [914, 279] on textarea "¡Quedan menos de 20 días para Study Hall Buenos Aires! Notamos que aún no confi…" at bounding box center [999, 310] width 360 height 149
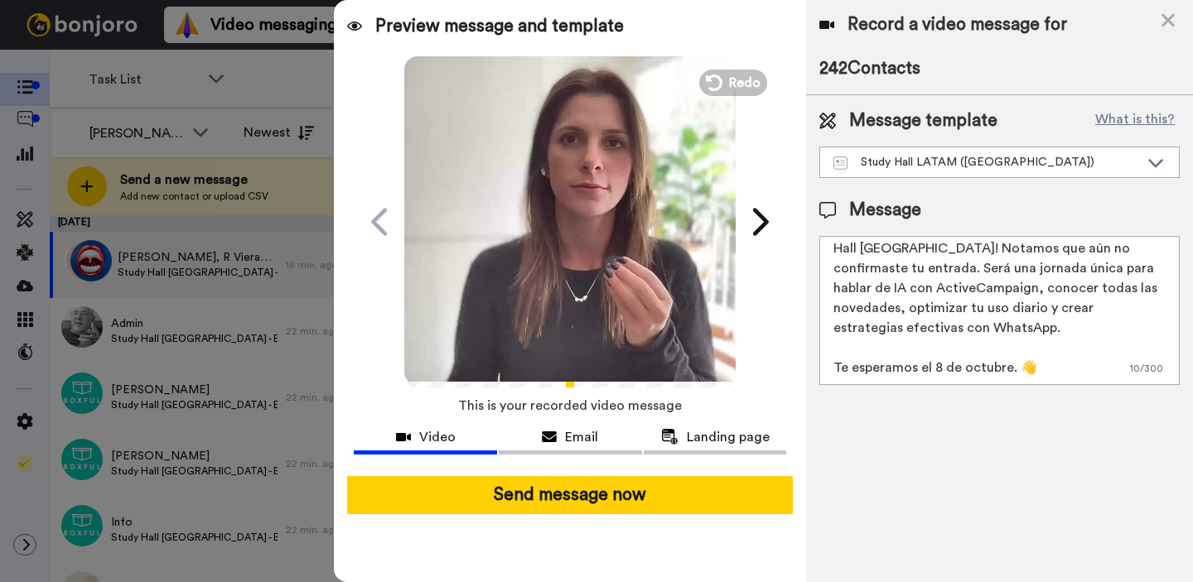
click at [945, 340] on textarea "¡Quedan menos de 20 días para Study Hall Buenos Aires! Notamos que aún no confi…" at bounding box center [999, 310] width 360 height 149
click at [943, 341] on textarea "¡Quedan menos de 20 días para Study Hall Buenos Aires! Notamos que aún no confi…" at bounding box center [999, 310] width 360 height 149
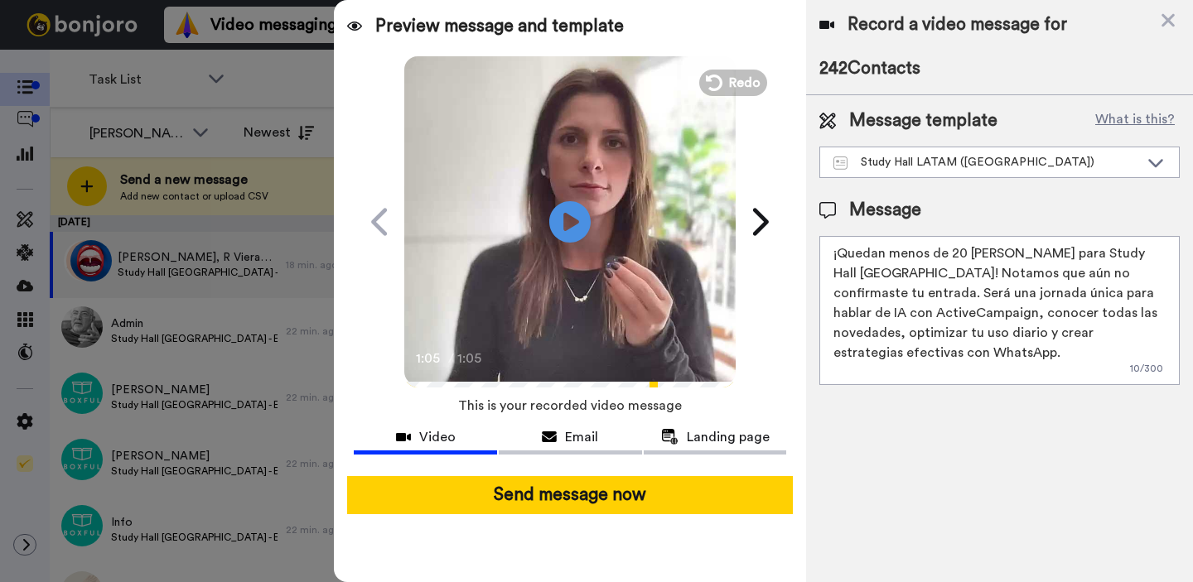
drag, startPoint x: 864, startPoint y: 273, endPoint x: 973, endPoint y: 272, distance: 109.3
click at [969, 272] on textarea "¡Quedan menos de 20 días para Study Hall Buenos Aires! Notamos que aún no confi…" at bounding box center [999, 310] width 360 height 149
click at [973, 272] on textarea "¡Quedan menos de 20 días para Study Hall Buenos Aires! Notamos que aún no confi…" at bounding box center [999, 310] width 360 height 149
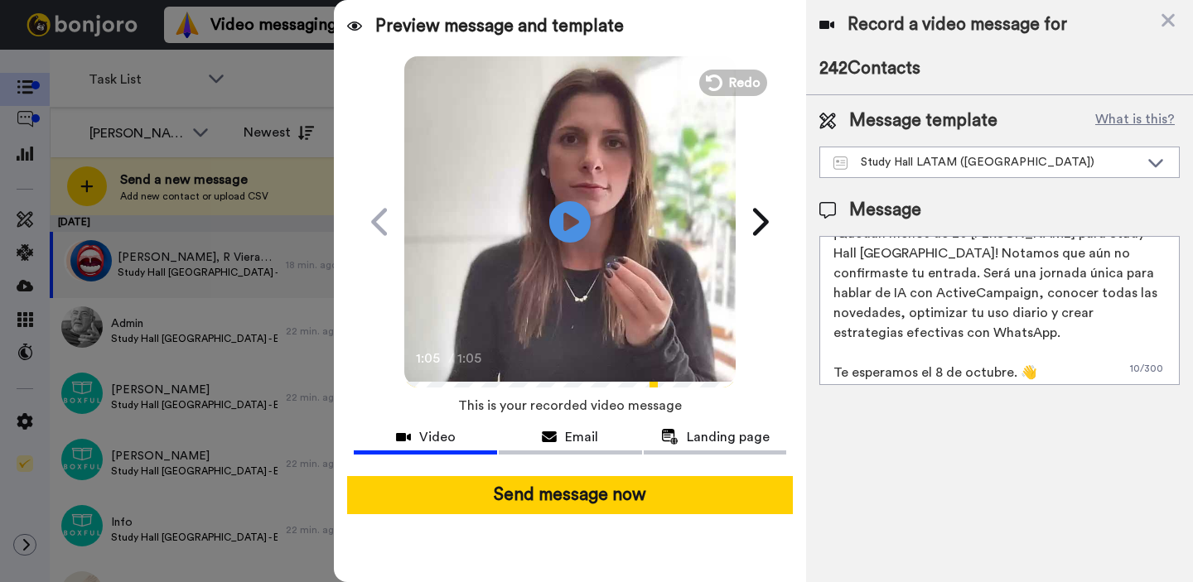
scroll to position [25, 0]
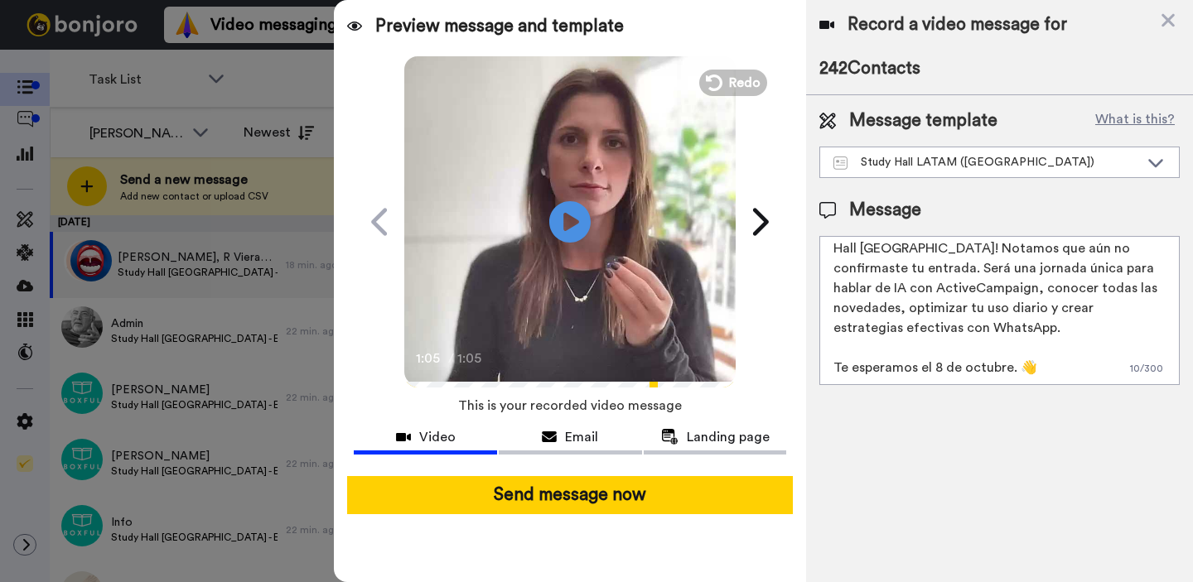
drag, startPoint x: 889, startPoint y: 268, endPoint x: 1011, endPoint y: 267, distance: 121.7
click at [1010, 267] on textarea "¡Quedan menos de 20 días para Study Hall Buenos Aires! Notamos que aún no confi…" at bounding box center [999, 310] width 360 height 149
click at [1013, 267] on textarea "¡Quedan menos de 20 días para Study Hall Buenos Aires! Notamos que aún no confi…" at bounding box center [999, 310] width 360 height 149
drag, startPoint x: 846, startPoint y: 289, endPoint x: 990, endPoint y: 288, distance: 143.3
click at [990, 288] on textarea "¡Quedan menos de 20 días para Study Hall Buenos Aires! Notamos que aún no confi…" at bounding box center [999, 310] width 360 height 149
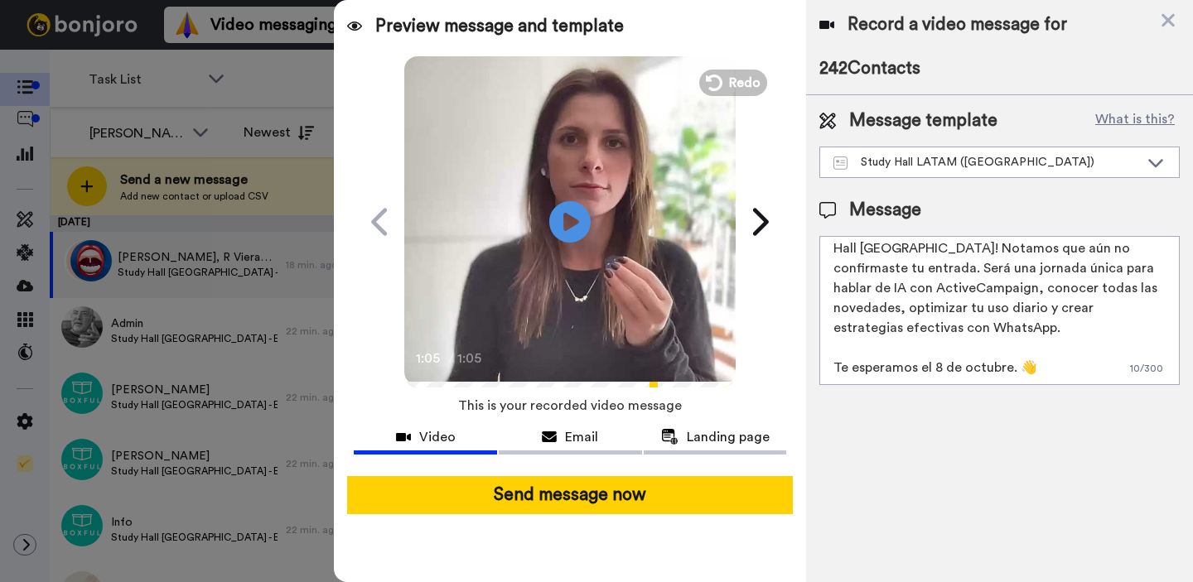
click at [990, 288] on textarea "¡Quedan menos de 20 días para Study Hall Buenos Aires! Notamos que aún no confi…" at bounding box center [999, 310] width 360 height 149
drag, startPoint x: 1014, startPoint y: 267, endPoint x: 1055, endPoint y: 267, distance: 40.6
click at [1055, 267] on textarea "¡Quedan menos de 20 días para Study Hall Buenos Aires! Notamos que aún no confi…" at bounding box center [999, 310] width 360 height 149
drag, startPoint x: 925, startPoint y: 287, endPoint x: 1024, endPoint y: 287, distance: 99.4
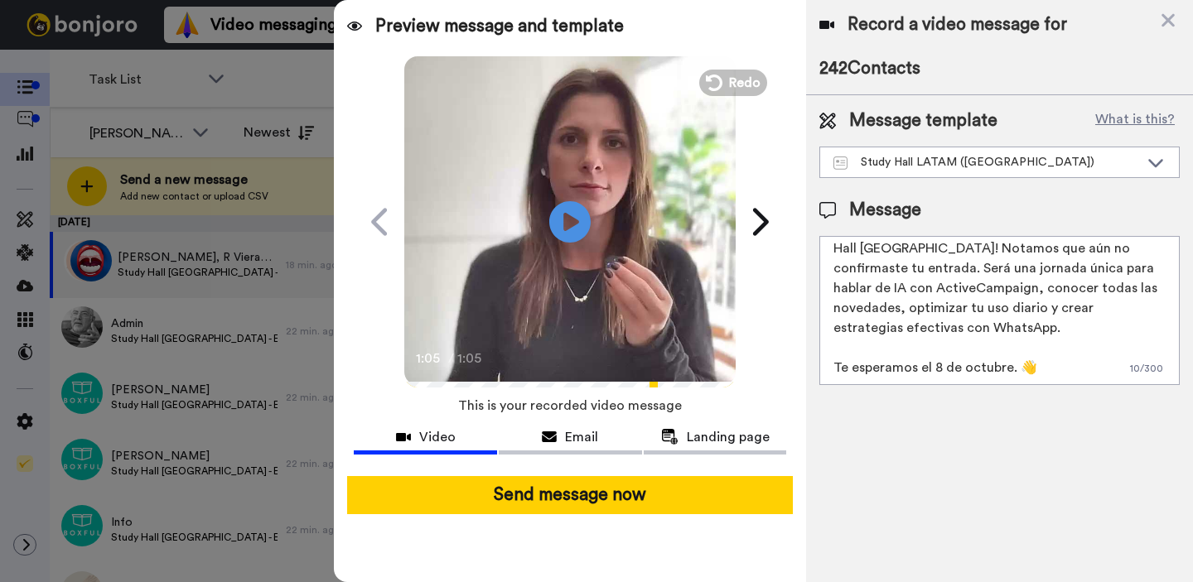
click at [1024, 287] on textarea "¡Quedan menos de 20 días para Study Hall Buenos Aires! Notamos que aún no confi…" at bounding box center [999, 310] width 360 height 149
drag, startPoint x: 866, startPoint y: 314, endPoint x: 978, endPoint y: 313, distance: 111.8
click at [978, 313] on textarea "¡Quedan menos de 20 días para Study Hall Buenos Aires! Notamos que aún no confi…" at bounding box center [999, 310] width 360 height 149
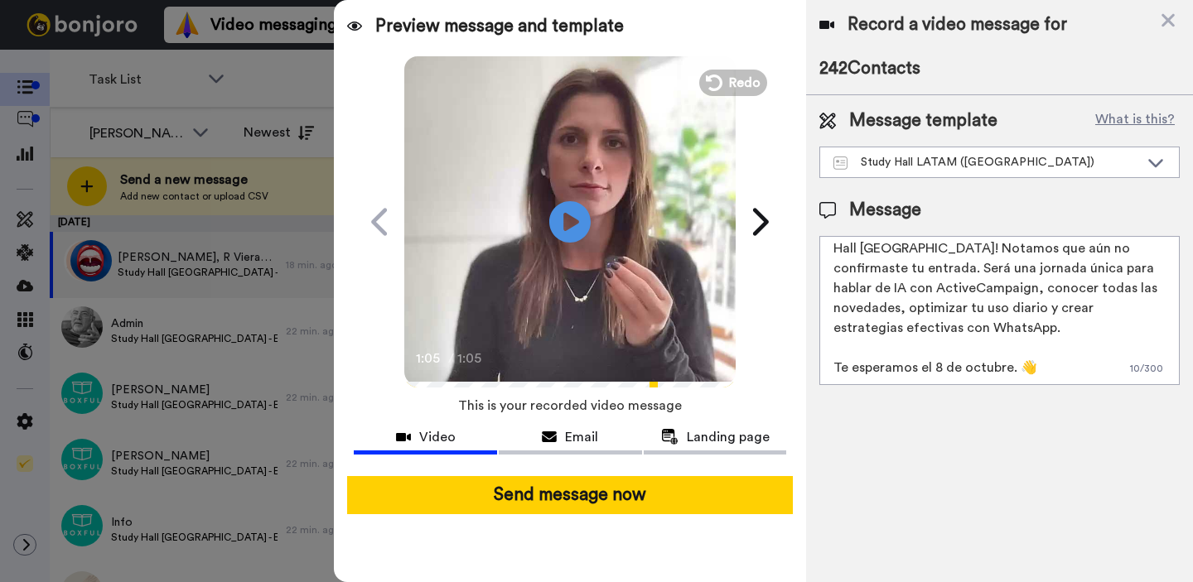
scroll to position [0, 0]
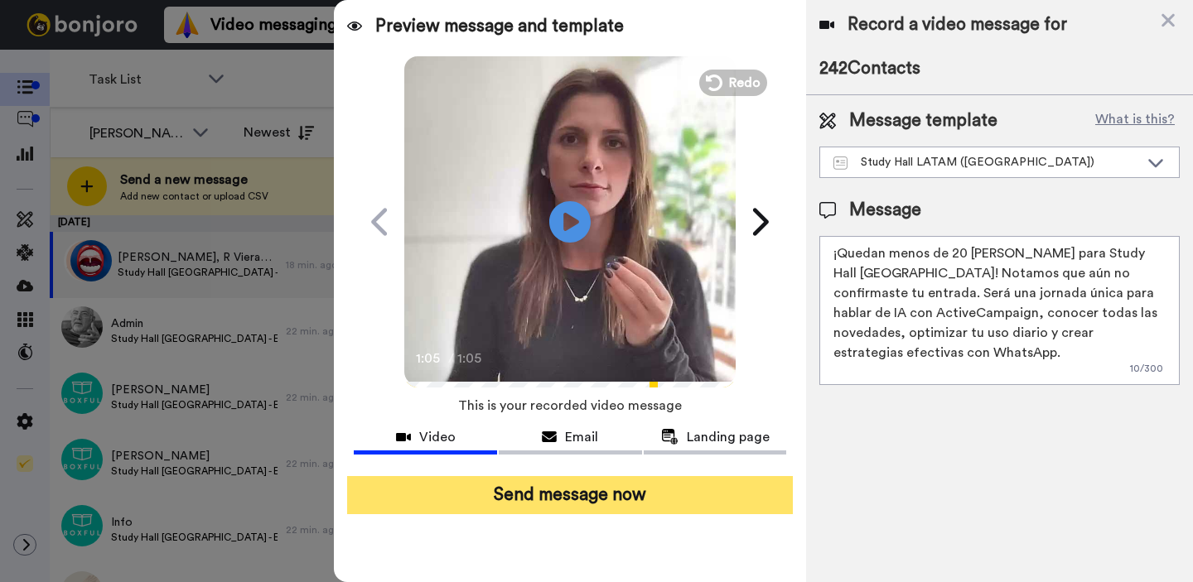
click at [681, 495] on button "Send message now" at bounding box center [570, 495] width 446 height 38
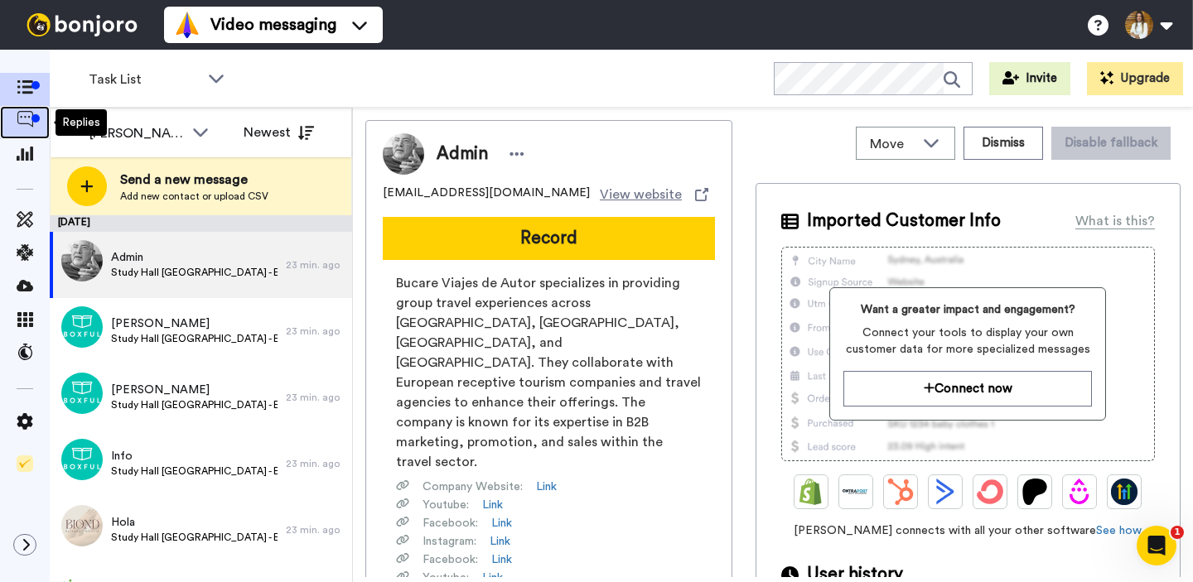
click at [24, 128] on span at bounding box center [25, 122] width 50 height 17
click at [21, 161] on icon at bounding box center [25, 153] width 17 height 15
click at [21, 150] on icon at bounding box center [25, 153] width 17 height 15
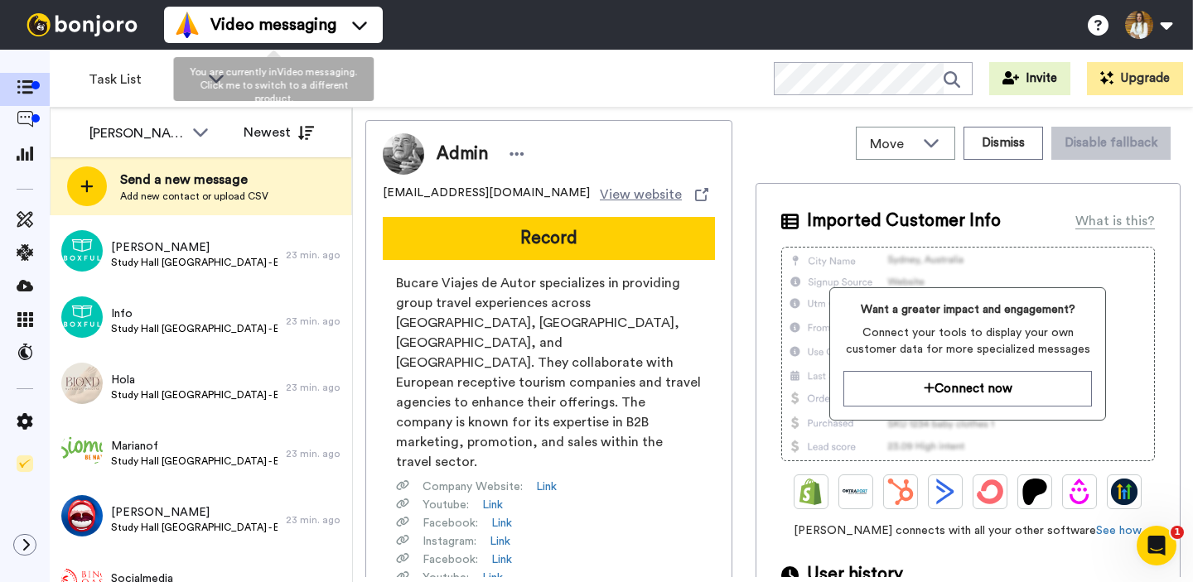
scroll to position [188, 0]
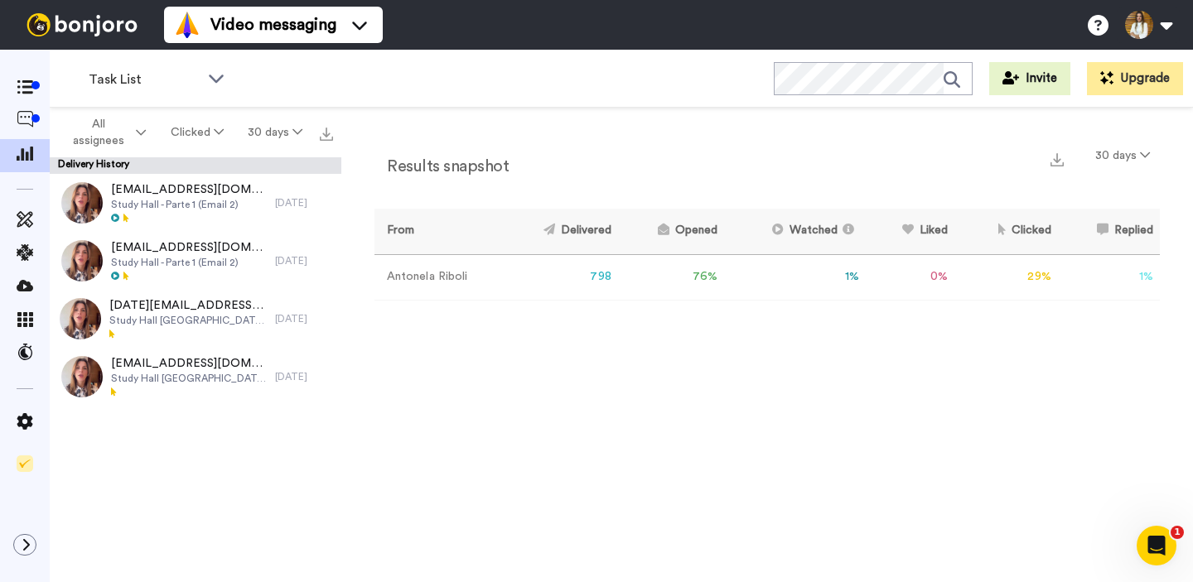
click at [519, 318] on div "Results snapshot 30 days From Delivered Opened Watched Liked Clicked Replied Fa…" at bounding box center [766, 349] width 851 height 483
click at [501, 301] on div "Results snapshot 30 days From Delivered Opened Watched Liked Clicked Replied Fa…" at bounding box center [766, 229] width 785 height 176
drag, startPoint x: 679, startPoint y: 280, endPoint x: 354, endPoint y: 247, distance: 327.1
click at [432, 258] on tr "Antonela Riboli 798 76 % 1 % 0 % 29 % 1 % 0" at bounding box center [766, 277] width 785 height 46
click at [31, 114] on icon at bounding box center [25, 119] width 17 height 17
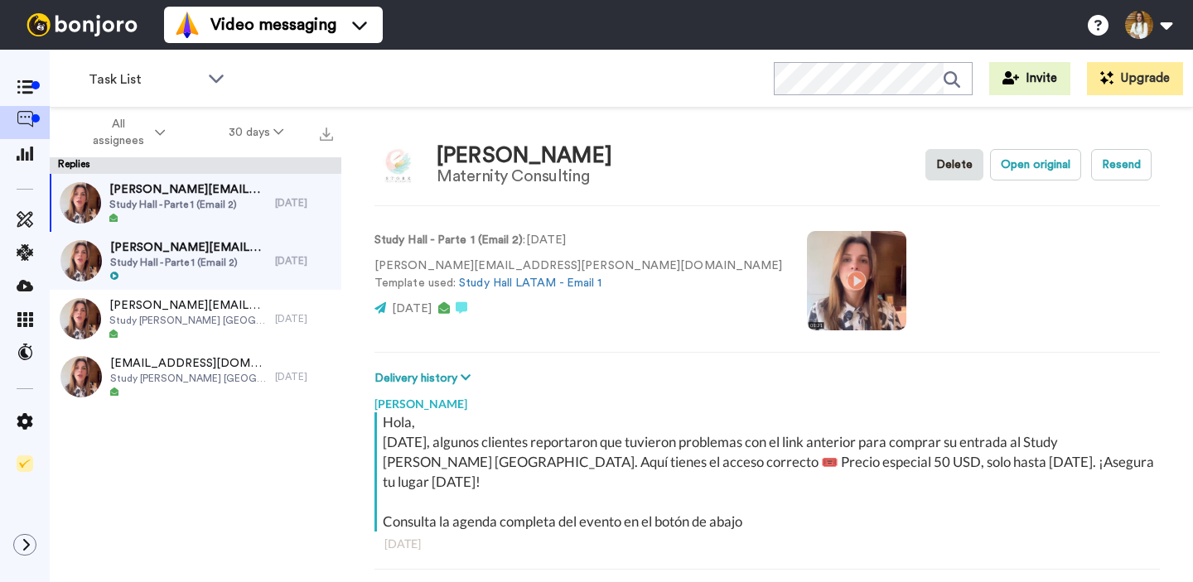
scroll to position [58, 0]
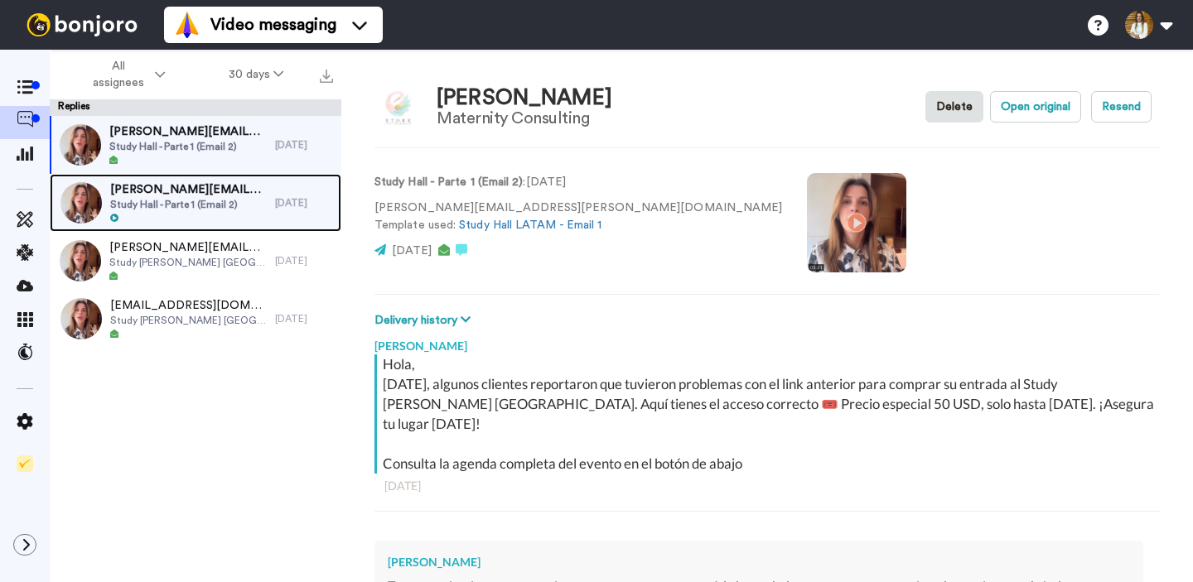
click at [176, 186] on span "[PERSON_NAME][EMAIL_ADDRESS][DOMAIN_NAME]" at bounding box center [188, 189] width 157 height 17
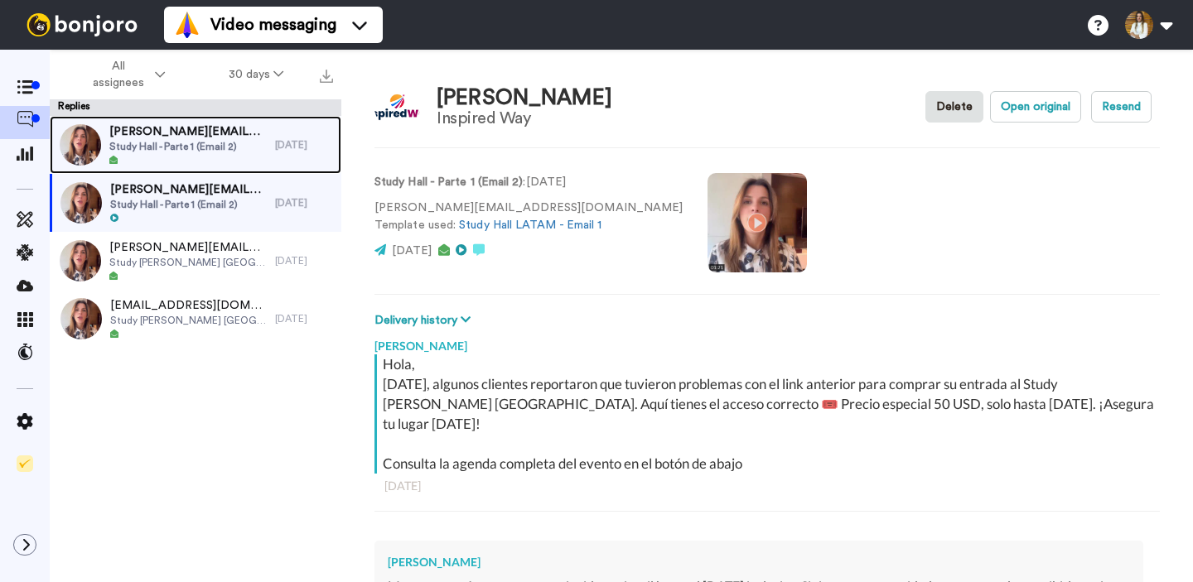
click at [178, 140] on span "Study Hall - Parte 1 (Email 2)" at bounding box center [187, 146] width 157 height 13
type textarea "x"
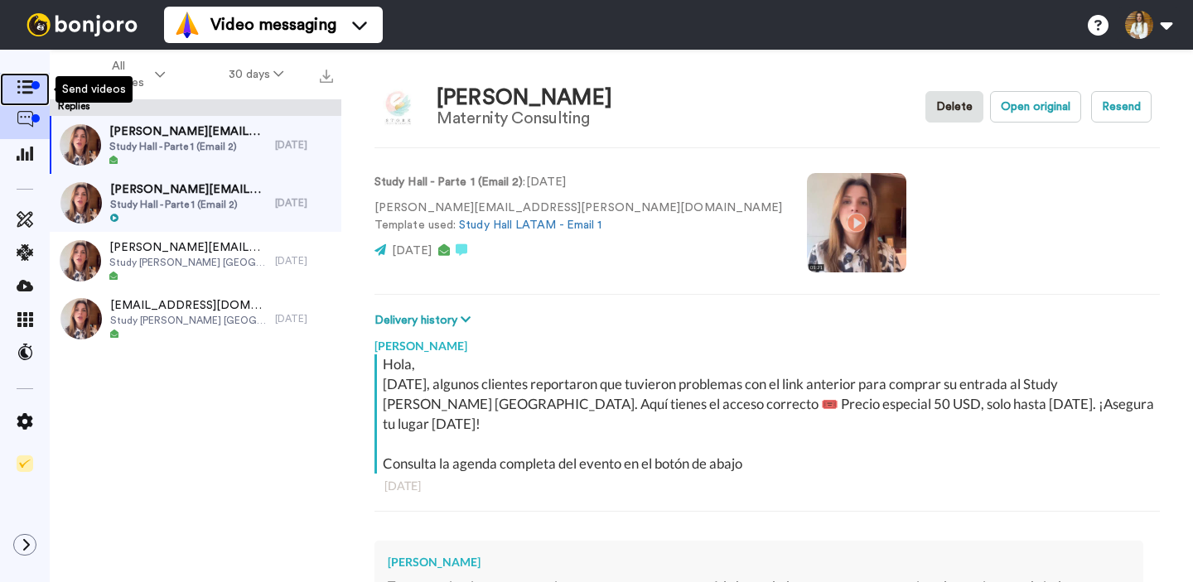
click at [18, 83] on icon at bounding box center [25, 87] width 17 height 14
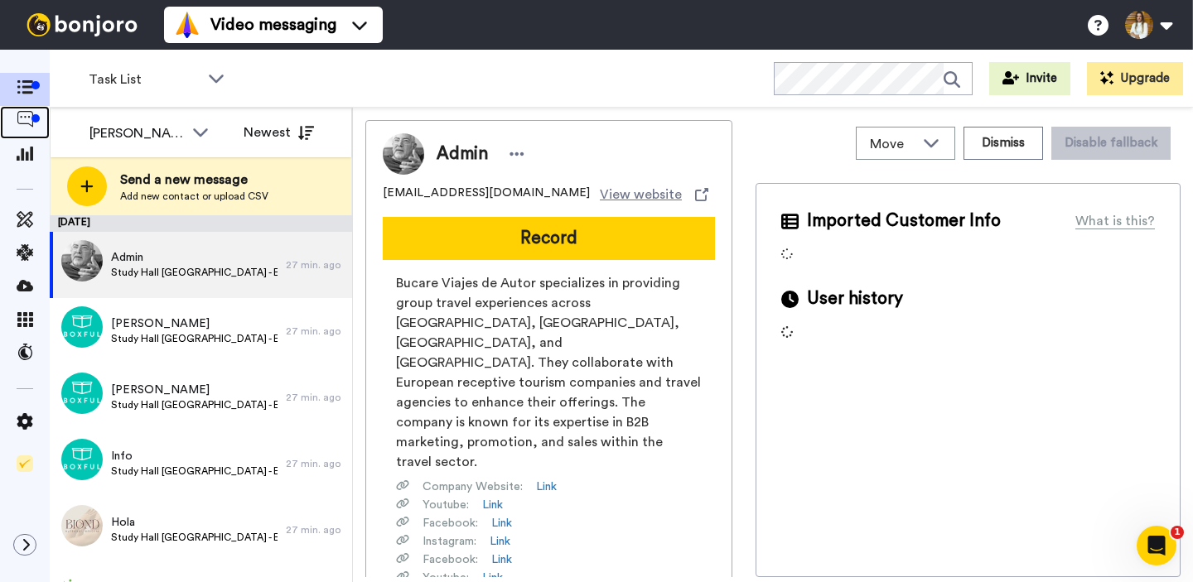
click at [25, 123] on icon at bounding box center [25, 119] width 17 height 17
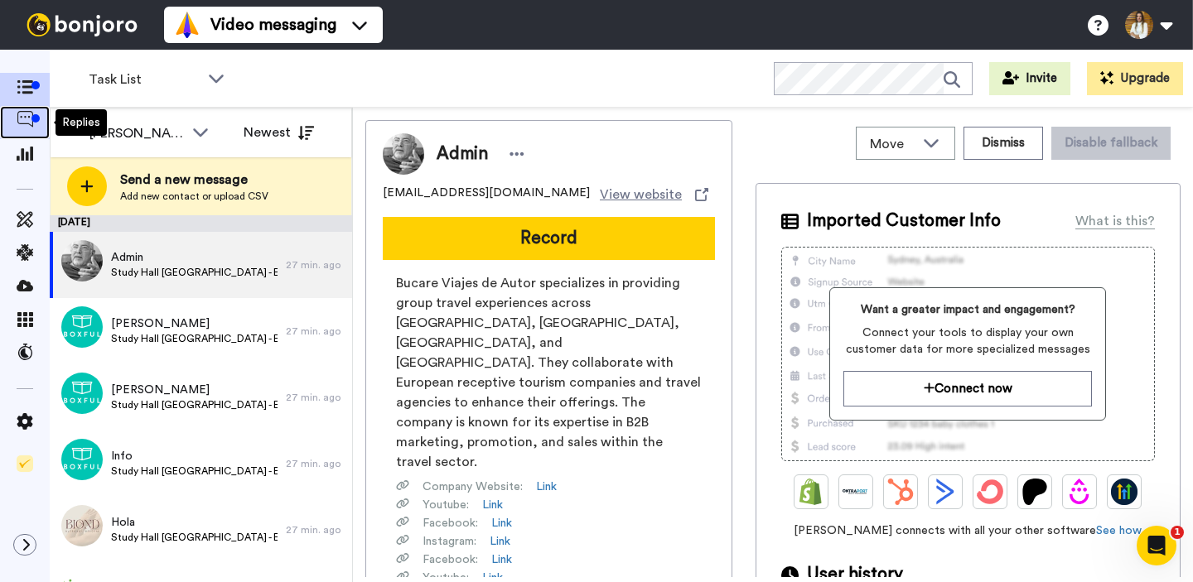
click at [30, 123] on icon at bounding box center [25, 119] width 17 height 17
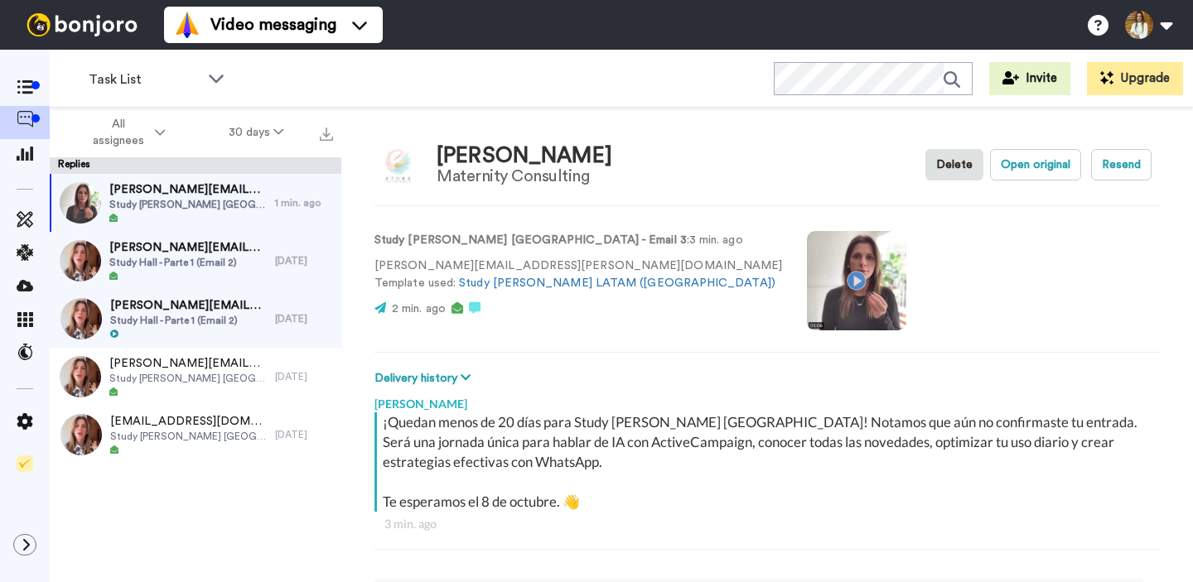
scroll to position [58, 0]
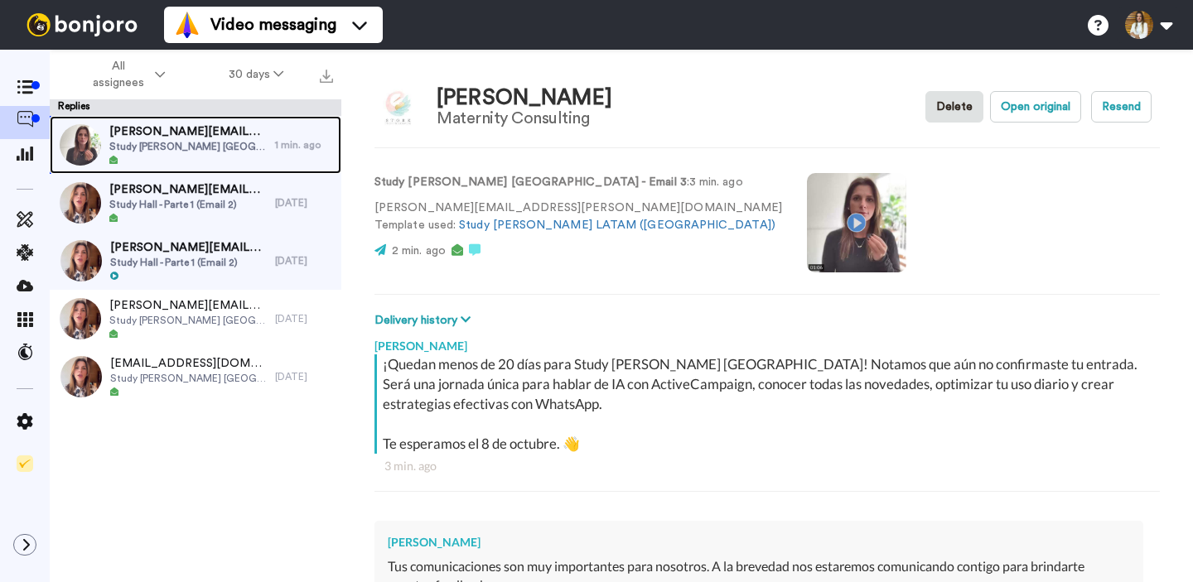
click at [294, 140] on div "1 min. ago" at bounding box center [304, 144] width 58 height 13
click at [217, 142] on span "Study Hall [GEOGRAPHIC_DATA] - Email 3" at bounding box center [187, 146] width 157 height 13
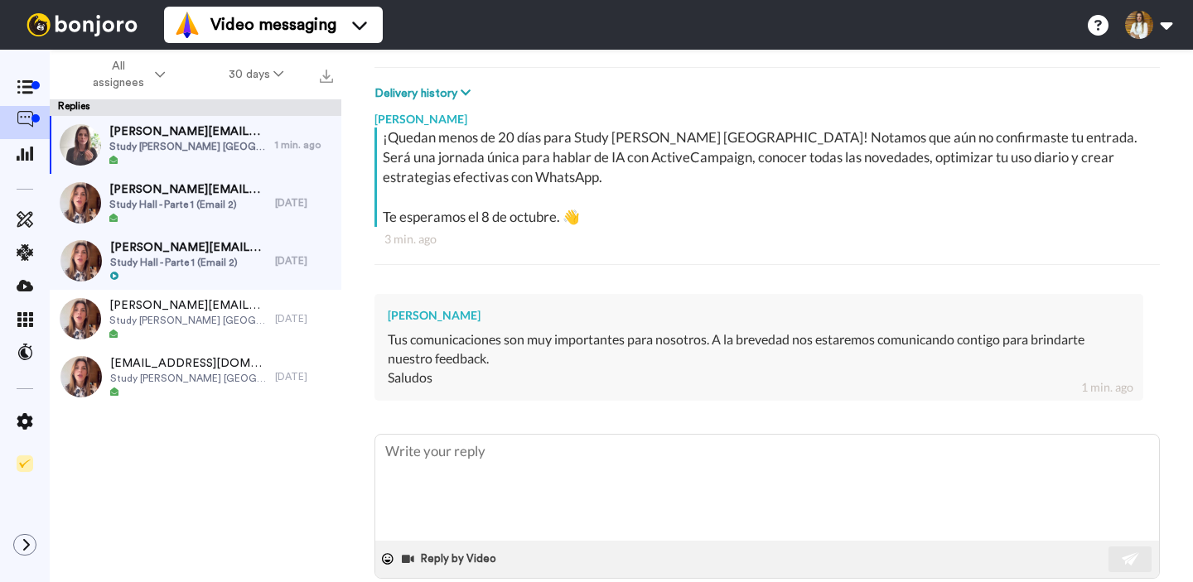
scroll to position [312, 0]
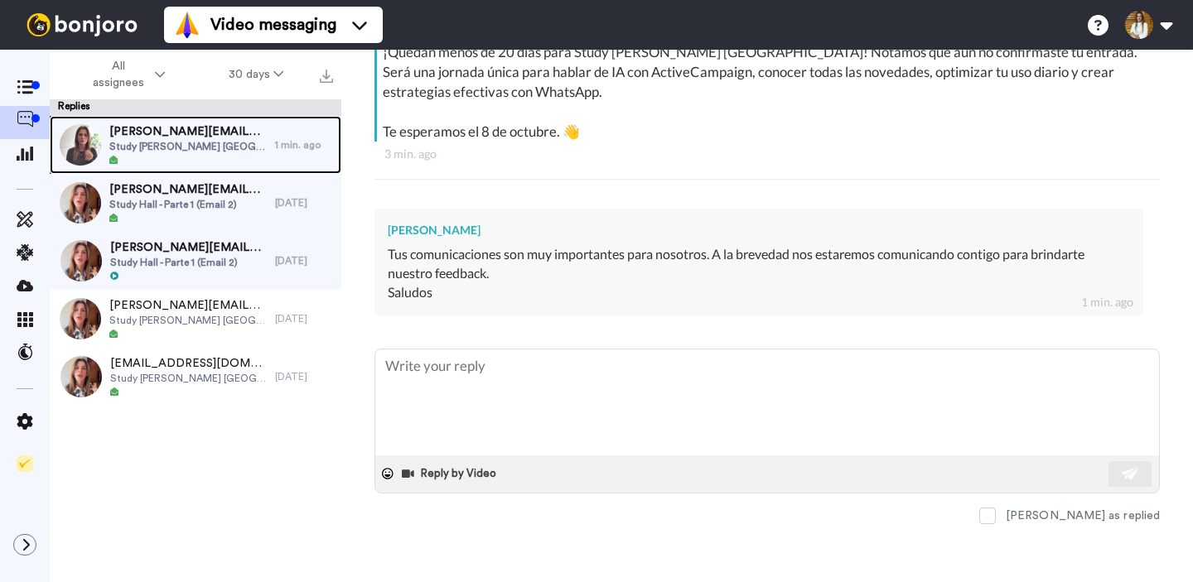
click at [194, 147] on span "Study Hall [GEOGRAPHIC_DATA] - Email 3" at bounding box center [187, 146] width 157 height 13
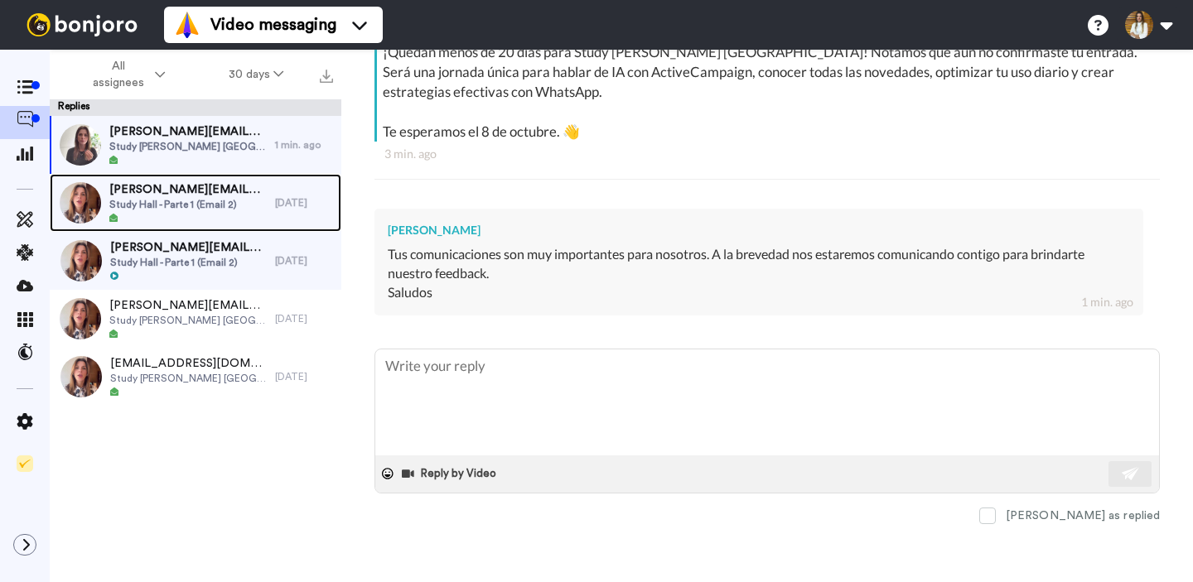
click at [196, 195] on span "irene.brusatin@maternityconsulting.com.pe" at bounding box center [187, 189] width 157 height 17
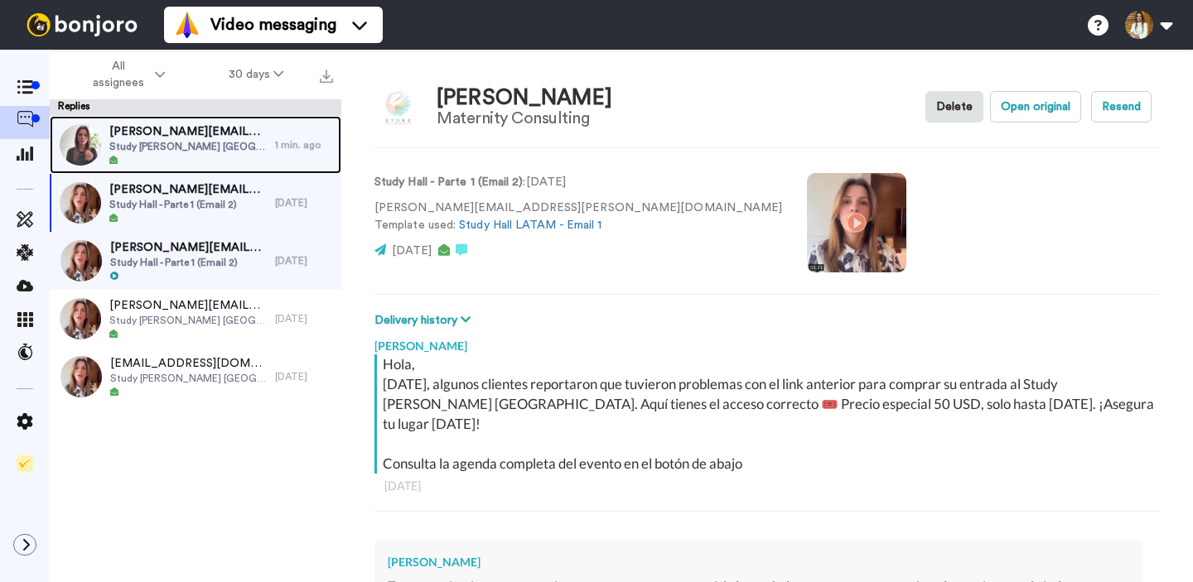
click at [184, 125] on span "irene.brusatin@maternityconsulting.com.pe" at bounding box center [187, 131] width 157 height 17
type textarea "x"
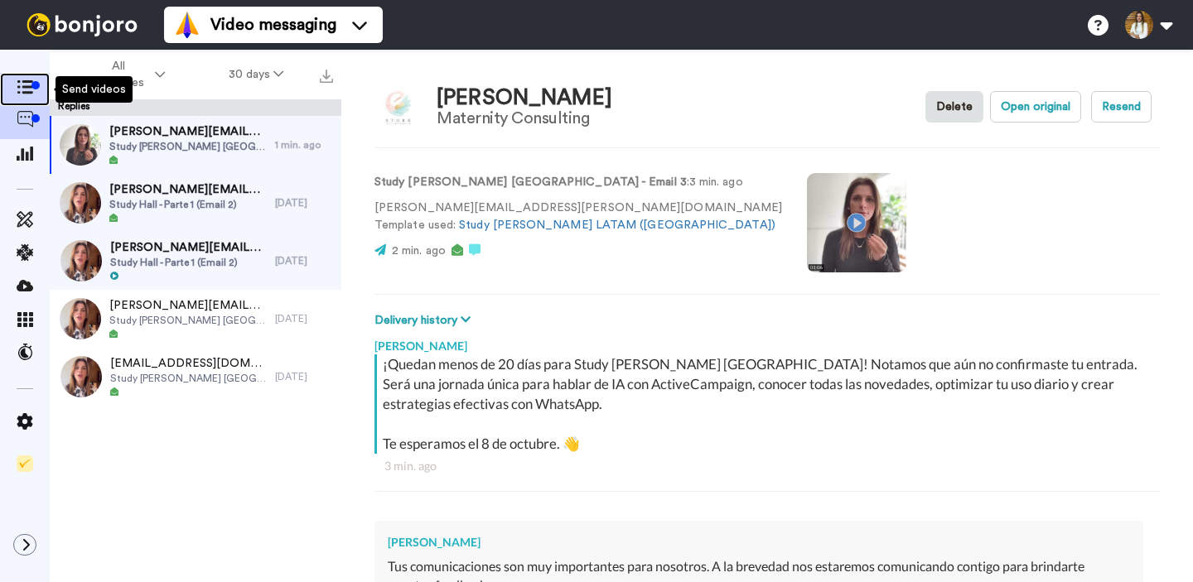
click at [18, 85] on icon at bounding box center [25, 87] width 17 height 14
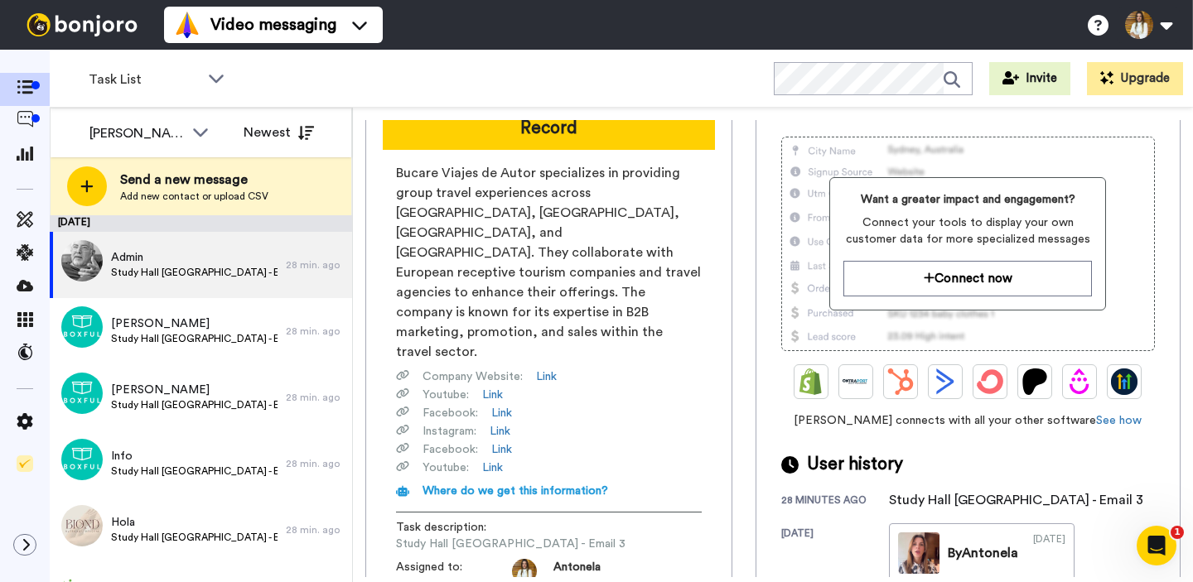
scroll to position [108, 0]
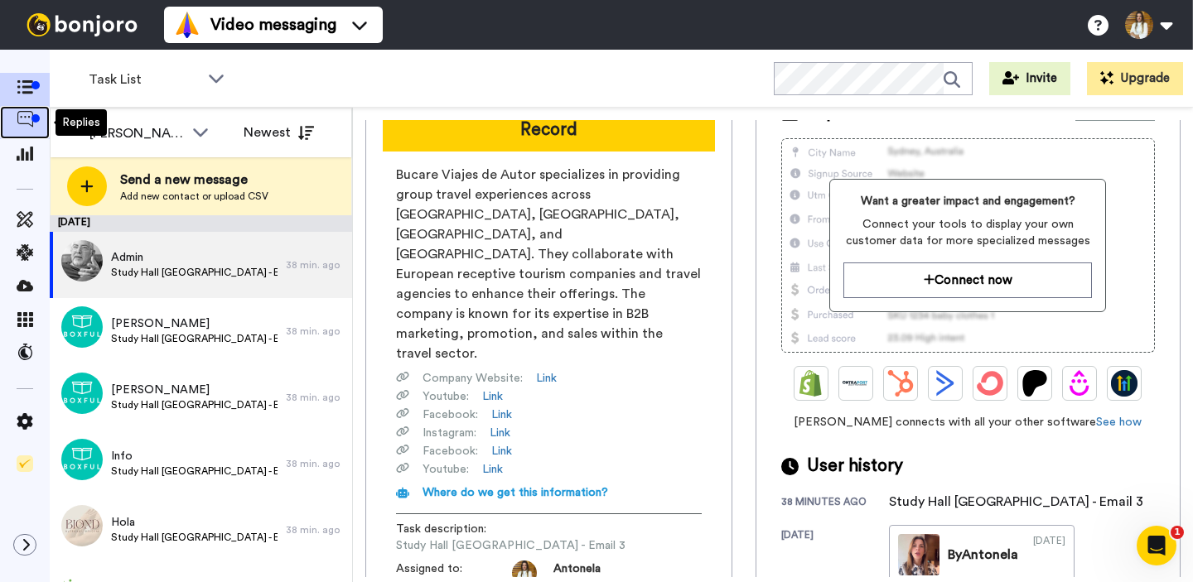
click at [28, 126] on icon at bounding box center [25, 119] width 17 height 17
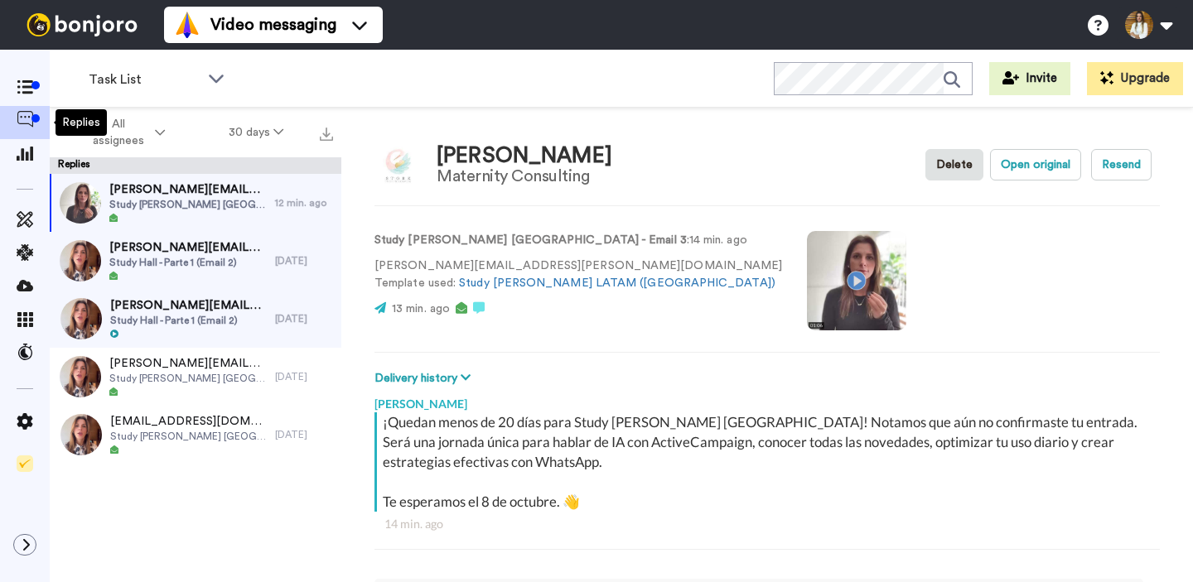
scroll to position [58, 0]
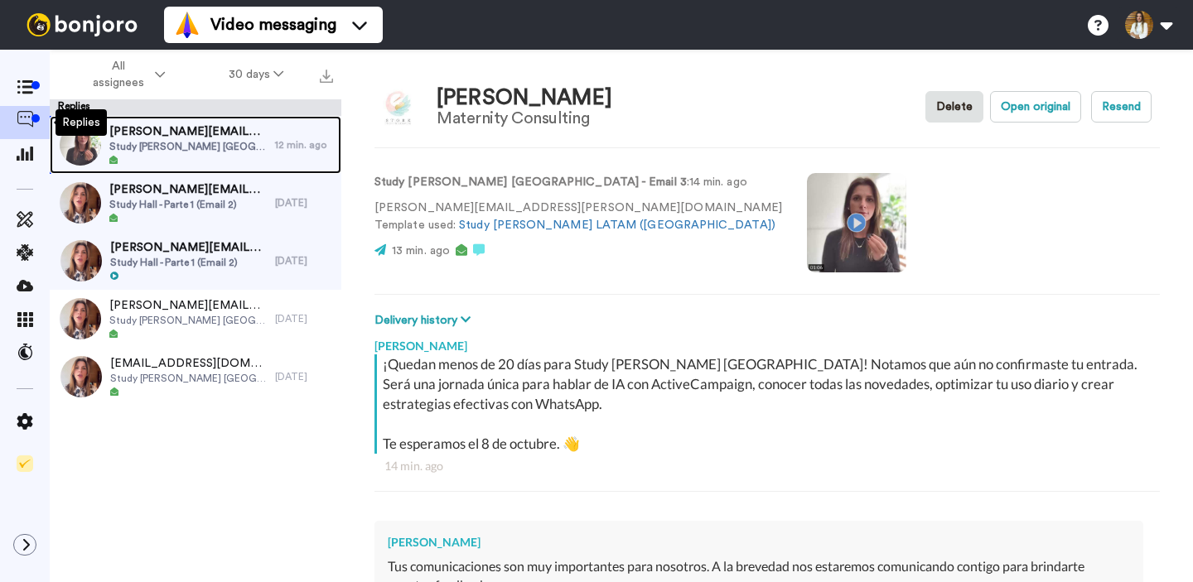
click at [208, 160] on div at bounding box center [187, 161] width 157 height 12
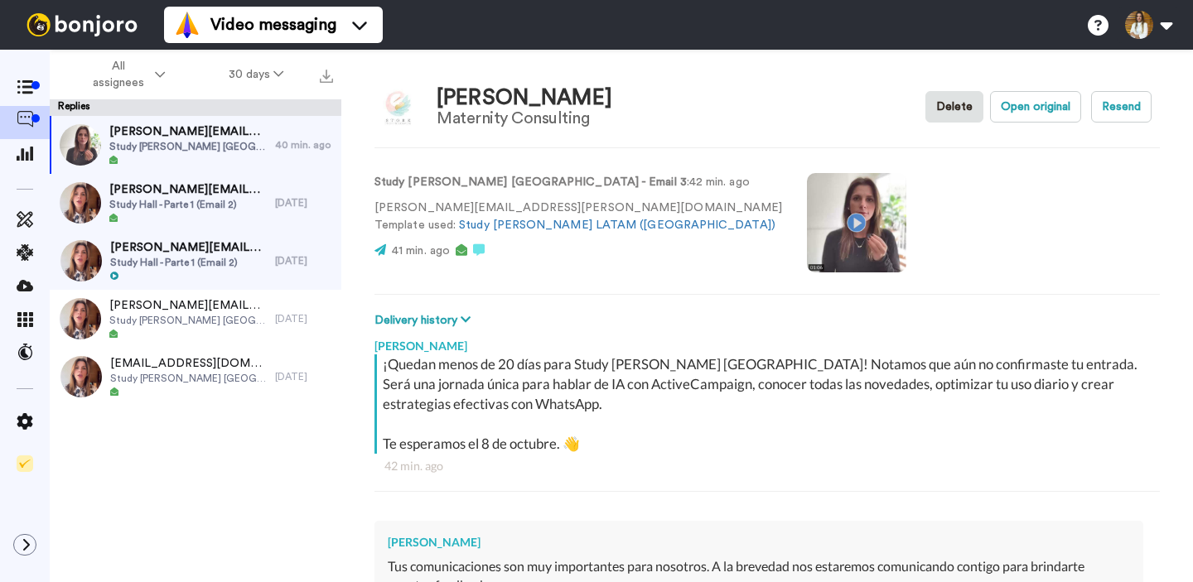
type textarea "x"
